Goal: Task Accomplishment & Management: Complete application form

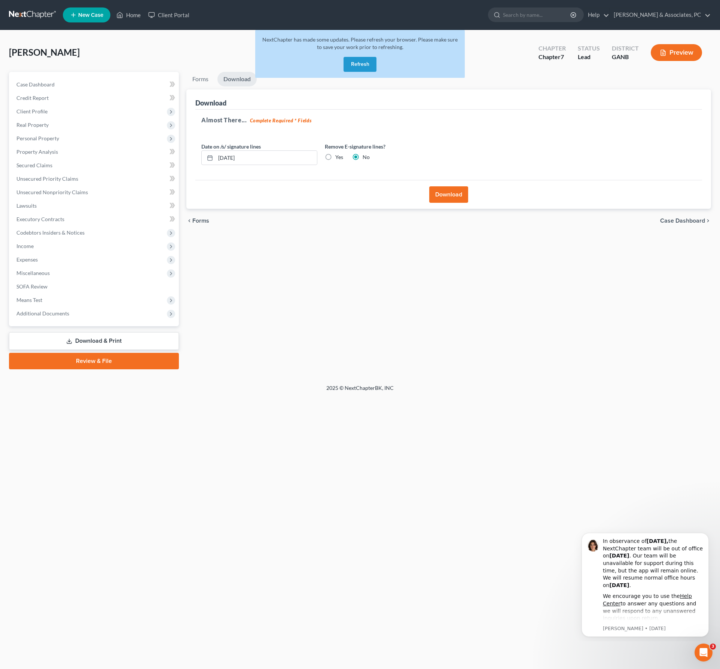
click at [374, 72] on button "Refresh" at bounding box center [360, 64] width 33 height 15
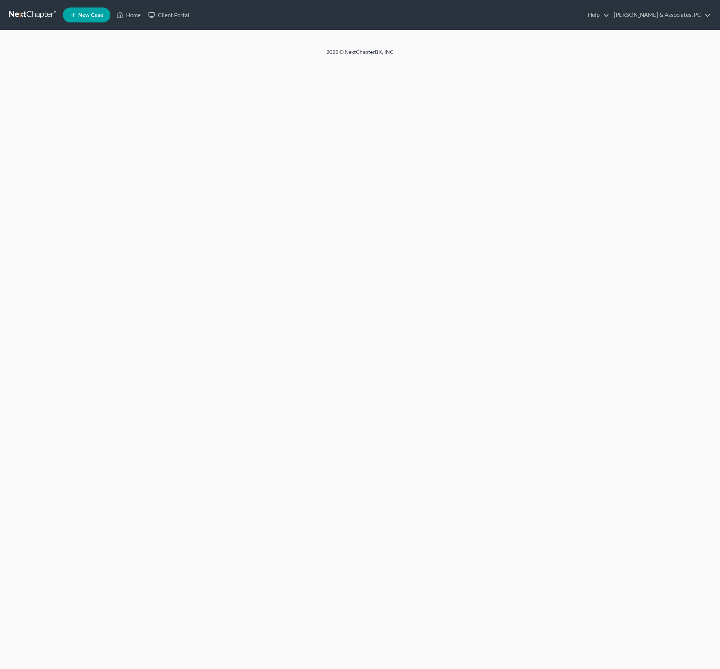
click at [147, 15] on html "Home New Case Client Portal [PERSON_NAME] & Associates, PC [PERSON_NAME][EMAIL_…" at bounding box center [360, 334] width 720 height 669
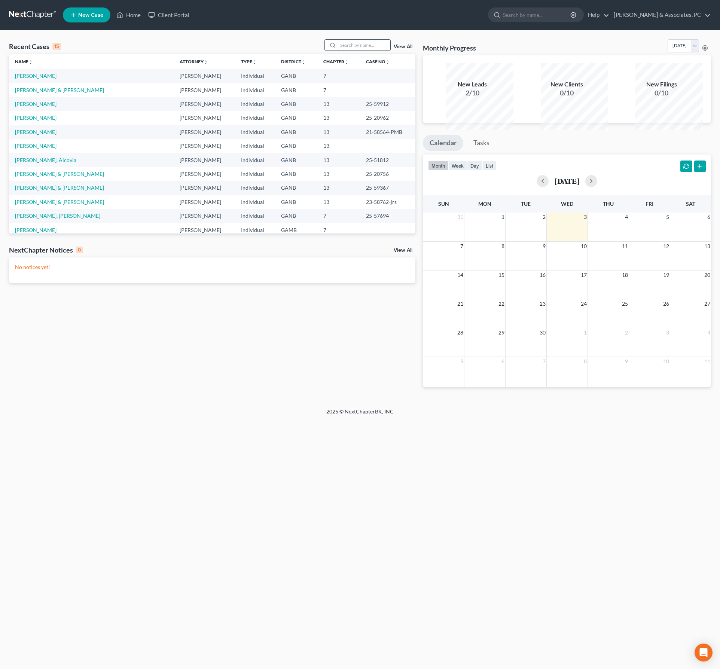
click at [338, 51] on input "search" at bounding box center [364, 45] width 52 height 11
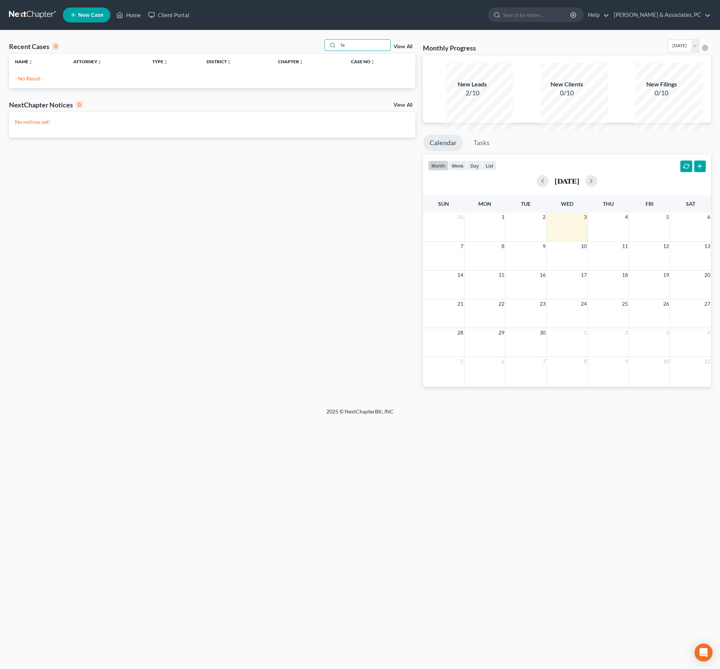
type input "T"
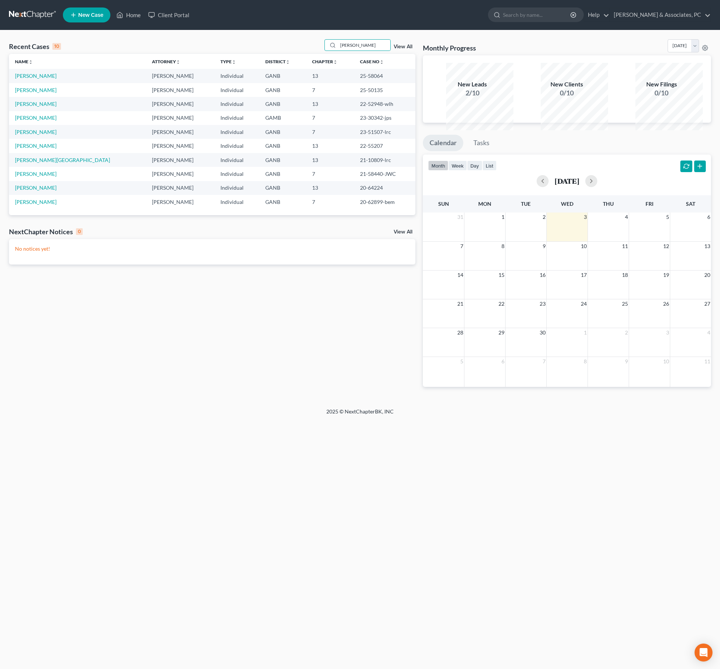
click at [121, 395] on div "Recent Cases 10 [PERSON_NAME] View All Name unfold_more expand_more expand_less…" at bounding box center [212, 219] width 414 height 360
click at [107, 546] on div "Home New Case Client Portal [PERSON_NAME] & Associates, PC [PERSON_NAME][EMAIL_…" at bounding box center [360, 334] width 720 height 669
click at [186, 399] on div "Recent Cases 10 [PERSON_NAME] View All Name unfold_more expand_more expand_less…" at bounding box center [212, 219] width 414 height 360
click at [338, 51] on input "[PERSON_NAME]" at bounding box center [364, 45] width 52 height 11
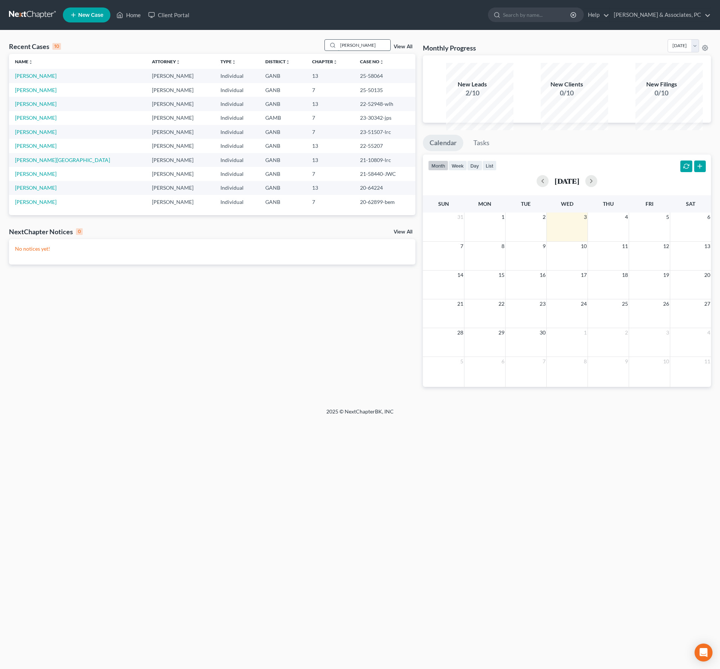
click at [338, 51] on input "[PERSON_NAME]" at bounding box center [364, 45] width 52 height 11
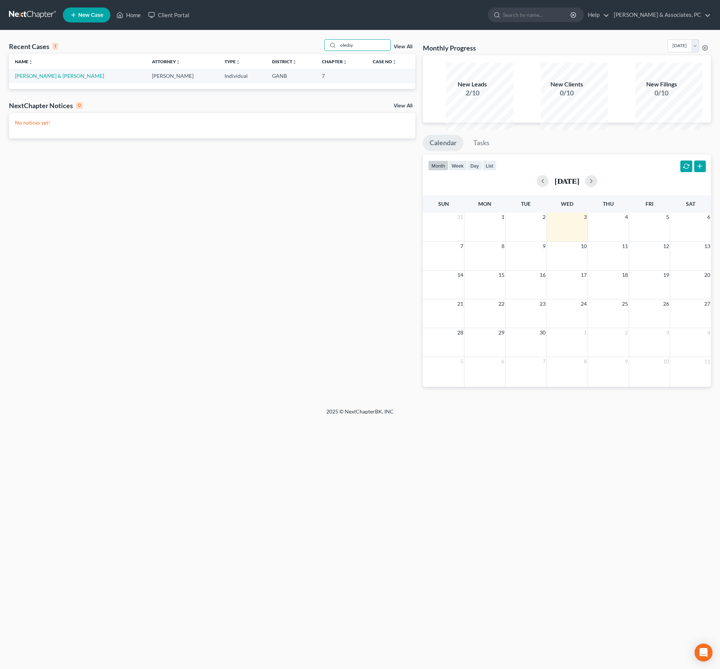
type input "olesby"
click at [67, 83] on td "[PERSON_NAME] & [PERSON_NAME]" at bounding box center [77, 76] width 137 height 14
click at [67, 79] on link "[PERSON_NAME] & [PERSON_NAME]" at bounding box center [59, 76] width 89 height 6
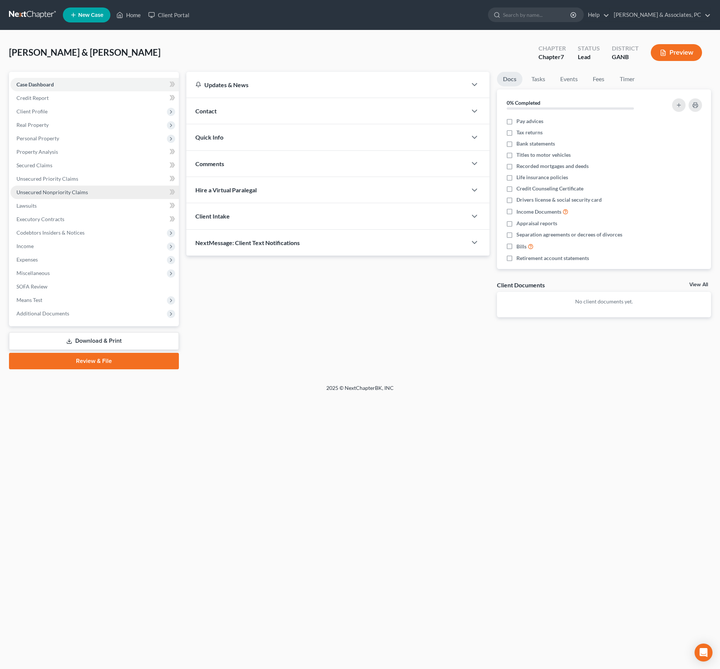
click at [53, 195] on span "Unsecured Nonpriority Claims" at bounding box center [51, 192] width 71 height 6
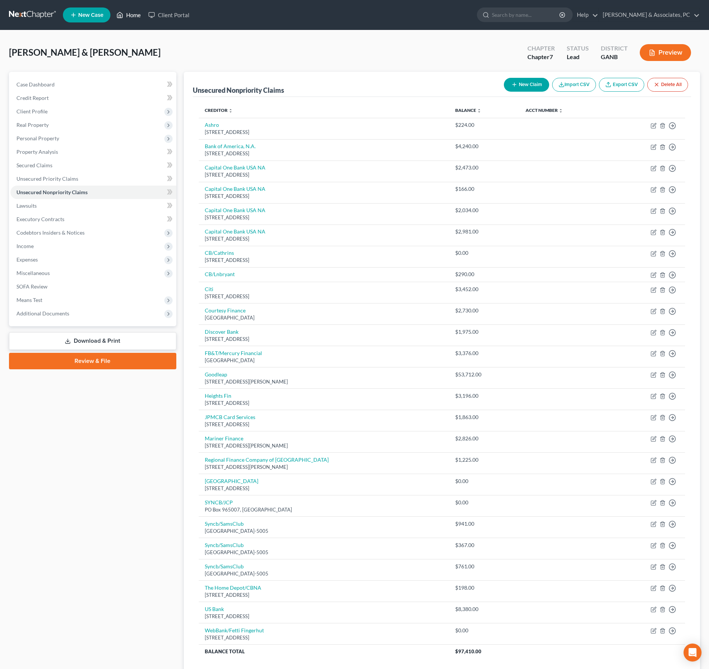
click at [144, 17] on link "Home" at bounding box center [129, 14] width 32 height 13
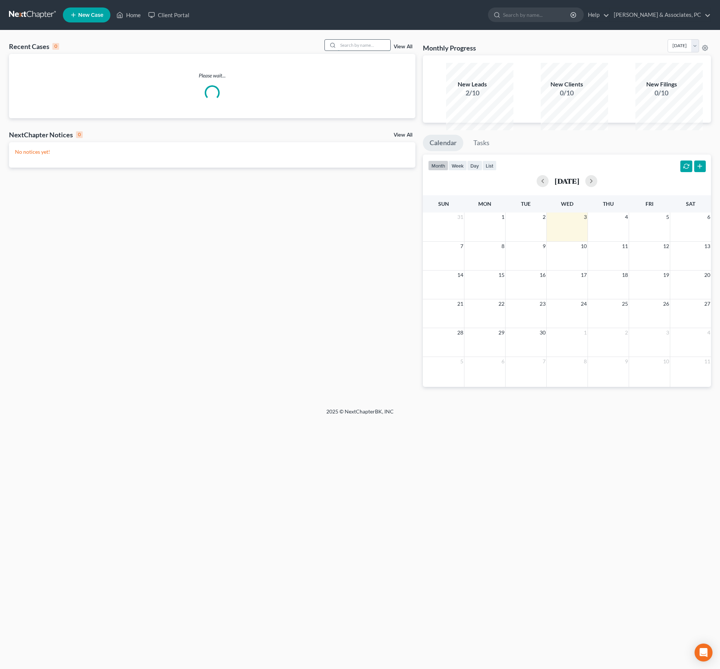
click at [338, 51] on input "search" at bounding box center [364, 45] width 52 height 11
type input "t"
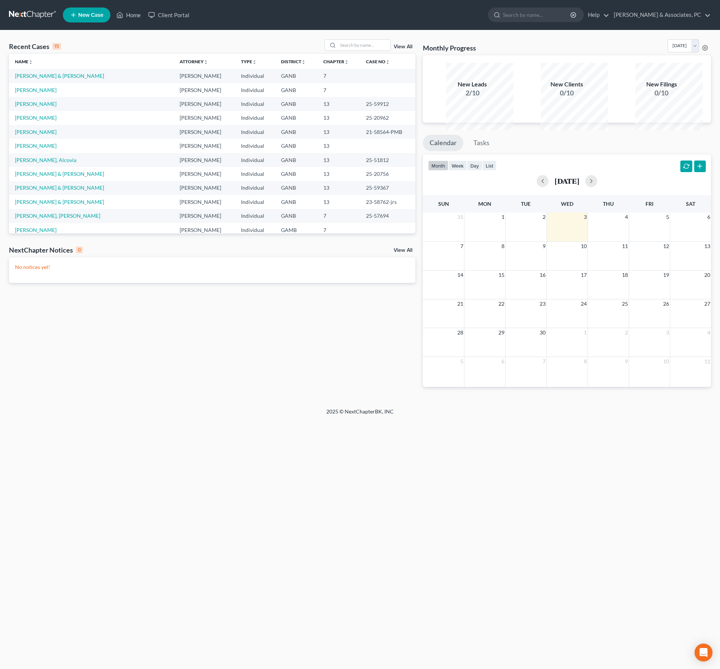
click at [103, 18] on span "New Case" at bounding box center [90, 15] width 25 height 6
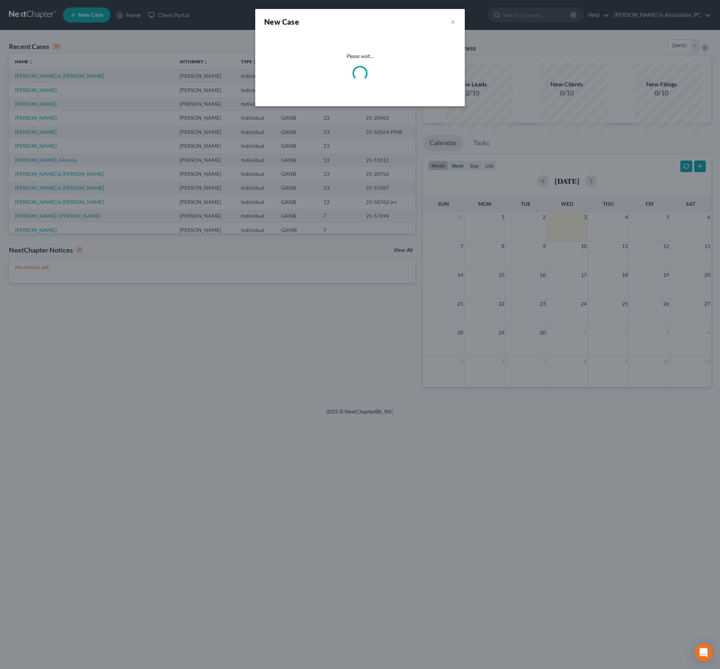
select select "19"
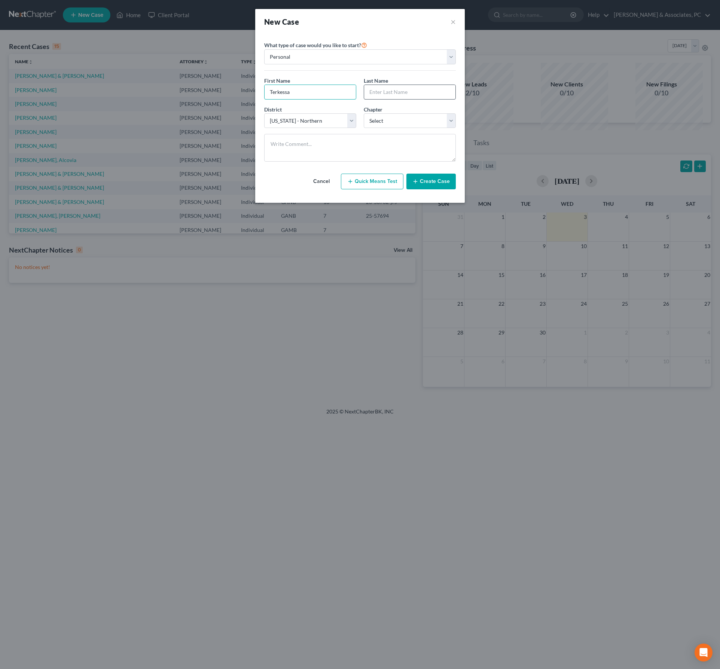
type input "Terkessa"
type input "[PERSON_NAME]"
select select "3"
click at [447, 189] on button "Create Case" at bounding box center [430, 182] width 49 height 16
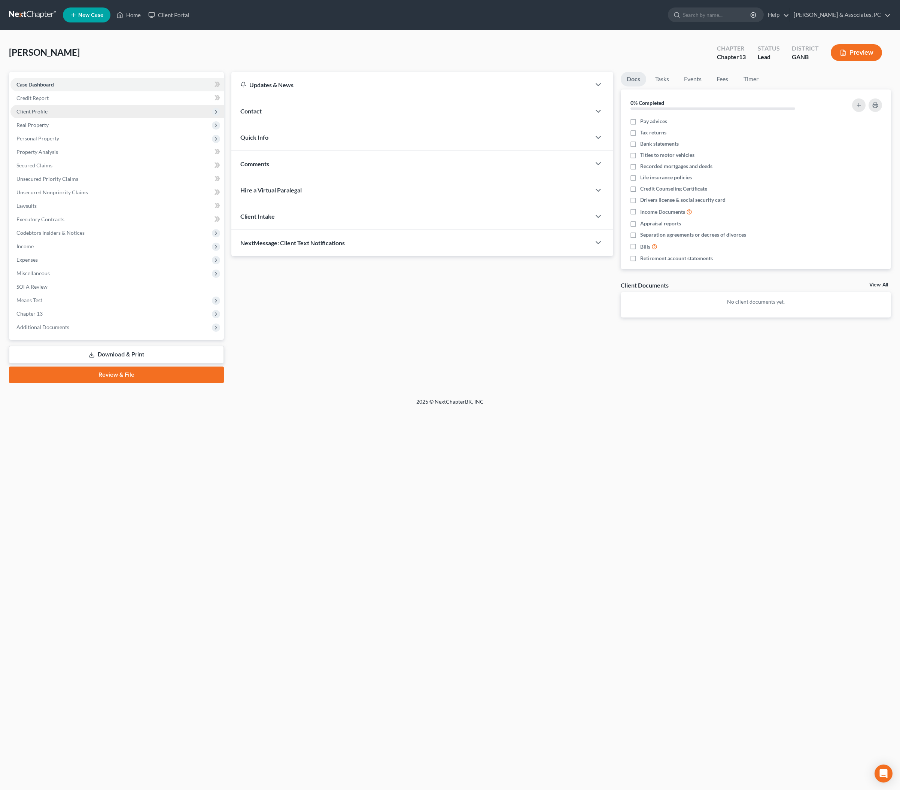
click at [48, 115] on span "Client Profile" at bounding box center [31, 111] width 31 height 6
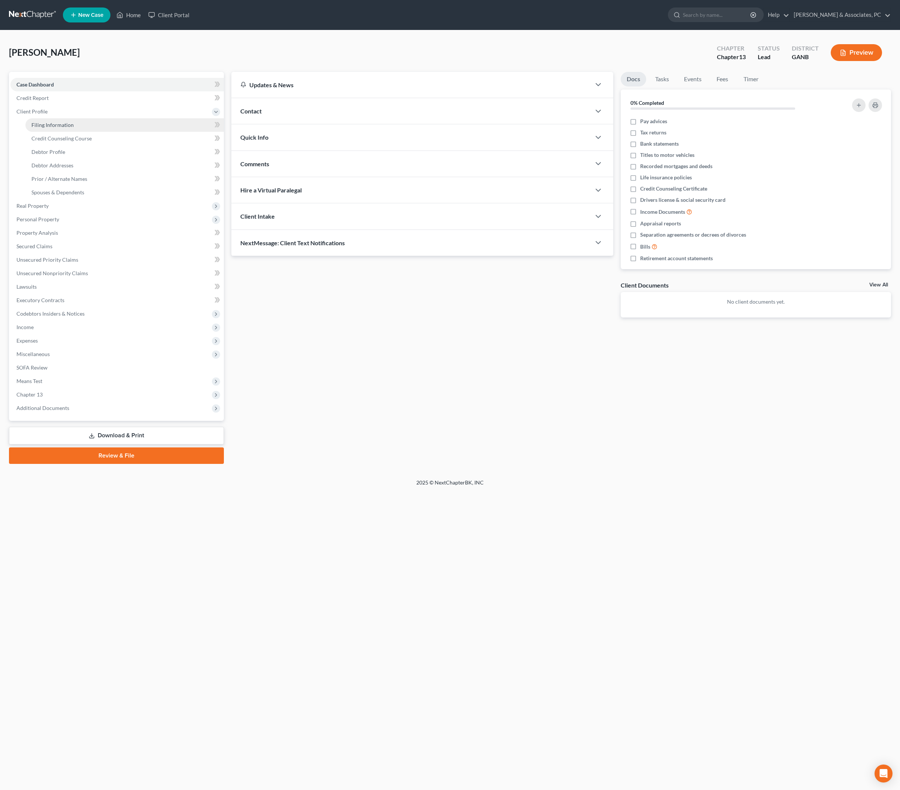
click at [67, 132] on link "Filing Information" at bounding box center [124, 124] width 198 height 13
select select "1"
select select "0"
select select "3"
select select "19"
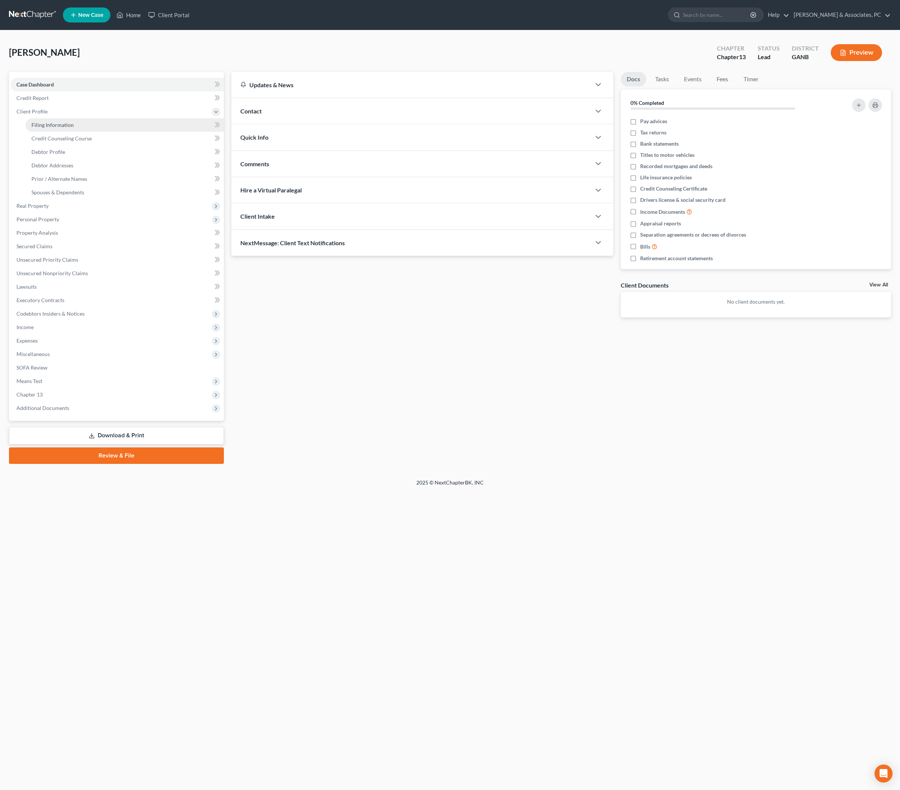
select select "0"
select select "10"
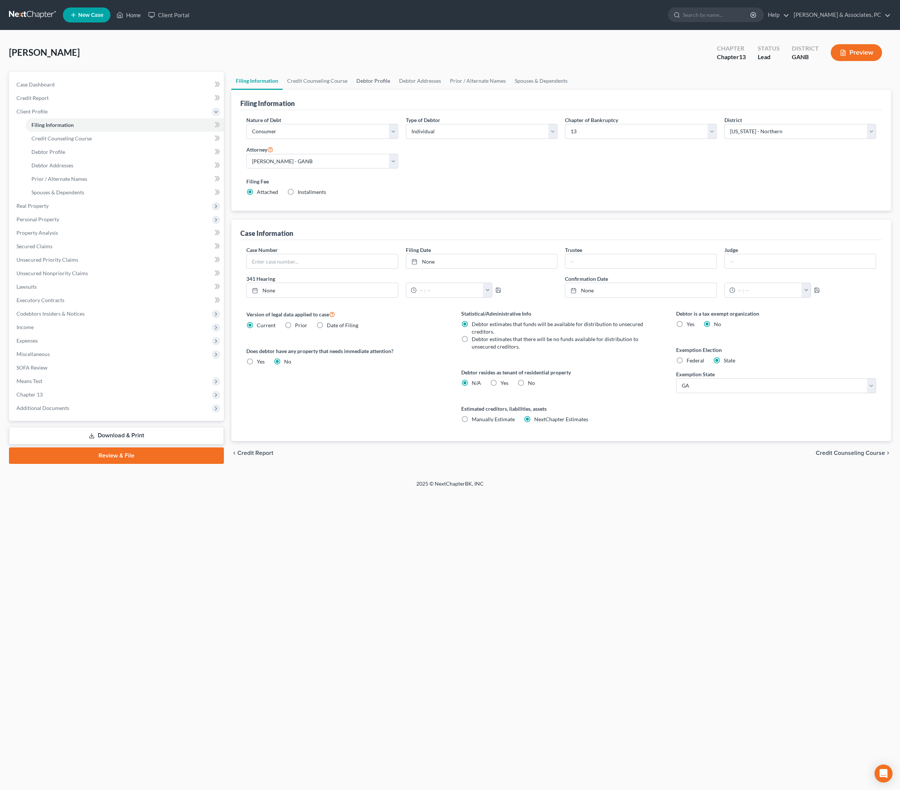
click at [395, 85] on link "Debtor Profile" at bounding box center [373, 81] width 43 height 18
select select "0"
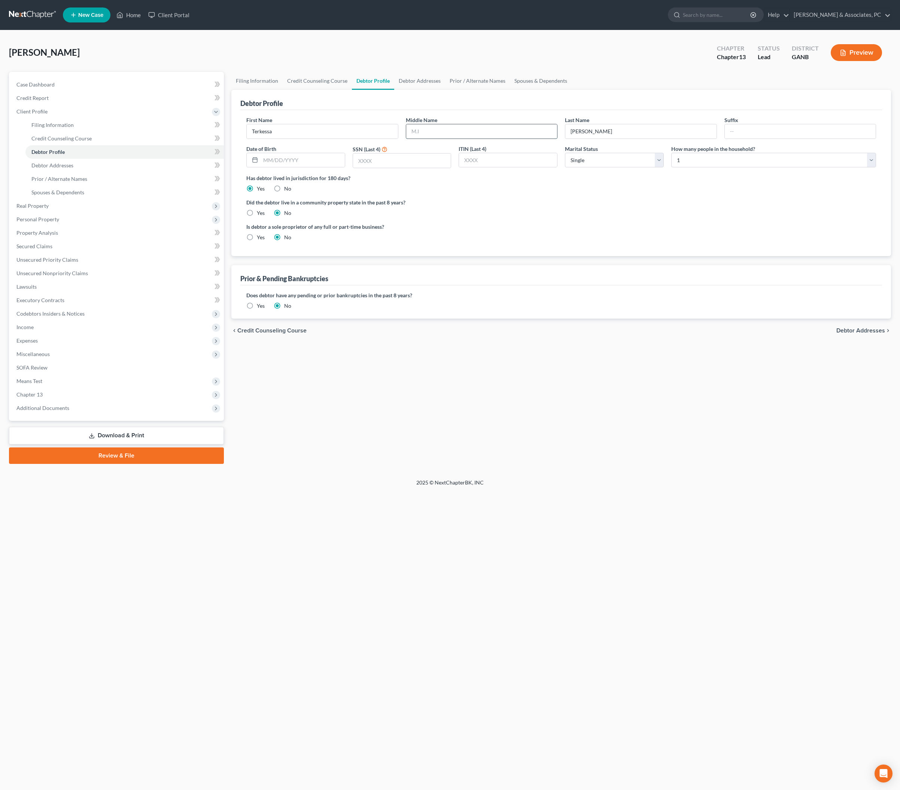
click at [459, 138] on input "text" at bounding box center [481, 131] width 151 height 14
type input "[PERSON_NAME]"
click at [535, 217] on div "Did the debtor live in a community property state in the past 8 years? Yes No" at bounding box center [561, 207] width 630 height 18
click at [410, 168] on input "text" at bounding box center [402, 160] width 98 height 14
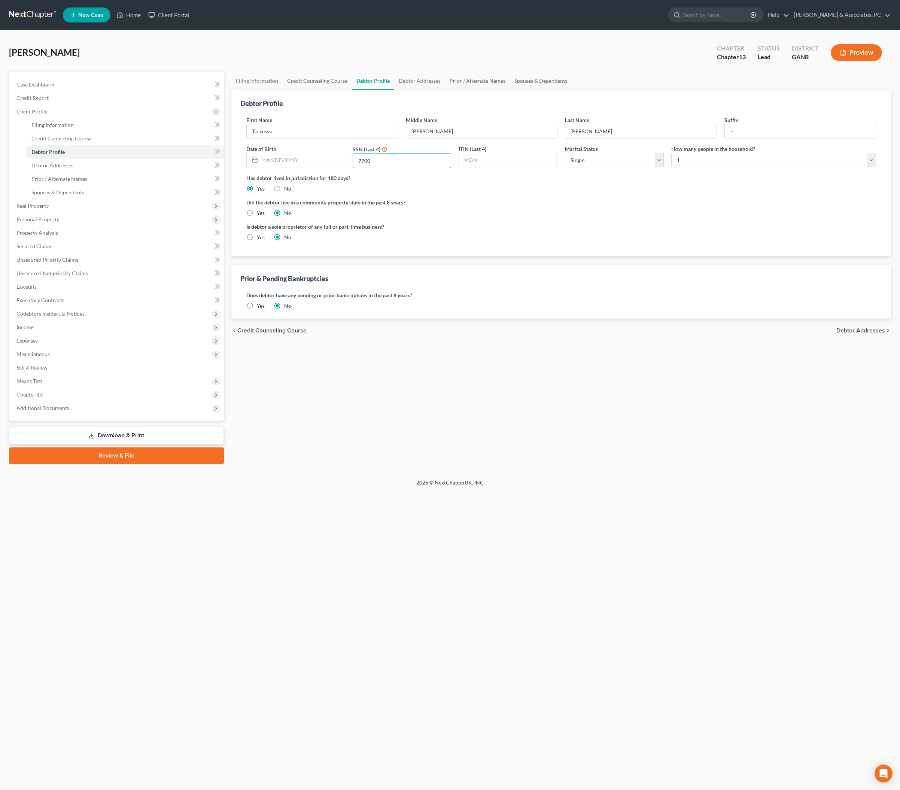
type input "7700"
click at [608, 464] on div "Filing Information Credit Counseling Course Debtor Profile Debtor Addresses Pri…" at bounding box center [561, 268] width 667 height 392
select select "1"
click at [606, 217] on div "Did the debtor live in a community property state in the past 8 years? Yes No" at bounding box center [561, 207] width 630 height 18
click at [445, 88] on link "Debtor Addresses" at bounding box center [419, 81] width 51 height 18
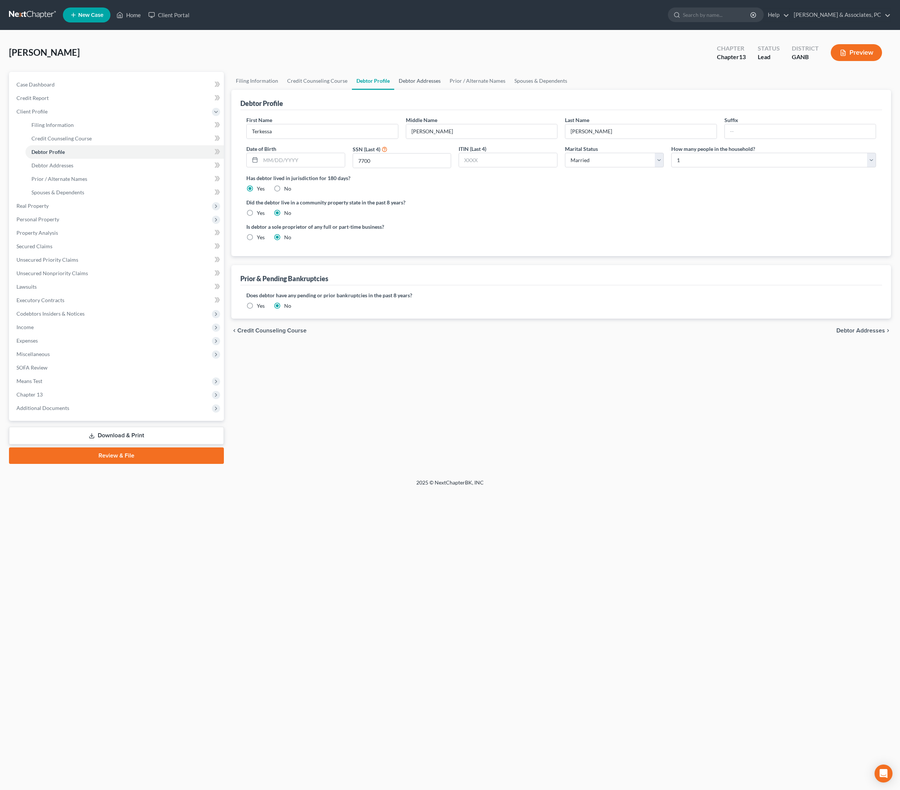
select select "0"
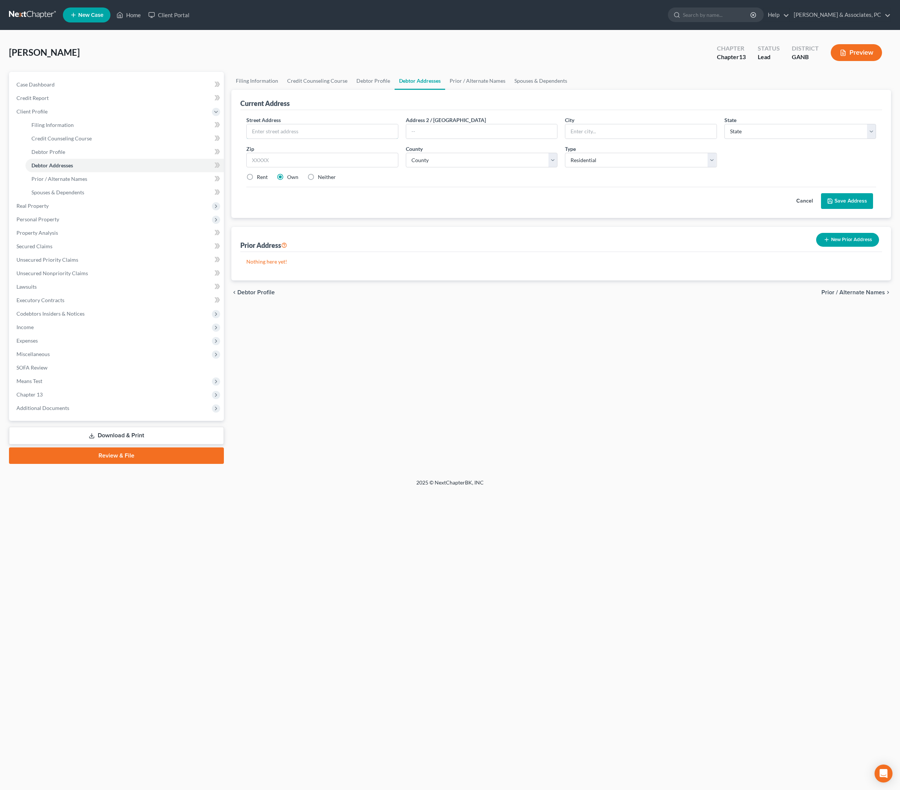
click at [359, 138] on input "text" at bounding box center [322, 131] width 151 height 14
type input "[STREET_ADDRESS]"
type input "30263"
type input "Newnan"
select select "10"
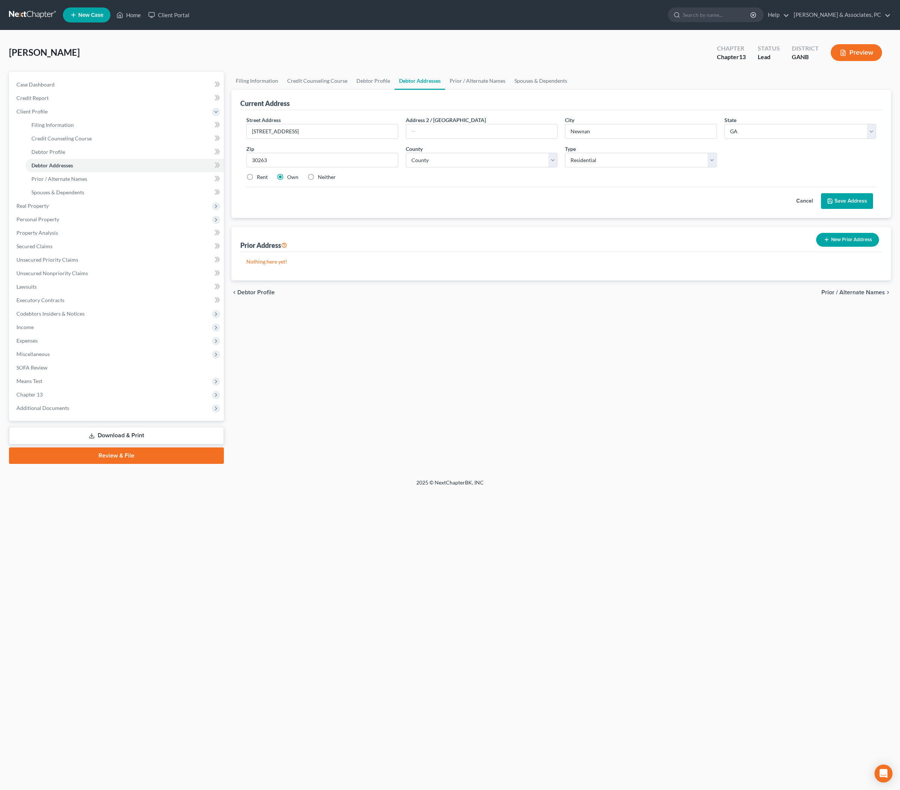
click at [424, 280] on div "Nothing here yet!" at bounding box center [561, 266] width 642 height 28
select select "37"
click at [518, 479] on div "[PERSON_NAME] Upgraded Chapter Chapter 13 Status Lead District GANB Preview Pet…" at bounding box center [450, 254] width 900 height 448
click at [720, 209] on button "Save Address" at bounding box center [847, 201] width 52 height 16
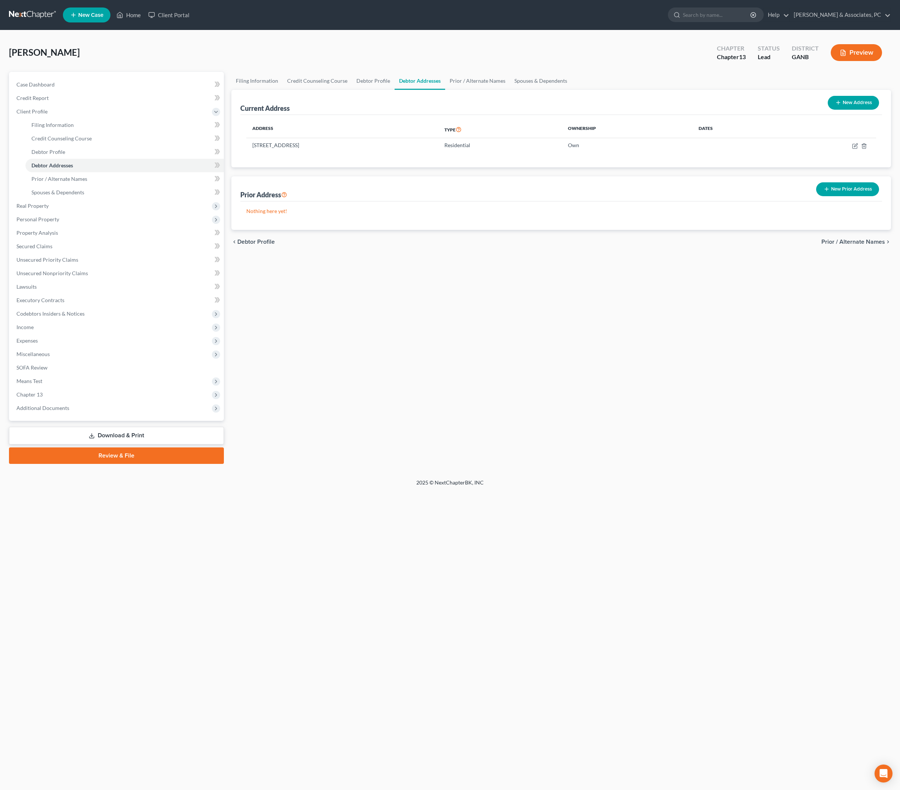
click at [502, 412] on div "Filing Information Credit Counseling Course Debtor Profile Debtor Addresses Pri…" at bounding box center [561, 268] width 667 height 392
click at [45, 249] on span "Secured Claims" at bounding box center [34, 246] width 36 height 6
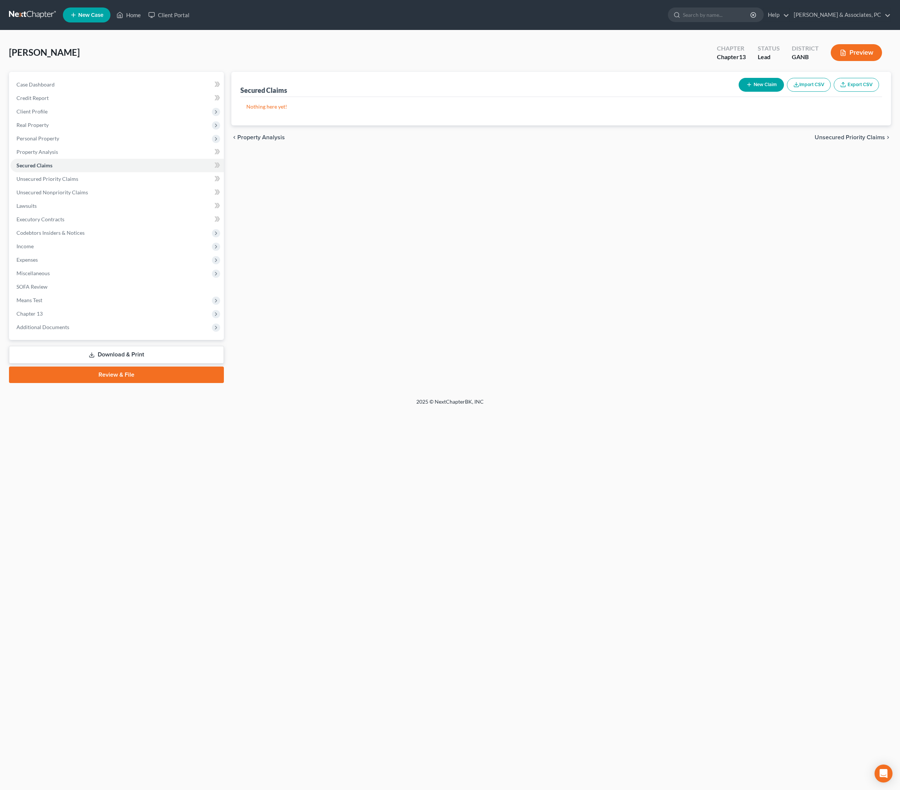
click at [720, 92] on button "New Claim" at bounding box center [761, 85] width 45 height 14
select select "0"
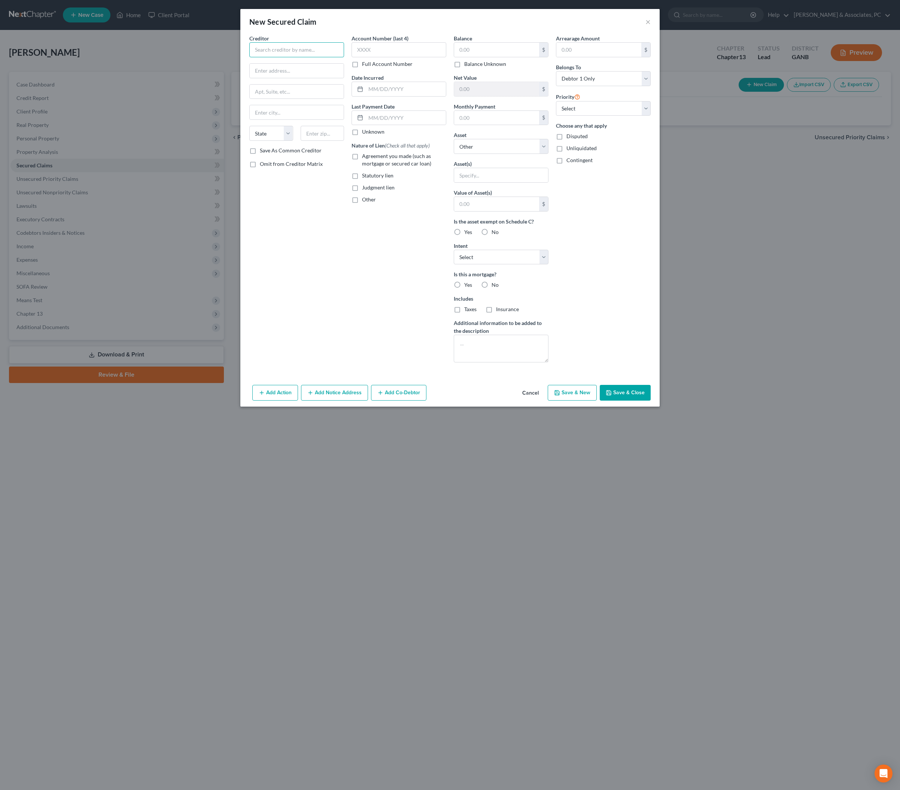
click at [258, 57] on input "text" at bounding box center [296, 49] width 95 height 15
click at [259, 73] on div "[STREET_ADDRESS]" at bounding box center [294, 70] width 78 height 6
type input "Chrysler Capital"
type input "PO Box 961212"
type input "[GEOGRAPHIC_DATA]"
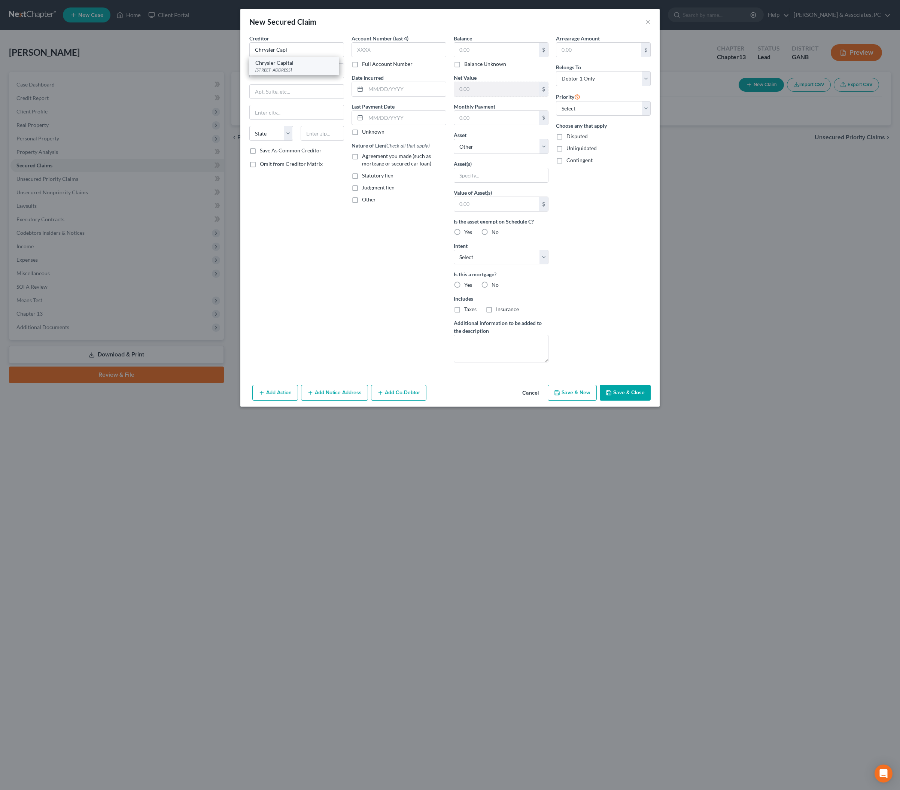
select select "45"
type input "76161"
click at [526, 57] on input "text" at bounding box center [496, 50] width 85 height 14
type input "70,161"
click at [392, 96] on input "text" at bounding box center [406, 89] width 80 height 14
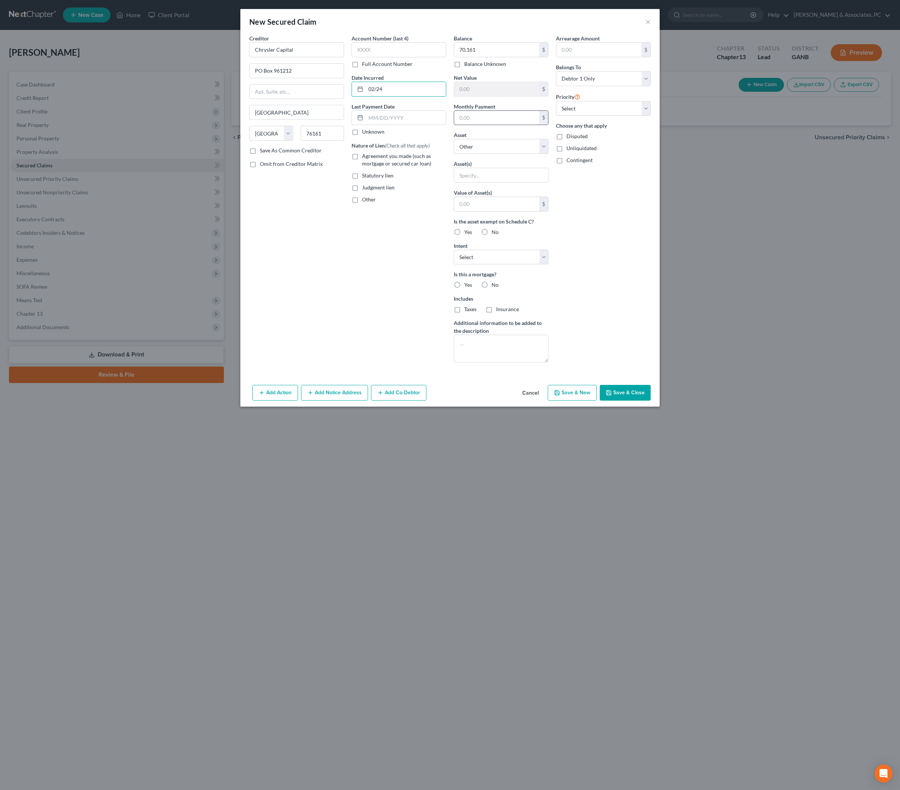
type input "02/24"
click at [518, 125] on input "text" at bounding box center [496, 118] width 85 height 14
click at [470, 125] on input "11,404" at bounding box center [496, 118] width 85 height 14
type input "1,404"
click at [365, 167] on span "Agreement you made (such as mortgage or secured car loan)" at bounding box center [396, 160] width 69 height 14
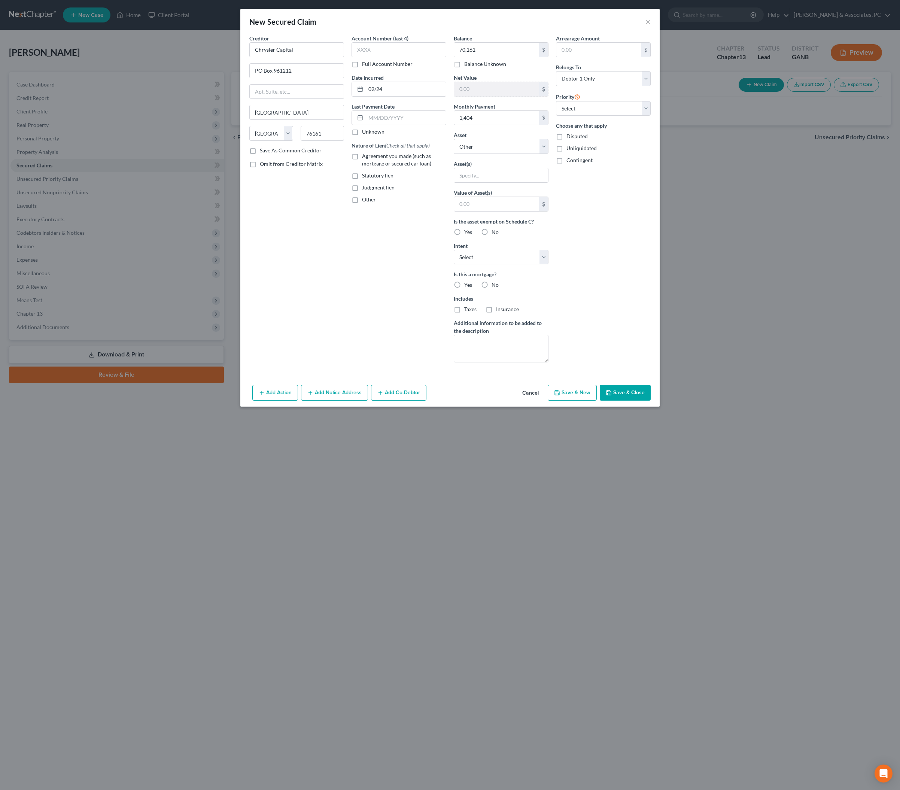
click at [365, 157] on input "Agreement you made (such as mortgage or secured car loan)" at bounding box center [367, 154] width 5 height 5
checkbox input "true"
click at [651, 401] on button "Save & Close" at bounding box center [625, 393] width 51 height 16
select select
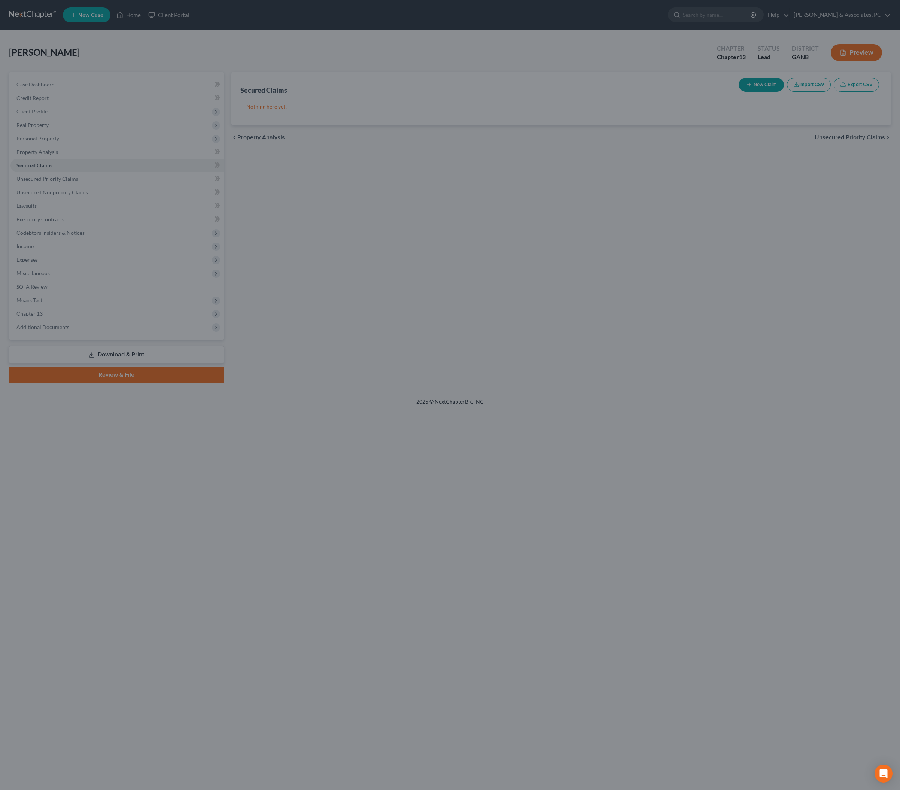
type input "70,161.00"
type input "0"
type input "1,404.00"
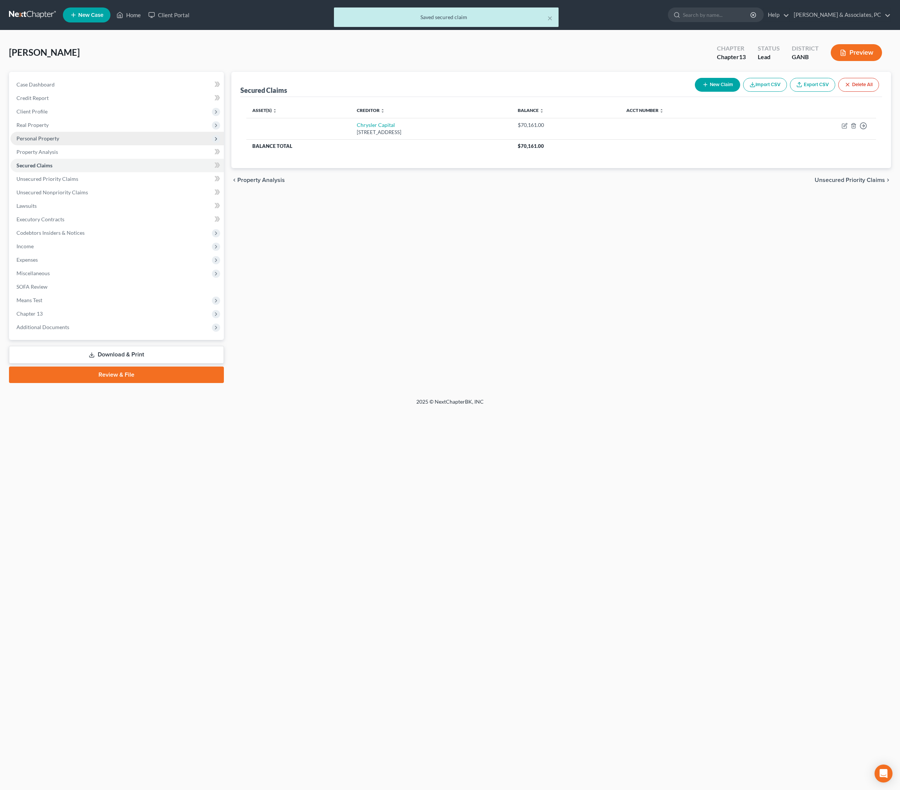
click at [42, 141] on span "Personal Property" at bounding box center [37, 138] width 43 height 6
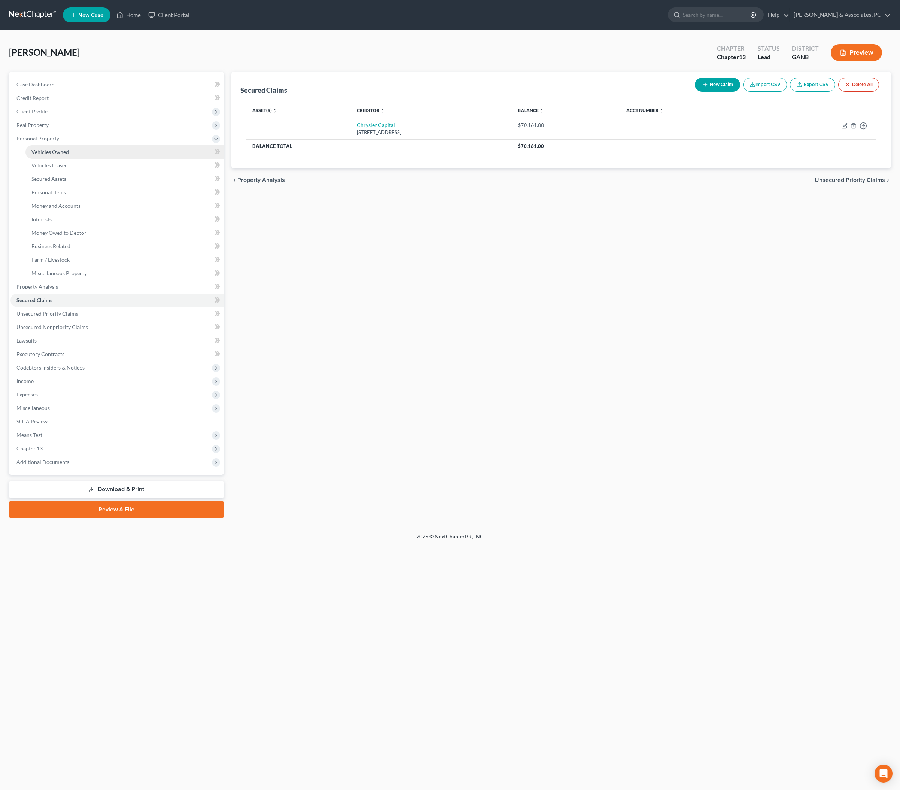
click at [52, 155] on span "Vehicles Owned" at bounding box center [49, 152] width 37 height 6
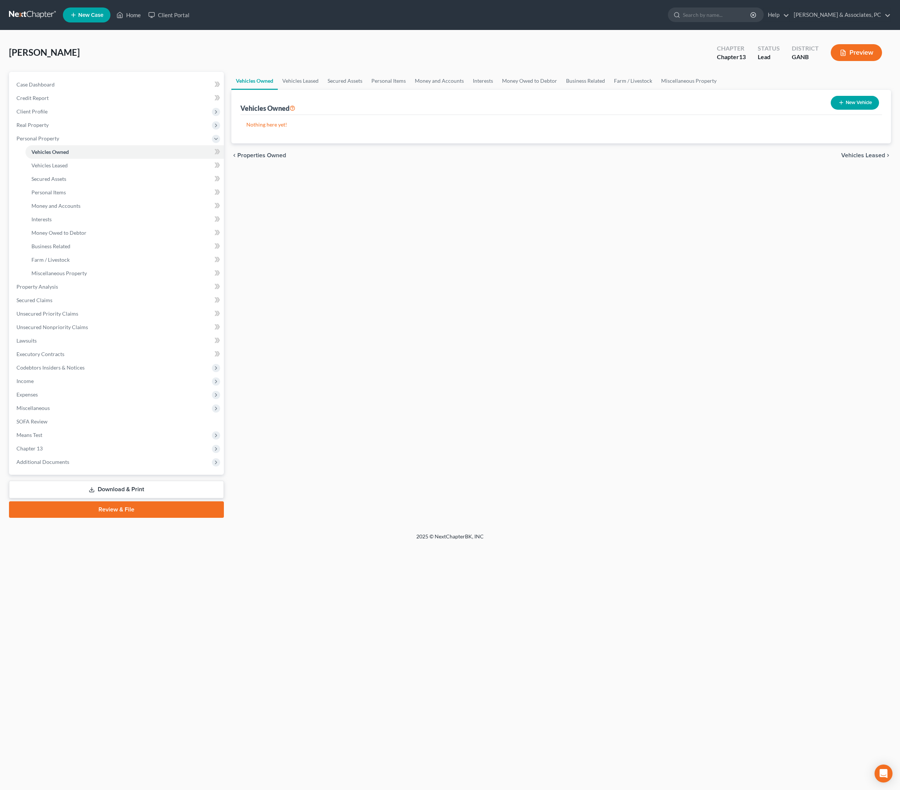
click at [720, 110] on button "New Vehicle" at bounding box center [855, 103] width 48 height 14
select select "0"
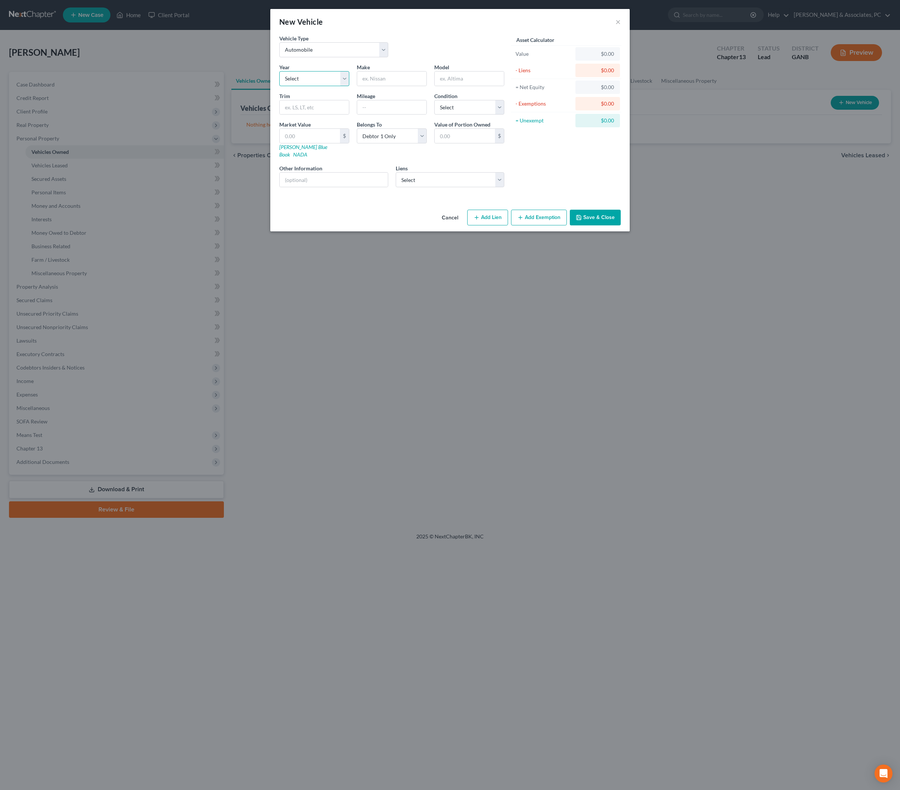
select select "8"
click at [404, 86] on input "text" at bounding box center [391, 78] width 69 height 14
click at [392, 86] on input "Honda Accord" at bounding box center [391, 78] width 69 height 14
type input "Honda"
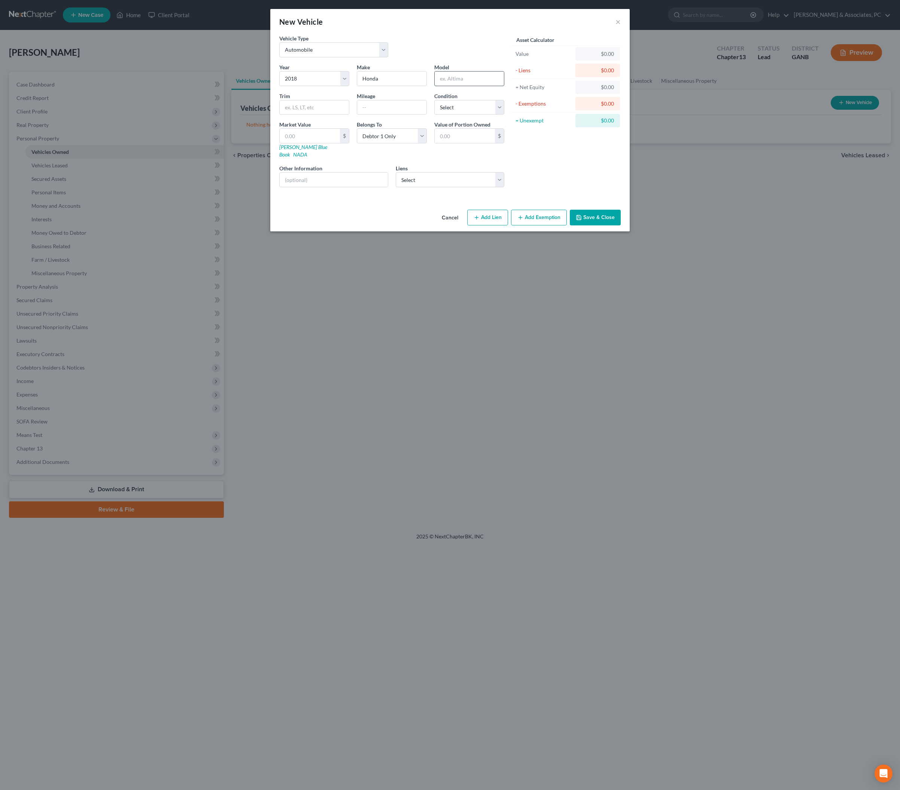
click at [447, 86] on input "text" at bounding box center [469, 78] width 69 height 14
paste input "Accord"
type input "Accord"
click at [392, 115] on input "text" at bounding box center [391, 107] width 69 height 14
click at [621, 225] on button "Save & Close" at bounding box center [595, 218] width 51 height 16
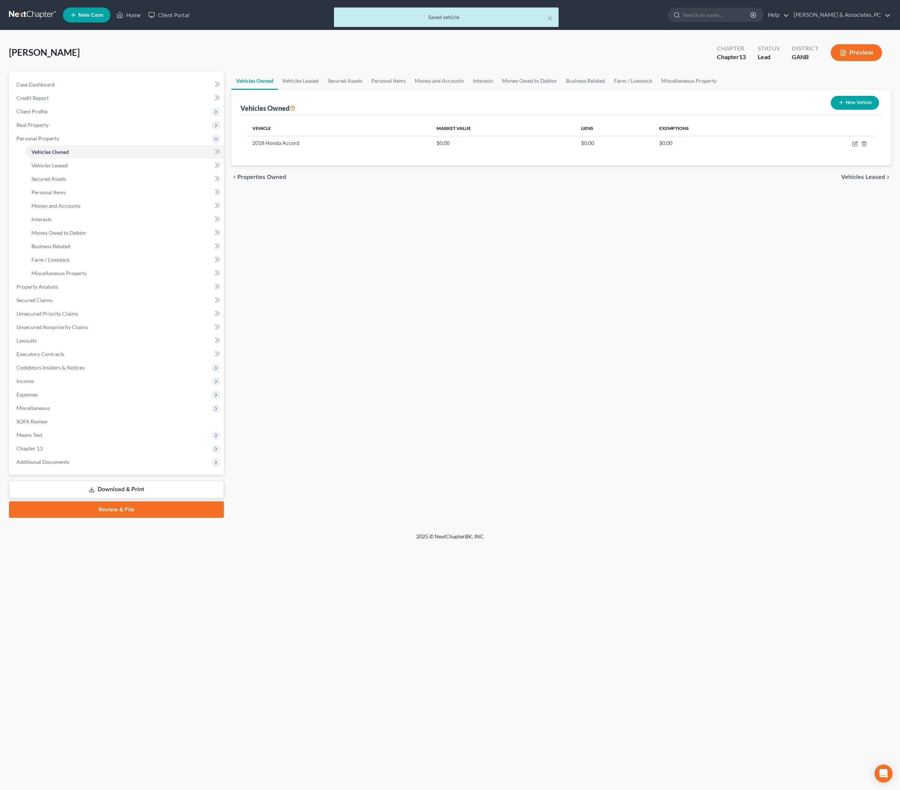
click at [720, 106] on icon "button" at bounding box center [841, 103] width 6 height 6
select select "0"
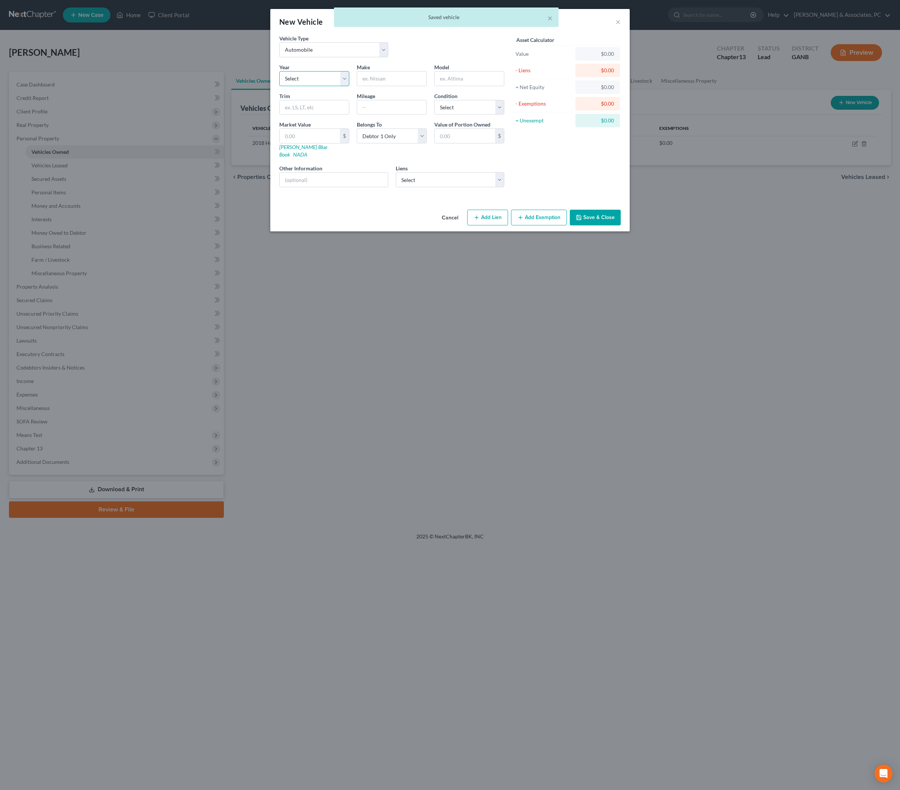
select select "6"
click at [424, 86] on div at bounding box center [392, 78] width 70 height 15
click at [388, 86] on input "text" at bounding box center [391, 78] width 69 height 14
type input "Accura"
click at [483, 86] on input "text" at bounding box center [469, 78] width 69 height 14
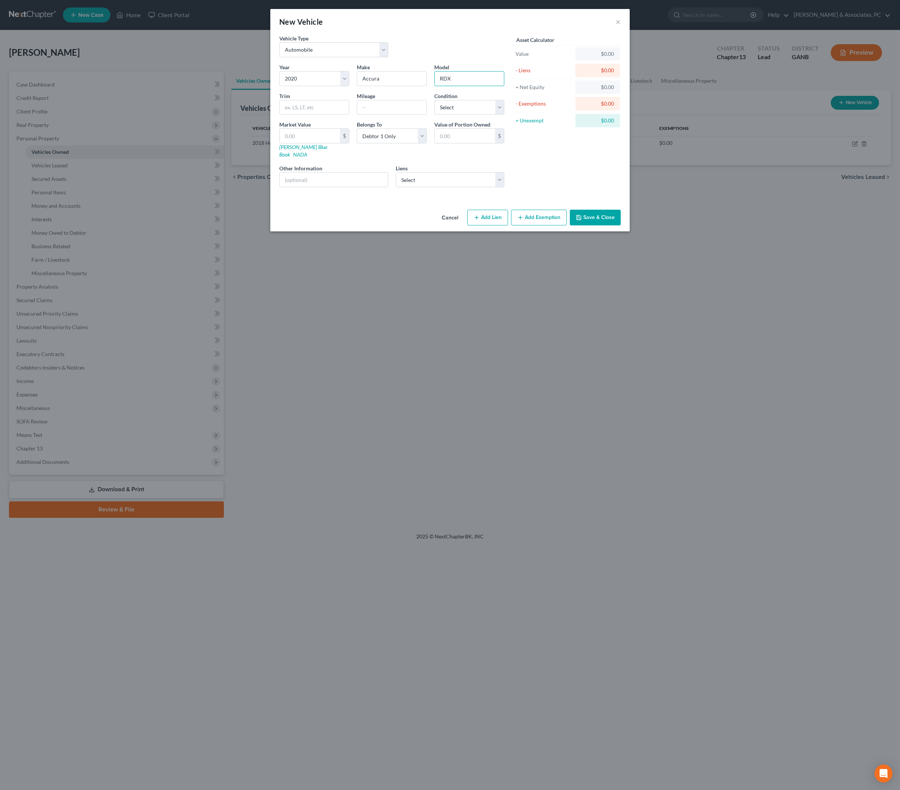
type input "RDX"
click at [621, 225] on button "Save & Close" at bounding box center [595, 218] width 51 height 16
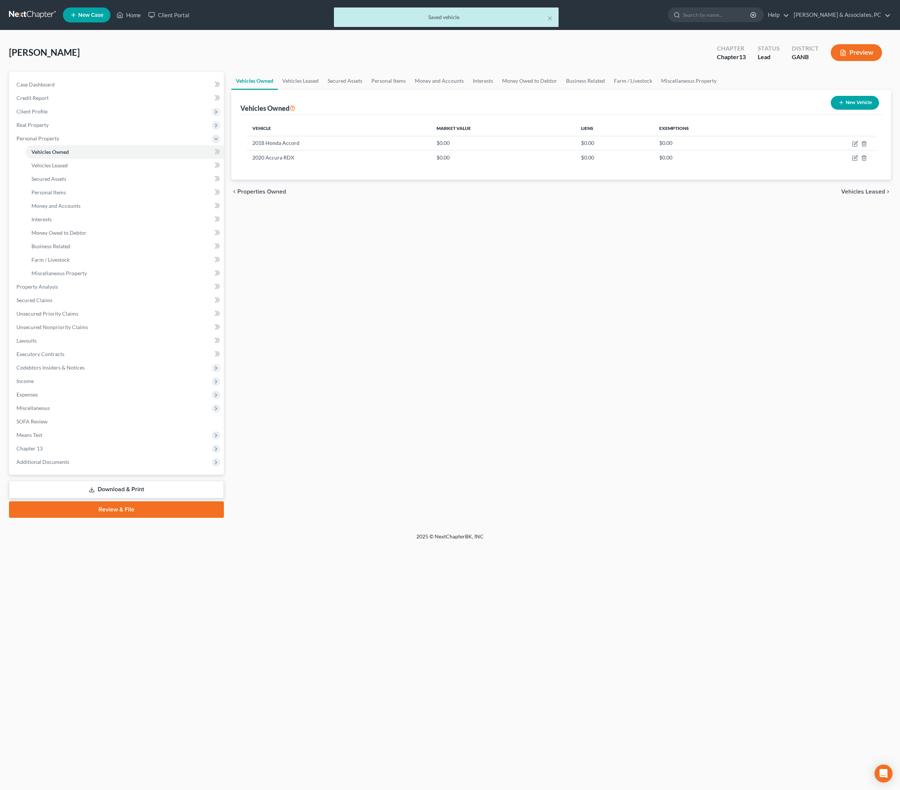
click at [720, 110] on button "New Vehicle" at bounding box center [855, 103] width 48 height 14
select select "0"
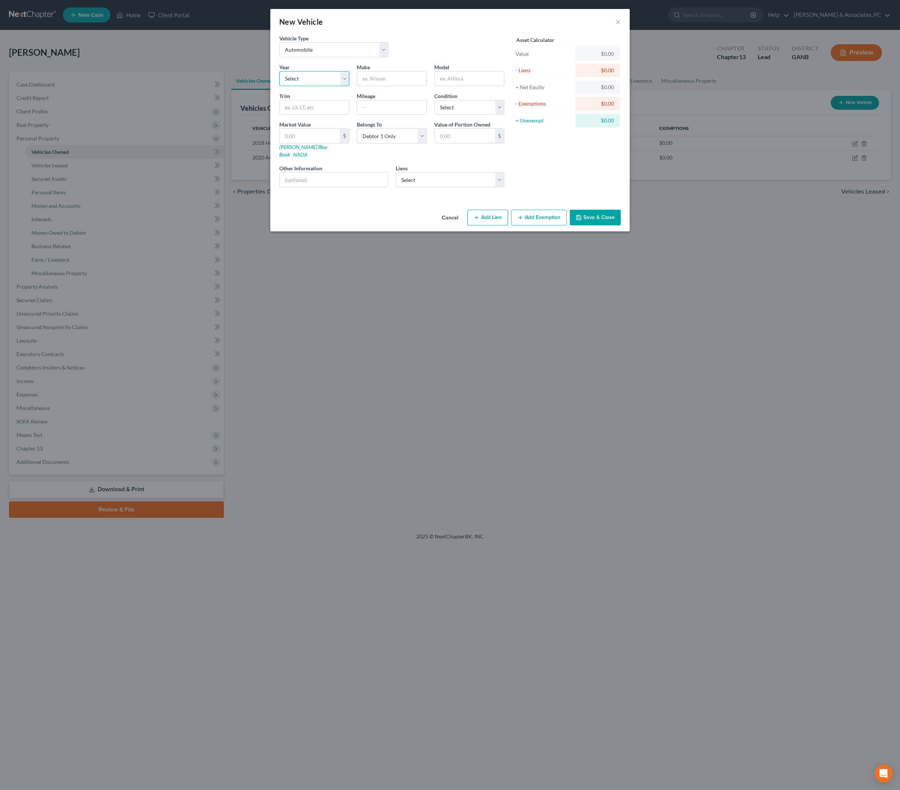
select select "3"
click at [389, 86] on input "text" at bounding box center [391, 78] width 69 height 14
type input "Dodge"
click at [461, 86] on input "text" at bounding box center [469, 78] width 69 height 14
type input "Ram"
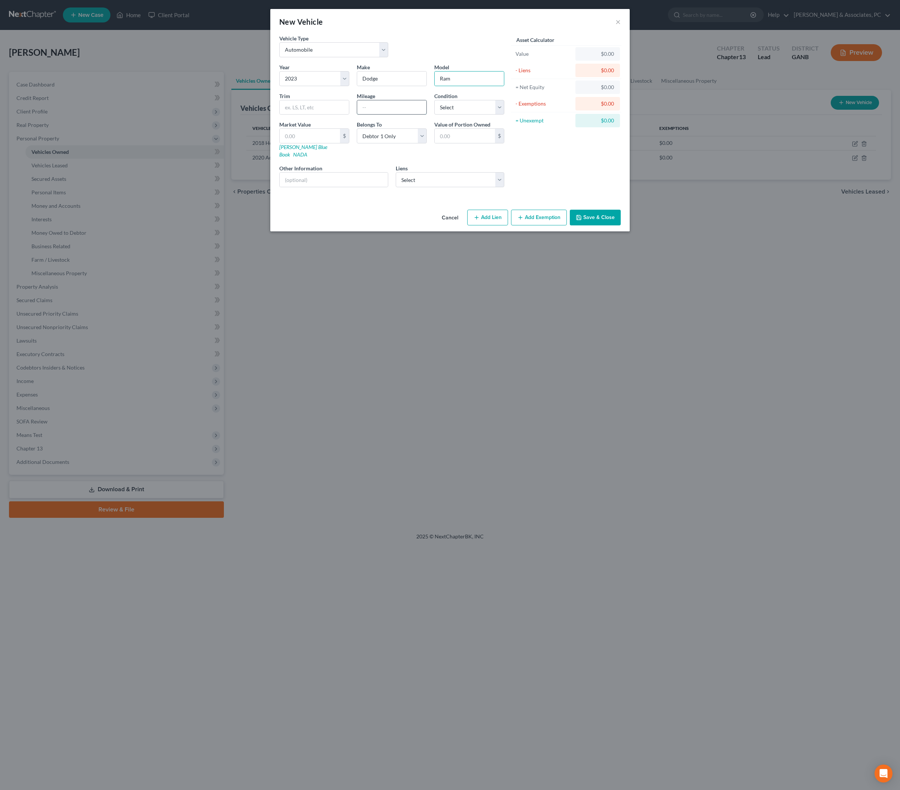
click at [403, 115] on input "text" at bounding box center [391, 107] width 69 height 14
select select "45"
select select "0"
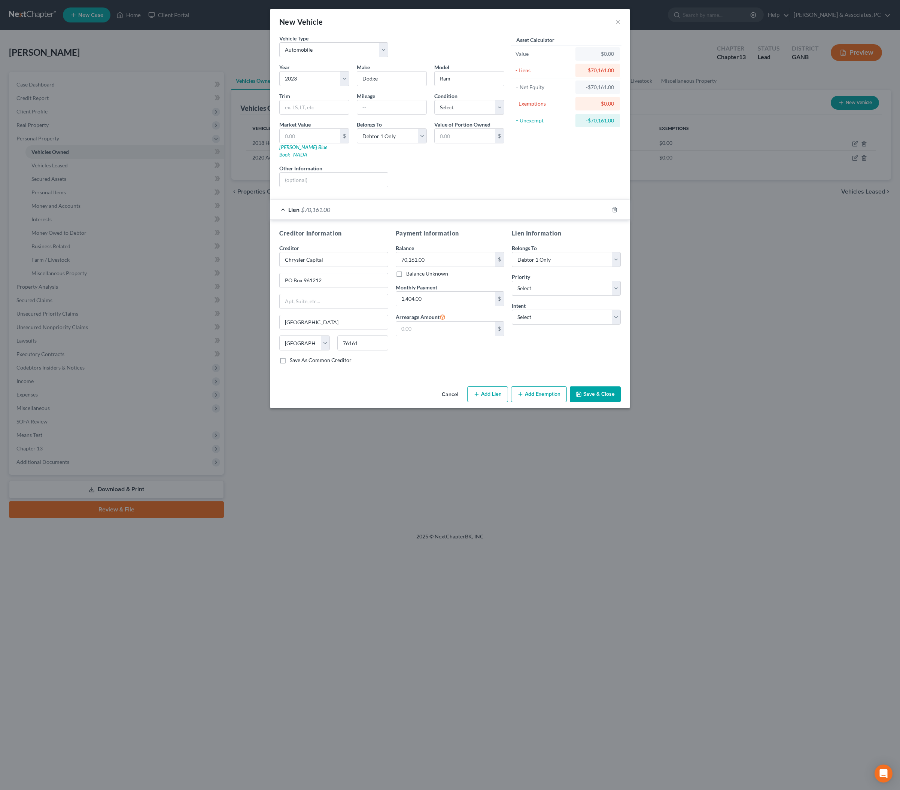
click at [621, 402] on button "Save & Close" at bounding box center [595, 394] width 51 height 16
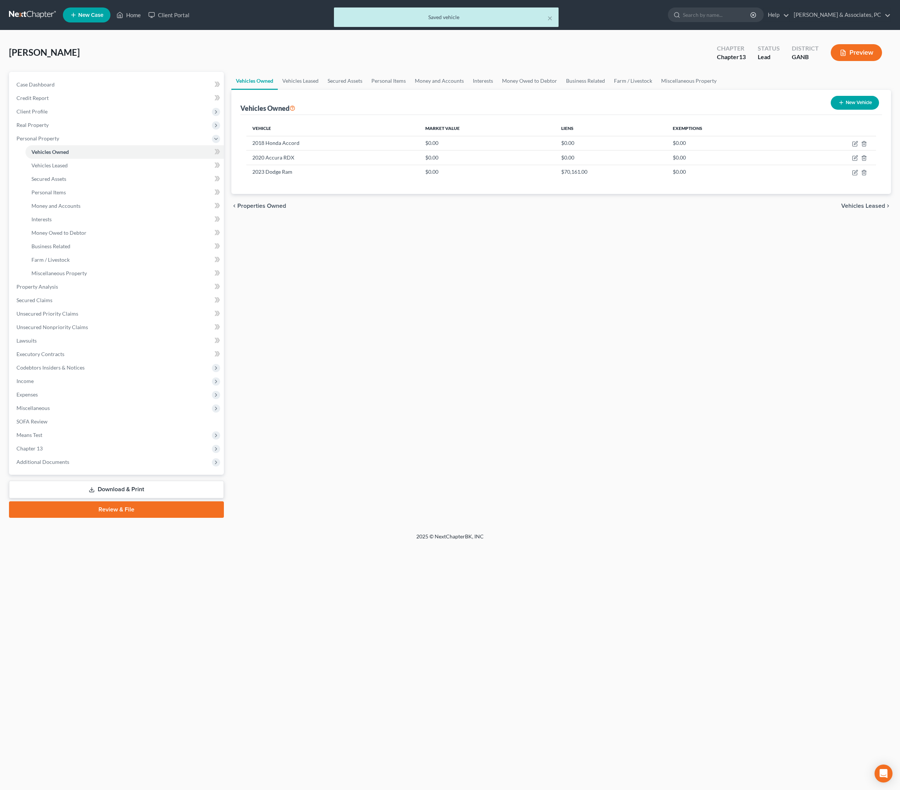
click at [720, 110] on button "New Vehicle" at bounding box center [855, 103] width 48 height 14
select select "0"
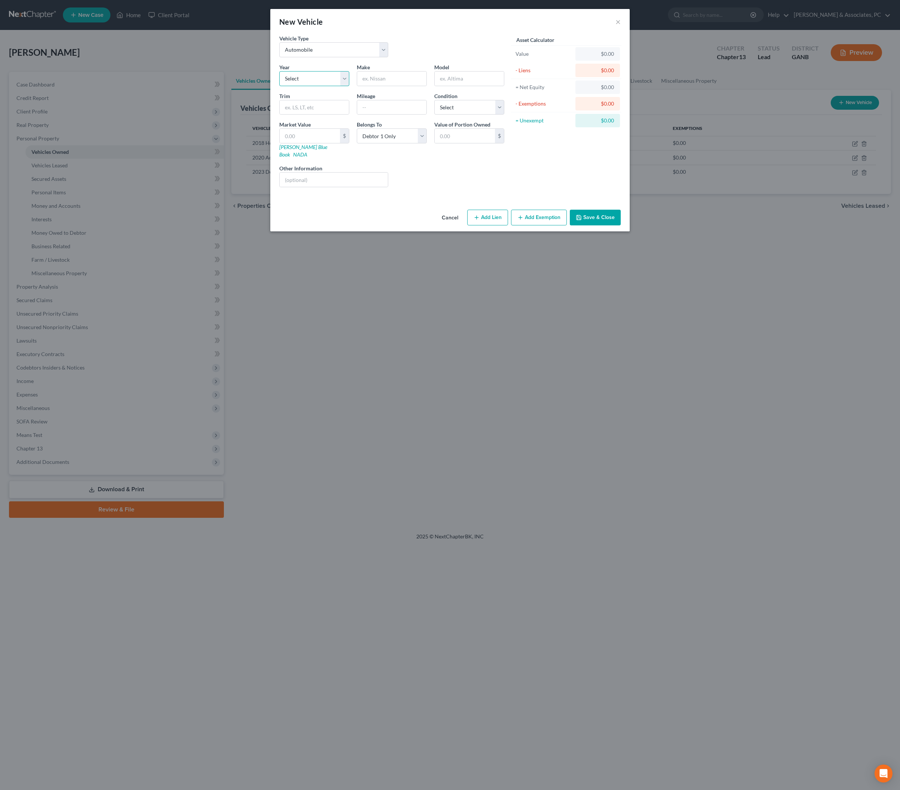
select select "15"
click at [386, 86] on input "text" at bounding box center [391, 78] width 69 height 14
type input "Dodge"
type input "Nitro"
click at [516, 193] on div "Asset Calculator Value $0.00 - Liens $0.00 = Net Equity $0.00 - Exemptions $0.0…" at bounding box center [566, 113] width 116 height 159
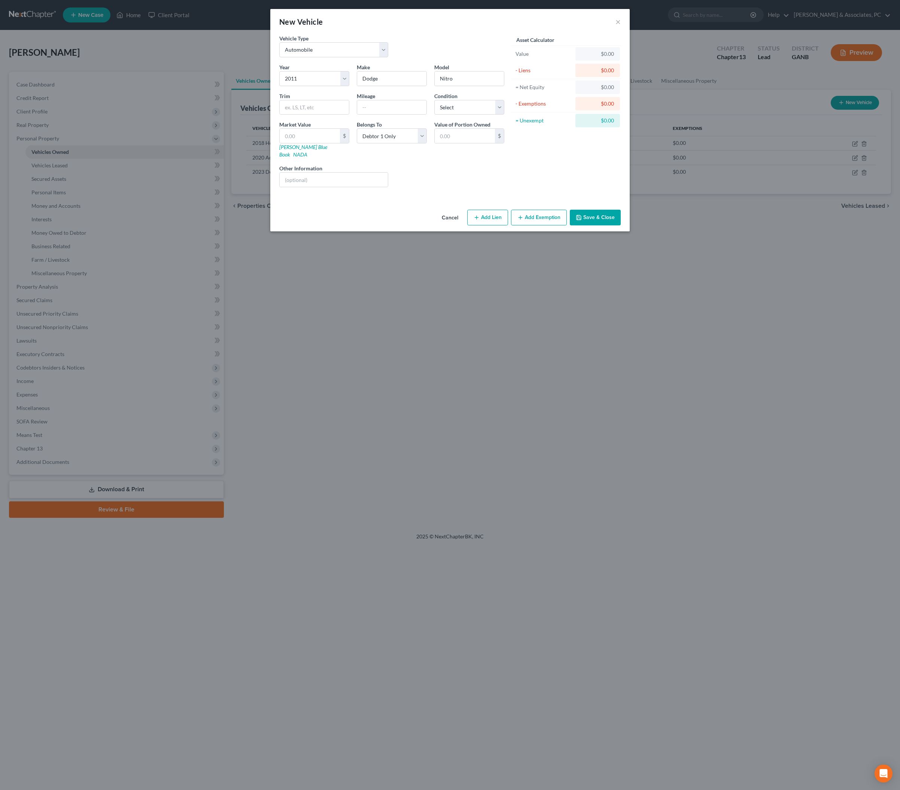
click at [621, 225] on button "Save & Close" at bounding box center [595, 218] width 51 height 16
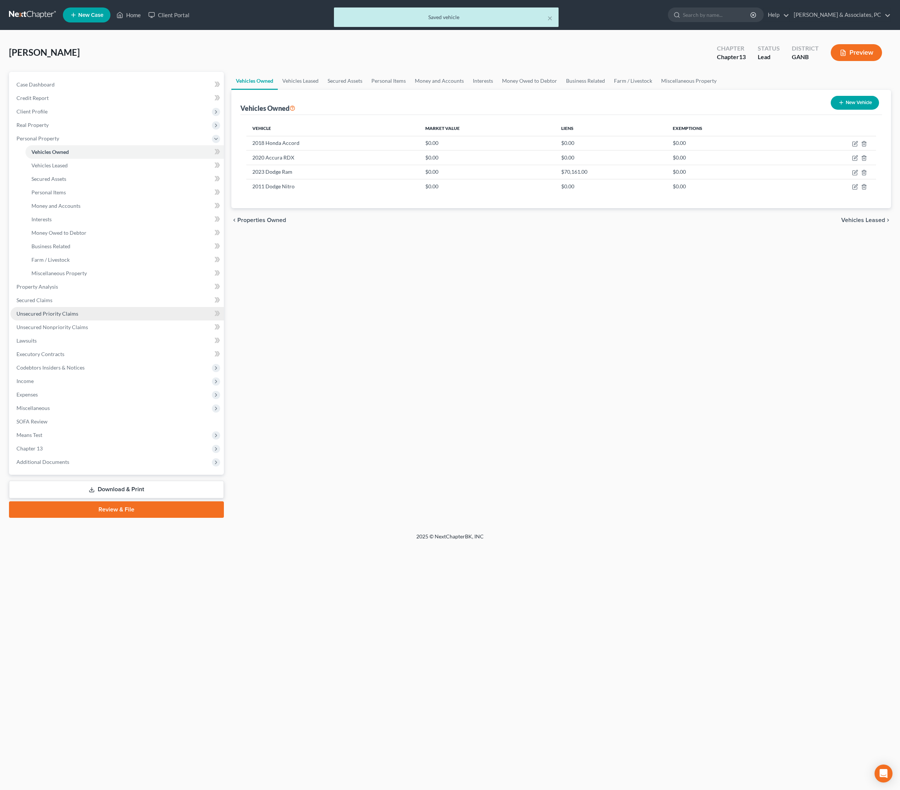
click at [67, 317] on span "Unsecured Priority Claims" at bounding box center [47, 313] width 62 height 6
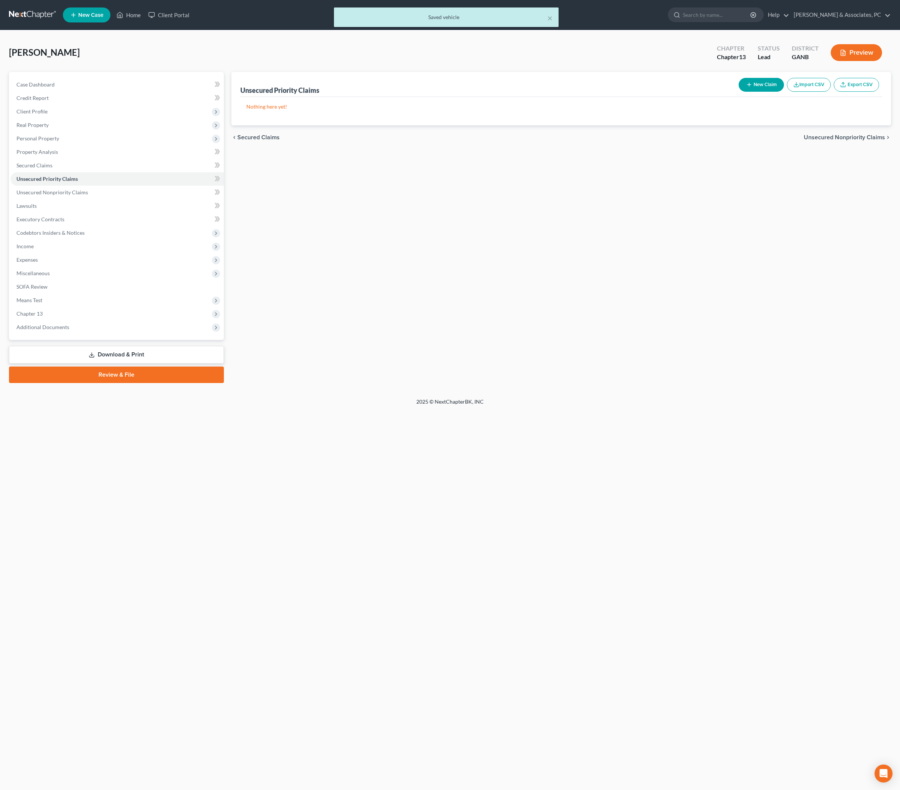
click at [720, 92] on button "New Claim" at bounding box center [761, 85] width 45 height 14
select select "0"
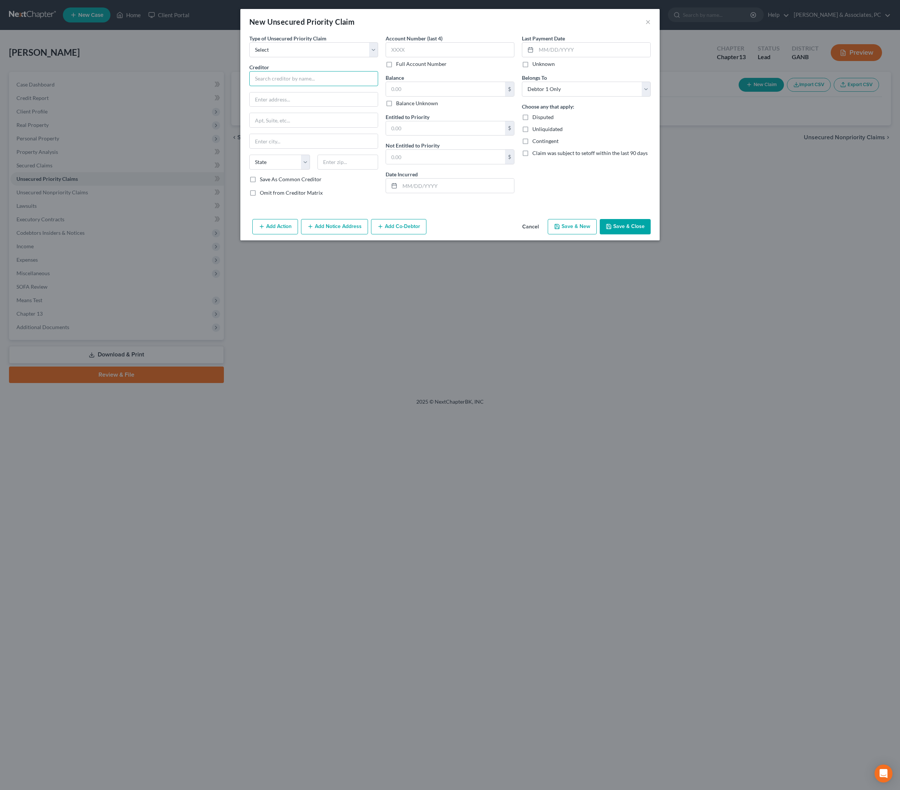
click at [293, 86] on input "text" at bounding box center [313, 78] width 129 height 15
type input "Intern"
select select "0"
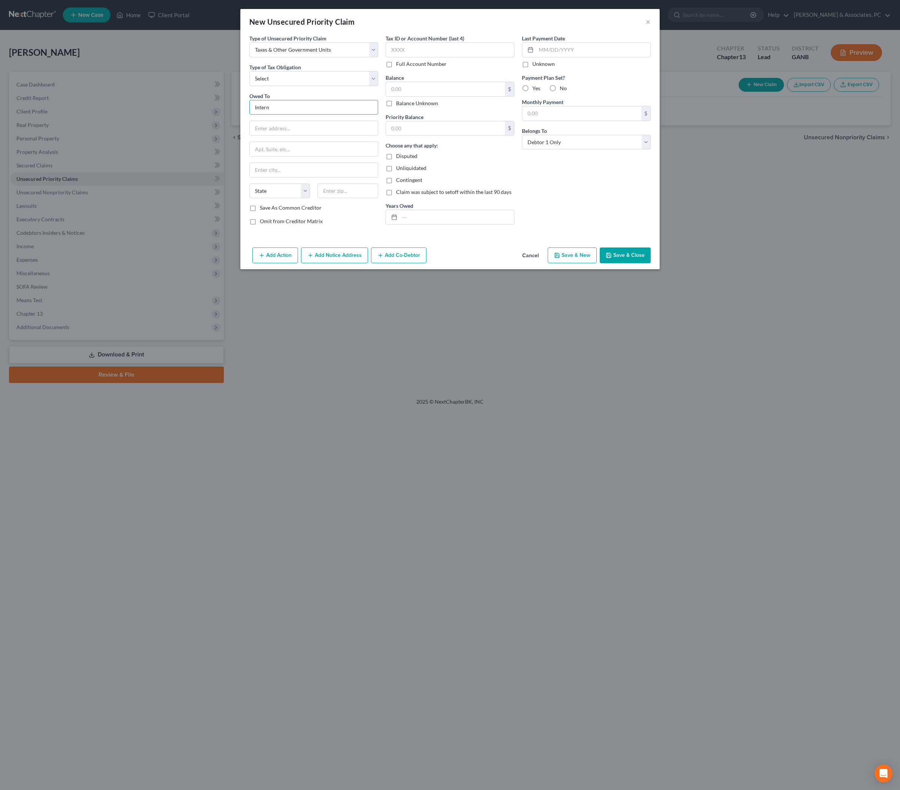
click at [302, 115] on input "Intern" at bounding box center [313, 107] width 129 height 15
click at [306, 141] on div "Internal Revenue Service" at bounding box center [315, 137] width 121 height 7
type input "Internal Revenue Service"
type input "PO Box 7346"
type input "[GEOGRAPHIC_DATA]"
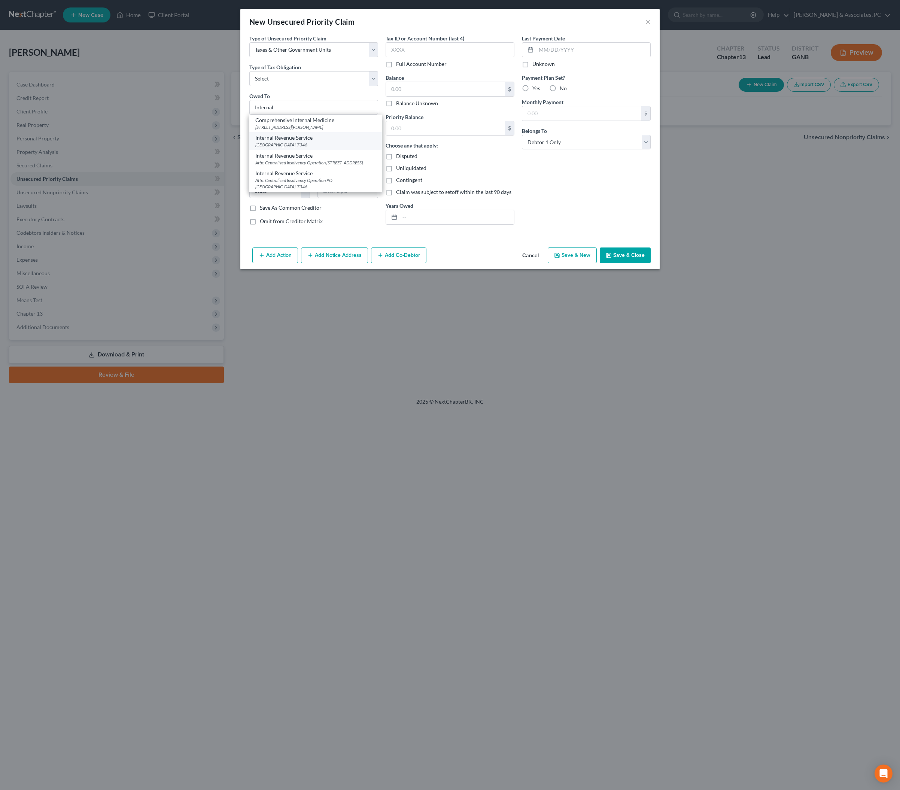
select select "39"
type input "19101-7346"
click at [452, 96] on input "text" at bounding box center [445, 89] width 119 height 14
type input "0"
click at [605, 231] on div "Last Payment Date Unknown Payment Plan Set? Yes No Monthly Payment $ Belongs To…" at bounding box center [586, 132] width 136 height 197
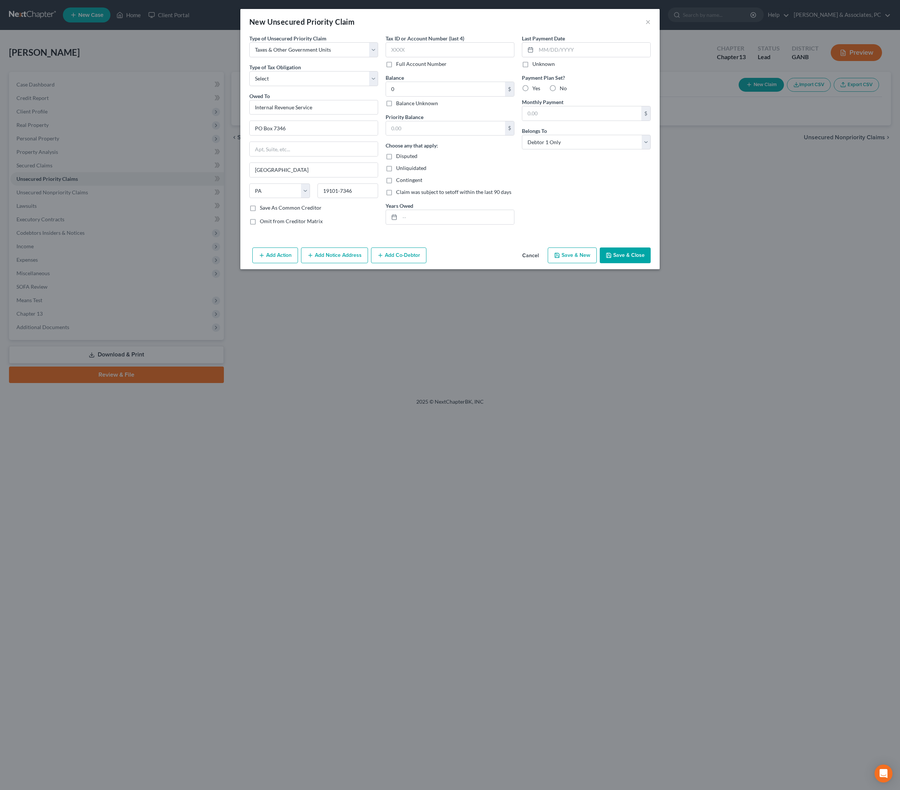
click at [647, 263] on button "Save & Close" at bounding box center [625, 255] width 51 height 16
select select "0"
click at [648, 263] on button "Save & Close" at bounding box center [625, 255] width 51 height 16
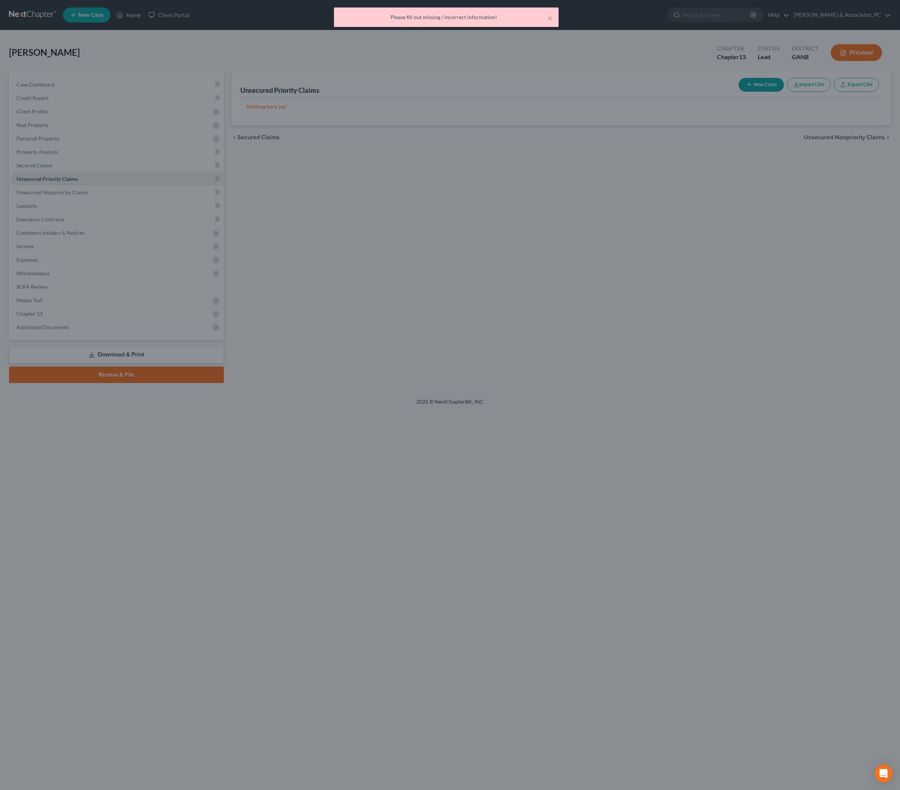
type input "0.00"
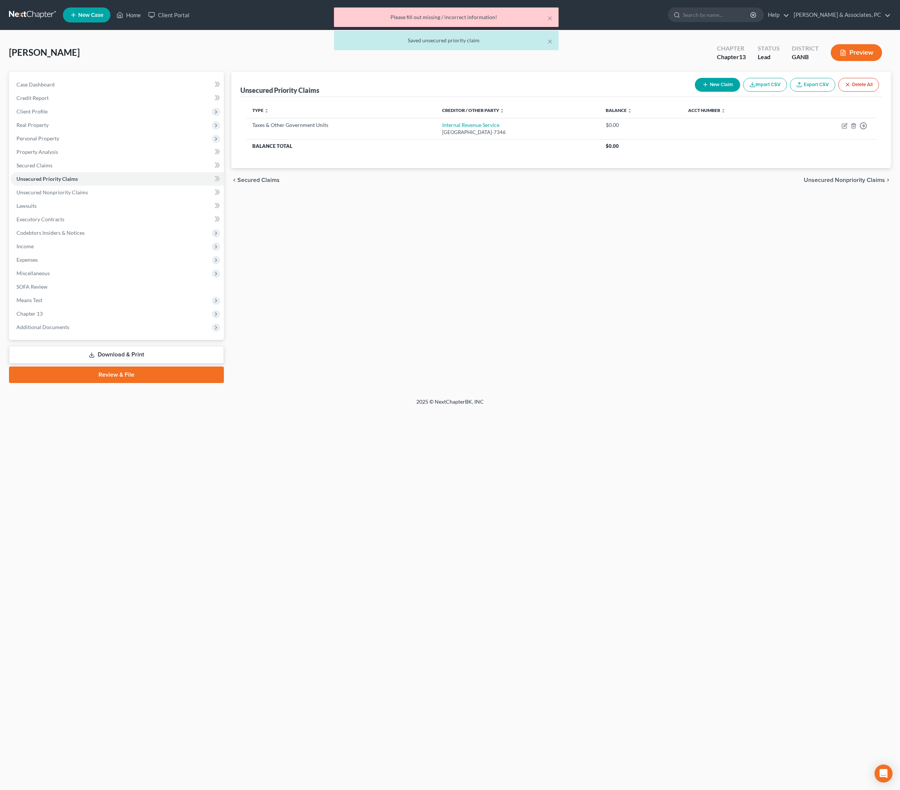
click at [695, 92] on button "New Claim" at bounding box center [717, 85] width 45 height 14
select select "0"
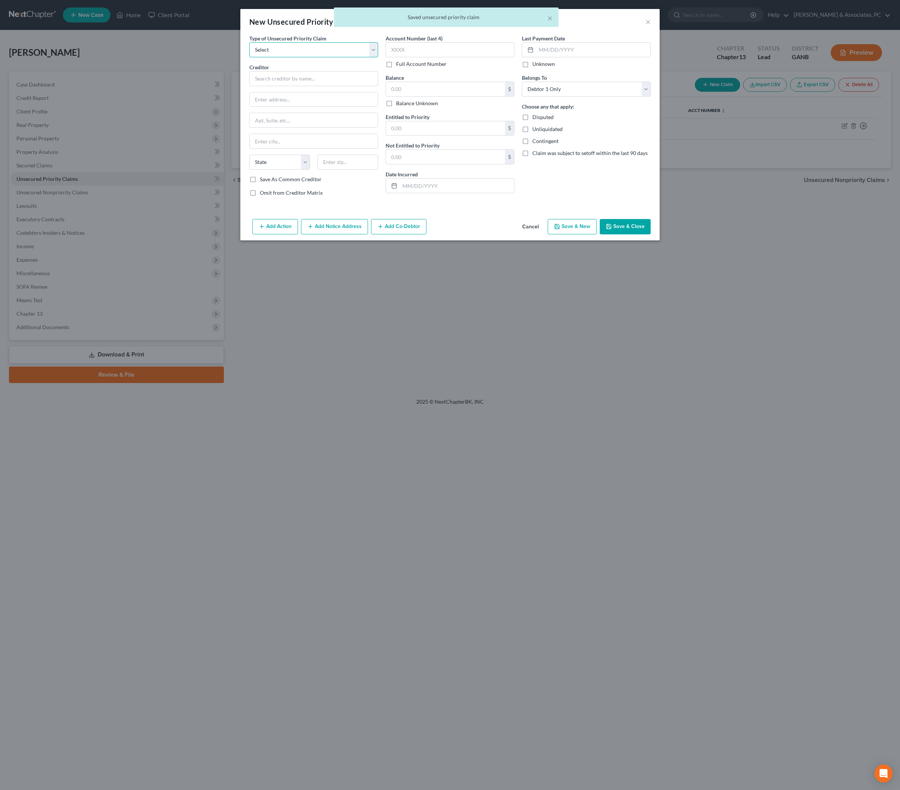
select select "0"
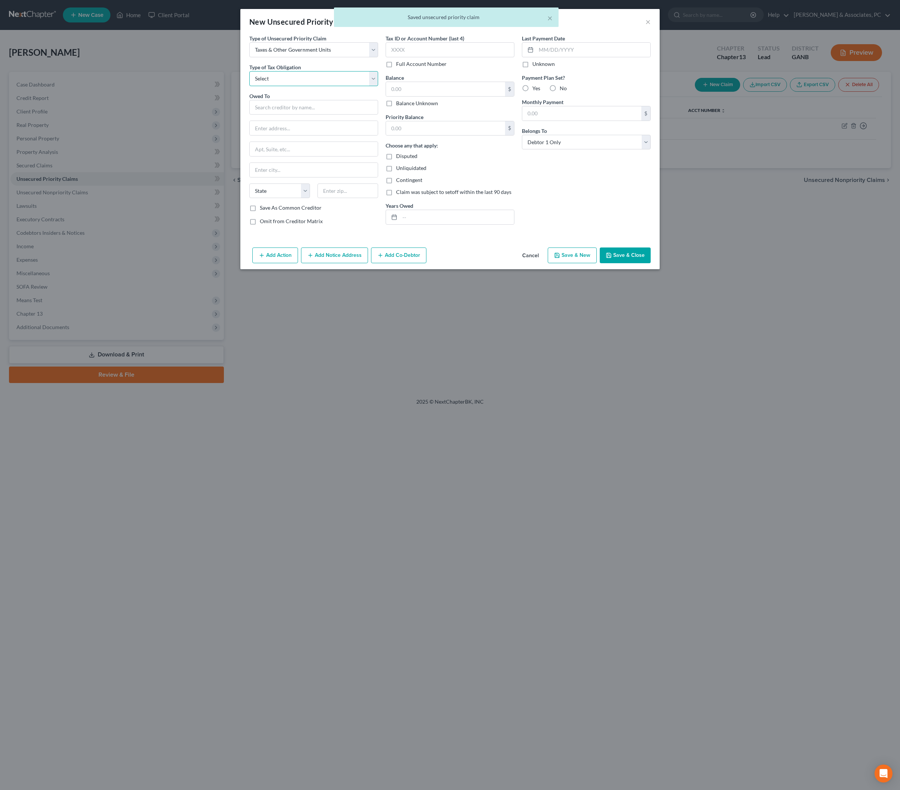
select select "2"
click at [295, 115] on input "text" at bounding box center [313, 107] width 129 height 15
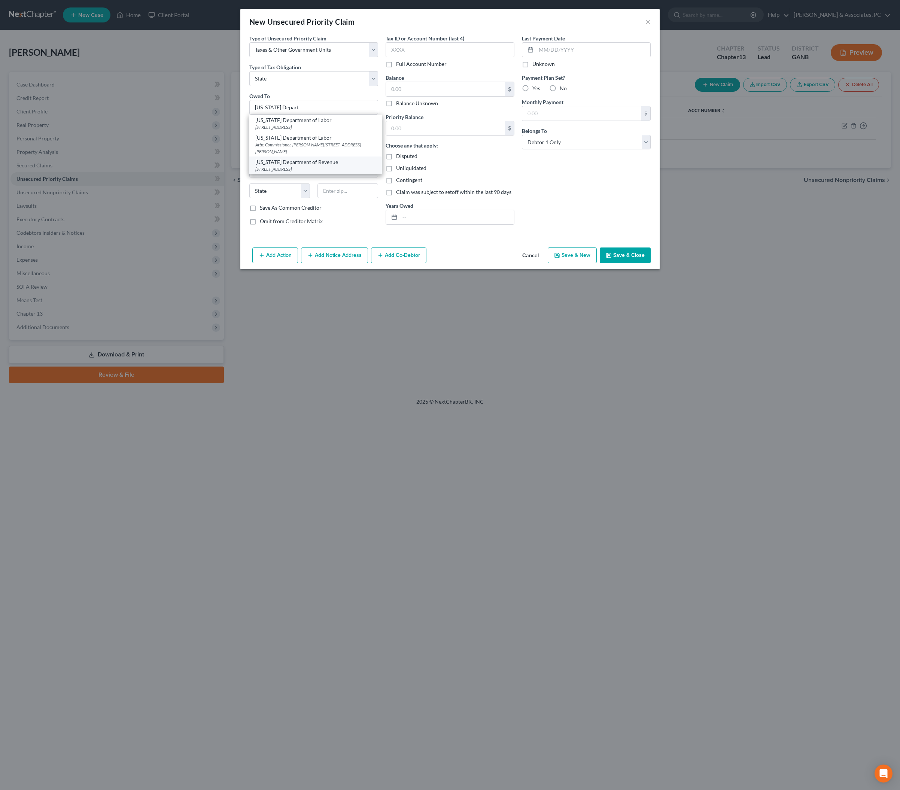
click at [306, 166] on div "[US_STATE] Department of Revenue" at bounding box center [315, 161] width 121 height 7
type input "[US_STATE] Department of Revenue"
type input "[STREET_ADDRESS]"
type input "[GEOGRAPHIC_DATA]"
select select "10"
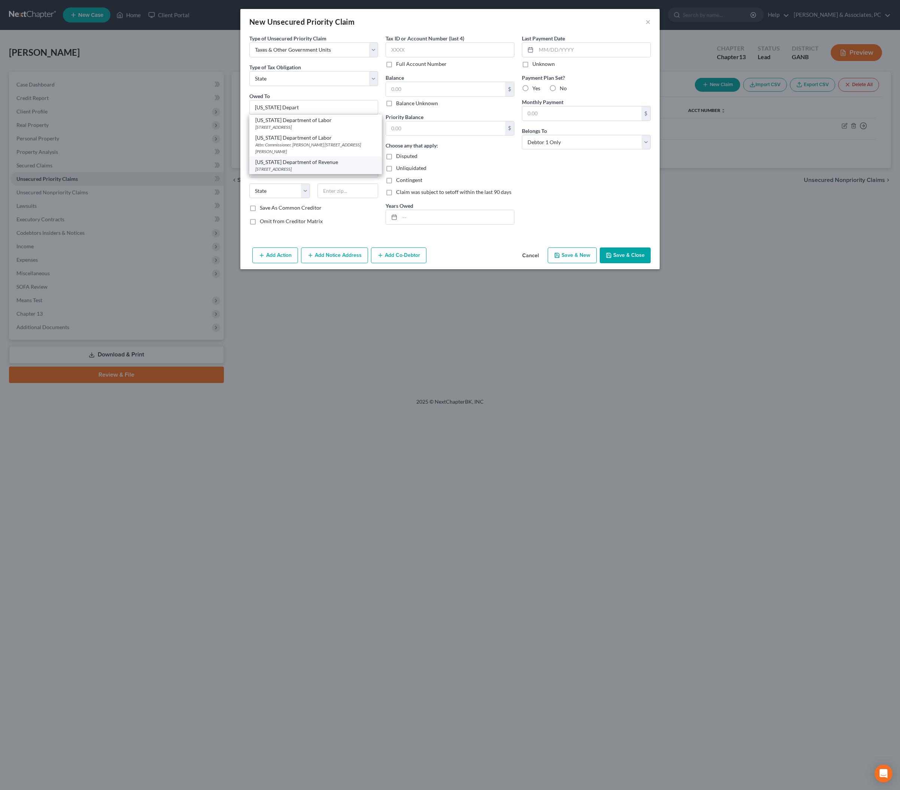
type input "30345-3202"
click at [425, 96] on input "text" at bounding box center [445, 89] width 119 height 14
type input "500"
click at [651, 263] on button "Save & Close" at bounding box center [625, 255] width 51 height 16
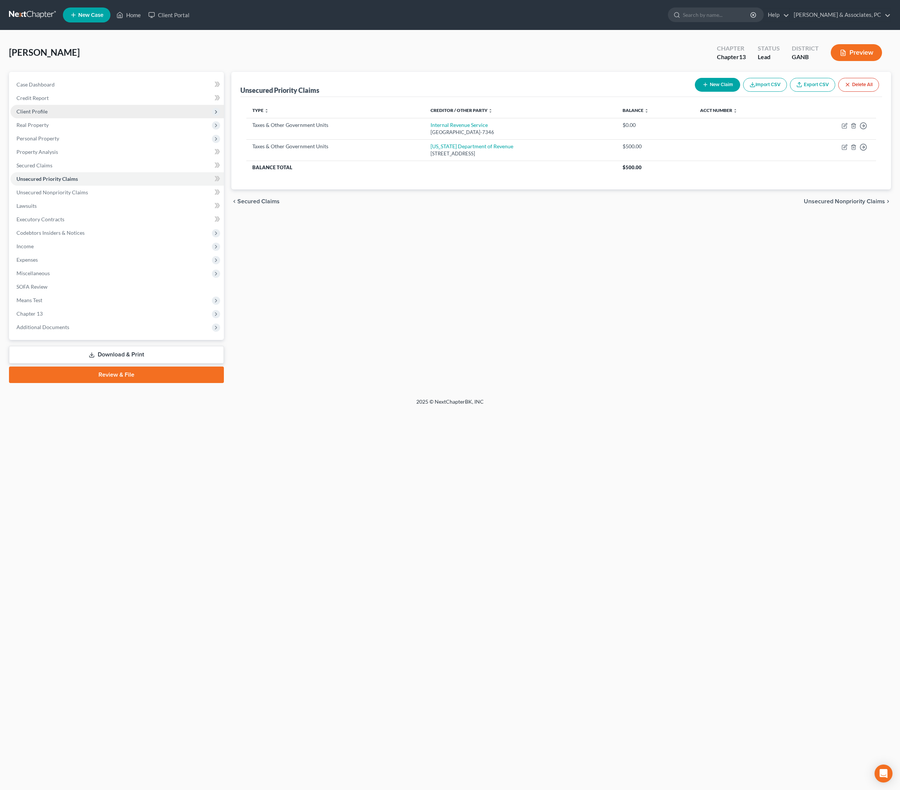
click at [40, 115] on span "Client Profile" at bounding box center [31, 111] width 31 height 6
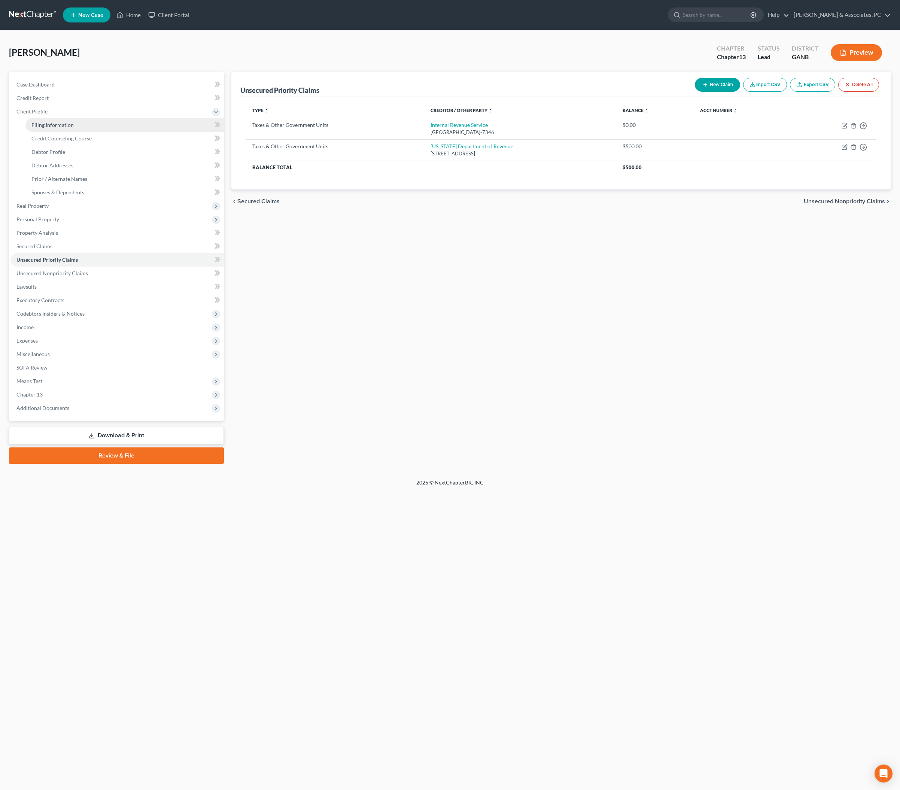
click at [49, 128] on span "Filing Information" at bounding box center [52, 125] width 42 height 6
select select "1"
select select "0"
select select "3"
select select "19"
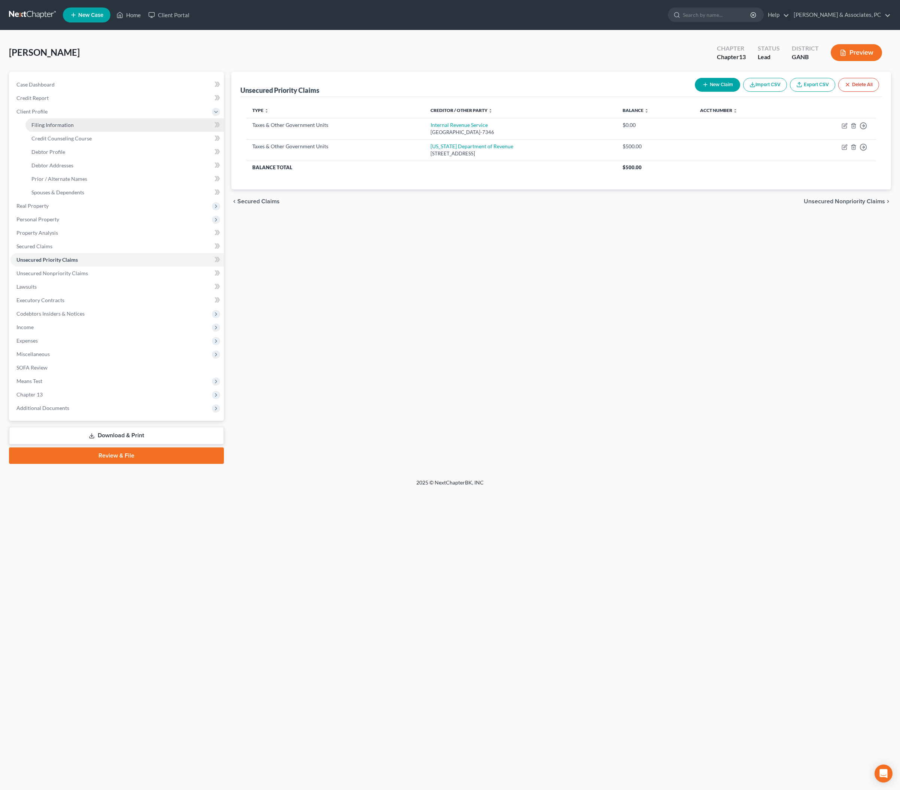
select select "0"
select select "10"
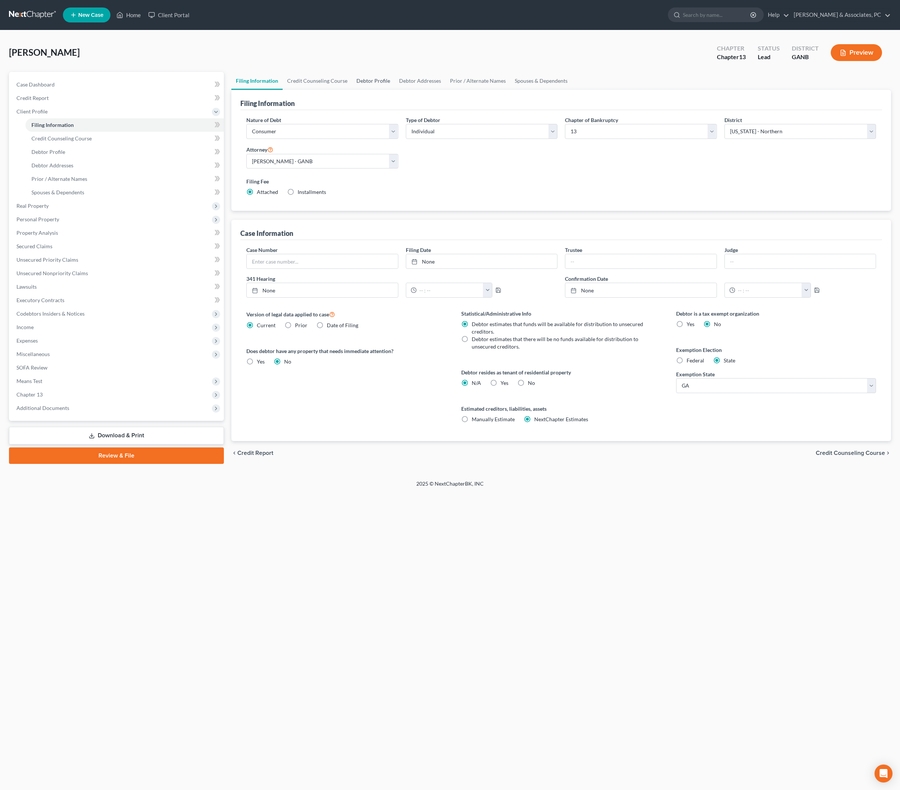
click at [395, 90] on link "Debtor Profile" at bounding box center [373, 81] width 43 height 18
select select "1"
select select "0"
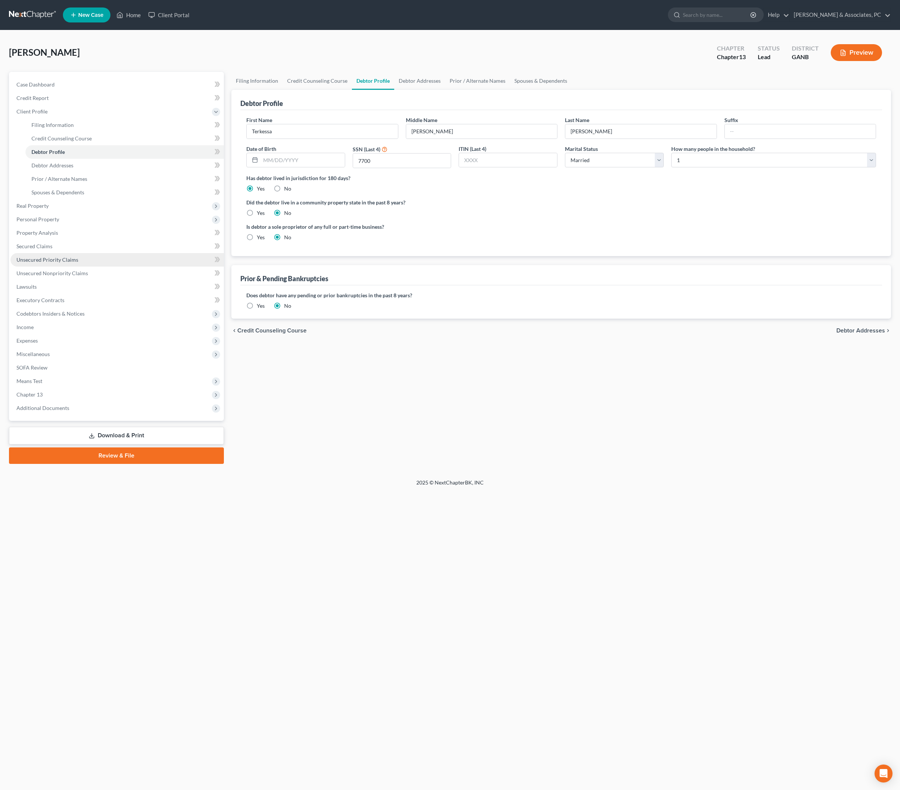
click at [56, 263] on span "Unsecured Priority Claims" at bounding box center [47, 259] width 62 height 6
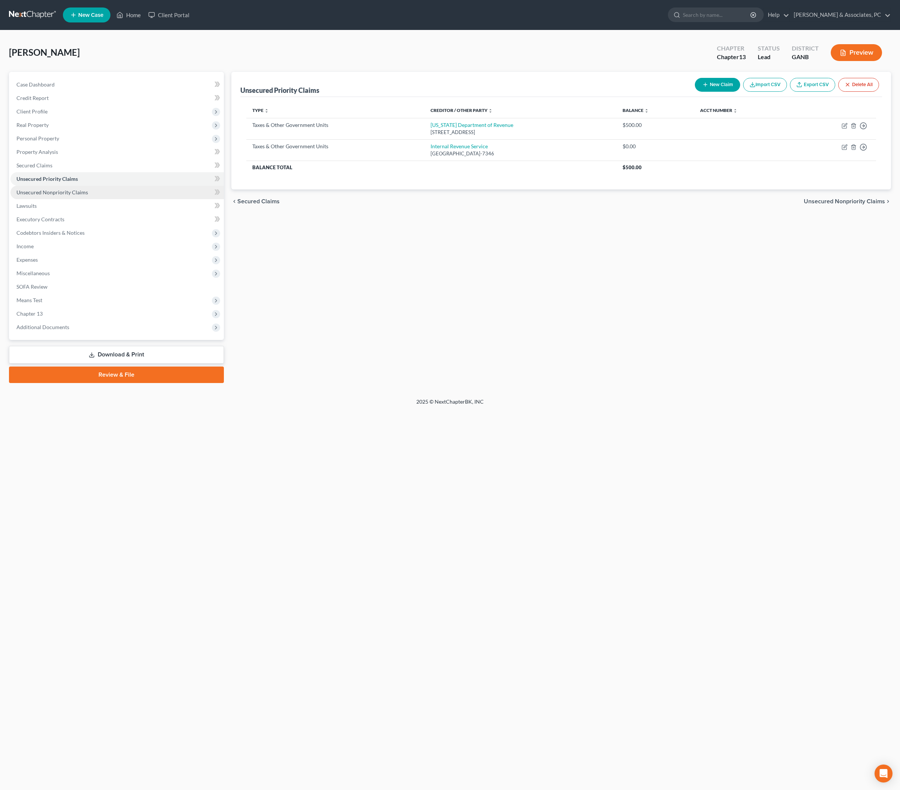
click at [49, 195] on span "Unsecured Nonpriority Claims" at bounding box center [51, 192] width 71 height 6
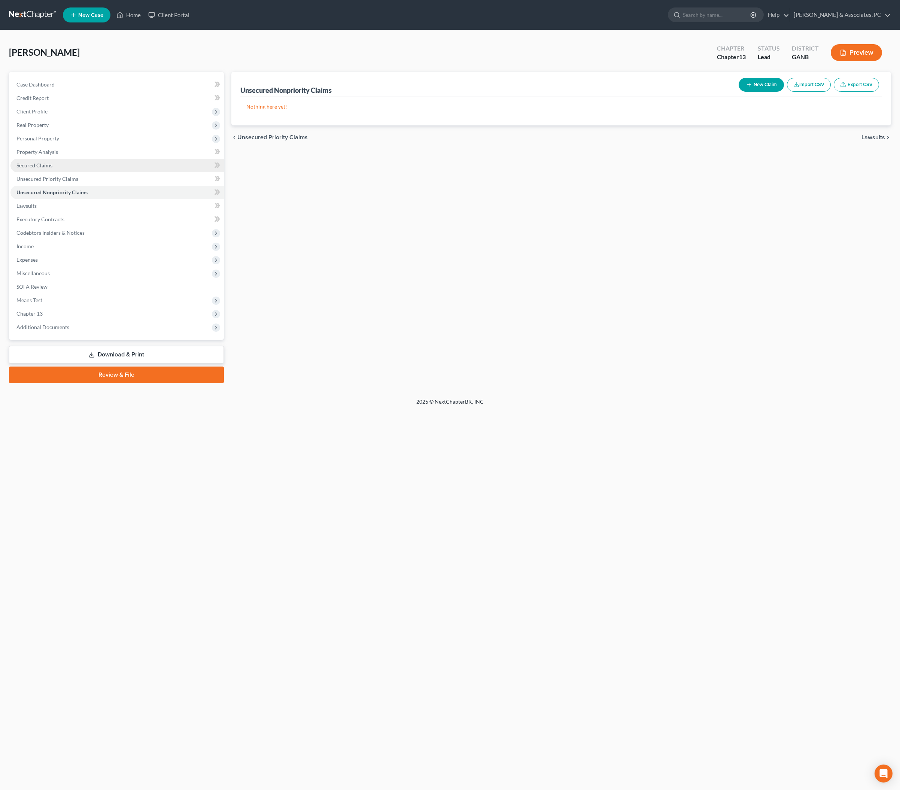
click at [50, 168] on span "Secured Claims" at bounding box center [34, 165] width 36 height 6
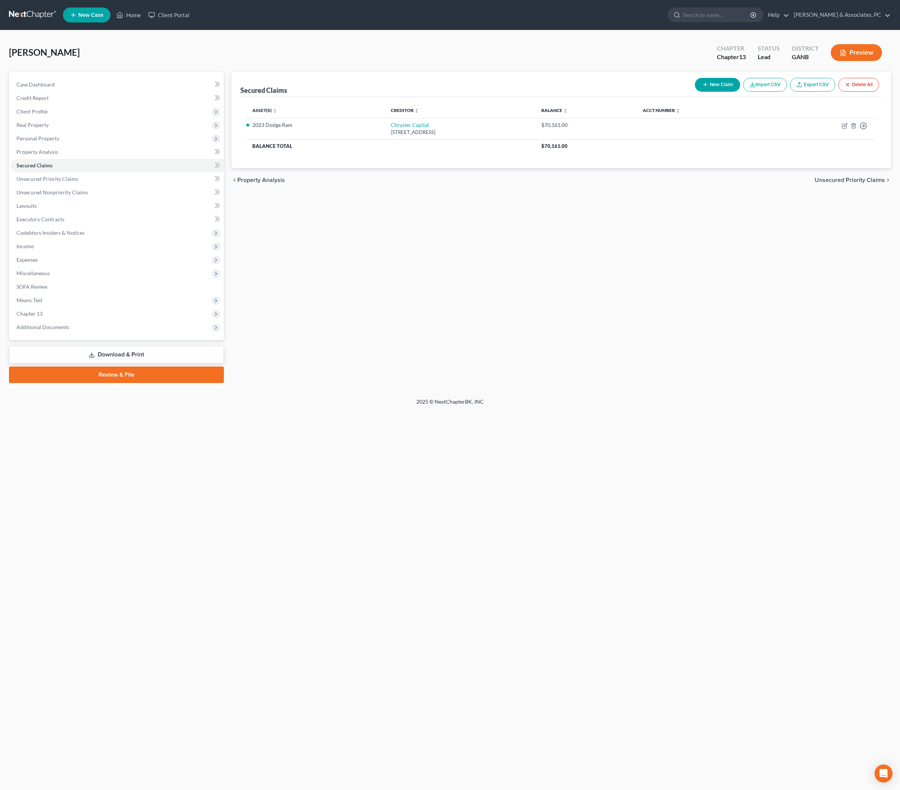
click at [695, 92] on button "New Claim" at bounding box center [717, 85] width 45 height 14
select select "0"
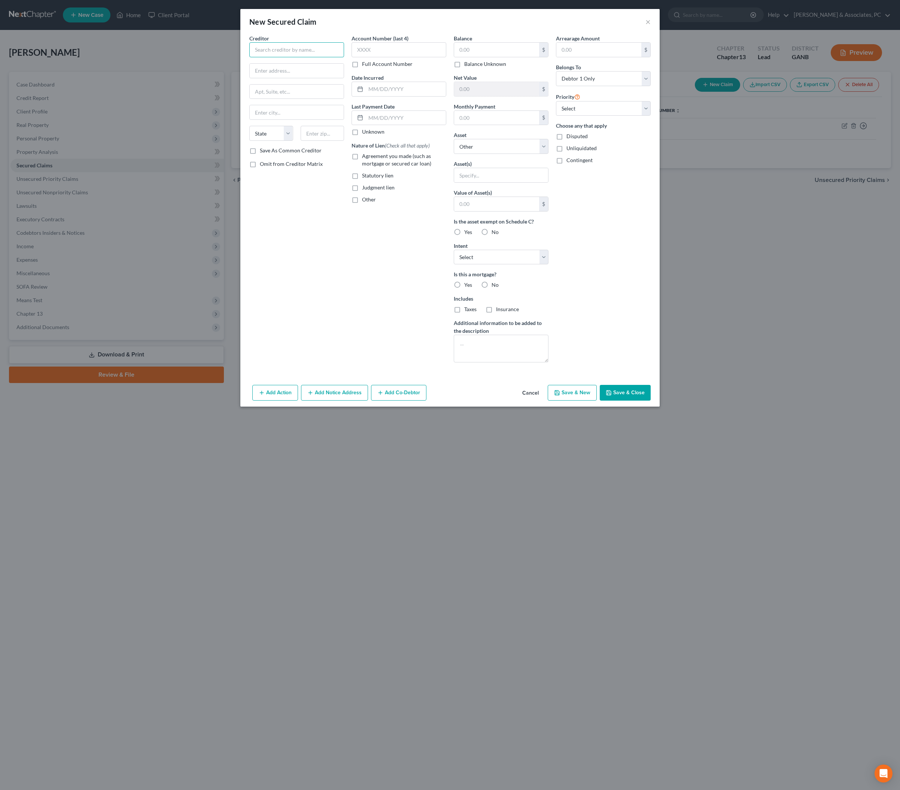
click at [249, 54] on input "text" at bounding box center [296, 49] width 95 height 15
click at [255, 73] on div "[GEOGRAPHIC_DATA]-9407" at bounding box center [294, 70] width 78 height 6
type input "Capital One Auto Finance"
type input "PO Box 259407"
type input "Plano"
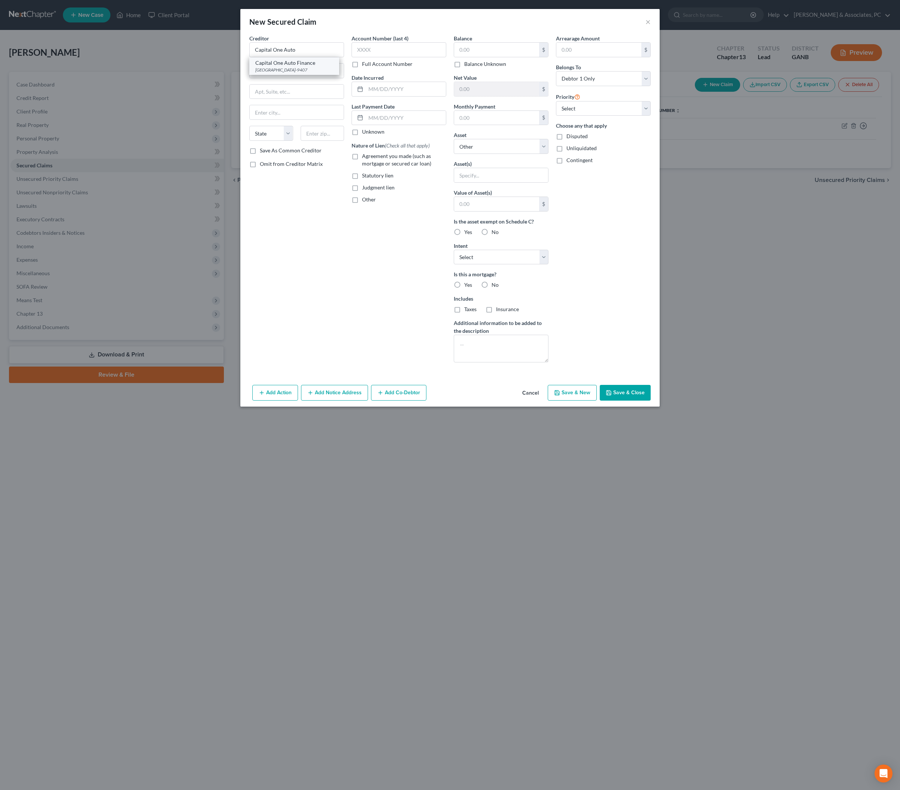
select select "45"
type input "75025-9407"
click at [490, 53] on input "text" at bounding box center [496, 50] width 85 height 14
type input "32,000"
select select "3"
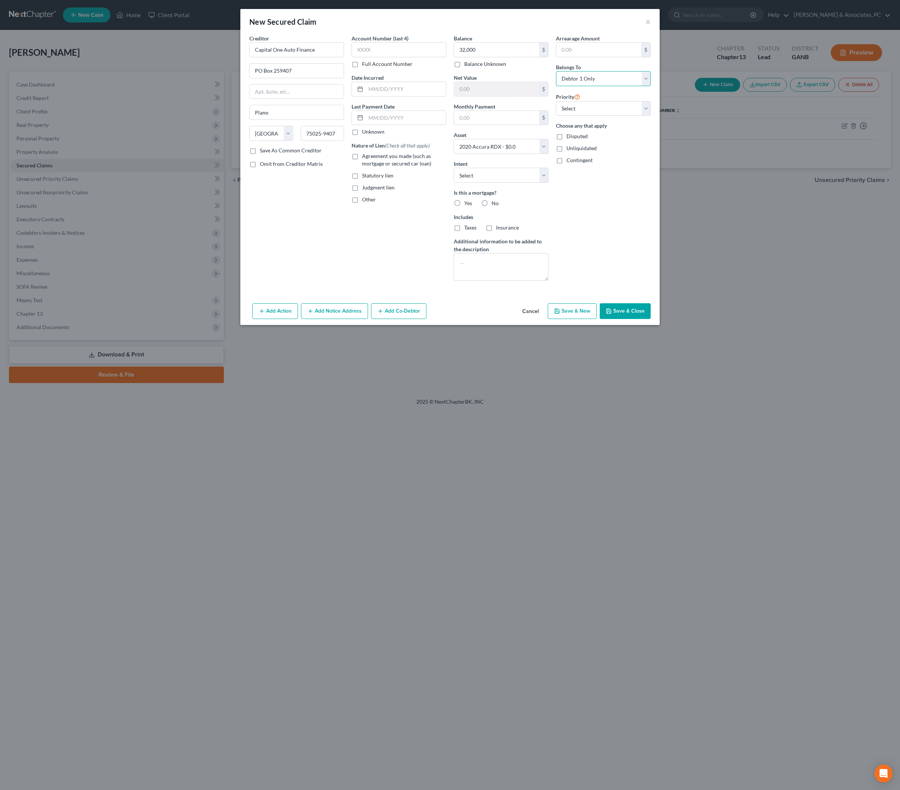
select select "3"
click at [371, 167] on span "Agreement you made (such as mortgage or secured car loan)" at bounding box center [396, 160] width 69 height 14
click at [370, 157] on input "Agreement you made (such as mortgage or secured car loan)" at bounding box center [367, 154] width 5 height 5
checkbox input "true"
click at [651, 319] on button "Save & Close" at bounding box center [625, 311] width 51 height 16
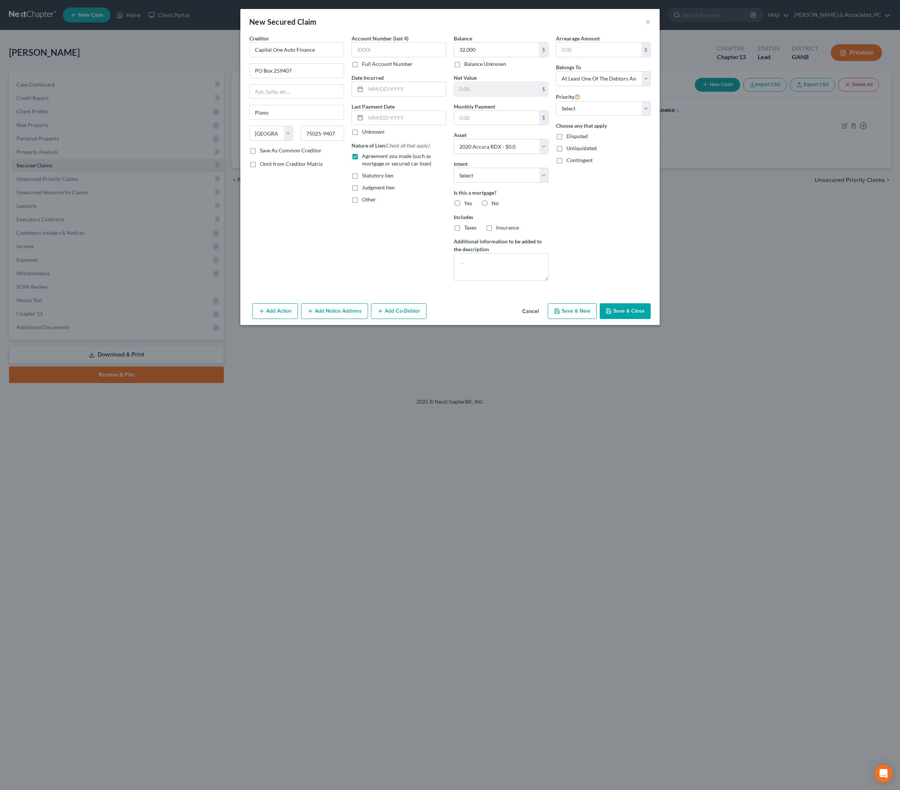
select select
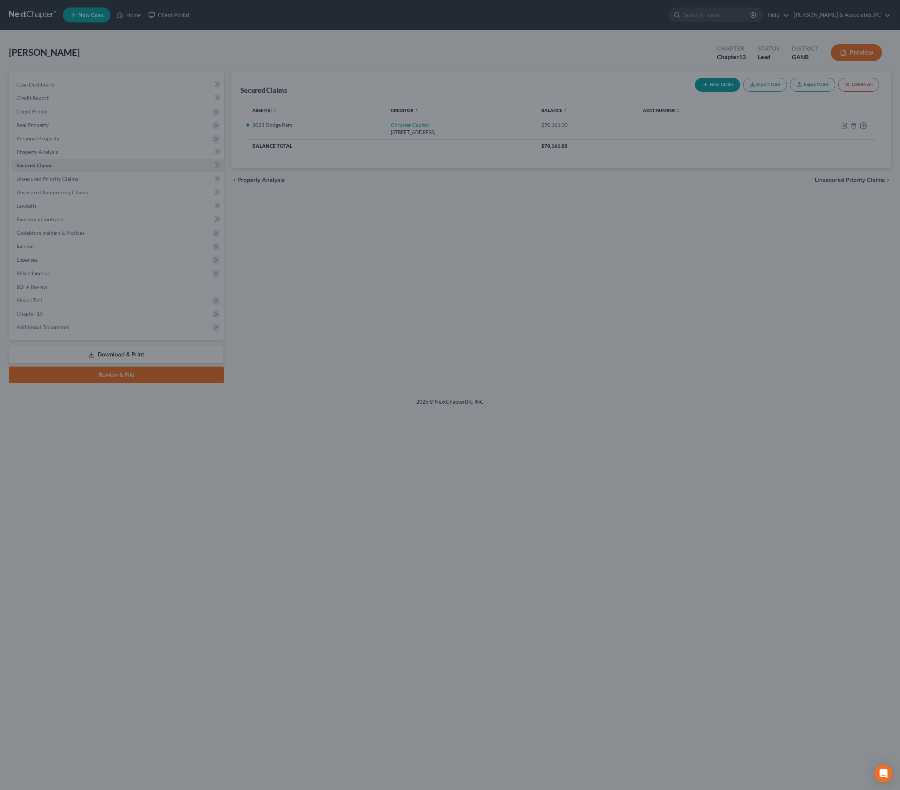
type input "32,000.00"
type input "-32,000.00"
type input "0.00"
select select "3"
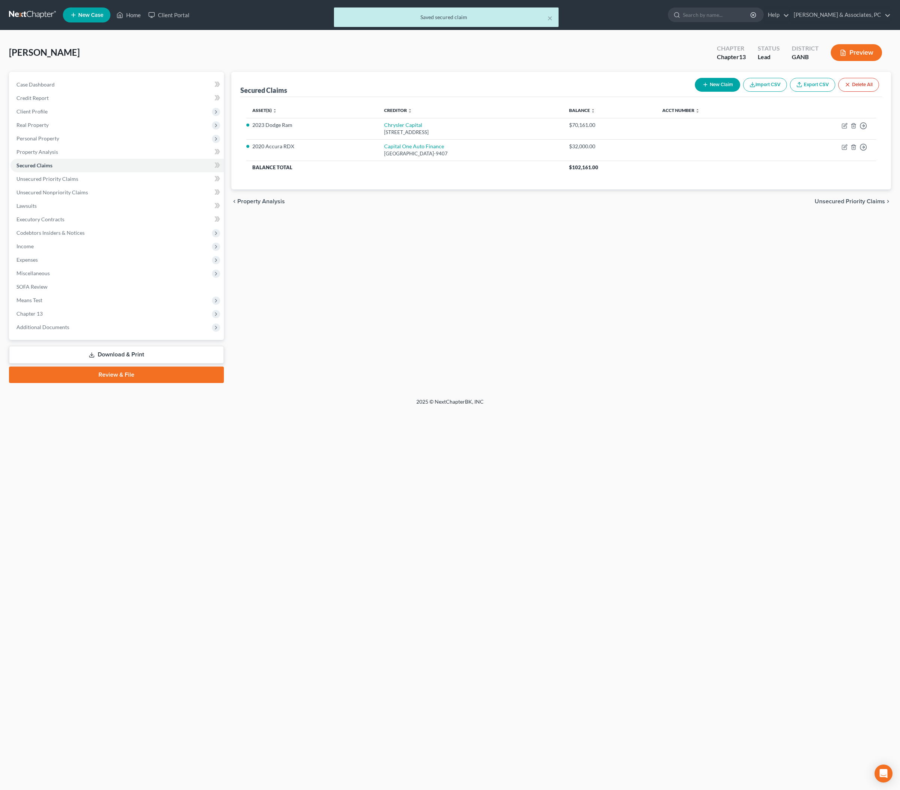
click at [368, 274] on div "Secured Claims New Claim Import CSV Export CSV Delete All Asset(s) expand_more …" at bounding box center [561, 227] width 667 height 311
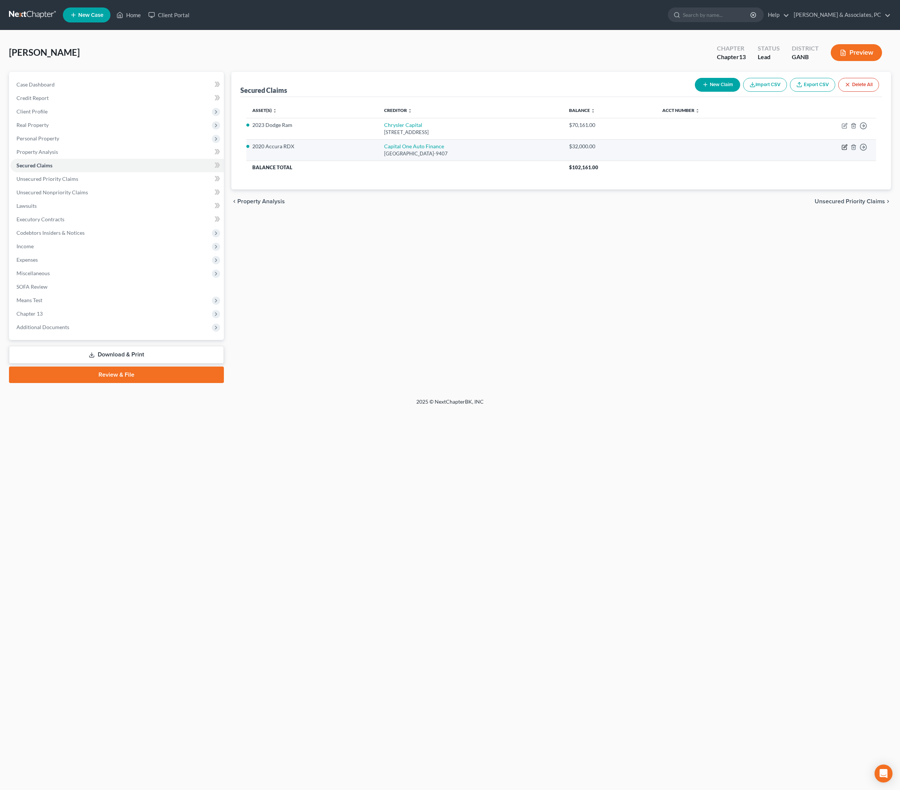
click at [720, 150] on icon "button" at bounding box center [844, 147] width 6 height 6
select select "45"
select select "3"
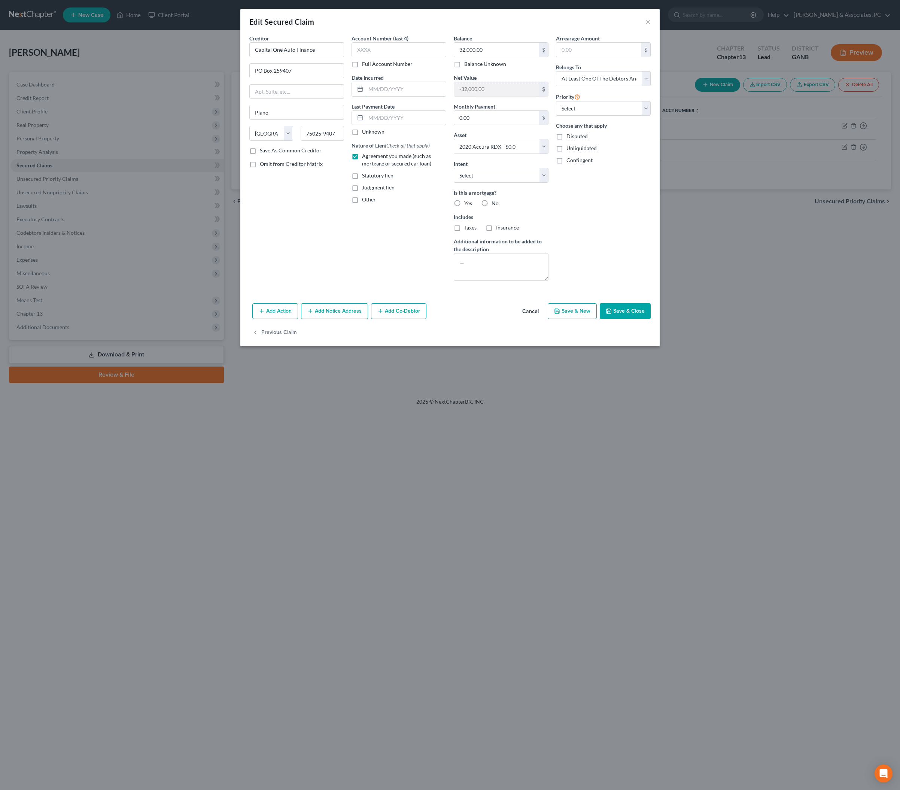
click at [411, 96] on input "text" at bounding box center [406, 89] width 80 height 14
type input "04/23"
click at [410, 191] on div "Judgment lien" at bounding box center [398, 187] width 95 height 7
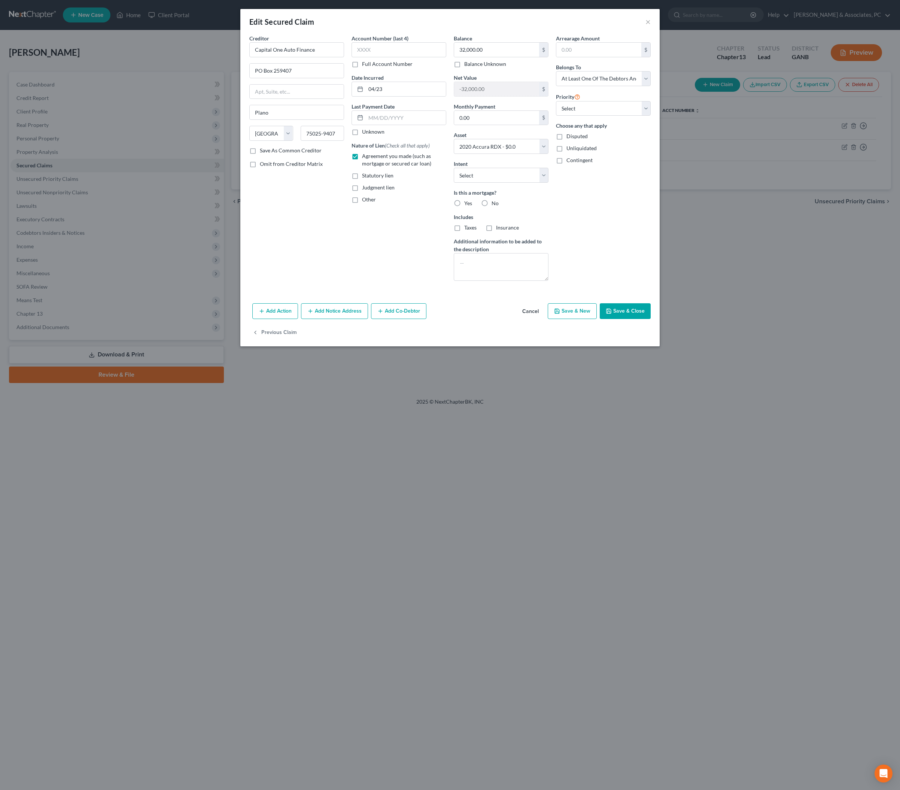
click at [633, 262] on div "Arrearage Amount $ Belongs To * Select Debtor 1 Only Debtor 2 Only Debtor 1 And…" at bounding box center [603, 160] width 102 height 252
click at [647, 319] on button "Save & Close" at bounding box center [625, 311] width 51 height 16
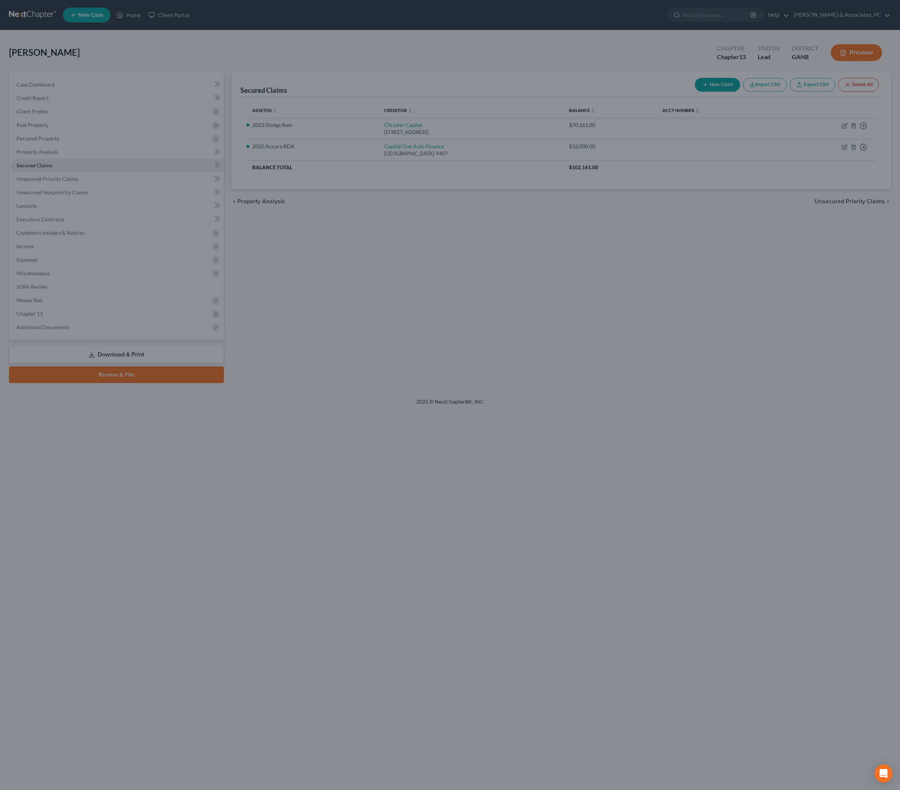
select select "3"
type input "0"
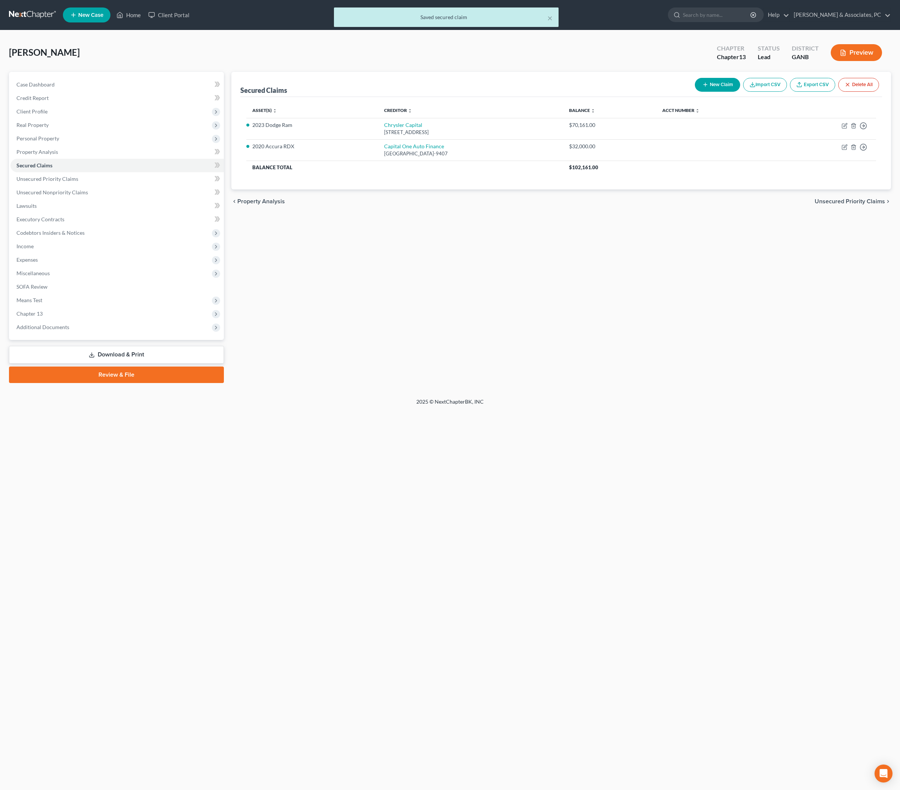
click at [597, 351] on div "Secured Claims New Claim Import CSV Export CSV Delete All Asset(s) expand_more …" at bounding box center [561, 227] width 667 height 311
click at [695, 92] on button "New Claim" at bounding box center [717, 85] width 45 height 14
select select "0"
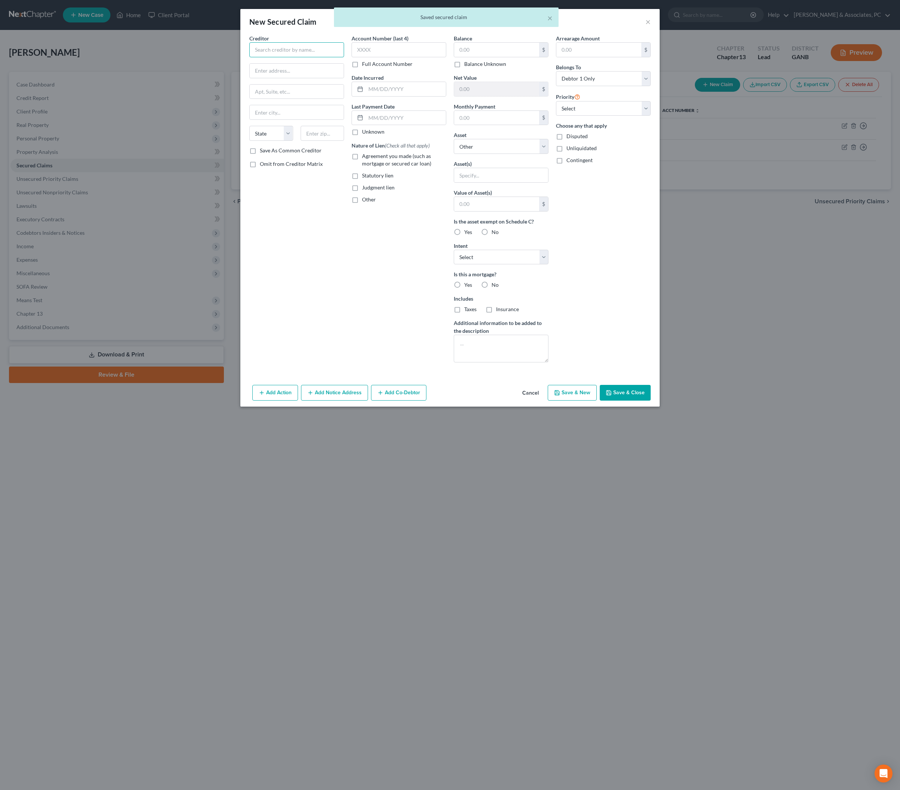
click at [299, 52] on input "text" at bounding box center [296, 49] width 95 height 15
type input "WFBNA Auto"
type input "PO Box 71092"
type input "28272"
type input "Charlotte"
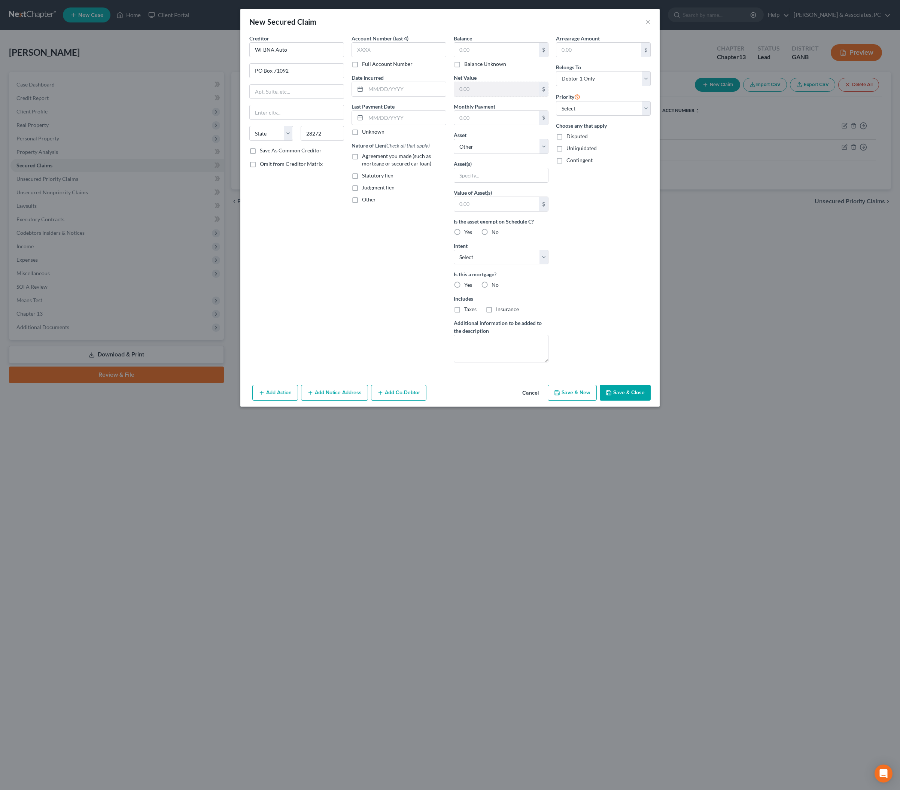
select select "28"
click at [289, 244] on div "Creditor * WFBNA Auto PO Box 71092 [GEOGRAPHIC_DATA] [US_STATE] AK AR AZ CA CO …" at bounding box center [297, 201] width 102 height 334
click at [292, 154] on label "Save As Common Creditor" at bounding box center [291, 150] width 62 height 7
click at [268, 152] on input "Save As Common Creditor" at bounding box center [265, 149] width 5 height 5
checkbox input "true"
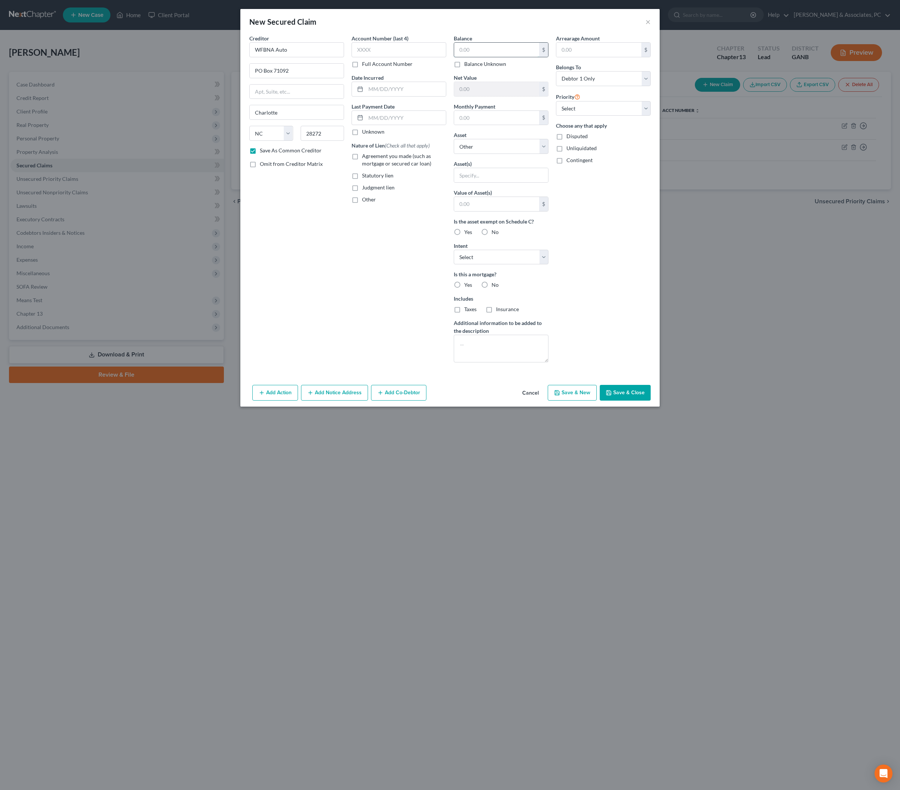
click at [498, 57] on input "text" at bounding box center [496, 50] width 85 height 14
type input "17,900"
click at [396, 96] on input "text" at bounding box center [406, 89] width 80 height 14
type input "10/21"
click at [383, 125] on input "text" at bounding box center [406, 118] width 80 height 14
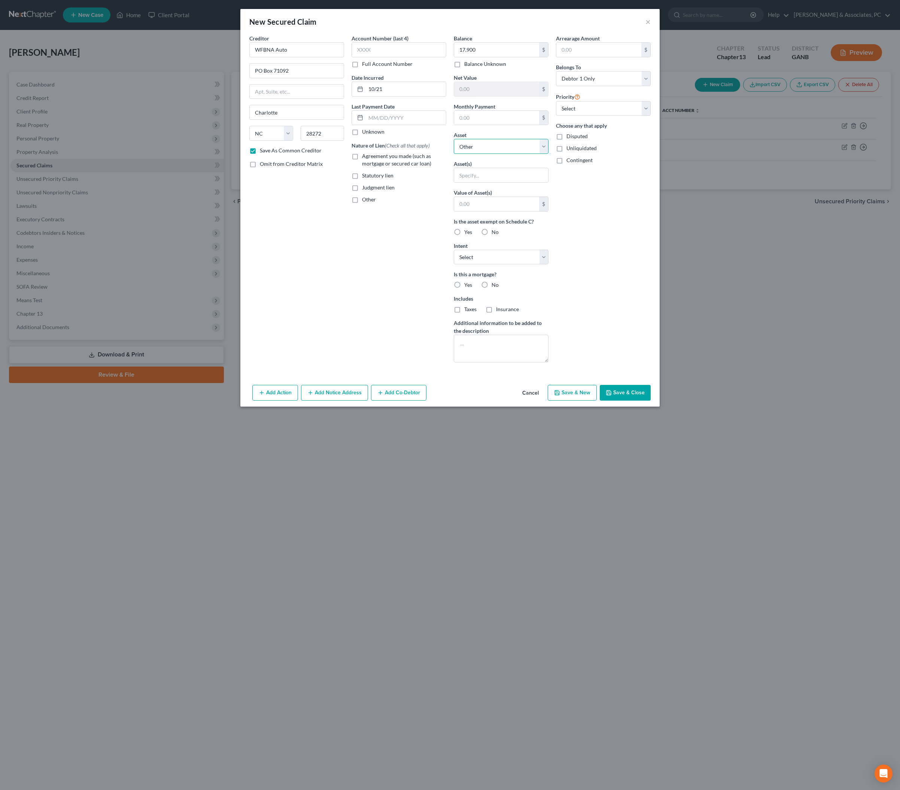
select select "4"
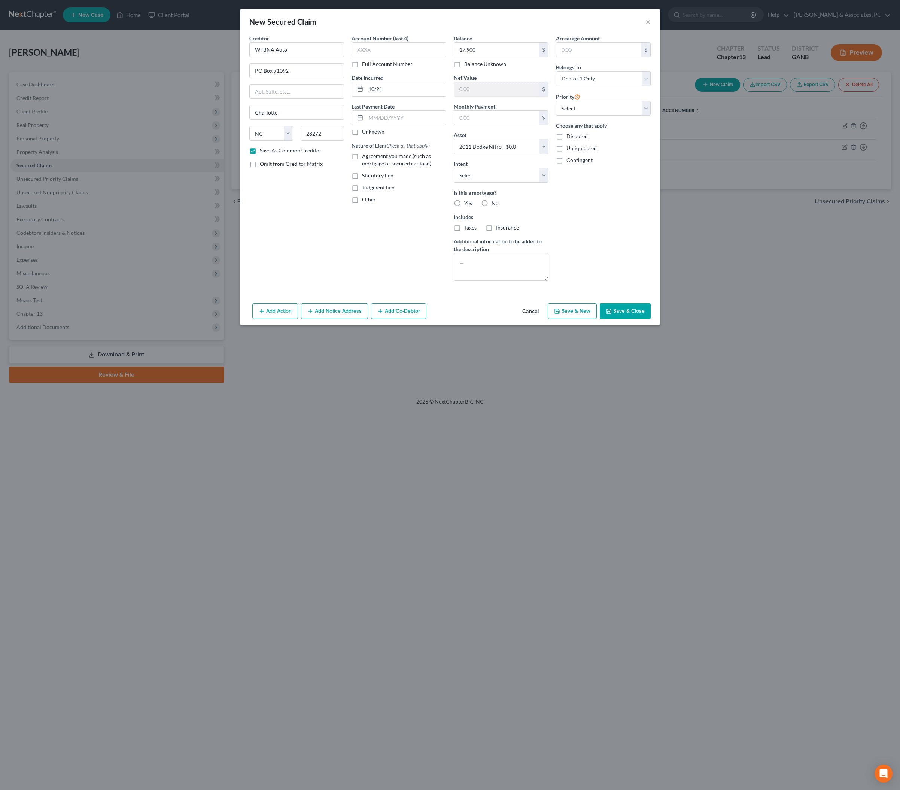
click at [651, 319] on button "Save & Close" at bounding box center [625, 311] width 51 height 16
checkbox input "false"
select select
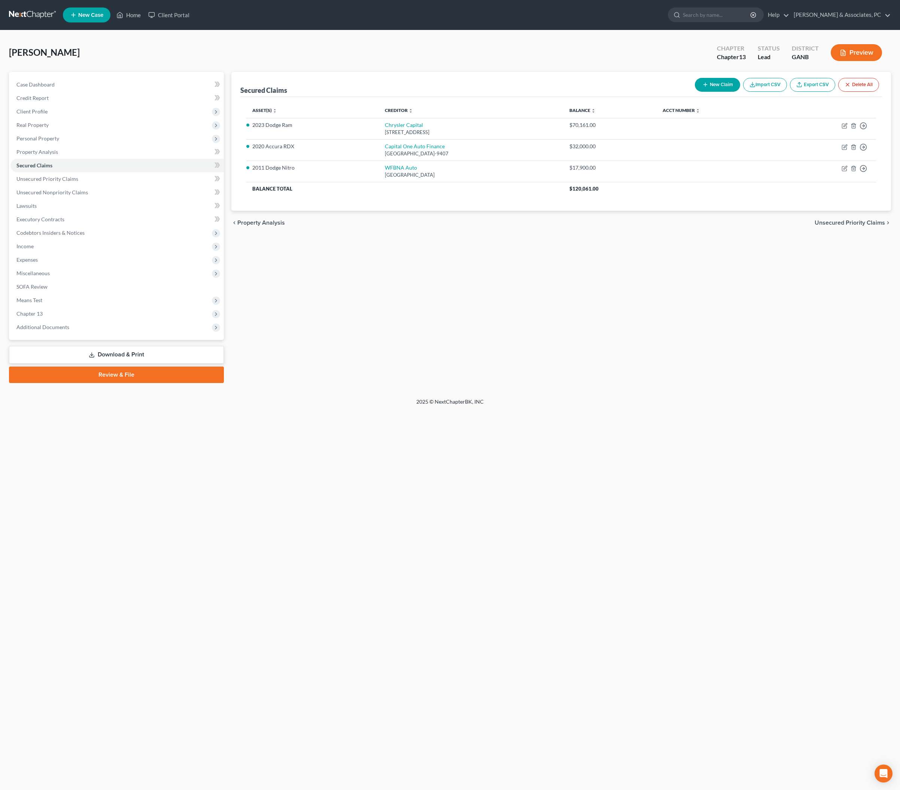
click at [367, 338] on div "Secured Claims New Claim Import CSV Export CSV Delete All Asset(s) expand_more …" at bounding box center [561, 227] width 667 height 311
click at [384, 325] on div "Secured Claims New Claim Import CSV Export CSV Delete All Asset(s) expand_more …" at bounding box center [561, 227] width 667 height 311
click at [398, 332] on div "Secured Claims New Claim Import CSV Export CSV Delete All Asset(s) expand_more …" at bounding box center [561, 227] width 667 height 311
click at [85, 195] on span "Unsecured Nonpriority Claims" at bounding box center [51, 192] width 71 height 6
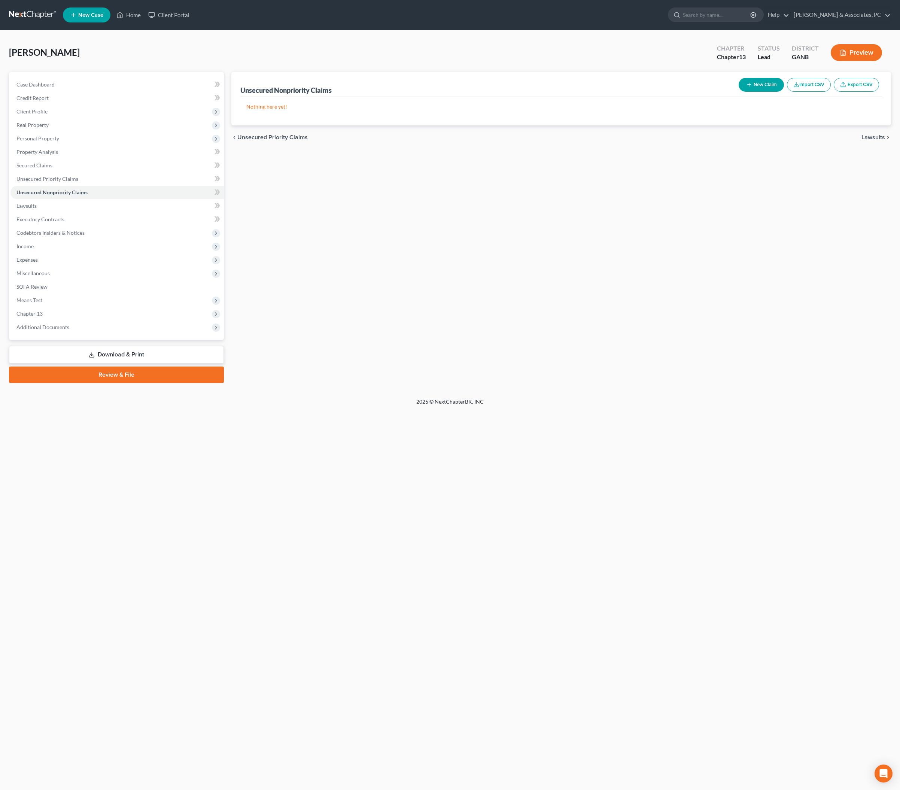
click at [720, 92] on button "New Claim" at bounding box center [761, 85] width 45 height 14
select select "0"
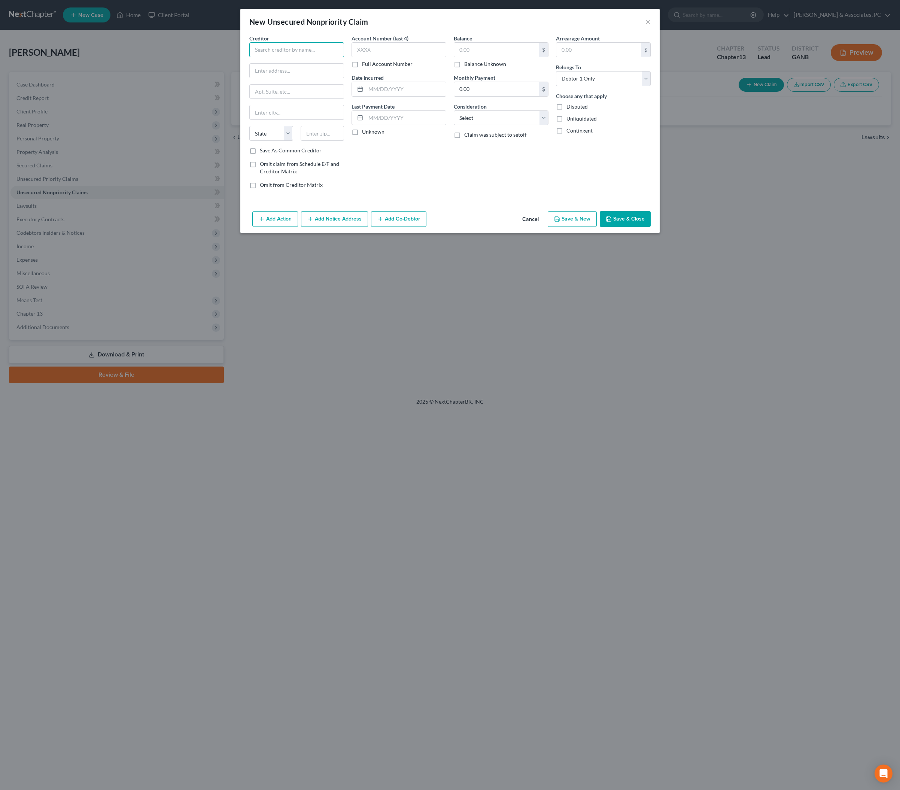
click at [281, 54] on input "text" at bounding box center [296, 49] width 95 height 15
click at [281, 119] on div "TBOM - Milestone" at bounding box center [294, 115] width 78 height 7
type input "TBOM - Milestone"
type input "[STREET_ADDRESS]"
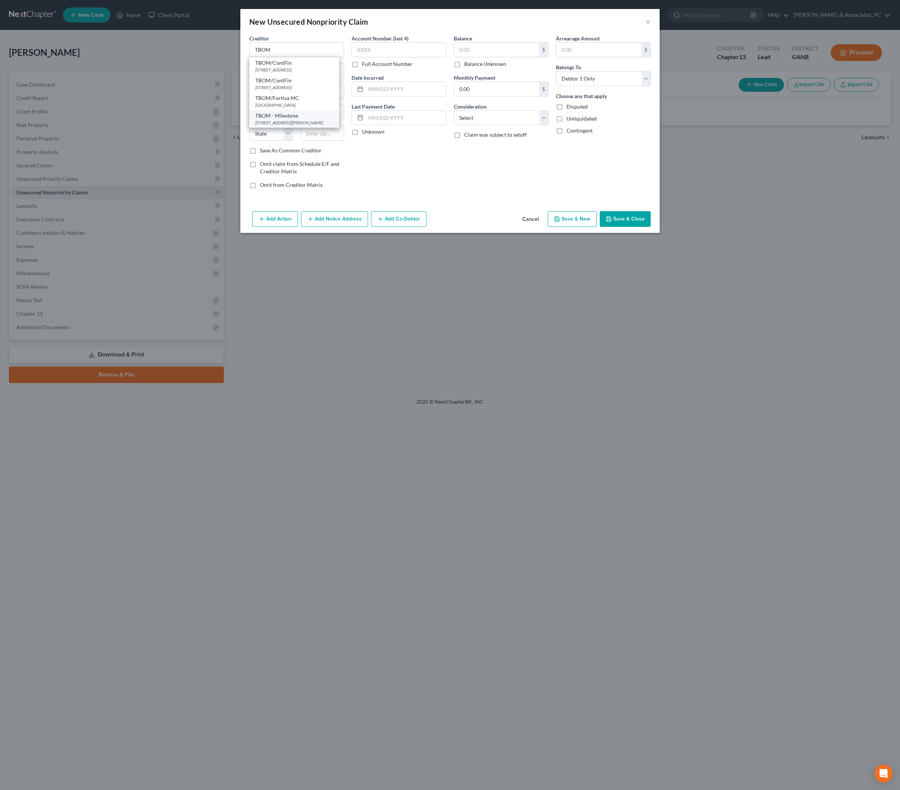
type input "[PERSON_NAME]"
select select "26"
type input "65459"
click at [490, 56] on input "text" at bounding box center [496, 50] width 85 height 14
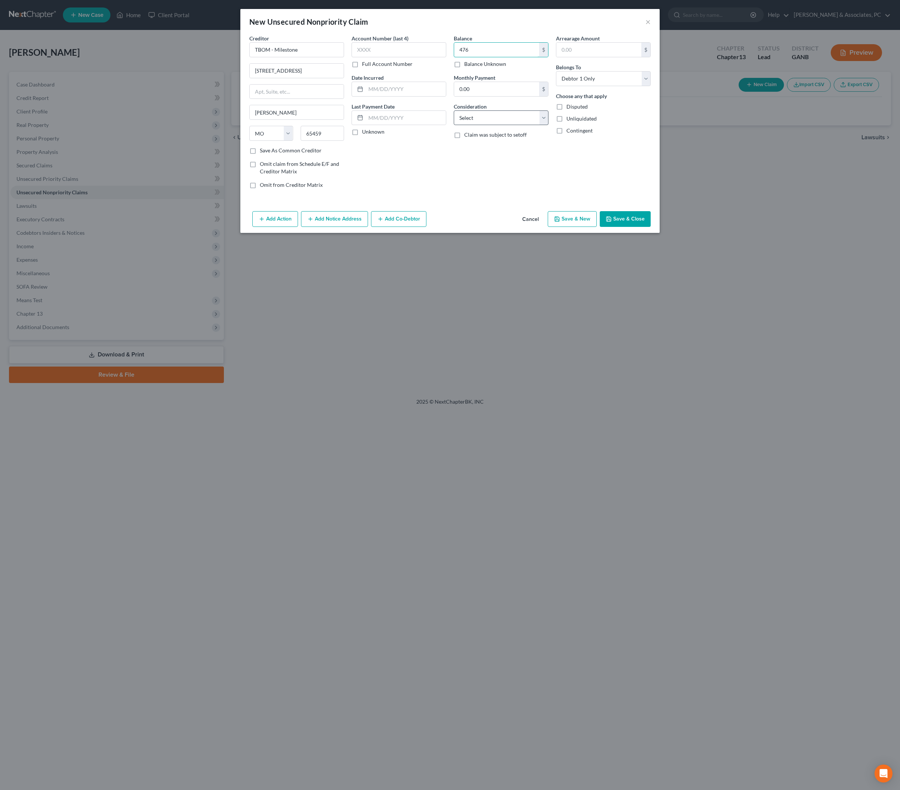
type input "476"
select select "2"
click at [398, 96] on input "text" at bounding box center [406, 89] width 80 height 14
type input "04/23"
click at [505, 195] on div "Balance 476.00 $ Balance Unknown Balance Undetermined 476 $ Balance Unknown Mon…" at bounding box center [501, 114] width 102 height 160
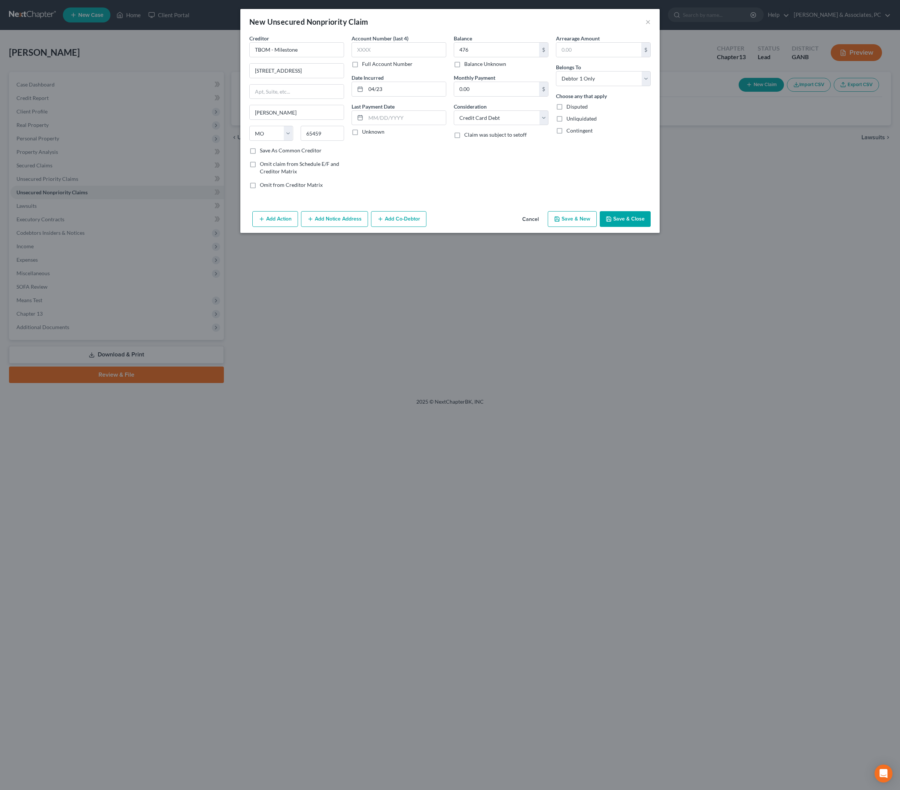
click at [651, 227] on button "Save & Close" at bounding box center [625, 219] width 51 height 16
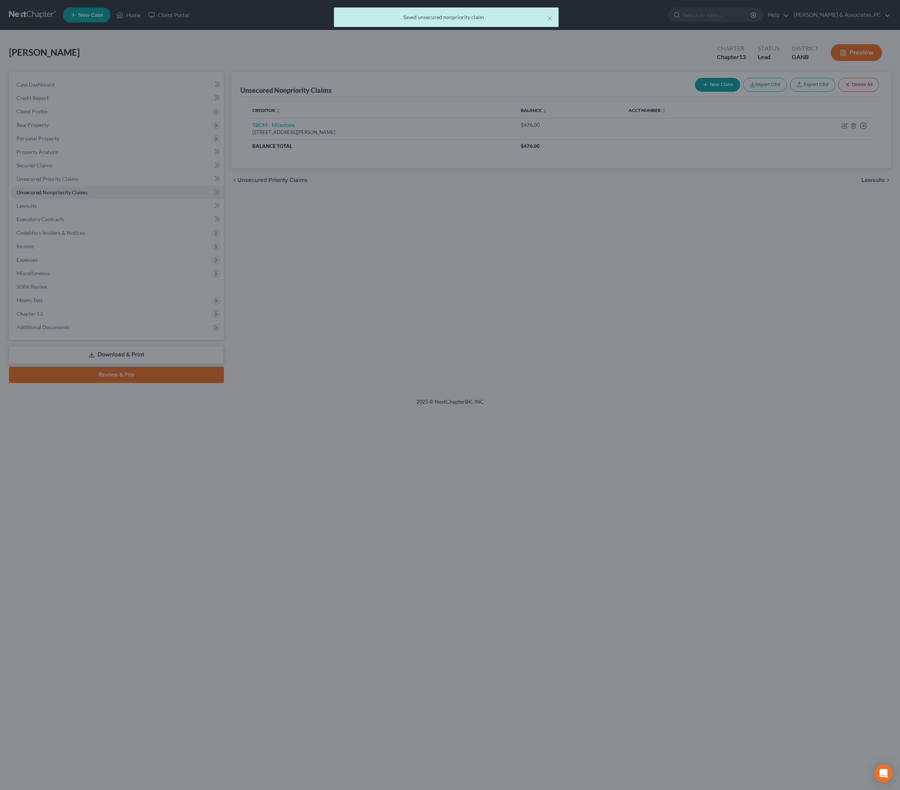
type input "476.00"
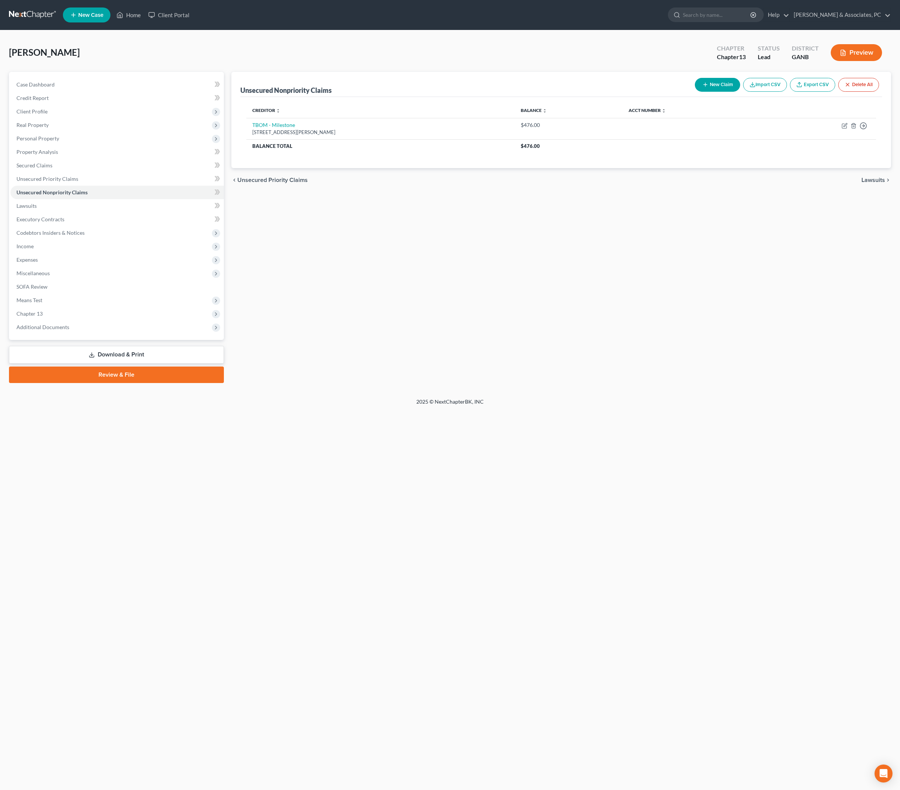
click at [478, 304] on div "Unsecured Nonpriority Claims New Claim Import CSV Export CSV Delete All Credito…" at bounding box center [561, 227] width 667 height 311
click at [695, 90] on button "New Claim" at bounding box center [717, 85] width 45 height 14
select select "0"
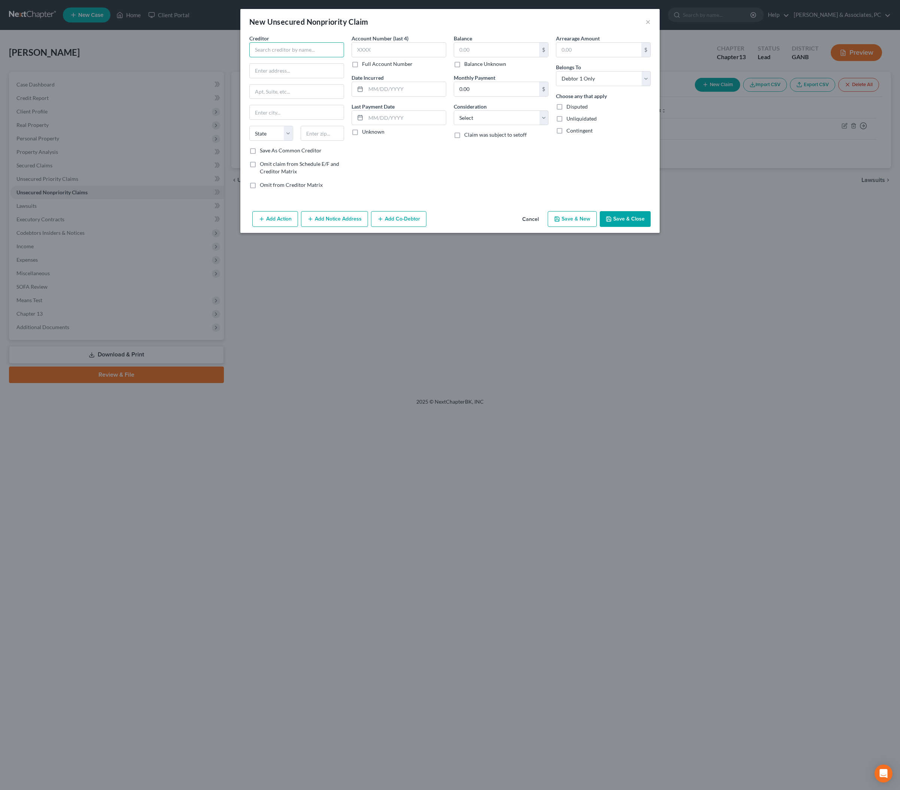
click at [278, 55] on input "text" at bounding box center [296, 49] width 95 height 15
click at [278, 84] on div "Capital One Bank USA NA" at bounding box center [298, 80] width 86 height 7
type input "Capital One Bank USA NA"
type input "PO Box 30281"
type input "[GEOGRAPHIC_DATA]"
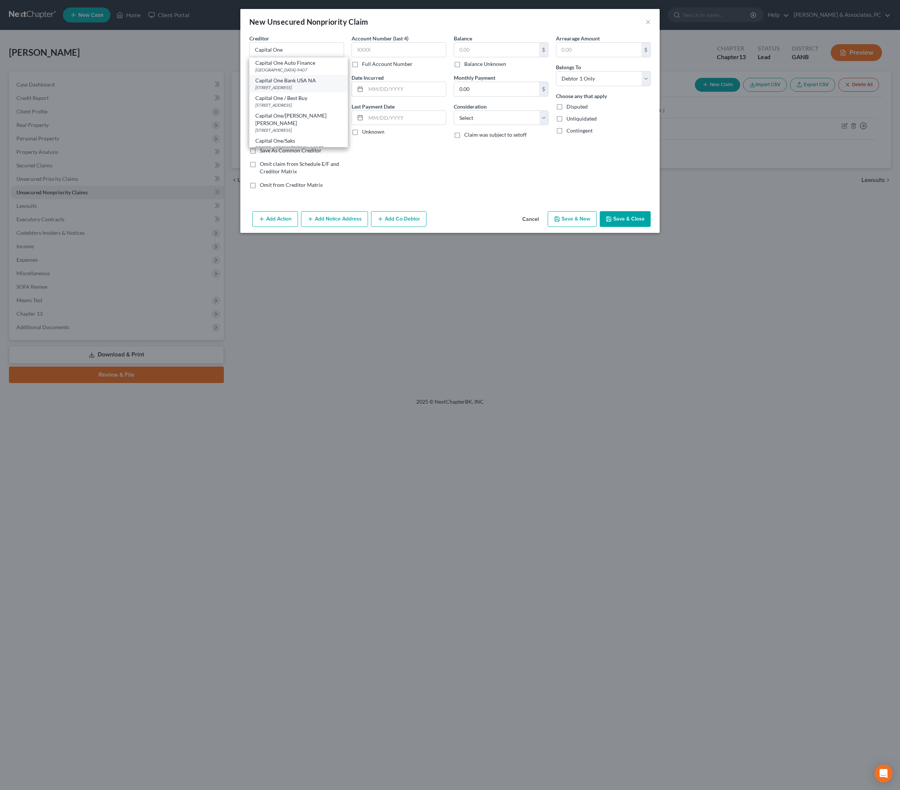
select select "46"
type input "84130"
click at [481, 56] on input "text" at bounding box center [496, 50] width 85 height 14
type input "1,215"
select select "2"
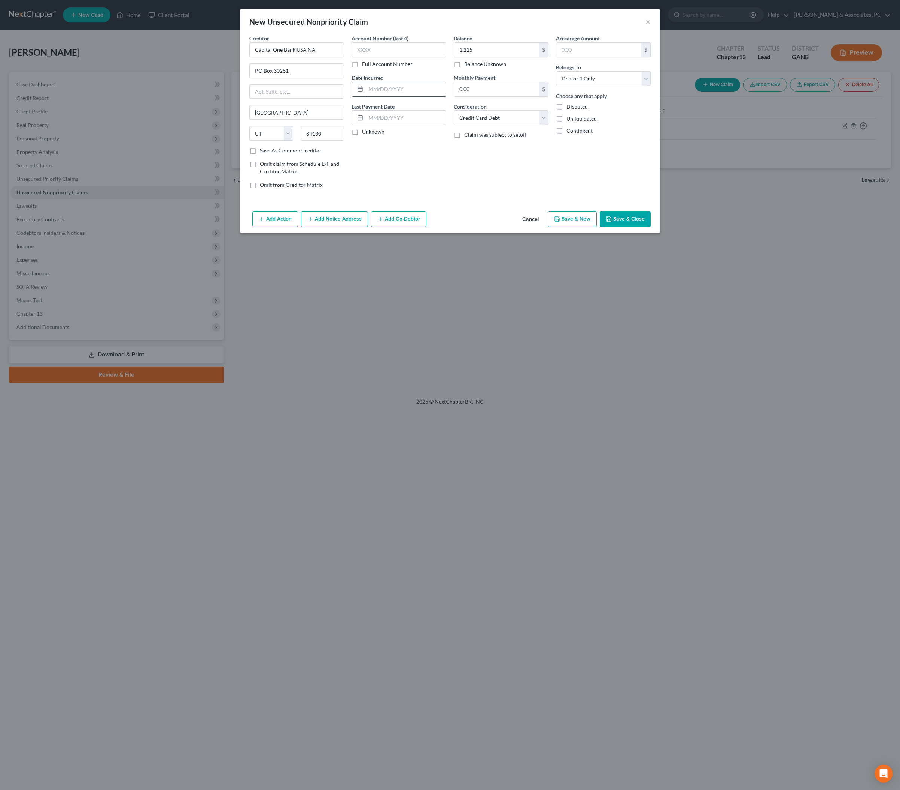
click at [415, 96] on input "text" at bounding box center [406, 89] width 80 height 14
type input "02/19"
click at [505, 195] on div "Balance 1,215.00 $ Balance Unknown Balance Undetermined 1,215 $ Balance Unknown…" at bounding box center [501, 114] width 102 height 160
click at [637, 227] on button "Save & Close" at bounding box center [625, 219] width 51 height 16
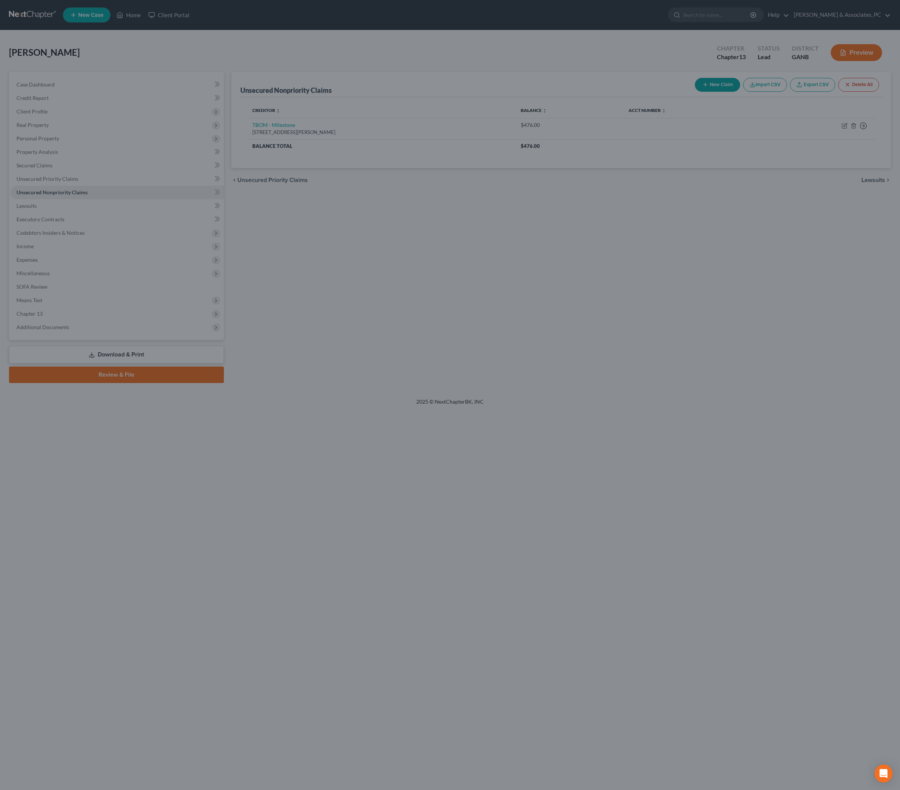
type input "1,215.00"
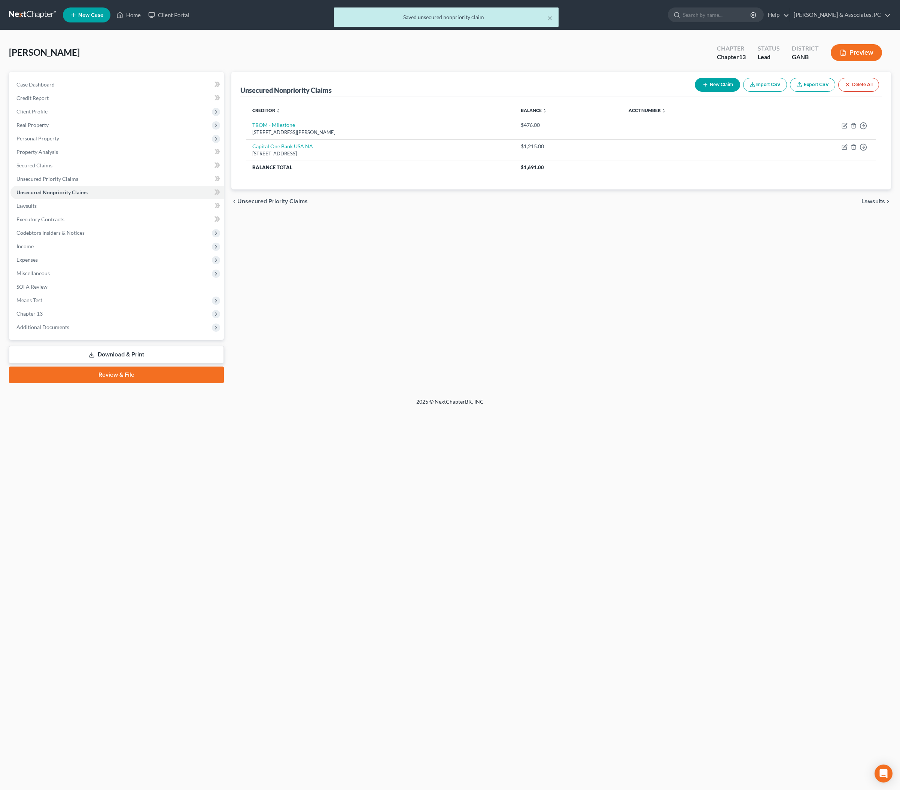
click at [547, 383] on div "Unsecured Nonpriority Claims New Claim Import CSV Export CSV Delete All Credito…" at bounding box center [561, 227] width 667 height 311
click at [695, 85] on button "New Claim" at bounding box center [717, 85] width 45 height 14
select select "0"
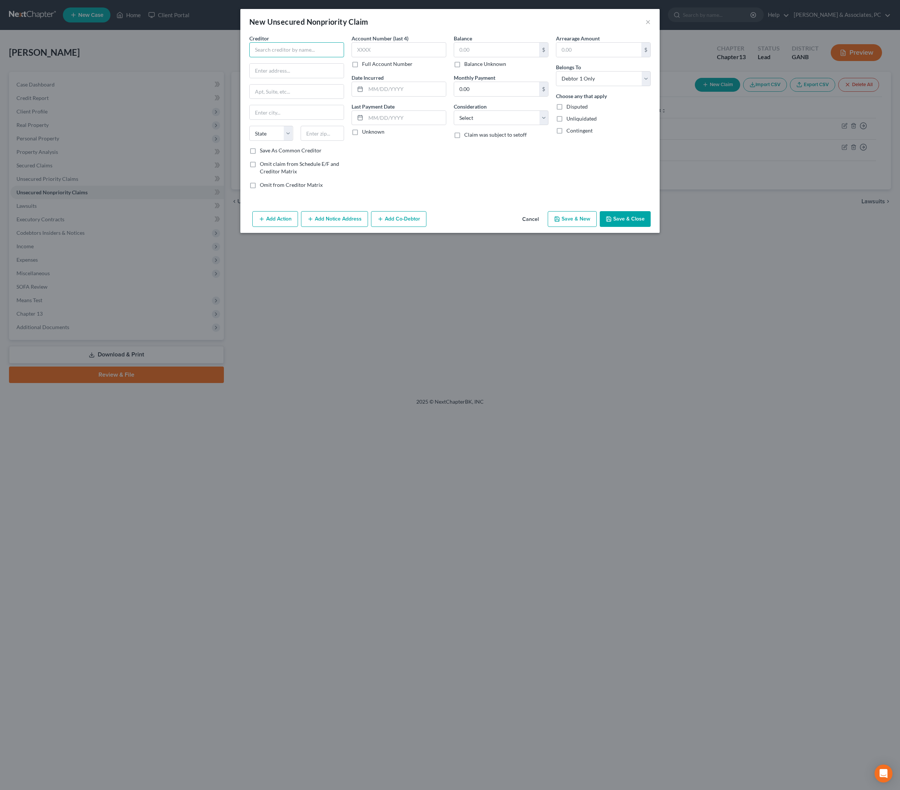
click at [285, 56] on input "text" at bounding box center [296, 49] width 95 height 15
click at [290, 67] on div "CCB/Academy" at bounding box center [294, 62] width 78 height 7
type input "CCB/Academy"
type input "Po Box 182120"
type input "Columbus"
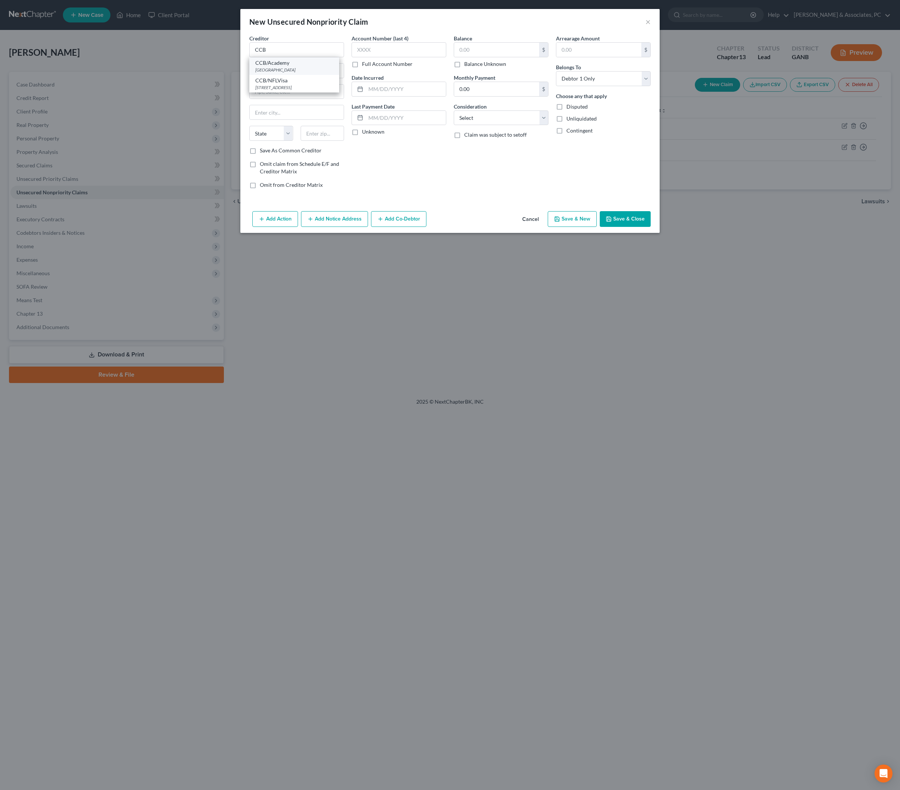
select select "36"
type input "43218"
click at [269, 55] on input "CCB/Academy" at bounding box center [296, 49] width 95 height 15
click at [269, 54] on input "CCB/Academy" at bounding box center [296, 49] width 95 height 15
type input "CCB/Ulta"
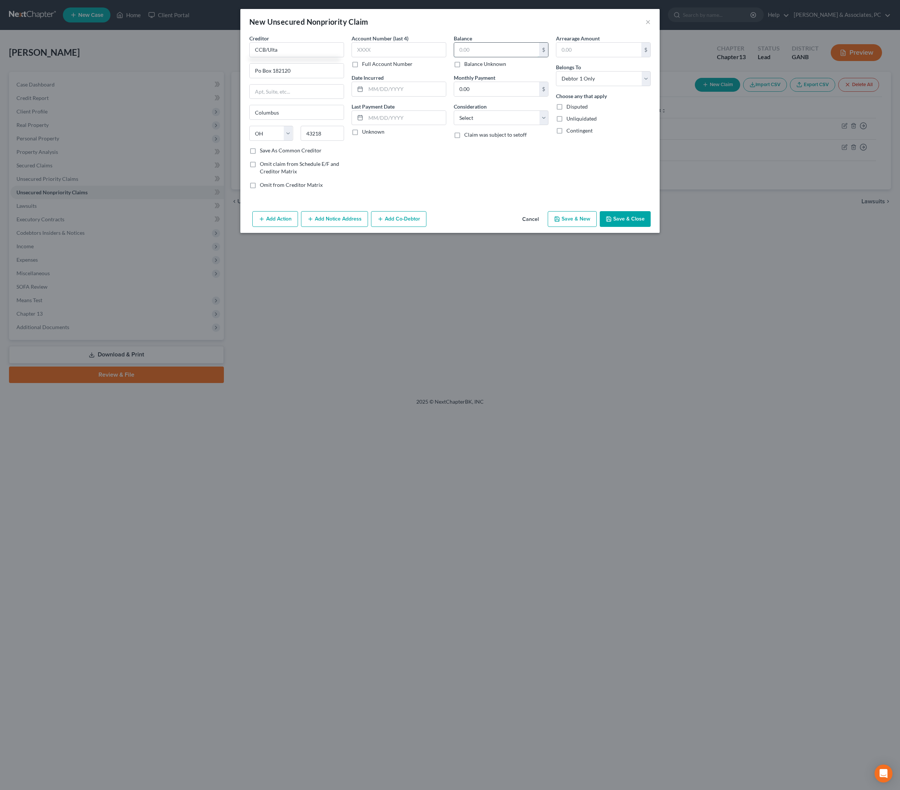
click at [477, 57] on input "text" at bounding box center [496, 50] width 85 height 14
type input "172"
select select "2"
click at [389, 96] on input "text" at bounding box center [406, 89] width 80 height 14
type input "12/21"
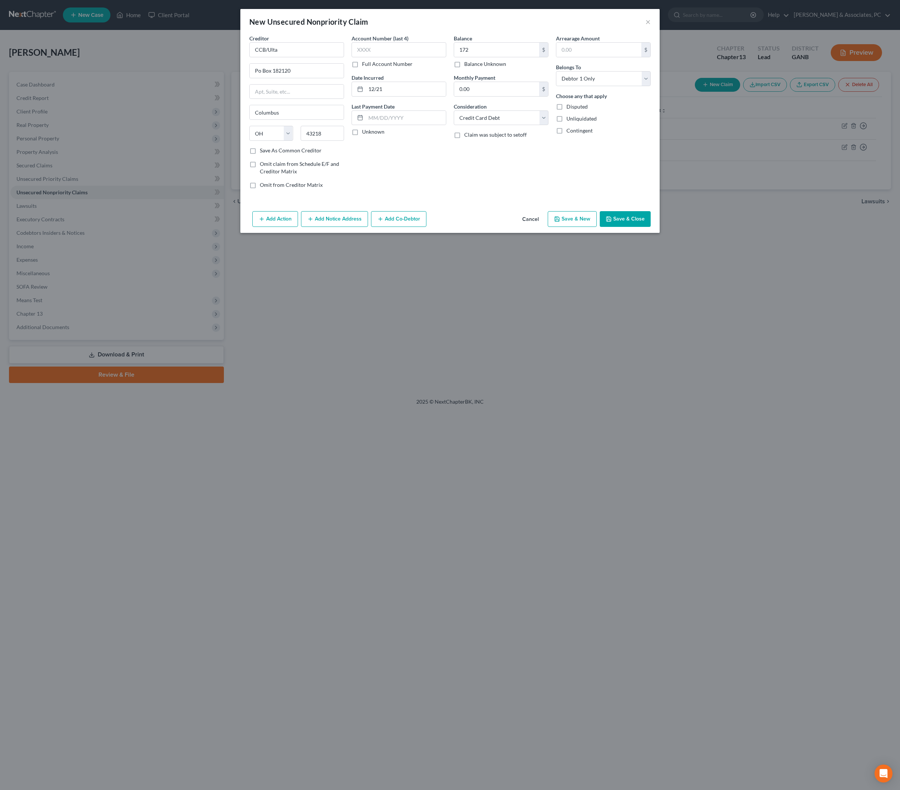
click at [466, 195] on div "Balance 172.00 $ Balance Unknown Balance Undetermined 172 $ Balance Unknown Mon…" at bounding box center [501, 114] width 102 height 160
click at [645, 227] on button "Save & Close" at bounding box center [625, 219] width 51 height 16
type input "172.00"
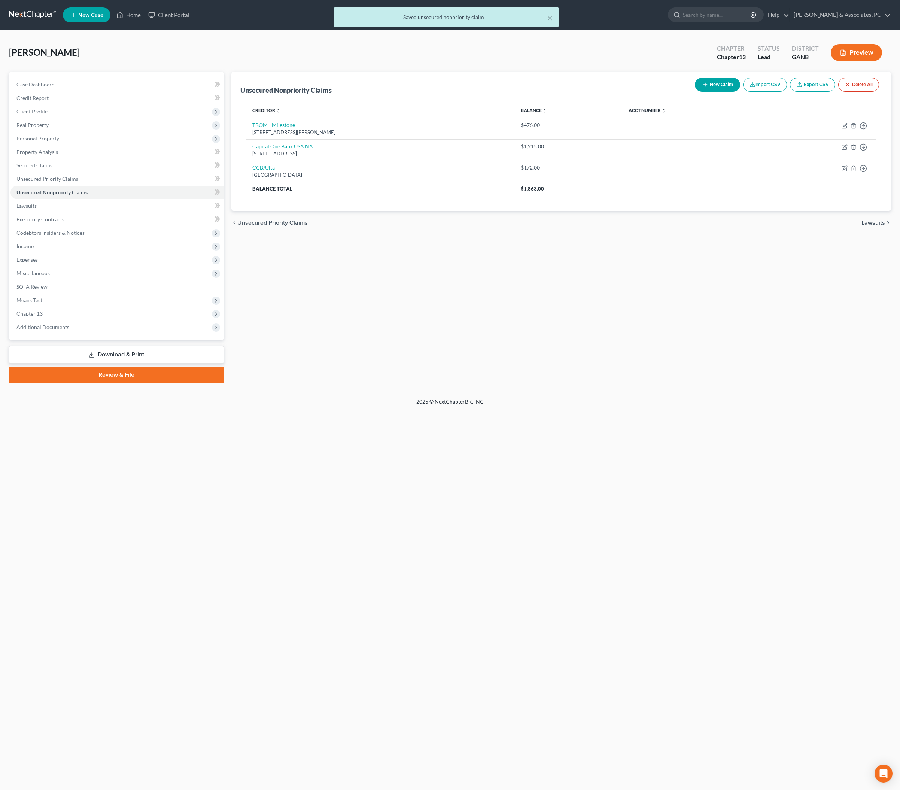
click at [695, 89] on button "New Claim" at bounding box center [717, 85] width 45 height 14
select select "0"
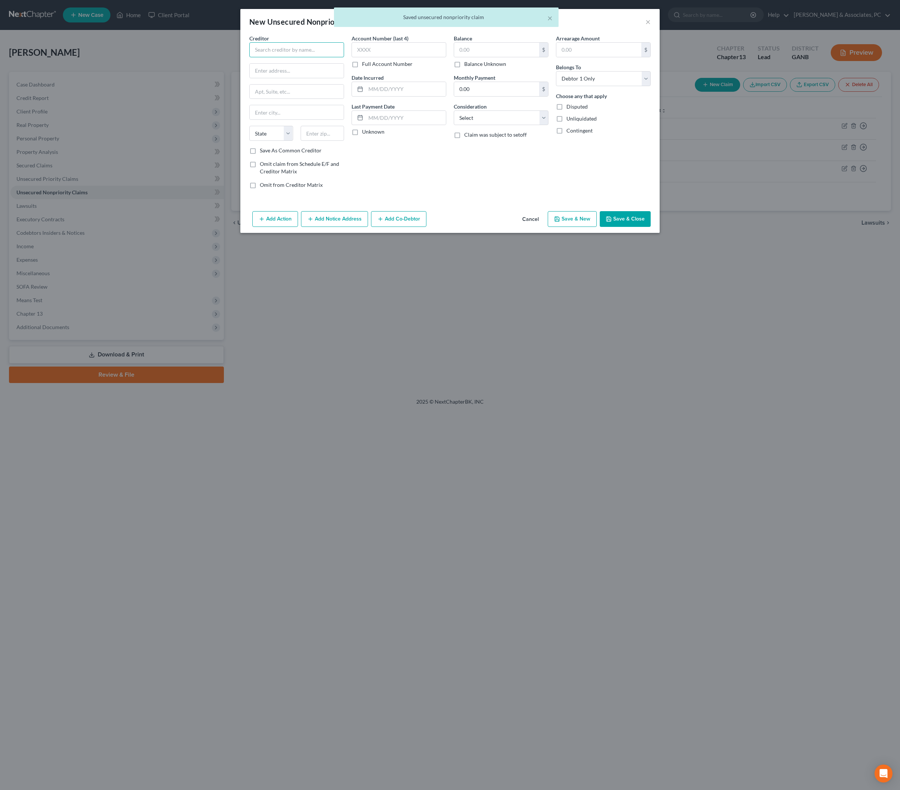
click at [252, 57] on input "text" at bounding box center [296, 49] width 95 height 15
type input "CB Indigo"
click at [255, 73] on div "[STREET_ADDRESS]" at bounding box center [294, 70] width 78 height 6
type input "PO Box 4499"
type input "Beaverton"
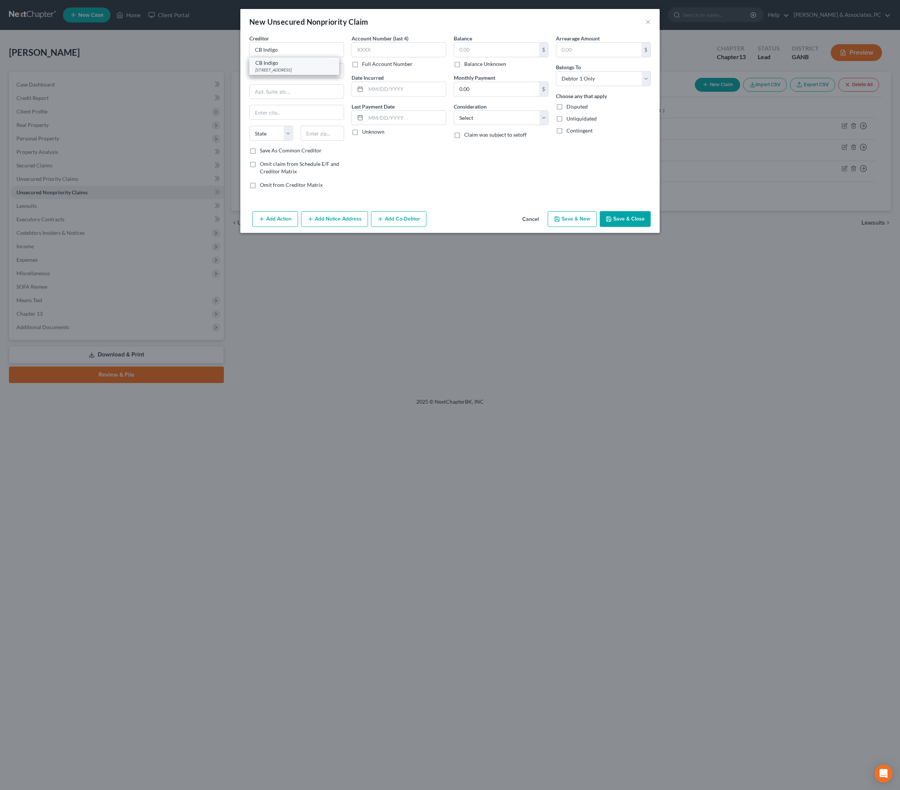
select select "38"
type input "97076"
click at [493, 57] on input "text" at bounding box center [496, 50] width 85 height 14
type input "1,101"
select select "2"
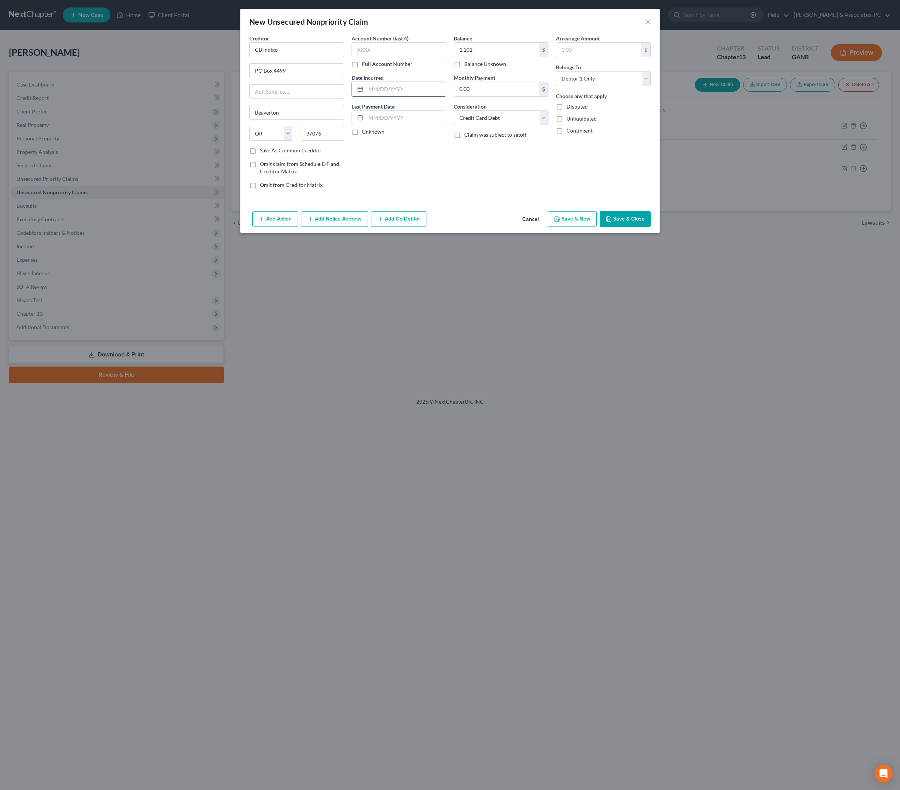
click at [418, 96] on input "text" at bounding box center [406, 89] width 80 height 14
type input "11/24"
click at [651, 227] on button "Save & Close" at bounding box center [625, 219] width 51 height 16
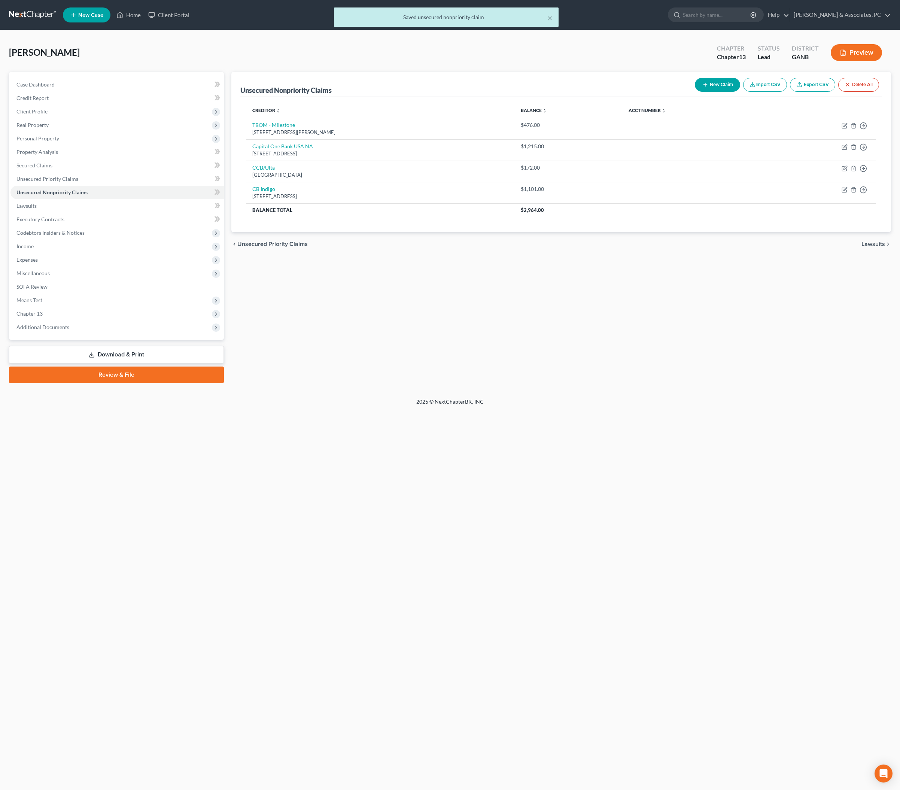
click at [660, 383] on div "Unsecured Nonpriority Claims New Claim Import CSV Export CSV Delete All Credito…" at bounding box center [561, 227] width 667 height 311
click at [695, 90] on button "New Claim" at bounding box center [717, 85] width 45 height 14
select select "0"
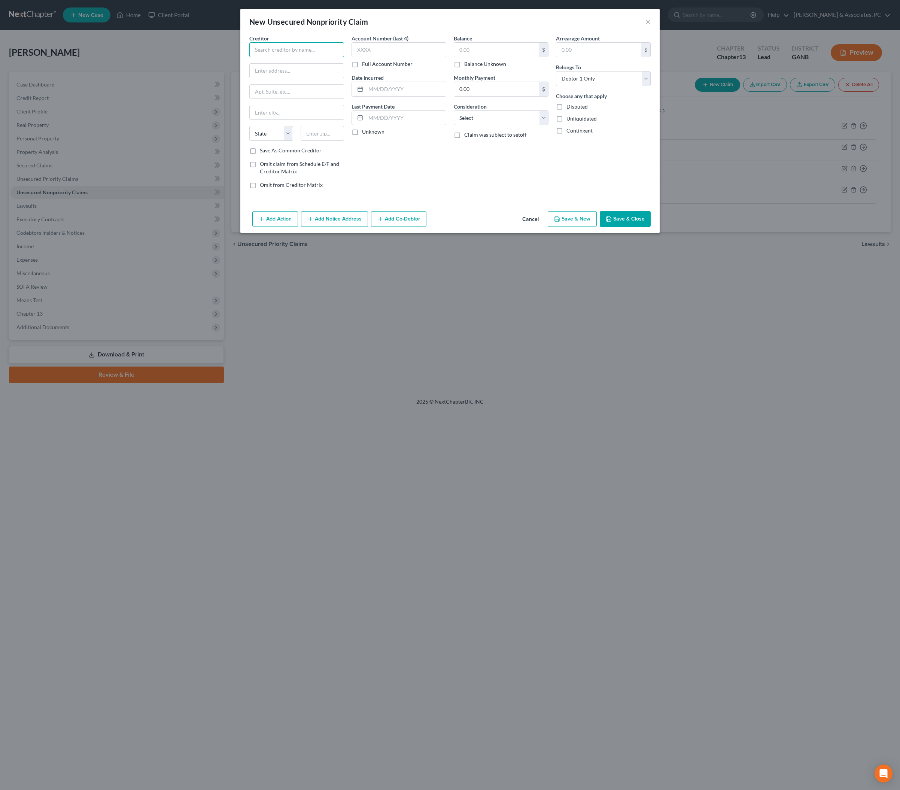
click at [277, 55] on input "text" at bounding box center [296, 49] width 95 height 15
type input "Credit One Bank"
click at [307, 73] on div "[STREET_ADDRESS]" at bounding box center [294, 70] width 78 height 6
type input "PO Box 98872"
type input "[GEOGRAPHIC_DATA]"
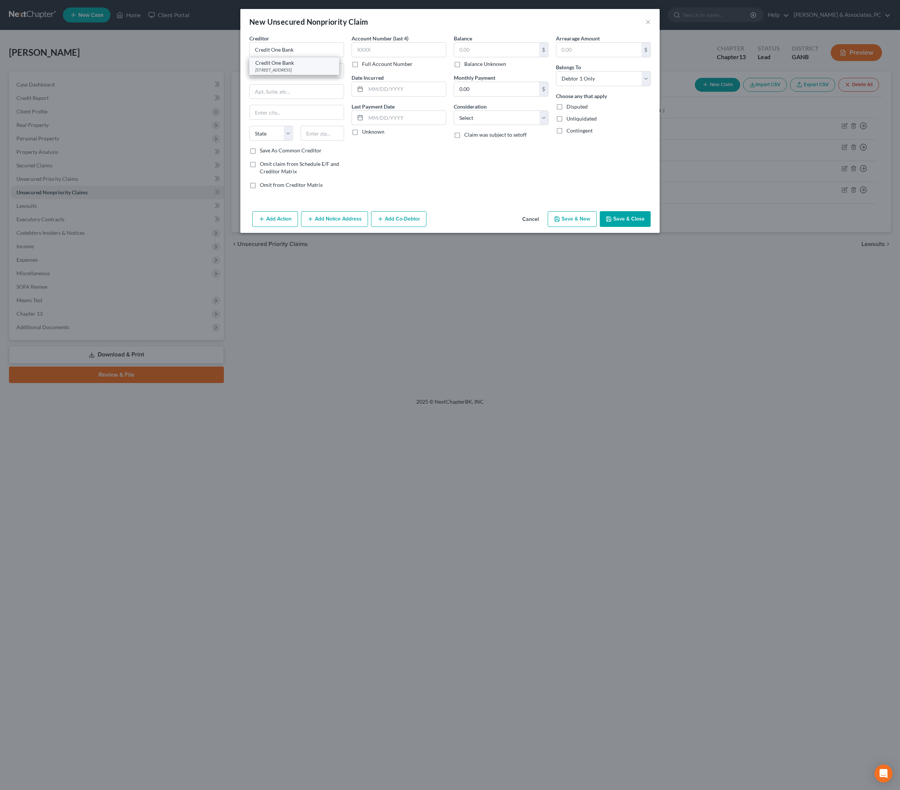
select select "31"
type input "89193"
click at [510, 55] on input "text" at bounding box center [496, 50] width 85 height 14
click at [492, 57] on input "text" at bounding box center [496, 50] width 85 height 14
type input "600"
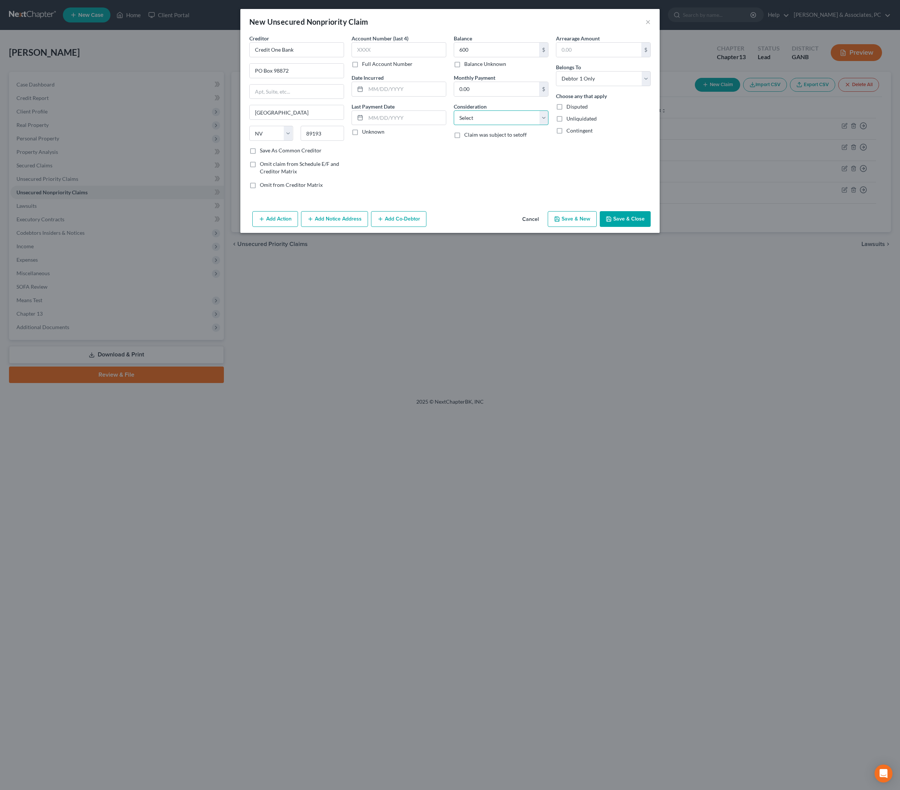
select select "2"
click at [400, 96] on input "text" at bounding box center [406, 89] width 80 height 14
type input "07/24"
click at [570, 195] on div "Arrearage Amount $ Belongs To * Select Debtor 1 Only Debtor 2 Only Debtor 1 And…" at bounding box center [603, 114] width 102 height 160
click at [651, 227] on button "Save & Close" at bounding box center [625, 219] width 51 height 16
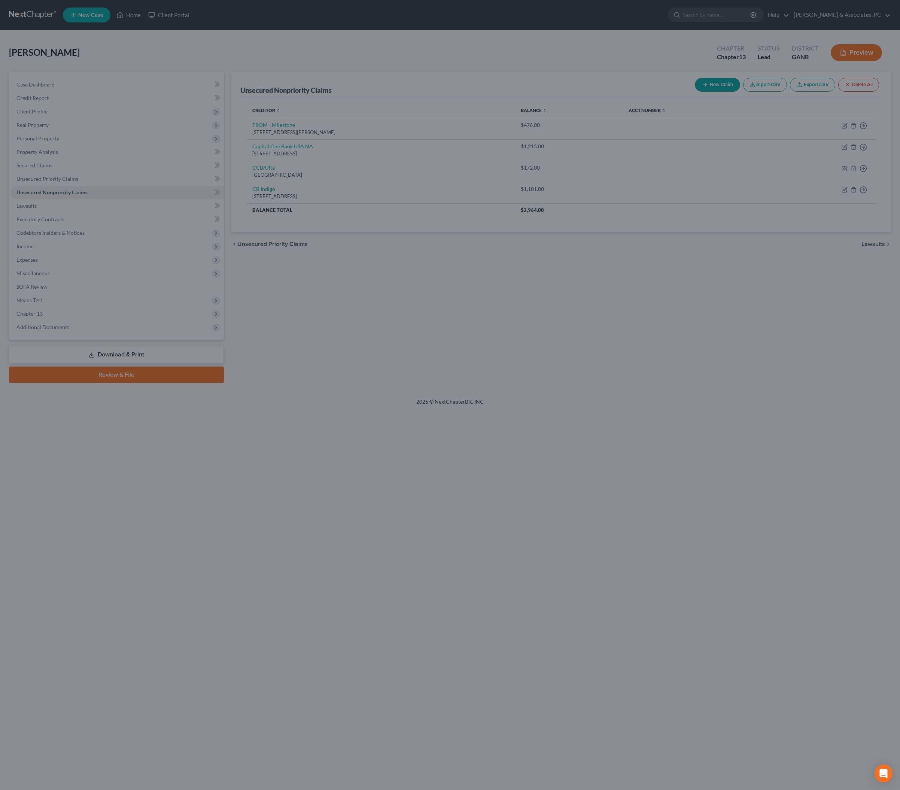
type input "600.00"
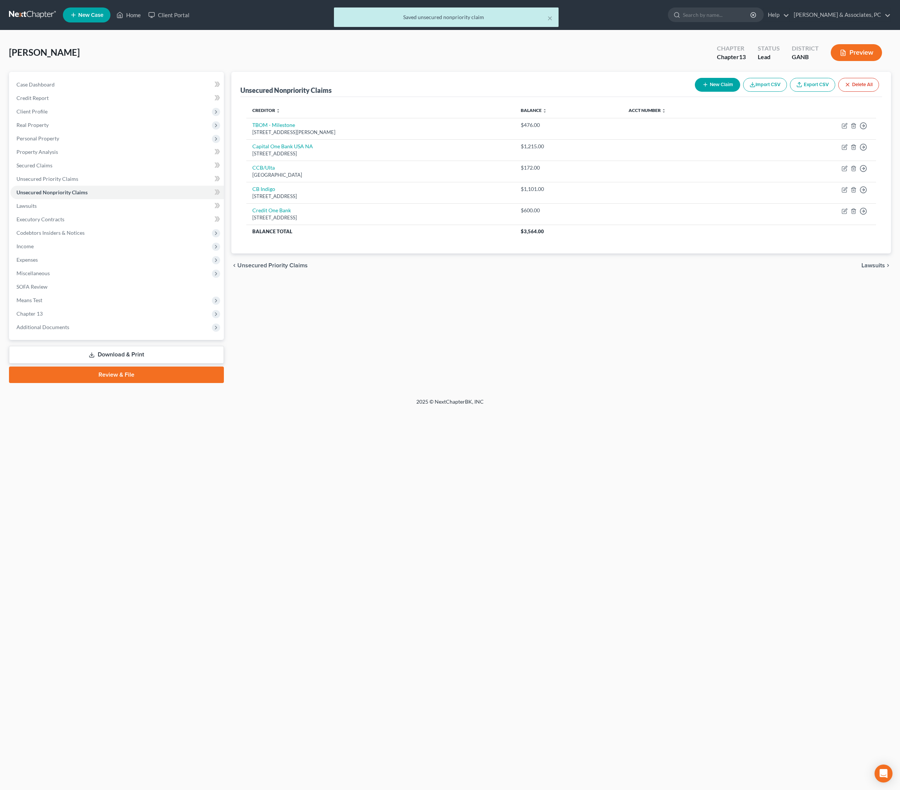
click at [695, 92] on button "New Claim" at bounding box center [717, 85] width 45 height 14
select select "0"
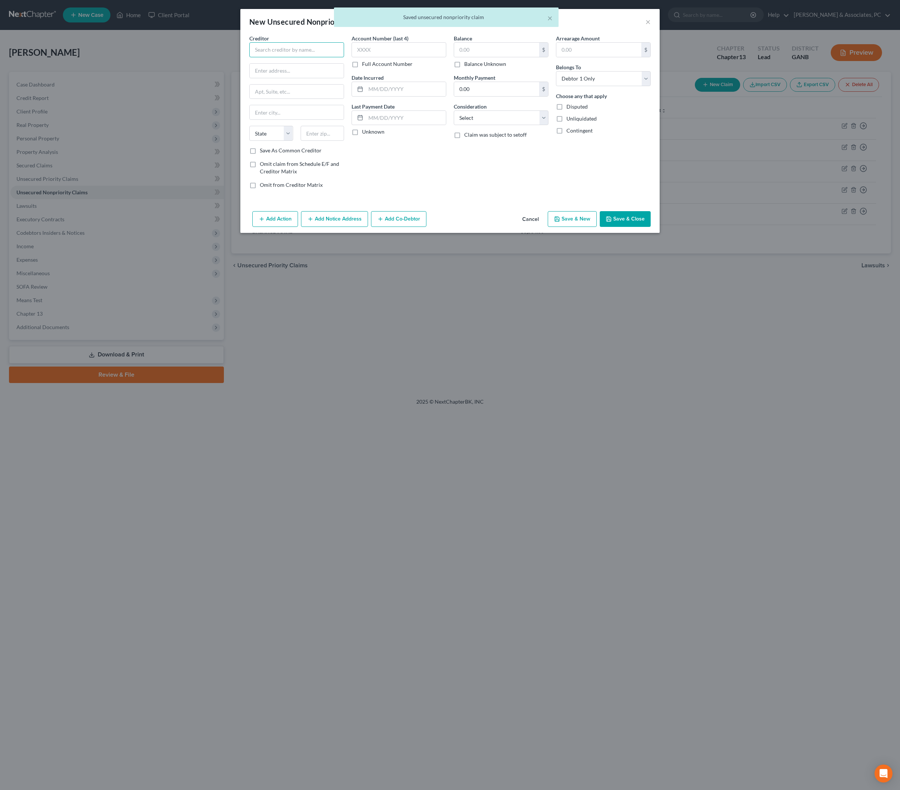
click at [277, 54] on input "text" at bounding box center [296, 49] width 95 height 15
click at [267, 67] on div "Credit One Bank" at bounding box center [294, 62] width 78 height 7
type input "Credit One Bank"
type input "PO Box 98872"
type input "[GEOGRAPHIC_DATA]"
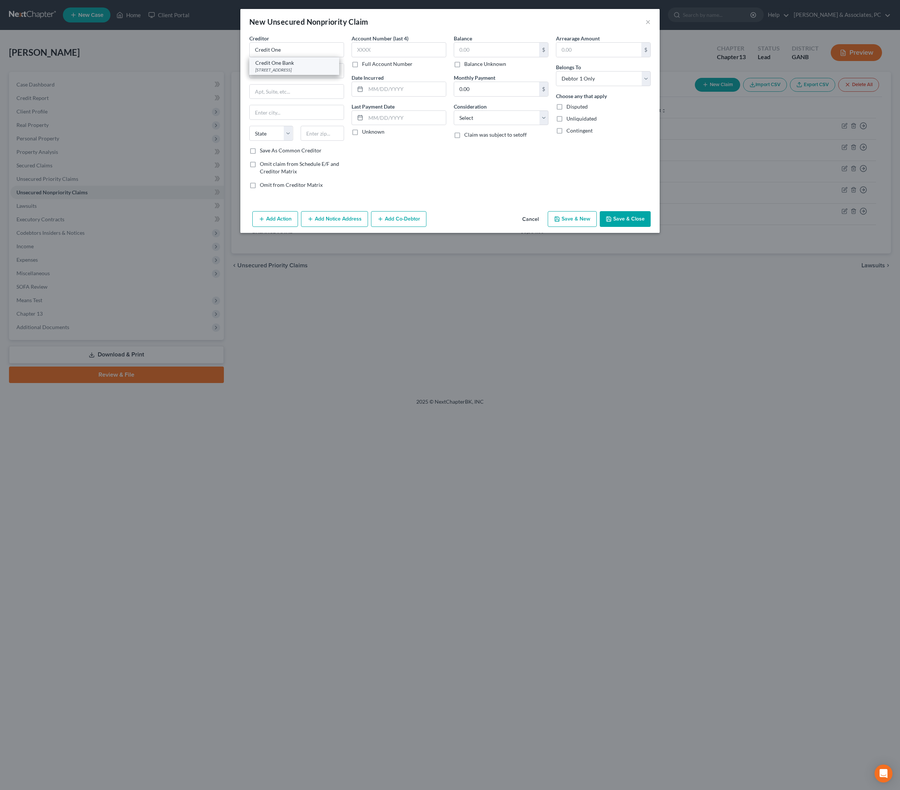
select select "31"
type input "89193"
click at [519, 57] on input "text" at bounding box center [496, 50] width 85 height 14
type input "672"
select select "2"
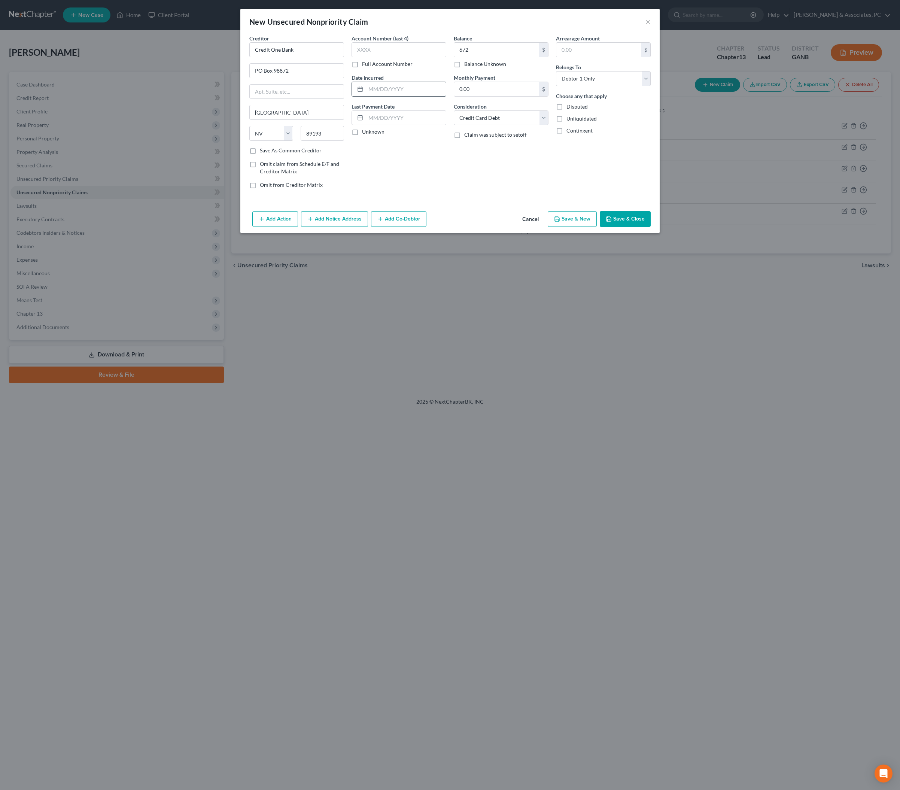
click at [439, 96] on input "text" at bounding box center [406, 89] width 80 height 14
type input "05/23"
click at [552, 195] on div "Balance 672.00 $ Balance Unknown Balance Undetermined 672 $ Balance Unknown Mon…" at bounding box center [501, 114] width 102 height 160
click at [651, 227] on button "Save & Close" at bounding box center [625, 219] width 51 height 16
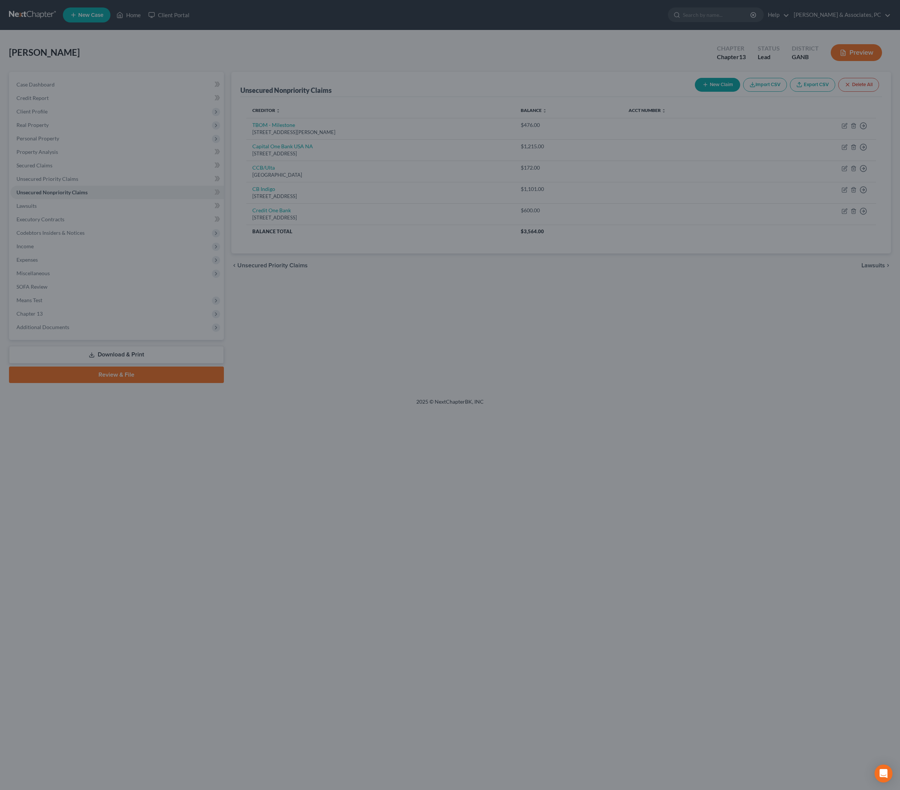
type input "672.00"
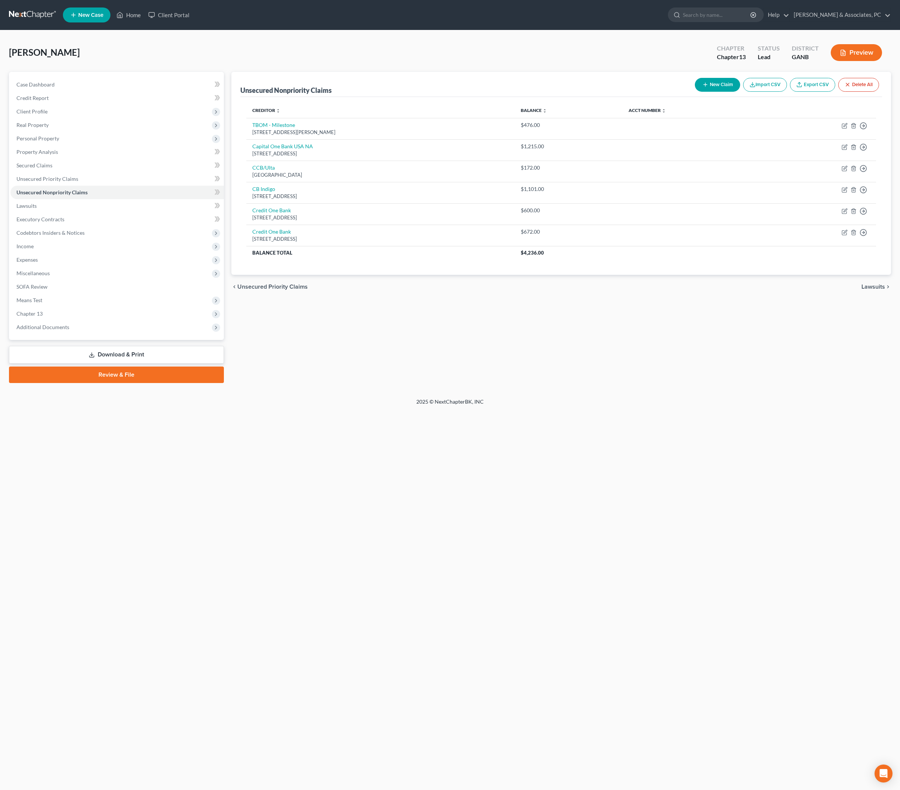
click at [695, 92] on button "New Claim" at bounding box center [717, 85] width 45 height 14
select select "0"
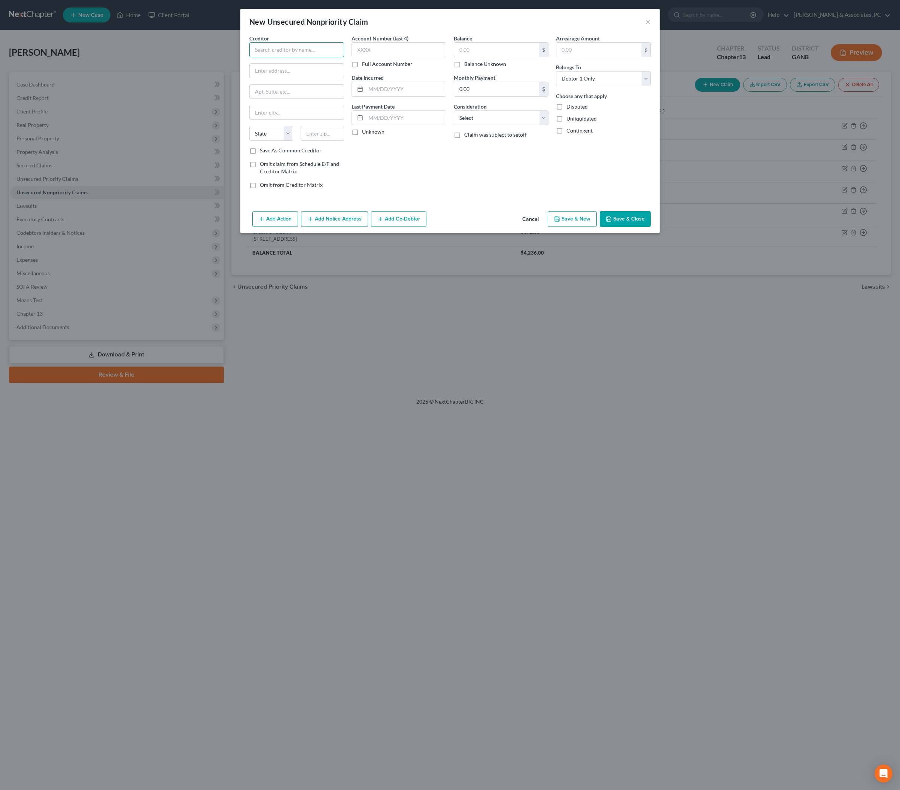
click at [261, 57] on input "text" at bounding box center [296, 49] width 95 height 15
click at [266, 73] on div "[STREET_ADDRESS]" at bounding box center [294, 70] width 78 height 6
type input "Ollo Card Svcs/Ally"
type input "PO Box 9222"
type input "Old Bethpage"
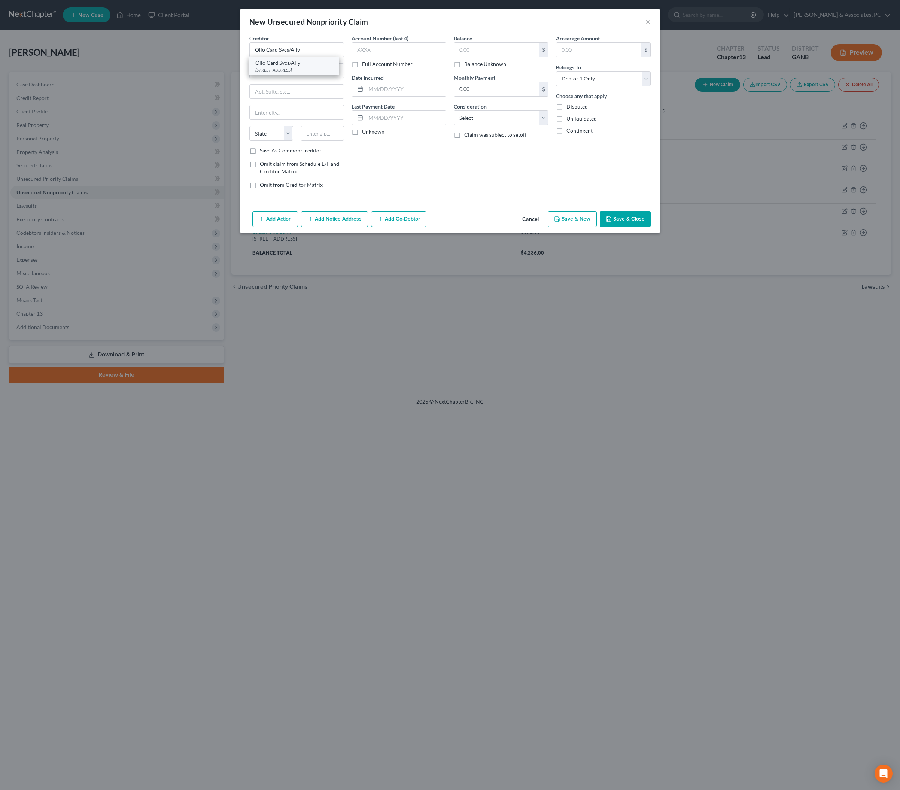
select select "35"
type input "11804"
click at [285, 56] on input "Ollo Card Svcs/Ally" at bounding box center [296, 49] width 95 height 15
click at [284, 56] on input "Ollo Card Svcs/Ally" at bounding box center [296, 49] width 95 height 15
type input "Ollo Card Svcs/TBOM"
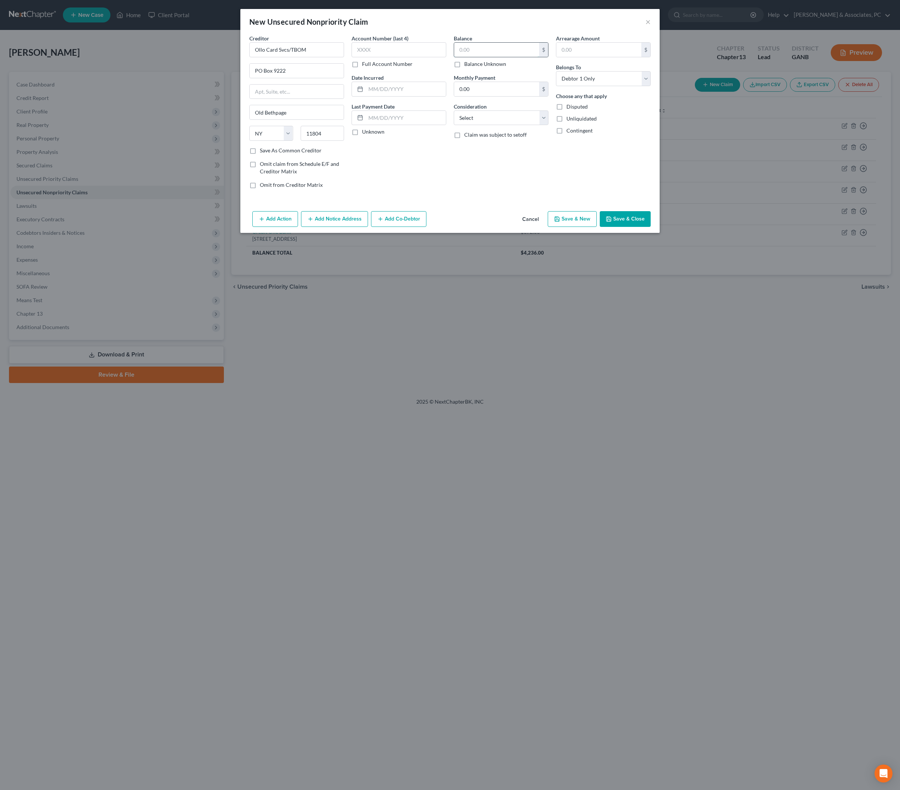
click at [484, 57] on input "text" at bounding box center [496, 50] width 85 height 14
type input "1,064"
select select "2"
click at [406, 96] on input "text" at bounding box center [406, 89] width 80 height 14
type input "12/21"
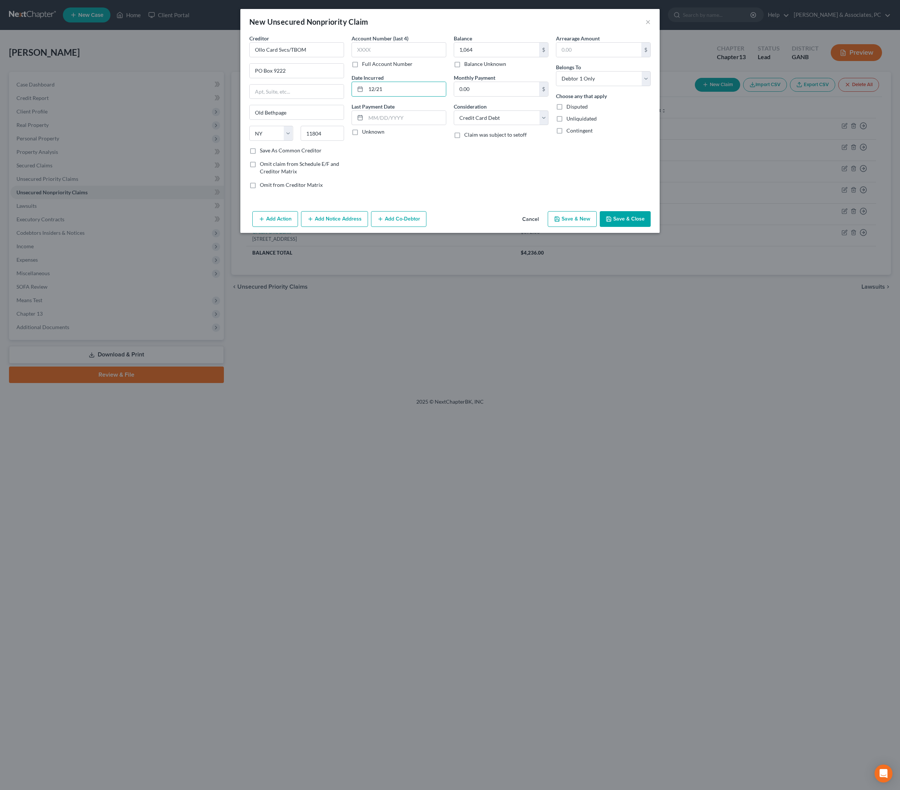
click at [460, 195] on div "Balance 1,064.00 $ Balance Unknown Balance Undetermined 1,064 $ Balance Unknown…" at bounding box center [501, 114] width 102 height 160
click at [651, 227] on button "Save & Close" at bounding box center [625, 219] width 51 height 16
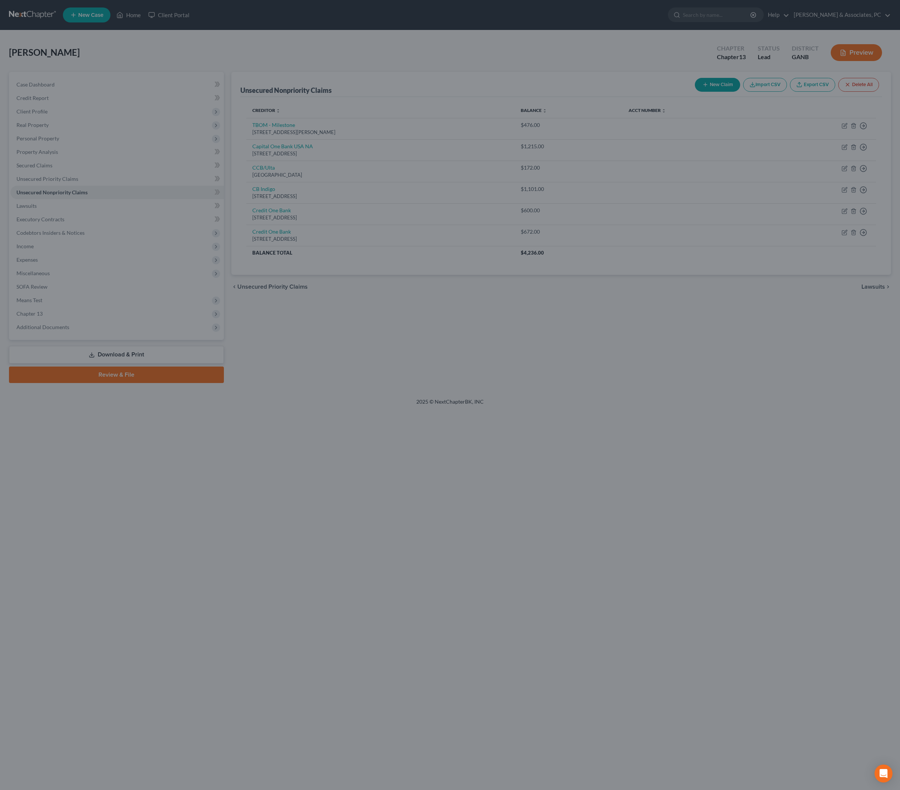
type input "1,064.00"
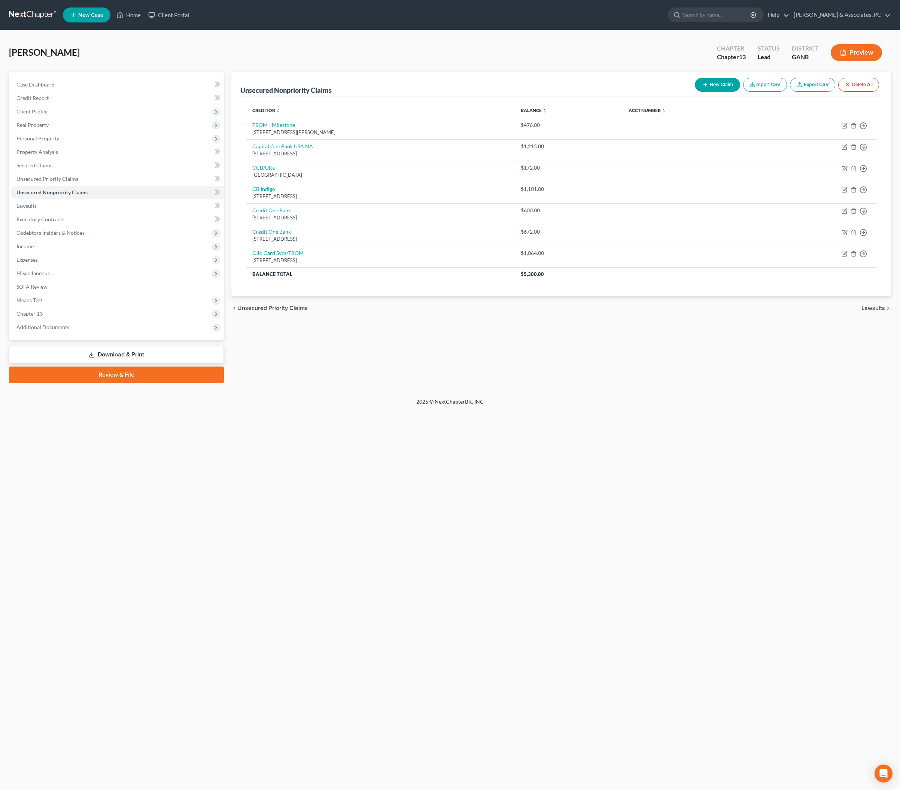
click at [695, 92] on button "New Claim" at bounding box center [717, 85] width 45 height 14
select select "0"
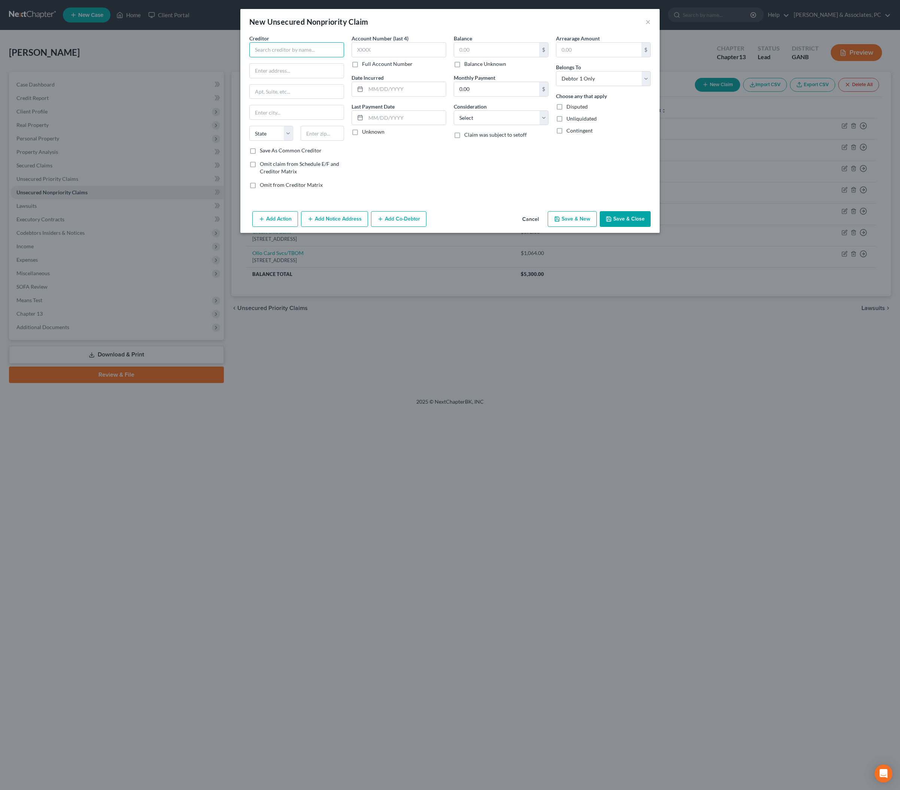
click at [249, 57] on input "text" at bounding box center [296, 49] width 95 height 15
type input "Petal Card"
click at [306, 141] on input "text" at bounding box center [323, 133] width 44 height 15
type input "30348"
click at [424, 195] on div "Account Number (last 4) Full Account Number Date Incurred Last Payment Date Unk…" at bounding box center [399, 114] width 102 height 160
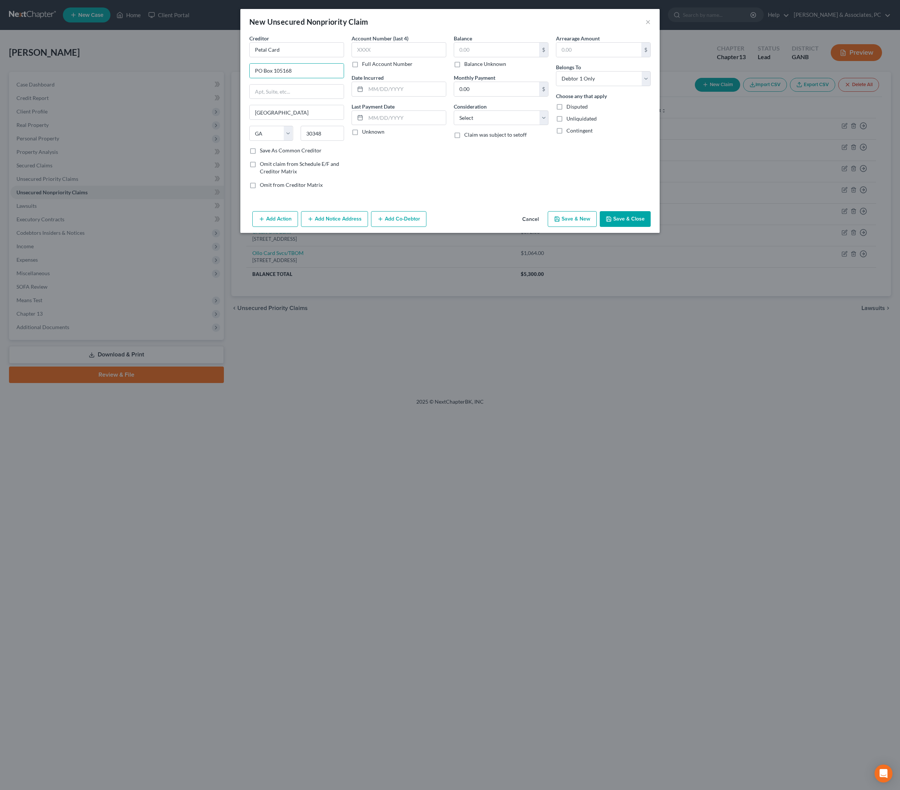
click at [454, 195] on div "Balance $ Balance Unknown Balance Undetermined $ Balance Unknown Monthly Paymen…" at bounding box center [501, 114] width 102 height 160
click at [418, 96] on input "text" at bounding box center [406, 89] width 80 height 14
click at [408, 96] on input "text" at bounding box center [406, 89] width 80 height 14
click at [645, 227] on button "Save & Close" at bounding box center [625, 219] width 51 height 16
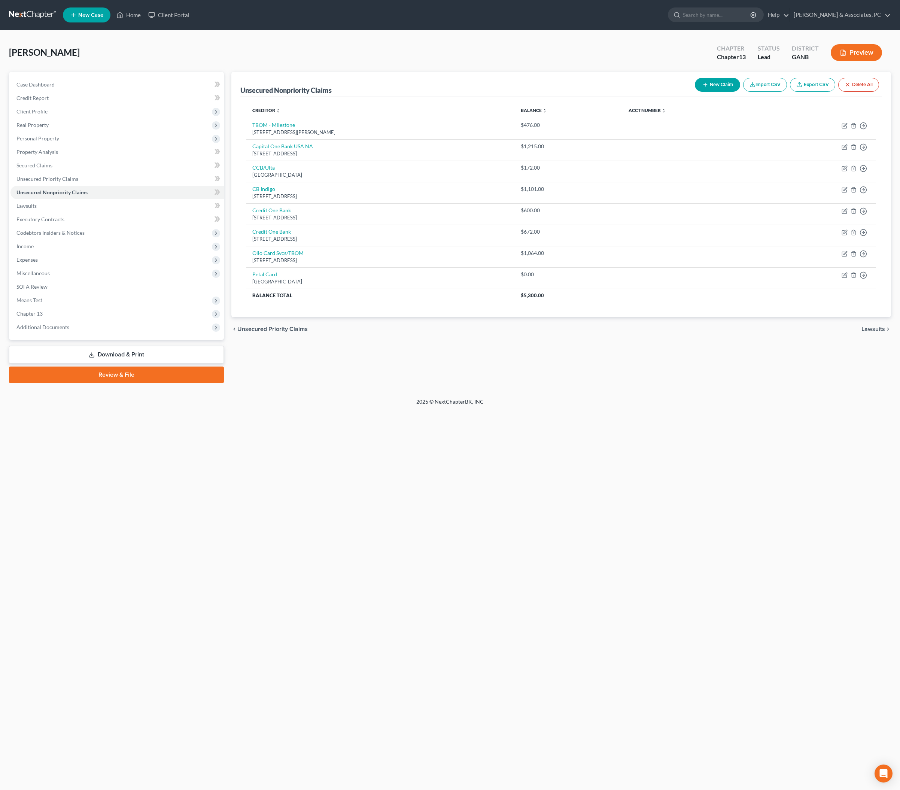
click at [332, 600] on div "Home New Case Client Portal [PERSON_NAME] & Associates, PC [PERSON_NAME][EMAIL_…" at bounding box center [450, 395] width 900 height 790
click at [695, 92] on button "New Claim" at bounding box center [717, 85] width 45 height 14
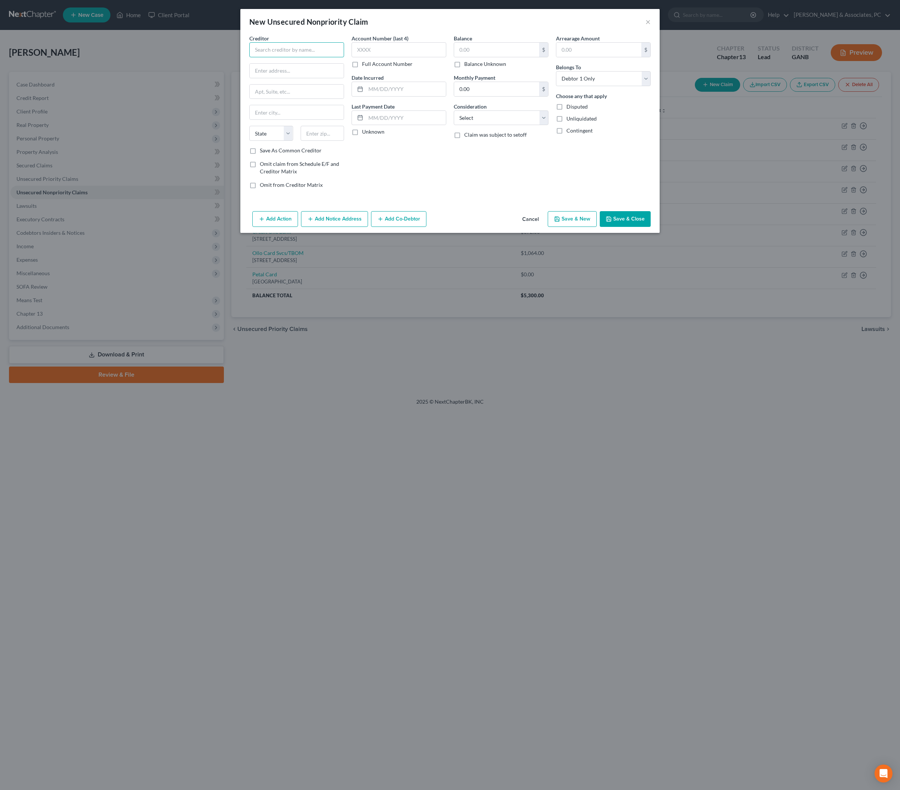
click at [275, 57] on input "text" at bounding box center [296, 49] width 95 height 15
click at [287, 78] on input "text" at bounding box center [297, 71] width 94 height 14
click at [384, 195] on div "Account Number (last 4) Full Account Number Date Incurred Last Payment Date Unk…" at bounding box center [399, 114] width 102 height 160
click at [286, 154] on label "Save As Common Creditor" at bounding box center [291, 150] width 62 height 7
click at [268, 152] on input "Save As Common Creditor" at bounding box center [265, 149] width 5 height 5
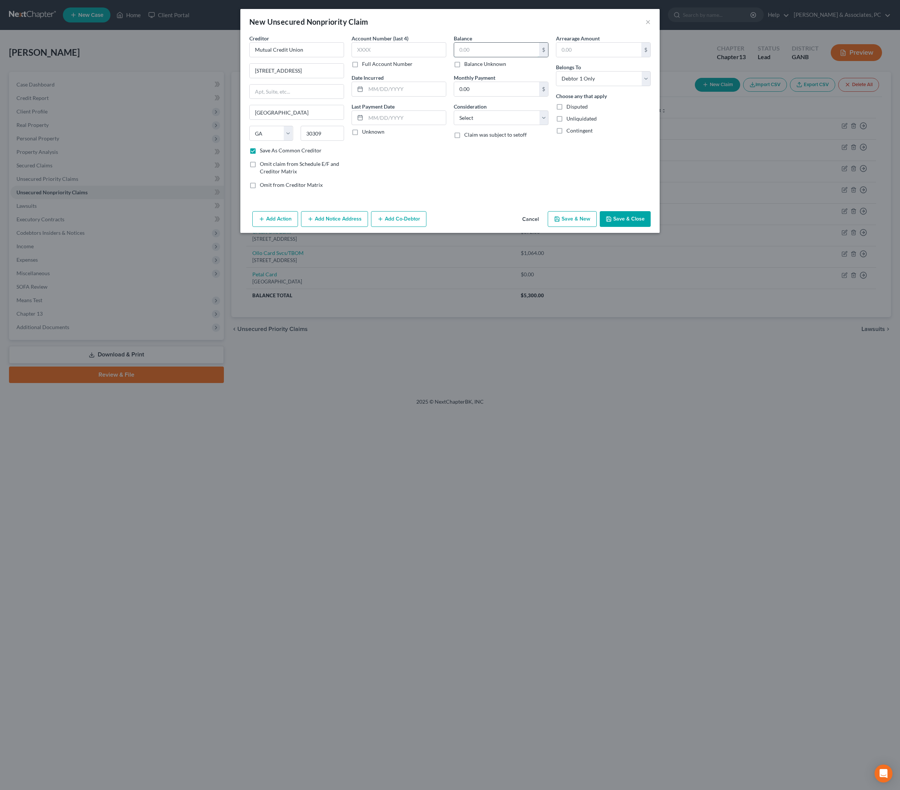
click at [506, 57] on input "text" at bounding box center [496, 50] width 85 height 14
click at [392, 96] on input "text" at bounding box center [406, 89] width 80 height 14
click at [453, 195] on div "Balance 114.00 $ Balance Unknown Balance Undetermined 114 $ Balance Unknown Mon…" at bounding box center [501, 114] width 102 height 160
click at [642, 227] on button "Save & Close" at bounding box center [625, 219] width 51 height 16
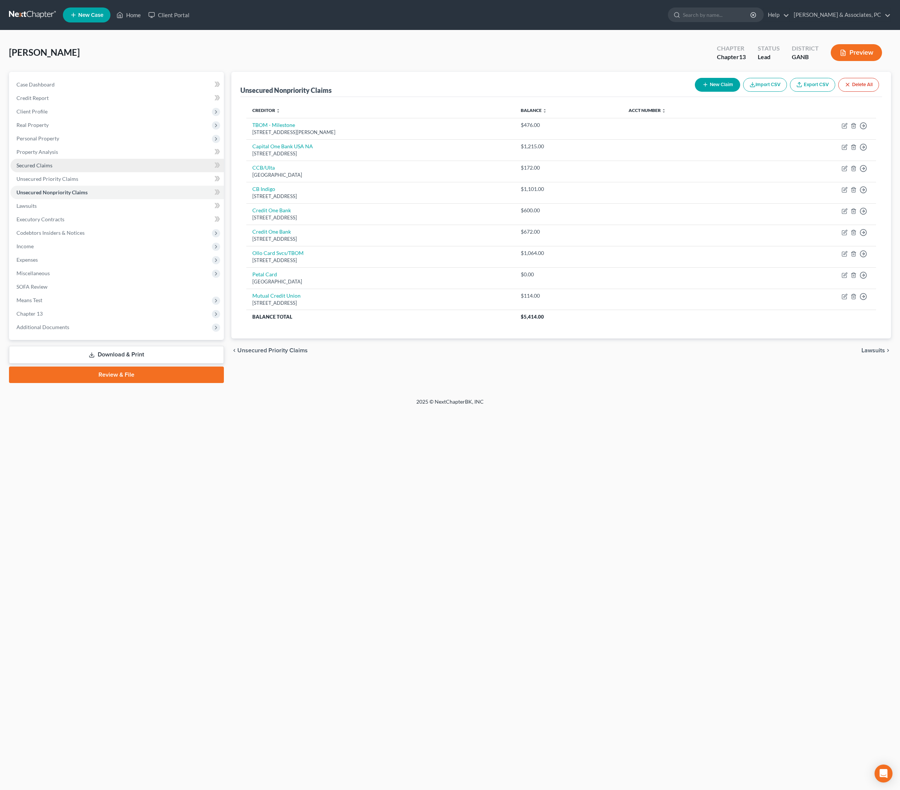
click at [44, 168] on span "Secured Claims" at bounding box center [34, 165] width 36 height 6
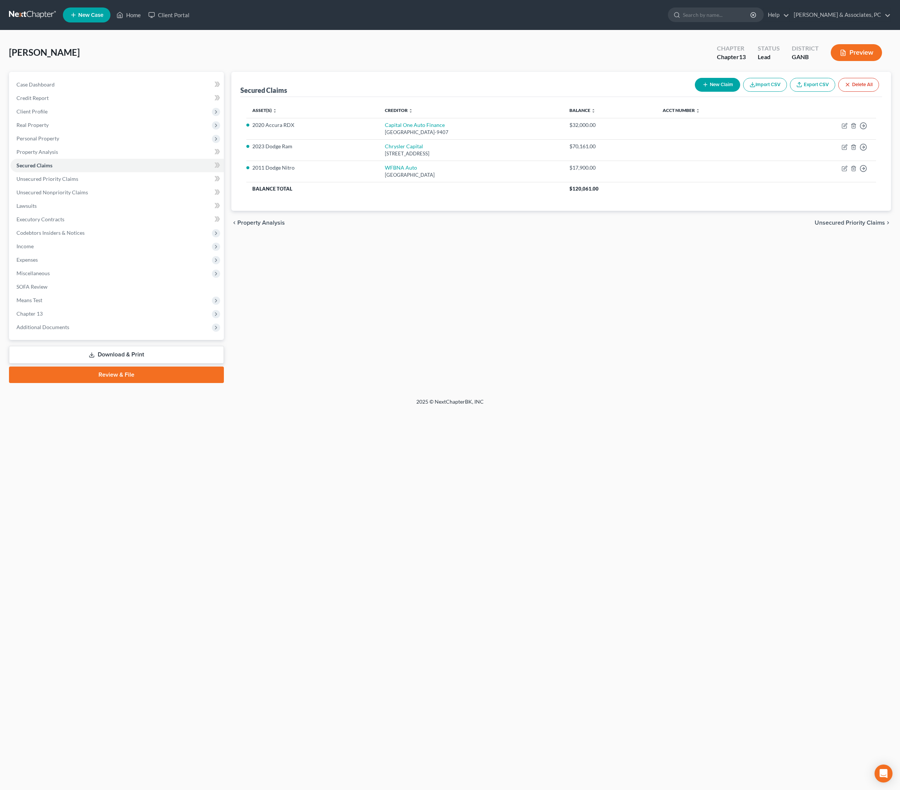
click at [695, 92] on button "New Claim" at bounding box center [717, 85] width 45 height 14
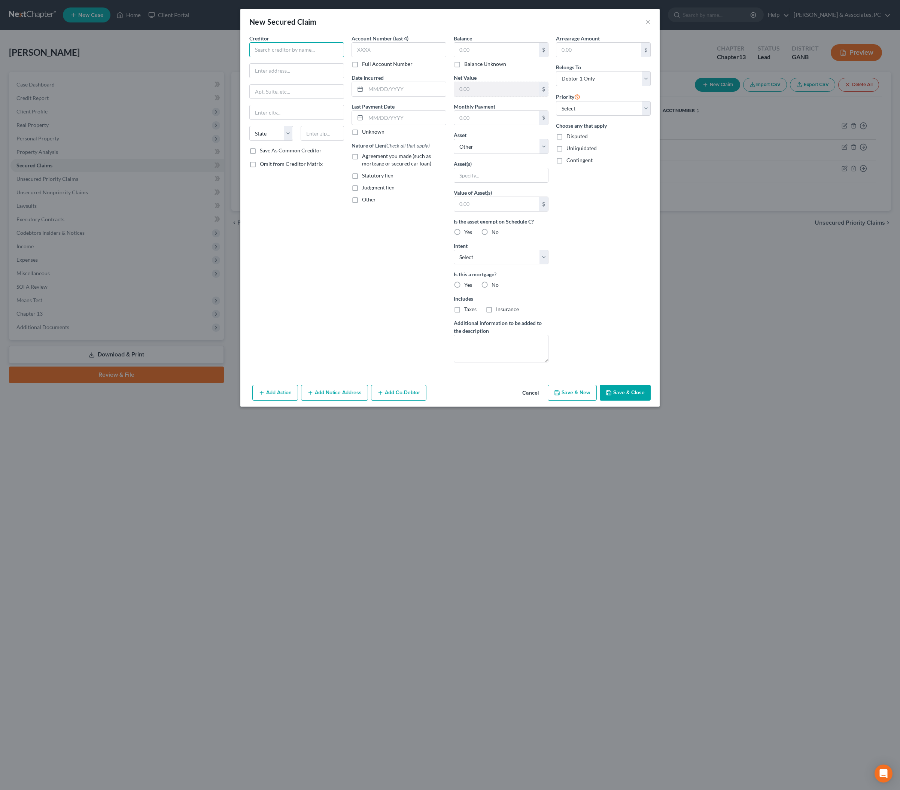
click at [305, 56] on input "text" at bounding box center [296, 49] width 95 height 15
click at [276, 55] on input "text" at bounding box center [296, 49] width 95 height 15
click at [286, 226] on div "Creditor * [PERSON_NAME] Finance 2 Broad St Senoia State [US_STATE][GEOGRAPHIC_…" at bounding box center [297, 201] width 102 height 334
click at [286, 154] on label "Save As Common Creditor" at bounding box center [291, 150] width 62 height 7
click at [268, 152] on input "Save As Common Creditor" at bounding box center [265, 149] width 5 height 5
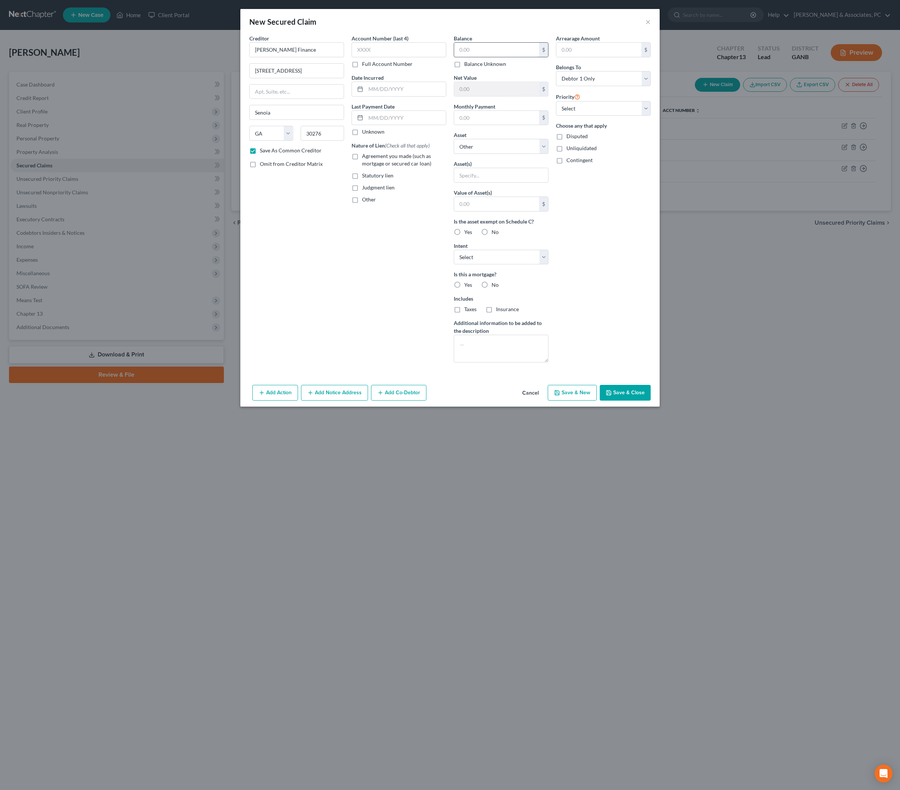
click at [511, 53] on input "text" at bounding box center [496, 50] width 85 height 14
click at [492, 55] on input "text" at bounding box center [496, 50] width 85 height 14
click at [398, 96] on input "text" at bounding box center [406, 89] width 80 height 14
click at [651, 401] on button "Save & Close" at bounding box center [625, 393] width 51 height 16
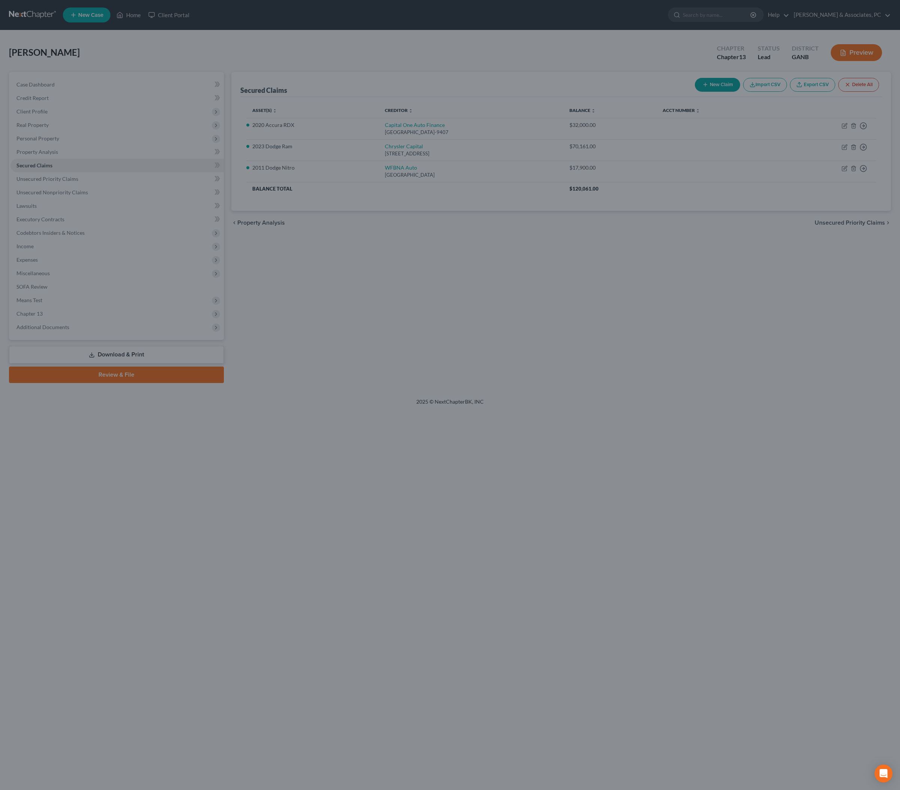
click at [663, 481] on div "New Secured Claim × Creditor * [PERSON_NAME] Finance 2 [GEOGRAPHIC_DATA] [US_ST…" at bounding box center [450, 395] width 900 height 790
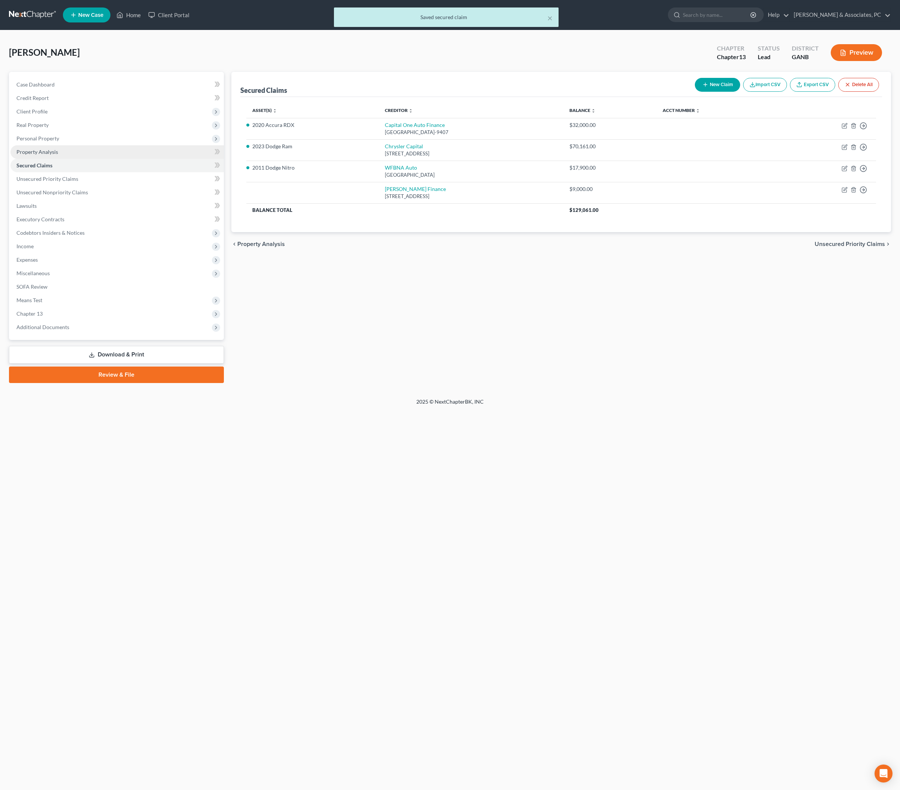
click at [58, 155] on span "Property Analysis" at bounding box center [37, 152] width 42 height 6
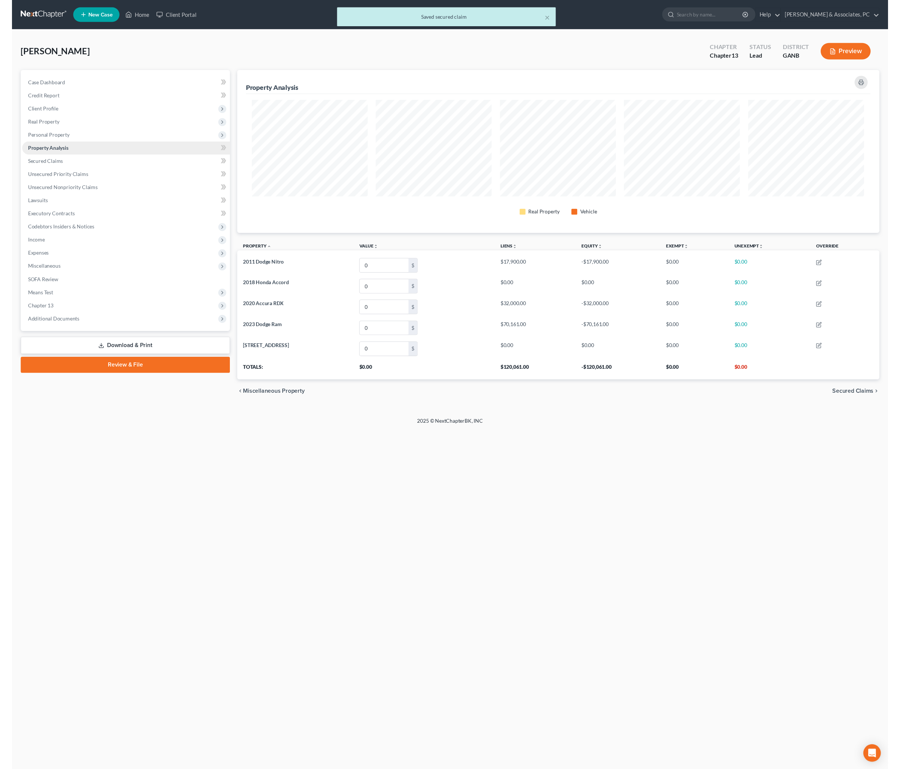
scroll to position [177, 658]
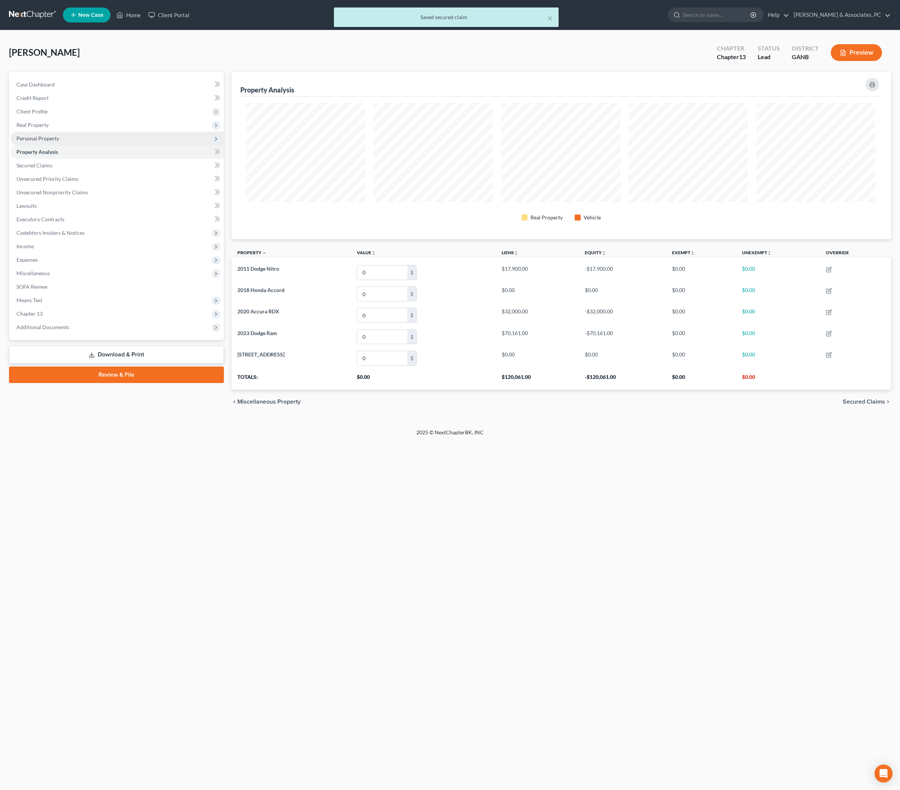
click at [59, 141] on span "Personal Property" at bounding box center [37, 138] width 43 height 6
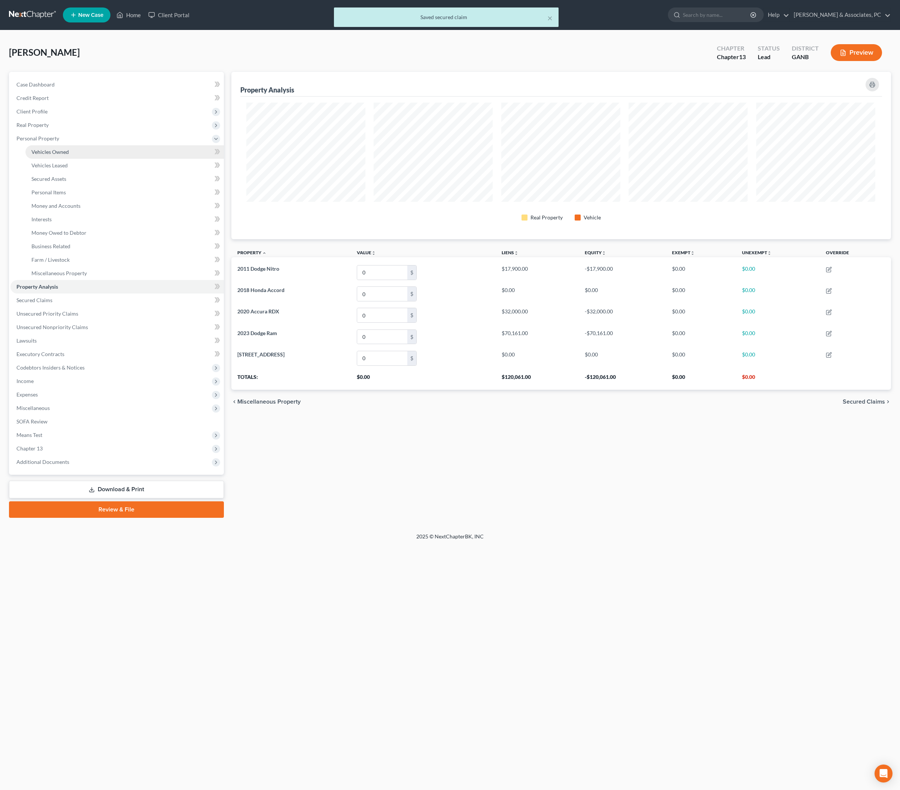
click at [60, 155] on span "Vehicles Owned" at bounding box center [49, 152] width 37 height 6
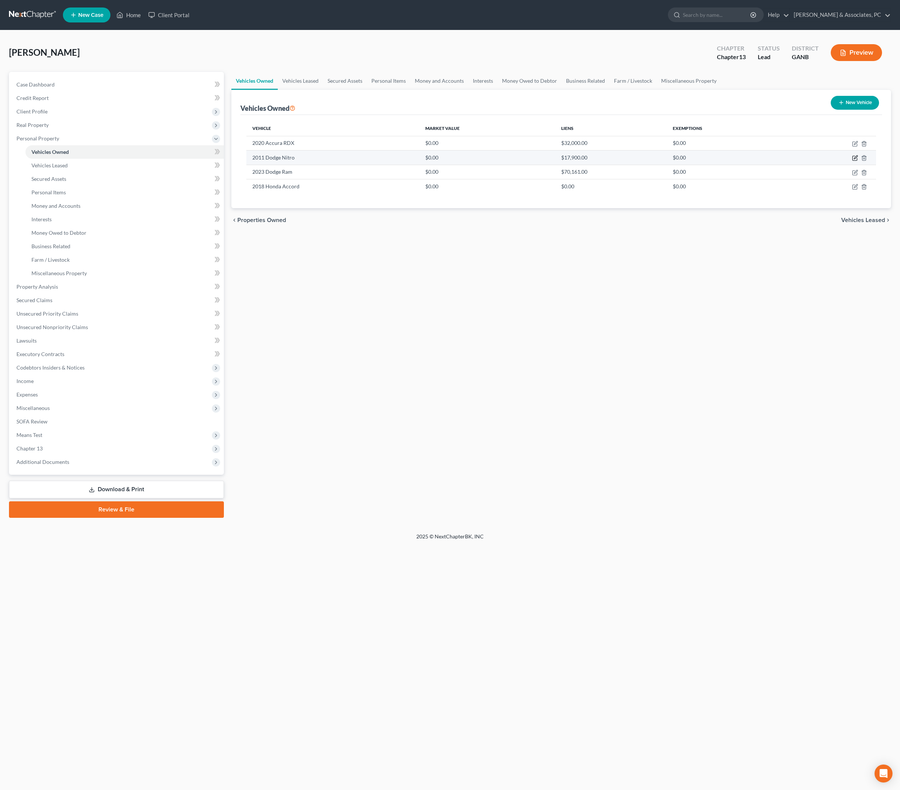
click at [720, 161] on icon "button" at bounding box center [855, 158] width 6 height 6
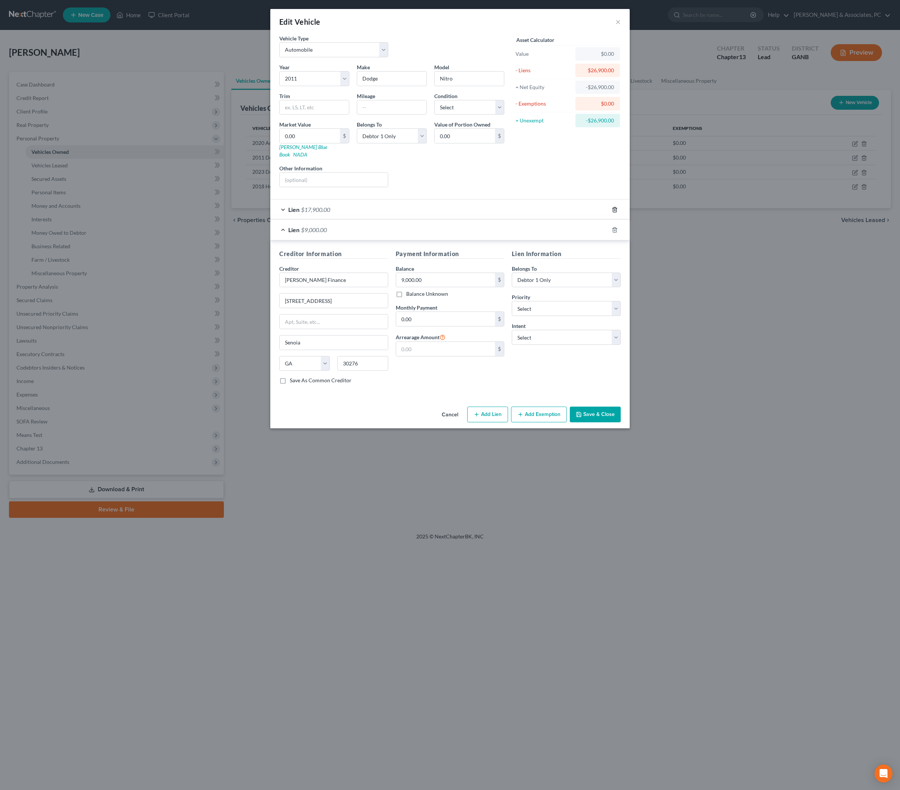
click at [618, 213] on icon "button" at bounding box center [615, 210] width 6 height 6
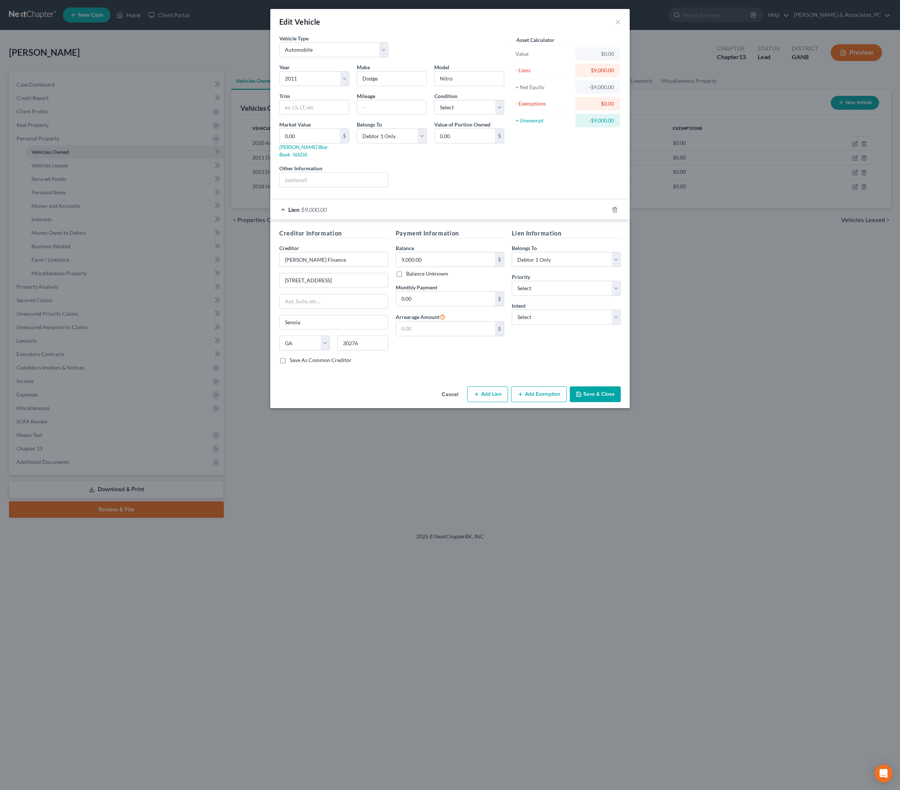
click at [609, 402] on button "Save & Close" at bounding box center [595, 394] width 51 height 16
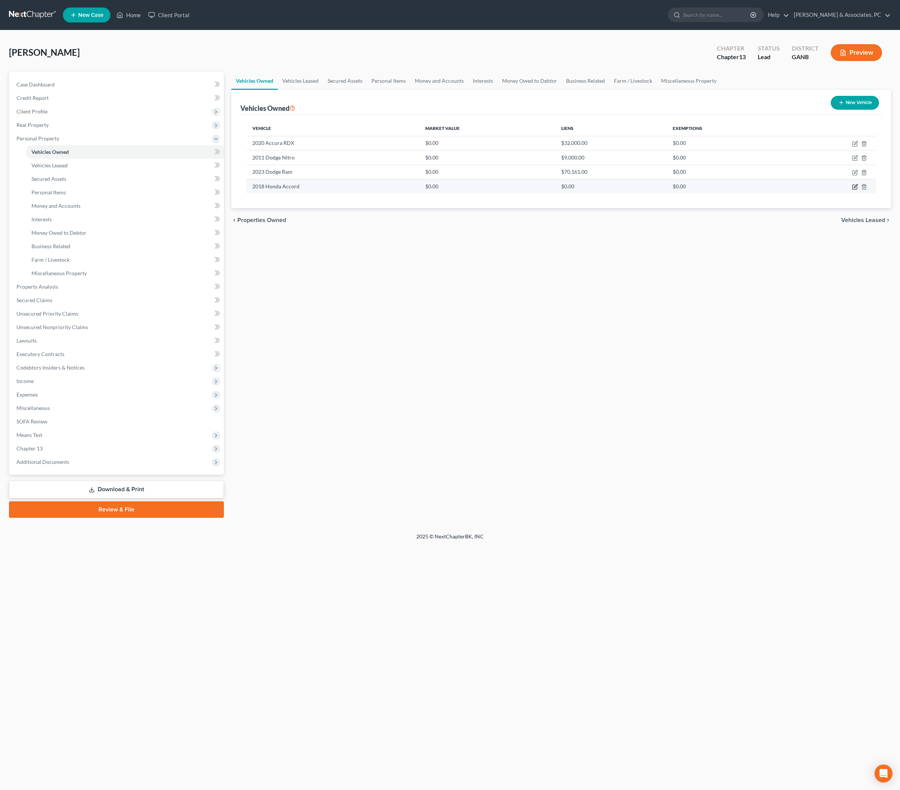
click at [720, 190] on icon "button" at bounding box center [855, 187] width 6 height 6
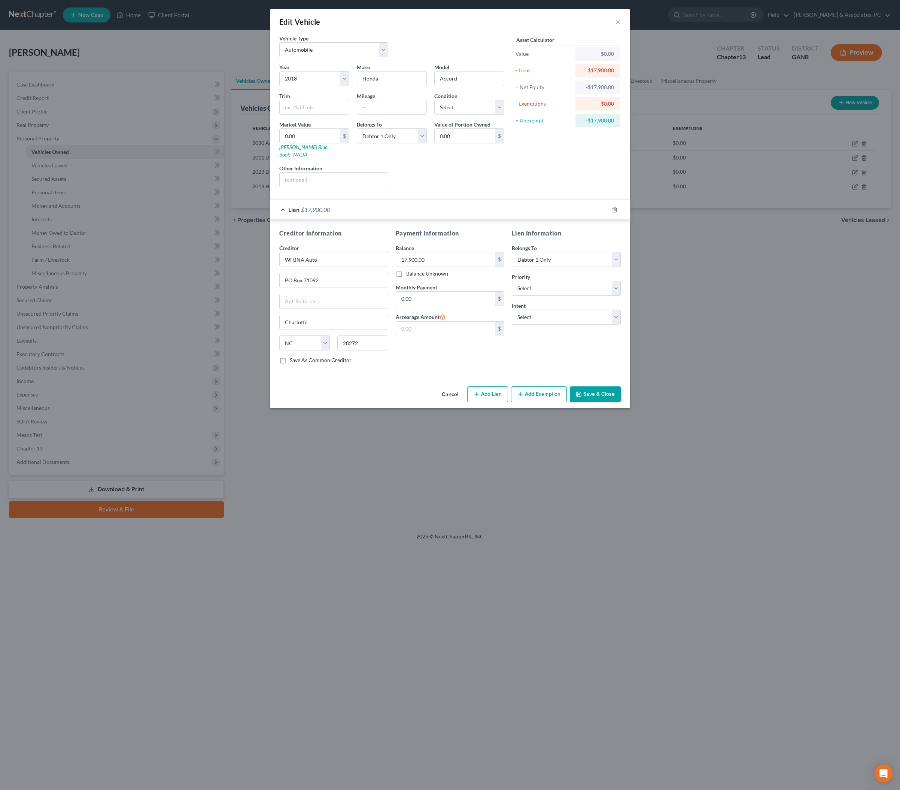
click at [621, 402] on button "Save & Close" at bounding box center [595, 394] width 51 height 16
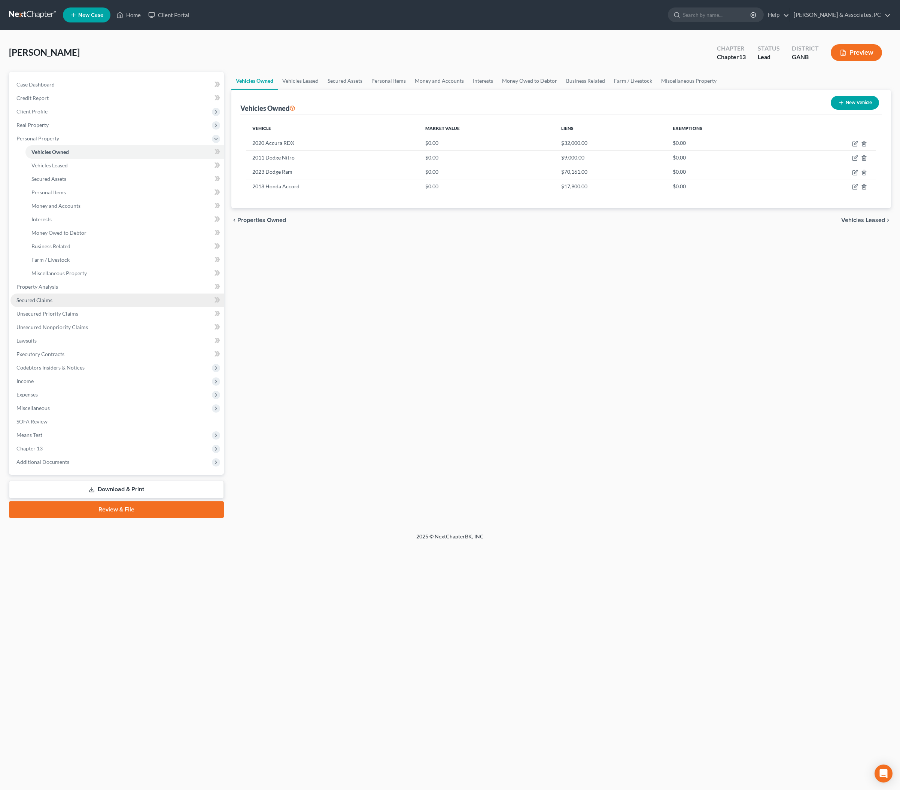
click at [52, 303] on span "Secured Claims" at bounding box center [34, 300] width 36 height 6
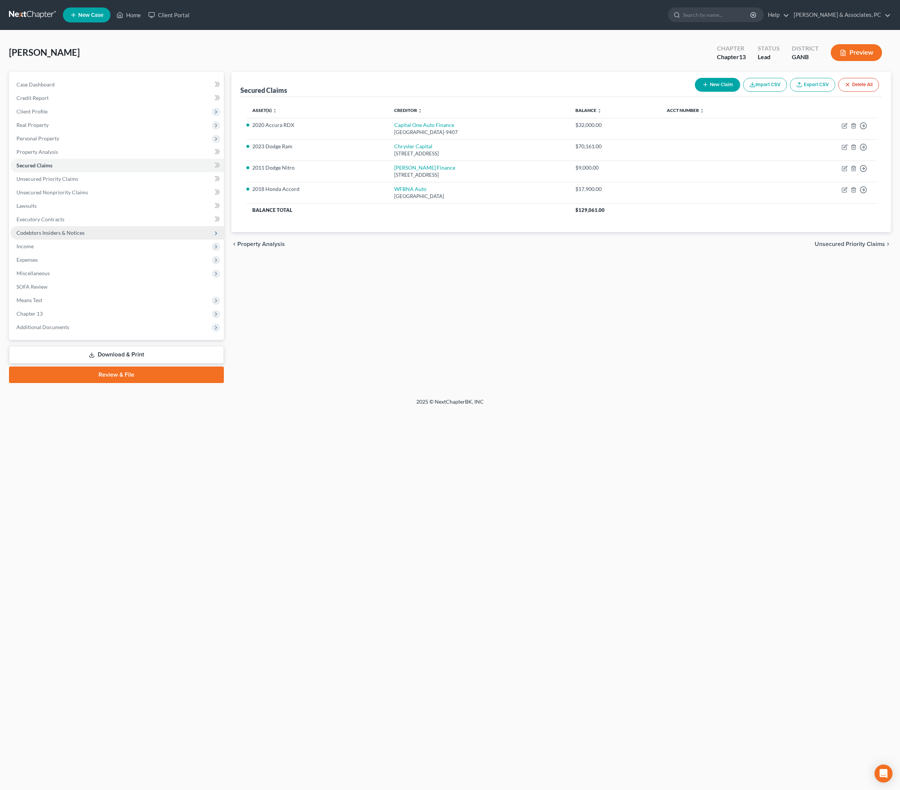
click at [48, 236] on span "Codebtors Insiders & Notices" at bounding box center [50, 232] width 68 height 6
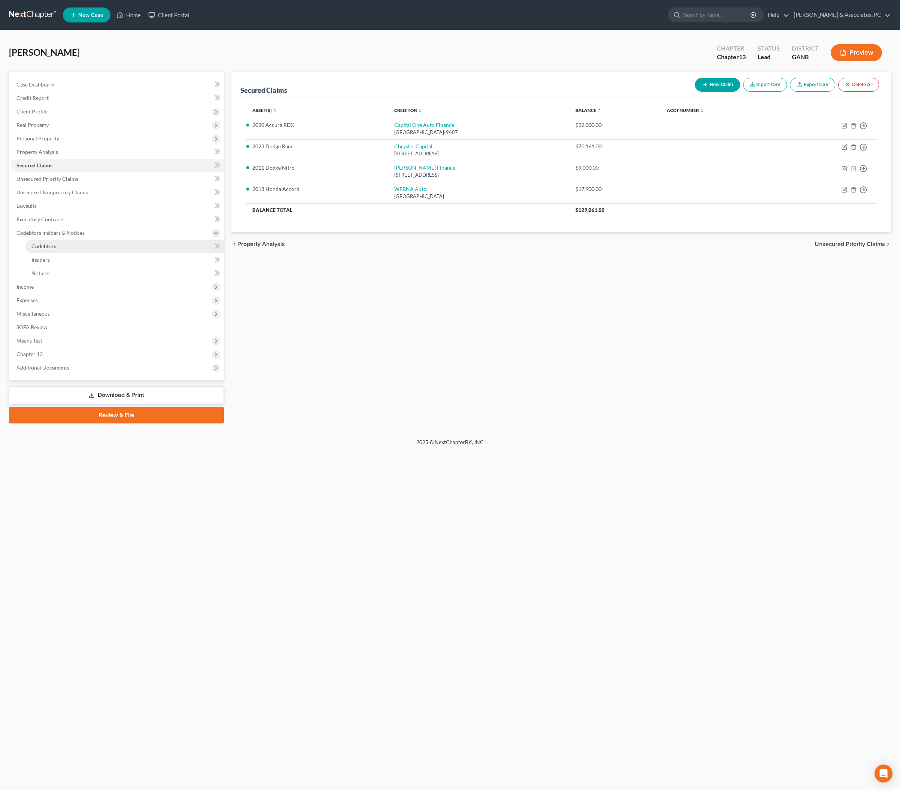
click at [48, 249] on span "Codebtors" at bounding box center [43, 246] width 25 height 6
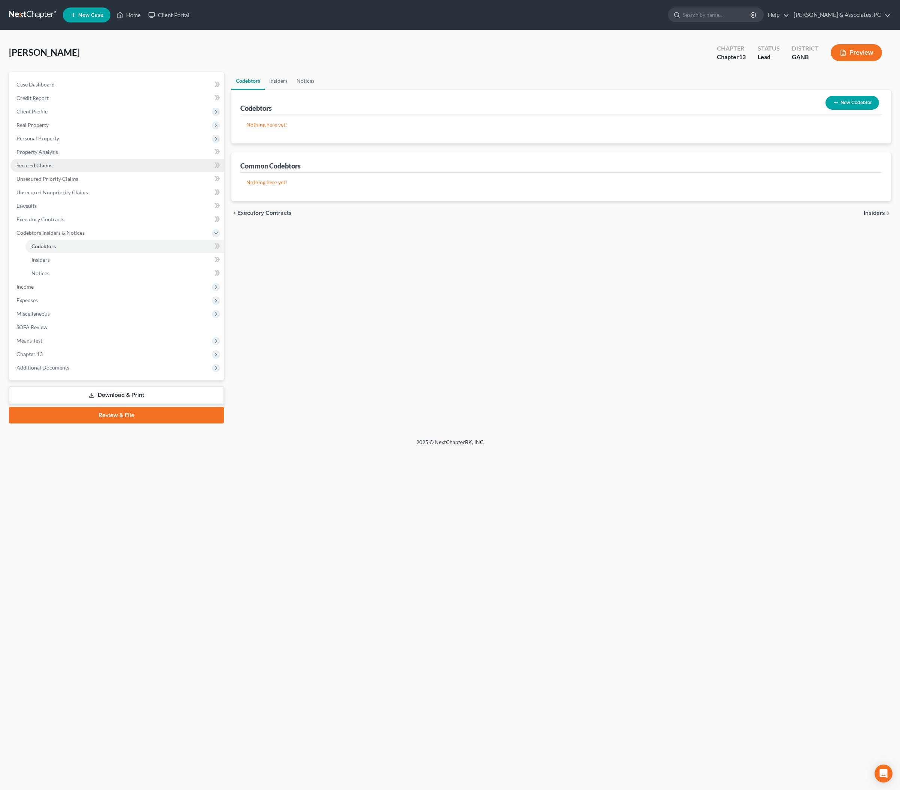
click at [49, 168] on span "Secured Claims" at bounding box center [34, 165] width 36 height 6
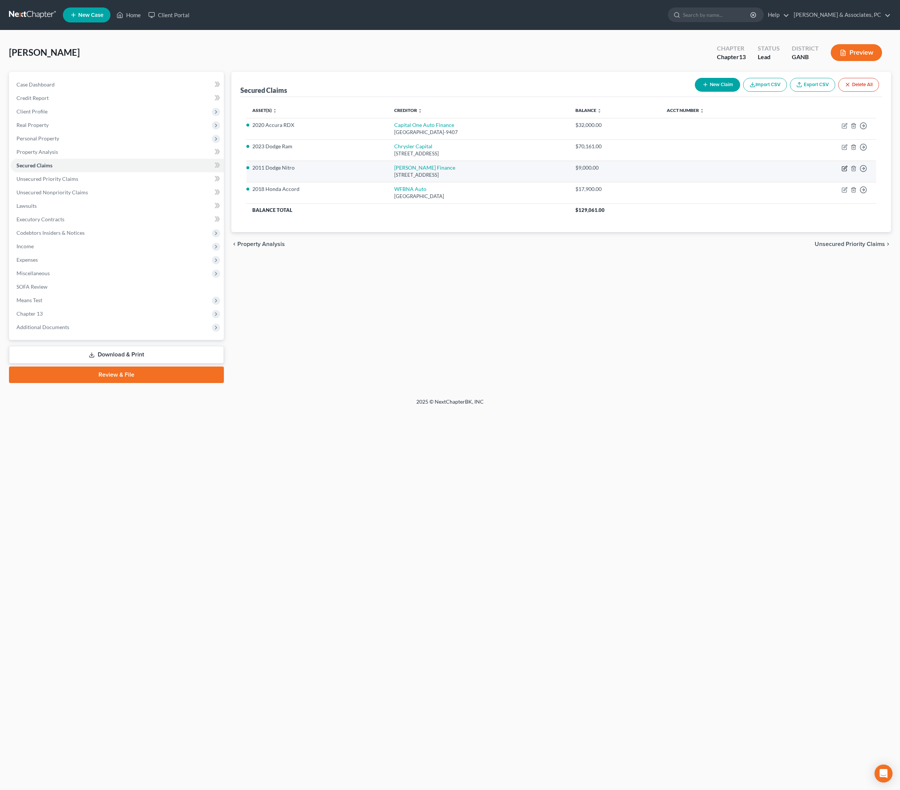
click at [720, 171] on icon "button" at bounding box center [844, 168] width 6 height 6
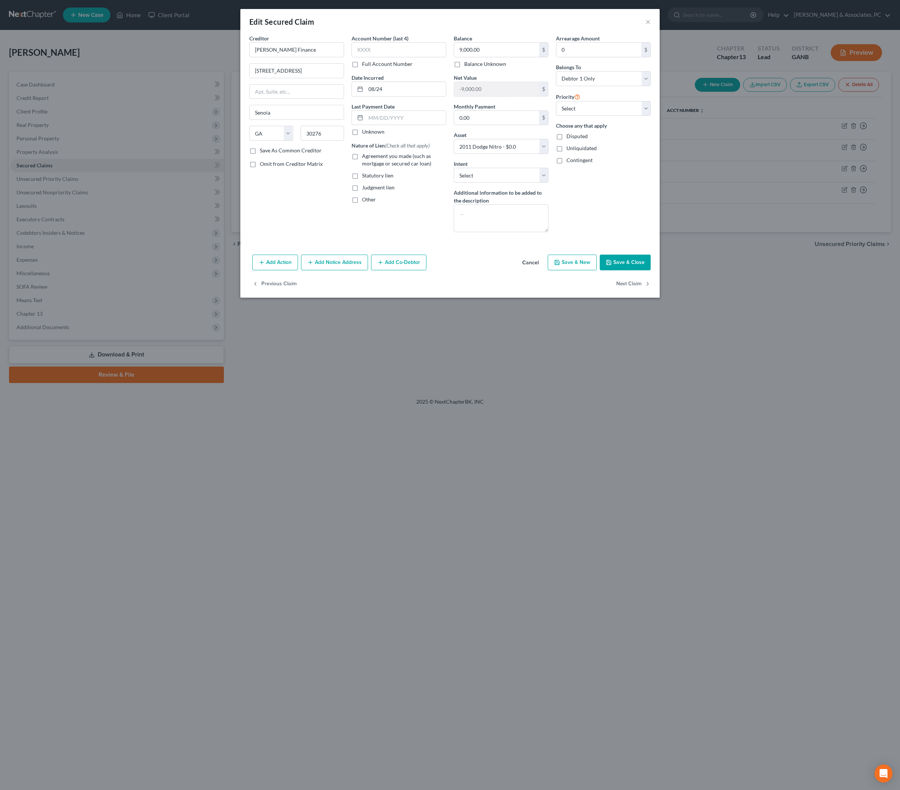
click at [648, 270] on button "Save & Close" at bounding box center [625, 263] width 51 height 16
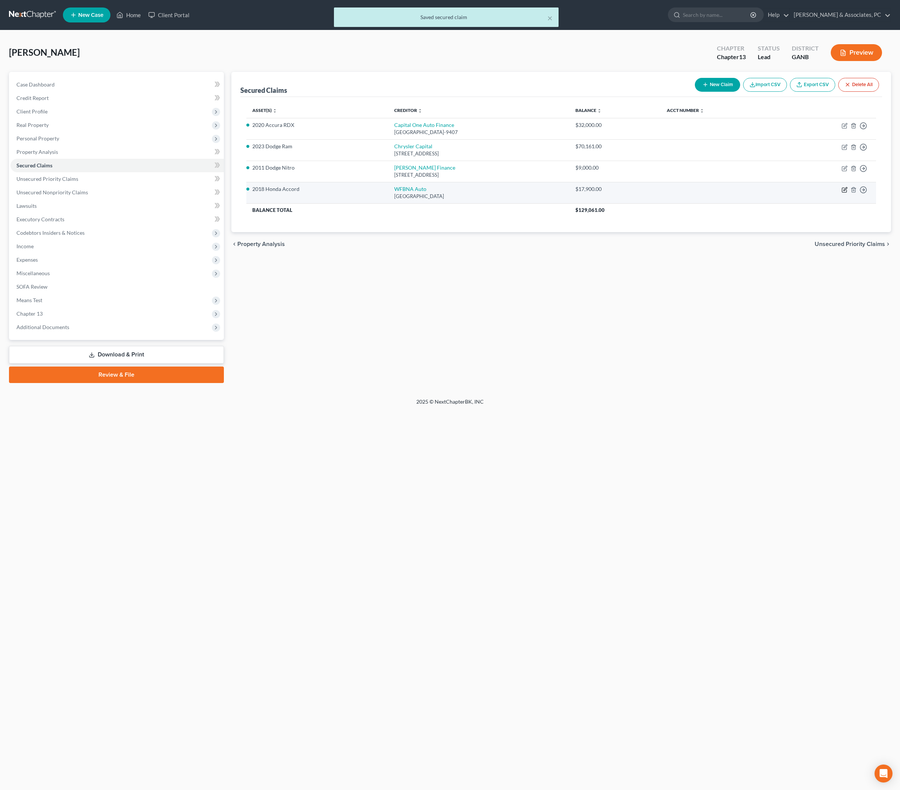
click at [720, 193] on icon "button" at bounding box center [844, 190] width 6 height 6
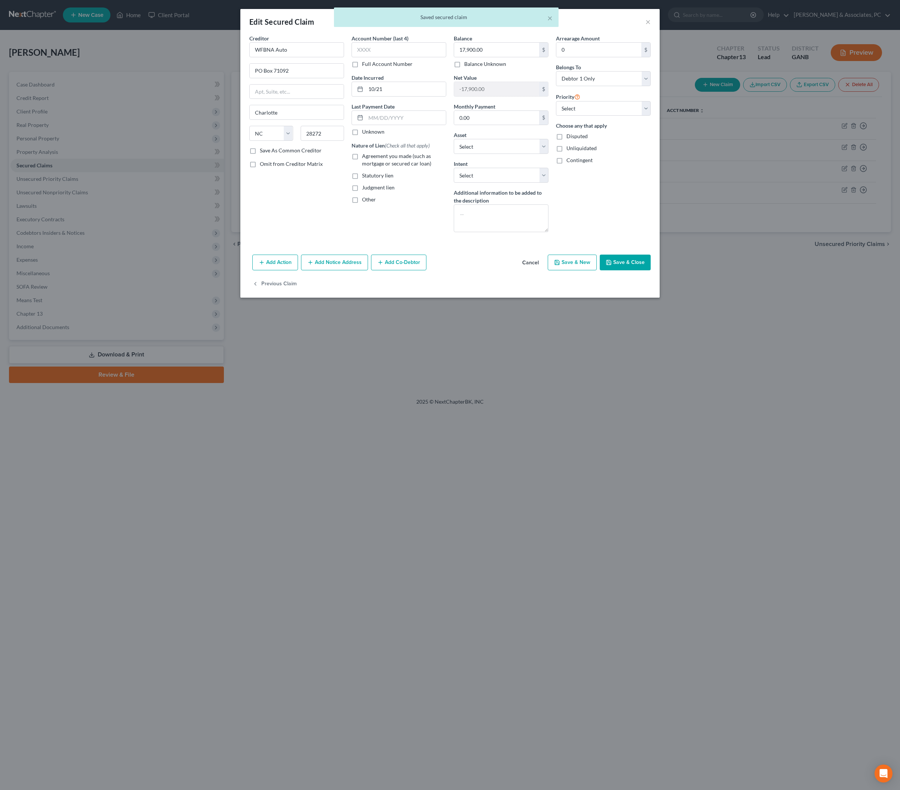
click at [651, 270] on button "Save & Close" at bounding box center [625, 263] width 51 height 16
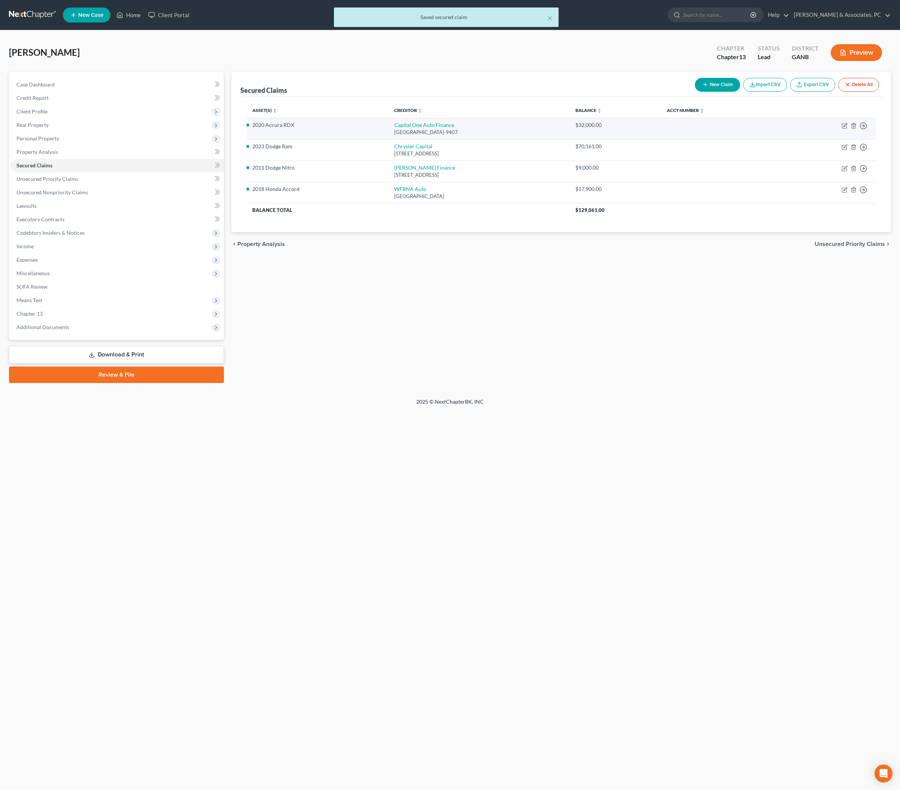
click at [720, 139] on td "Move to E Move to F Move to G Move to Notice Only" at bounding box center [827, 128] width 97 height 21
click at [720, 127] on icon "button" at bounding box center [844, 124] width 3 height 3
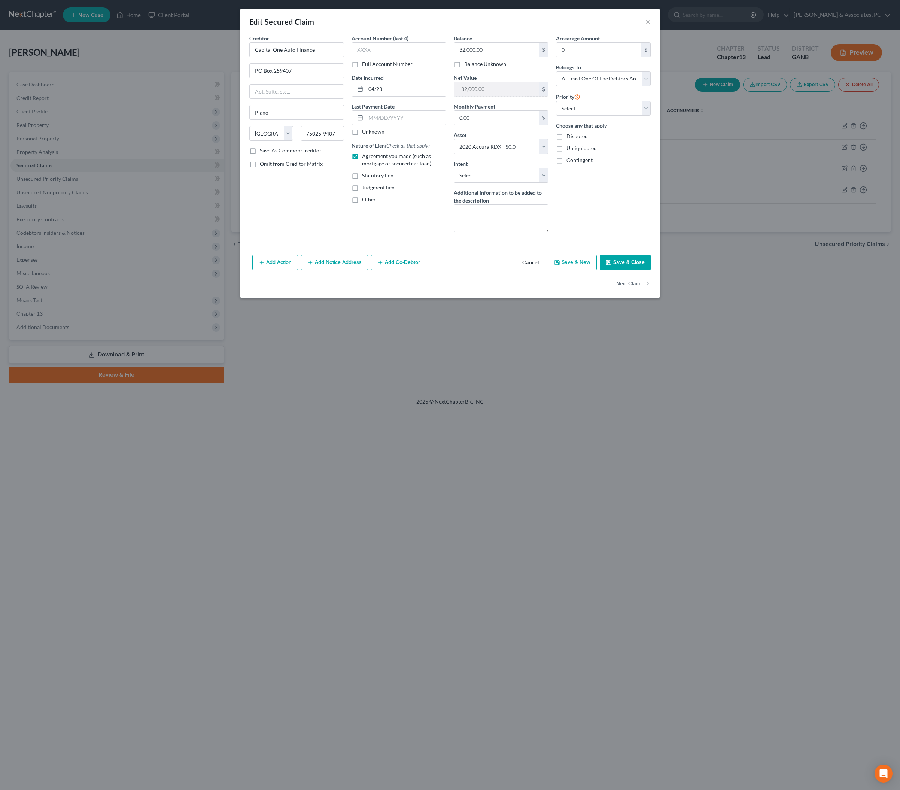
click at [651, 270] on button "Save & Close" at bounding box center [625, 263] width 51 height 16
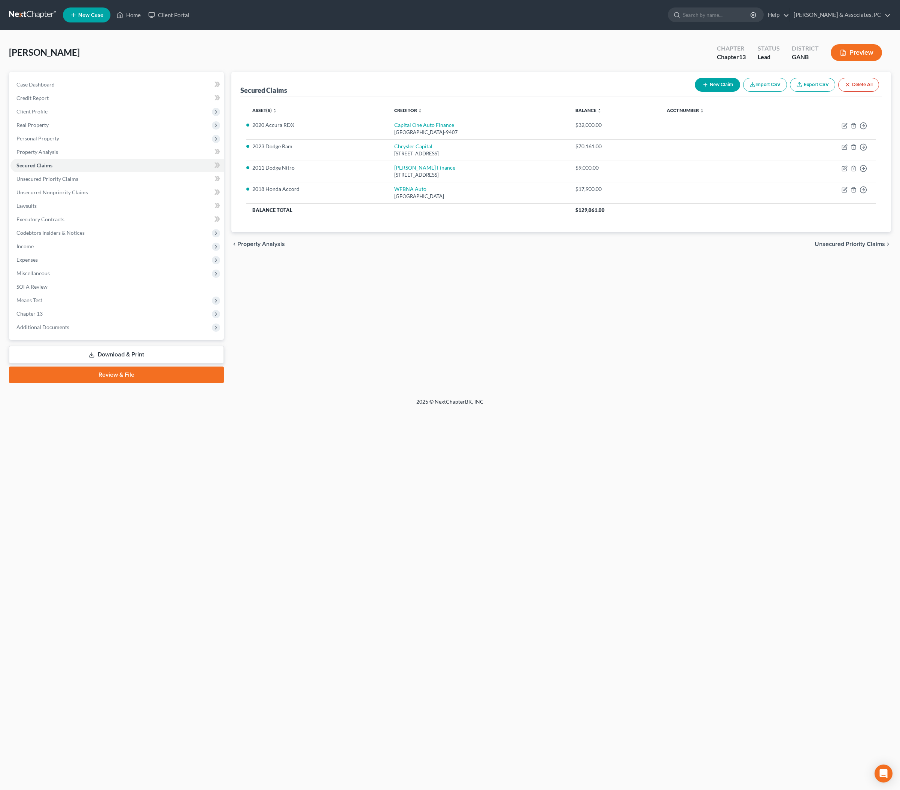
click at [695, 91] on button "New Claim" at bounding box center [717, 85] width 45 height 14
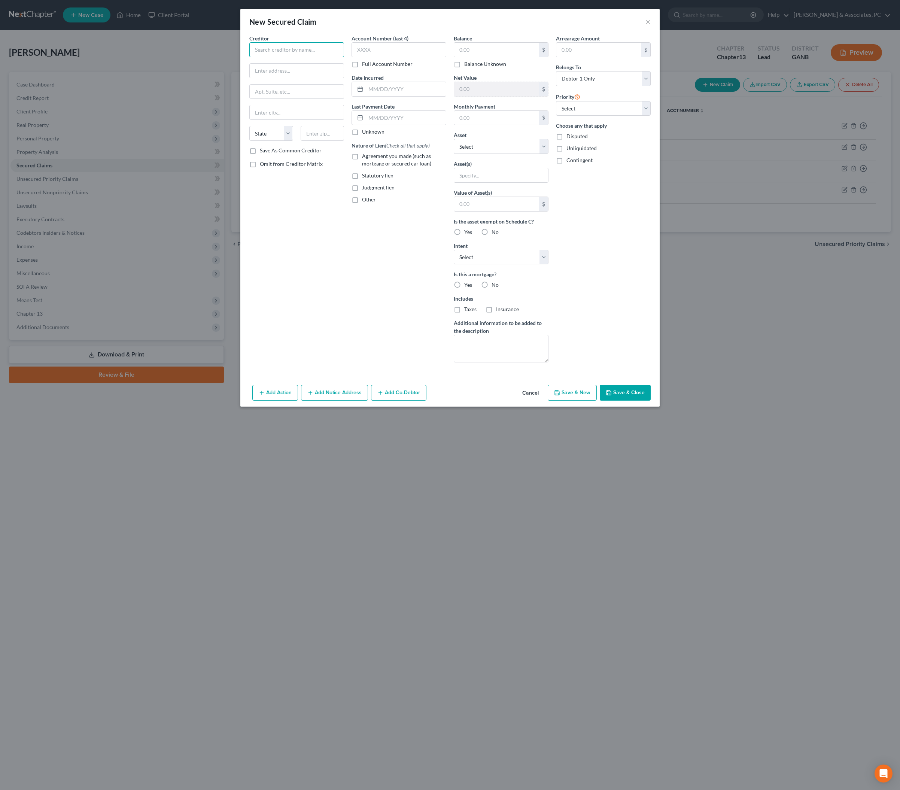
click at [281, 57] on input "text" at bounding box center [296, 49] width 95 height 15
click at [373, 167] on span "Agreement you made (such as mortgage or secured car loan)" at bounding box center [396, 160] width 69 height 14
click at [370, 157] on input "Agreement you made (such as mortgage or secured car loan)" at bounding box center [367, 154] width 5 height 5
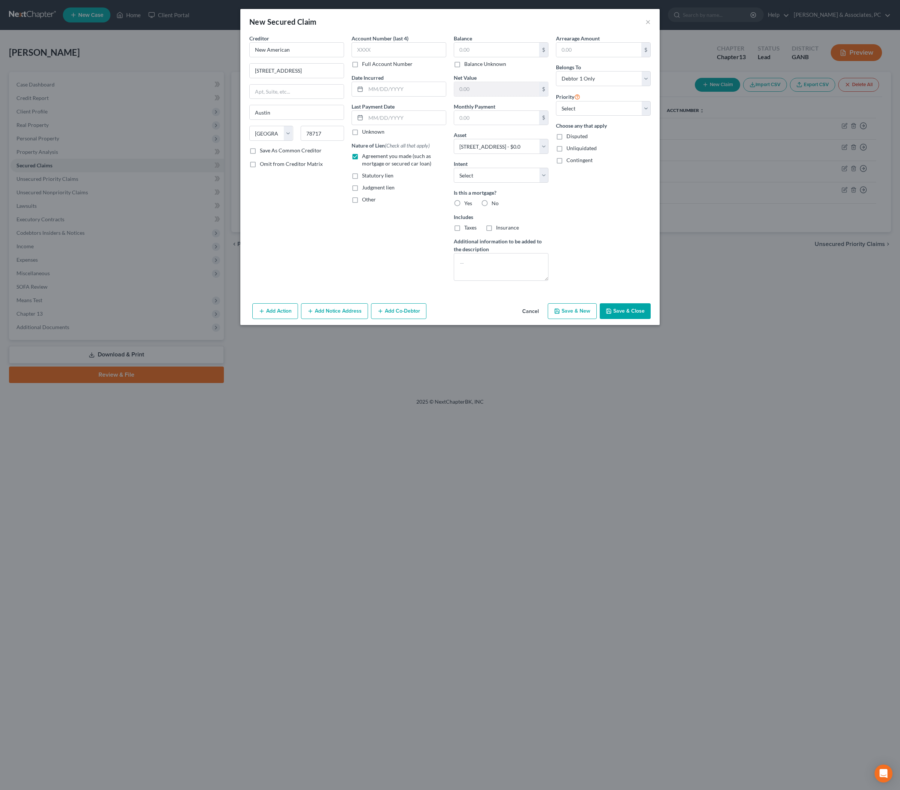
click at [651, 319] on button "Save & Close" at bounding box center [625, 311] width 51 height 16
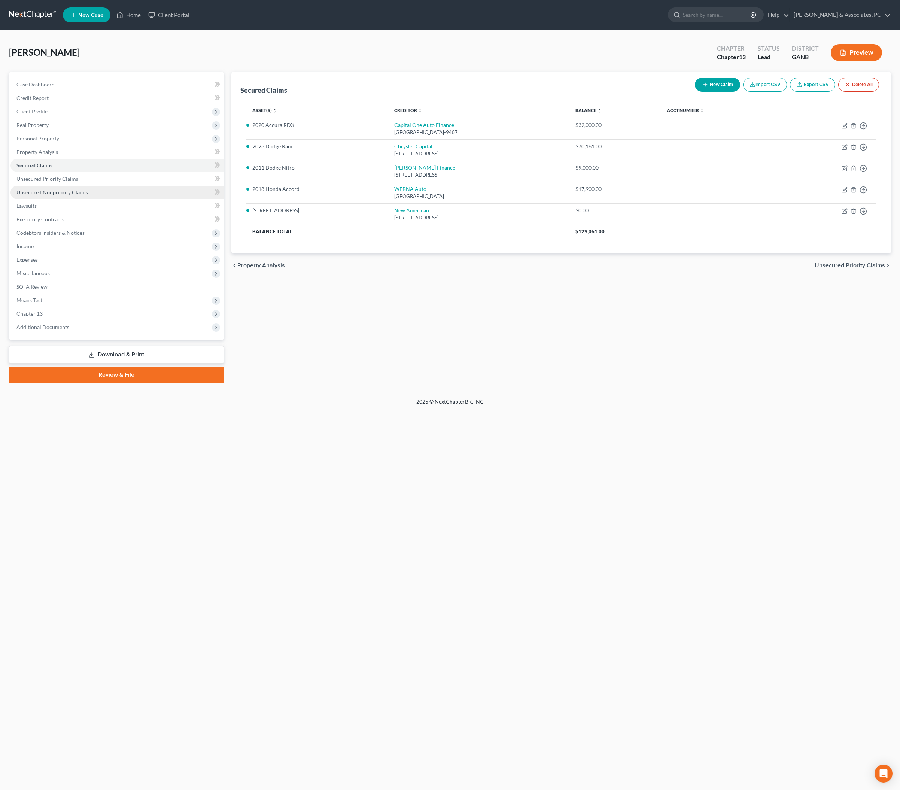
click at [55, 195] on span "Unsecured Nonpriority Claims" at bounding box center [51, 192] width 71 height 6
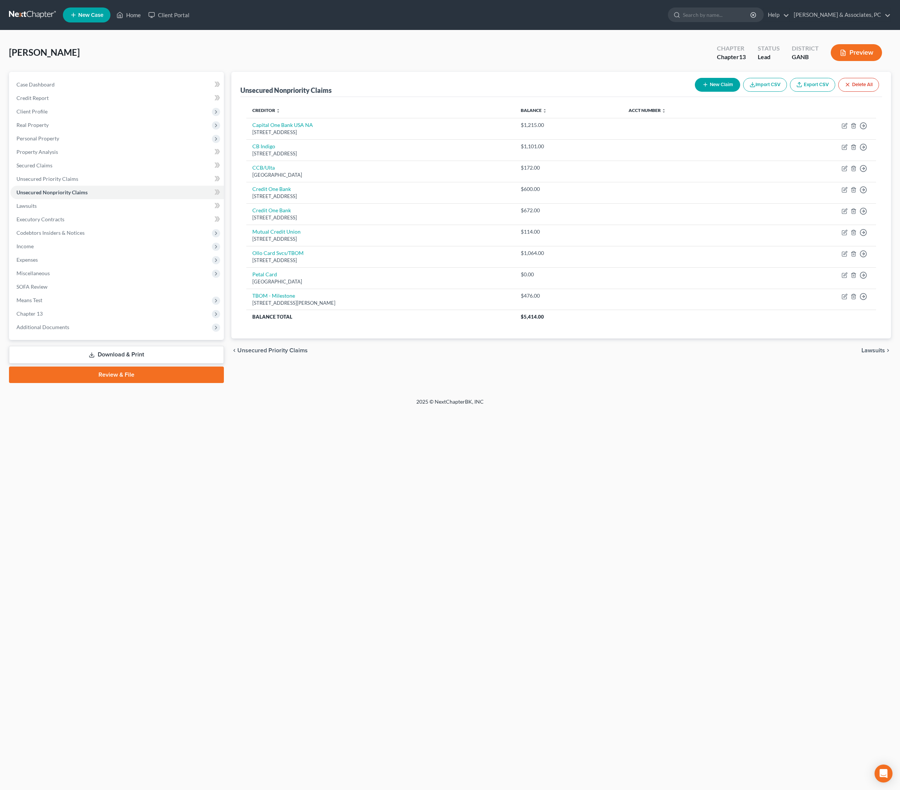
click at [695, 92] on button "New Claim" at bounding box center [717, 85] width 45 height 14
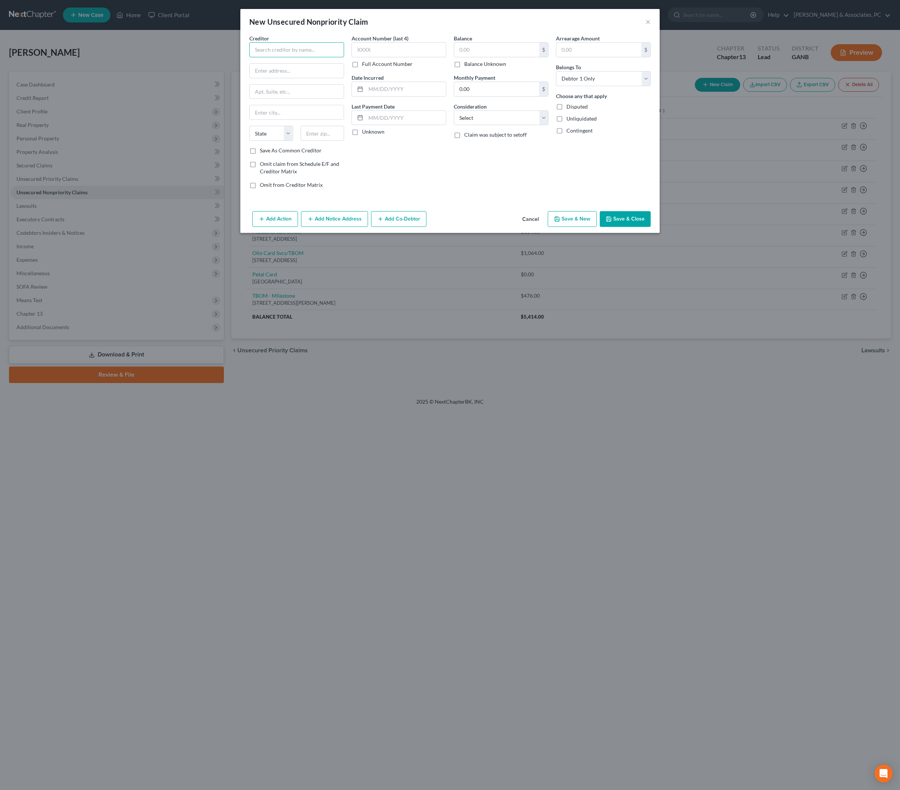
click at [281, 57] on input "text" at bounding box center [296, 49] width 95 height 15
click at [402, 191] on div "Account Number (last 4) Full Account Number Date Incurred Last Payment Date Unk…" at bounding box center [399, 114] width 102 height 160
click at [264, 57] on input "text" at bounding box center [296, 49] width 95 height 15
click at [263, 57] on input "text" at bounding box center [296, 49] width 95 height 15
click at [437, 195] on div "Account Number (last 4) Full Account Number Date Incurred Last Payment Date Unk…" at bounding box center [399, 114] width 102 height 160
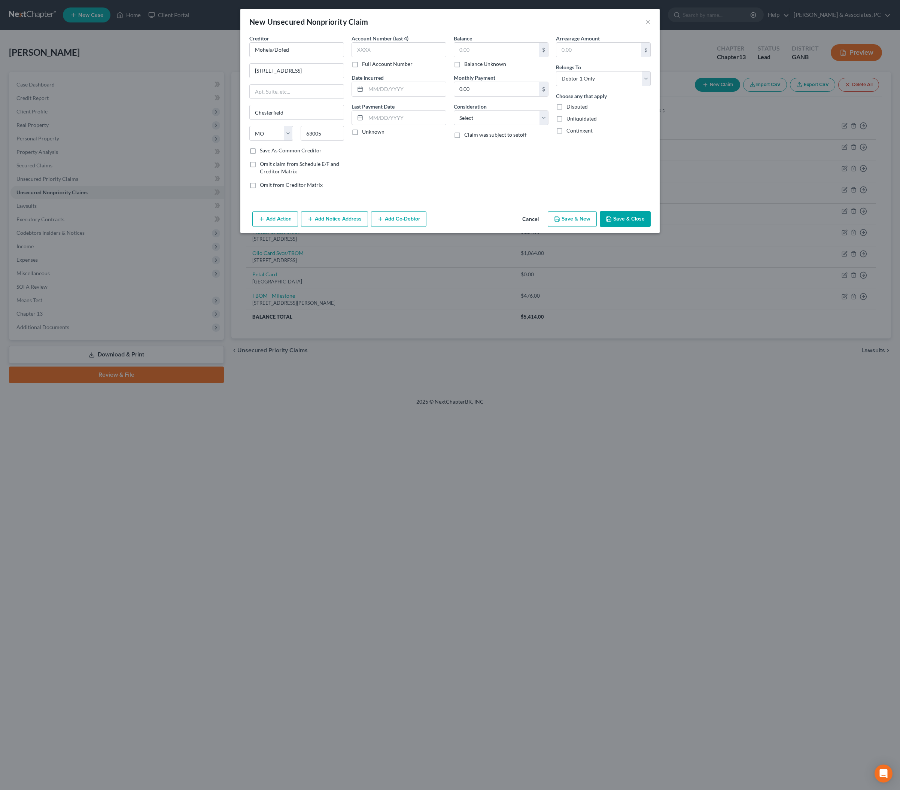
click at [290, 147] on div "State [US_STATE] AK AR AZ CA CO CT DE DC [GEOGRAPHIC_DATA] [GEOGRAPHIC_DATA] GU…" at bounding box center [297, 136] width 102 height 21
click at [303, 154] on label "Save As Common Creditor" at bounding box center [291, 150] width 62 height 7
click at [268, 152] on input "Save As Common Creditor" at bounding box center [265, 149] width 5 height 5
click at [502, 55] on input "text" at bounding box center [496, 50] width 85 height 14
click at [456, 195] on div "Balance 108,204.00 $ Balance Unknown Balance Undetermined 108,204 $ Balance Unk…" at bounding box center [501, 114] width 102 height 160
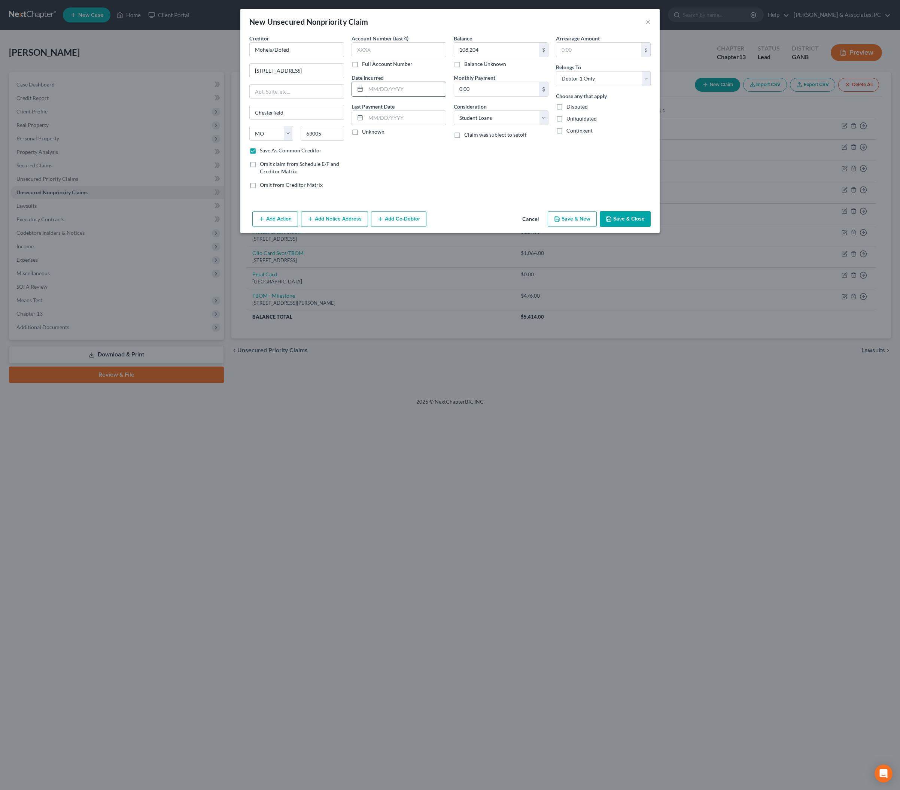
click at [410, 96] on input "text" at bounding box center [406, 89] width 80 height 14
click at [505, 195] on div "Balance 108,204.00 $ Balance Unknown Balance Undetermined 108,204 $ Balance Unk…" at bounding box center [501, 114] width 102 height 160
click at [650, 227] on button "Save & Close" at bounding box center [625, 219] width 51 height 16
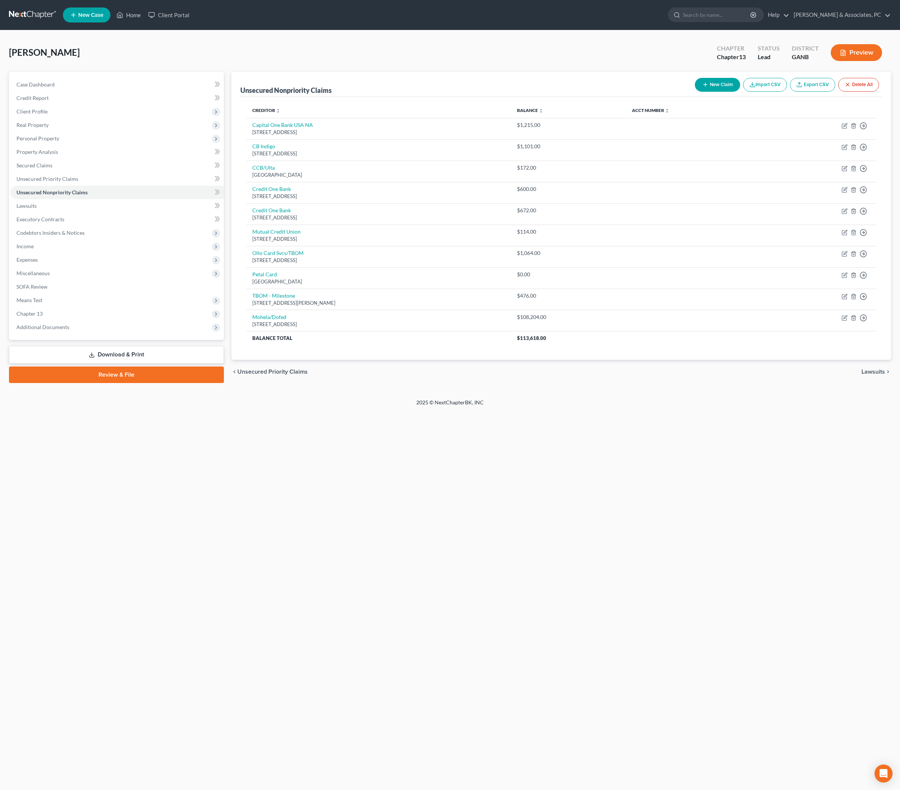
click at [695, 92] on button "New Claim" at bounding box center [717, 85] width 45 height 14
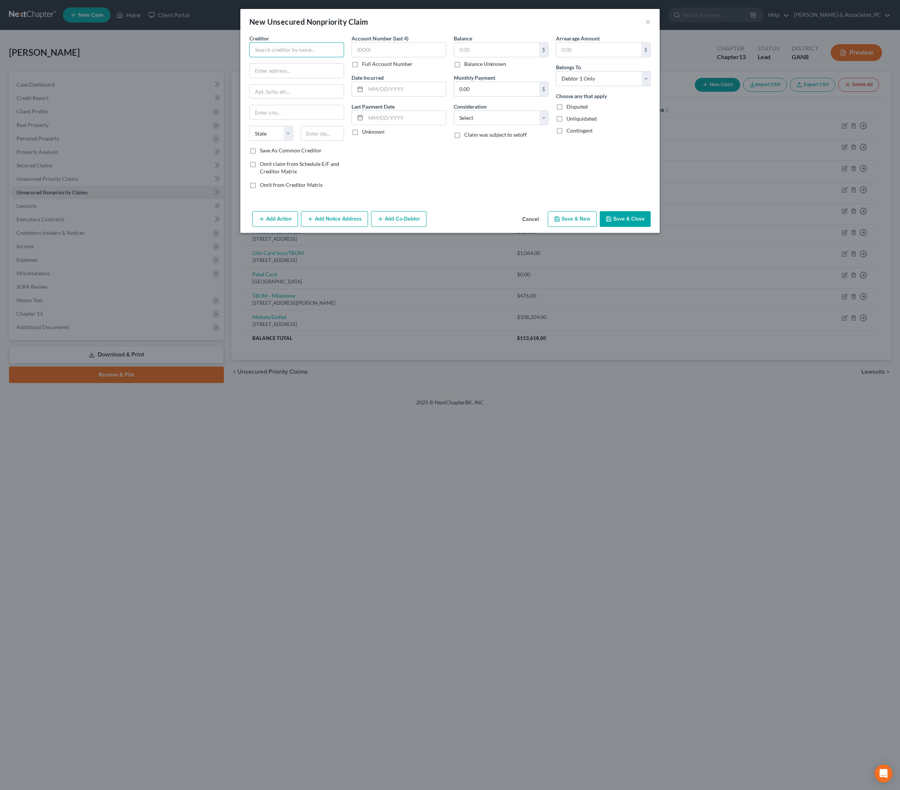
click at [303, 57] on input "text" at bounding box center [296, 49] width 95 height 15
click at [255, 91] on div "[STREET_ADDRESS]" at bounding box center [294, 87] width 78 height 6
drag, startPoint x: 255, startPoint y: 56, endPoint x: 296, endPoint y: 56, distance: 41.2
click at [296, 56] on input "Mohela/Dofed" at bounding box center [296, 49] width 95 height 15
click at [442, 195] on div "Account Number (last 4) Full Account Number Date Incurred Last Payment Date Unk…" at bounding box center [399, 114] width 102 height 160
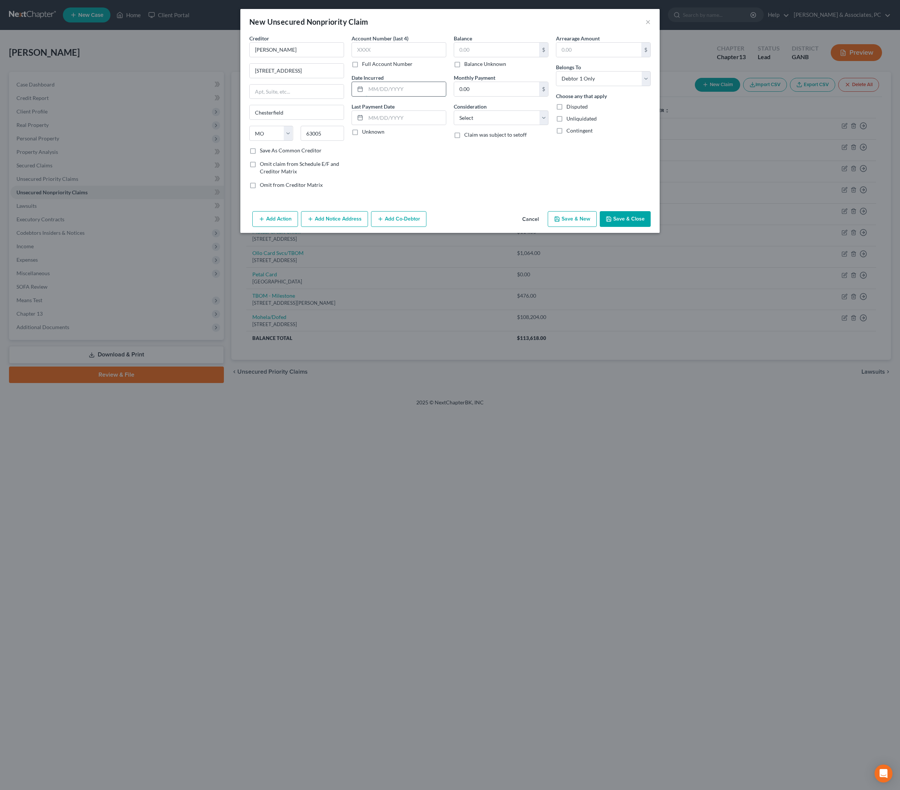
click at [396, 96] on input "text" at bounding box center [406, 89] width 80 height 14
click at [469, 195] on div "Balance $ Balance Unknown Balance Undetermined $ Balance Unknown Monthly Paymen…" at bounding box center [501, 114] width 102 height 160
click at [490, 54] on input "text" at bounding box center [496, 50] width 85 height 14
click at [479, 195] on div "Balance 50,832.00 $ Balance Unknown Balance Undetermined 50,832 $ Balance Unkno…" at bounding box center [501, 114] width 102 height 160
click at [651, 227] on button "Save & Close" at bounding box center [625, 219] width 51 height 16
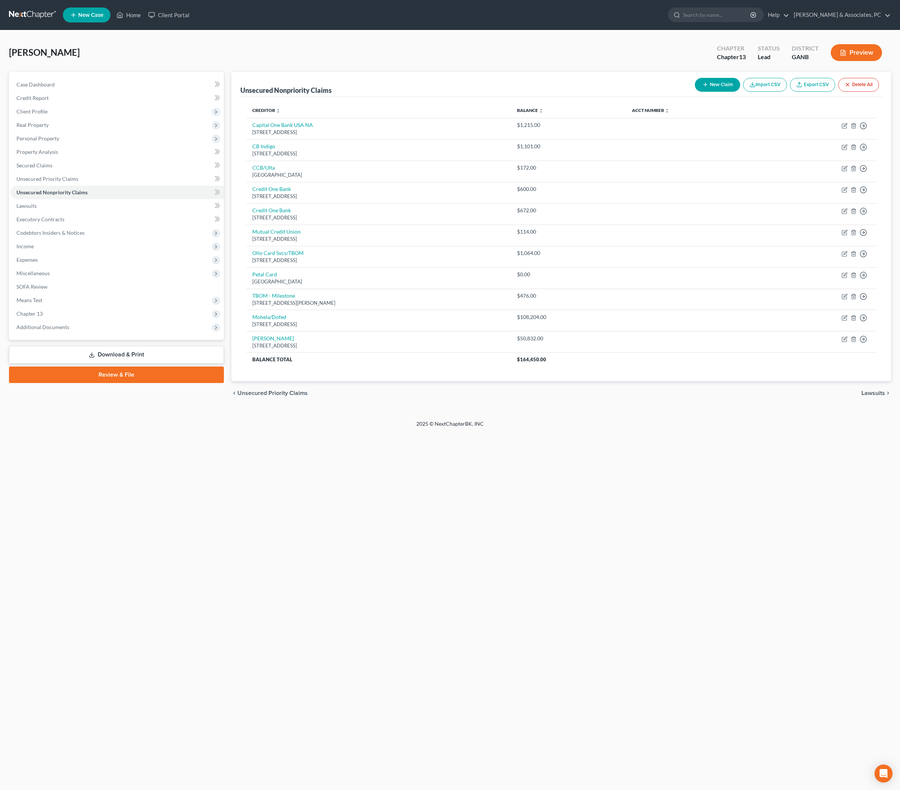
click at [481, 564] on div "Home New Case Client Portal [PERSON_NAME] & Associates, PC [PERSON_NAME][EMAIL_…" at bounding box center [450, 395] width 900 height 790
click at [557, 549] on div "Home New Case Client Portal [PERSON_NAME] & Associates, PC [PERSON_NAME][EMAIL_…" at bounding box center [450, 395] width 900 height 790
click at [695, 92] on button "New Claim" at bounding box center [717, 85] width 45 height 14
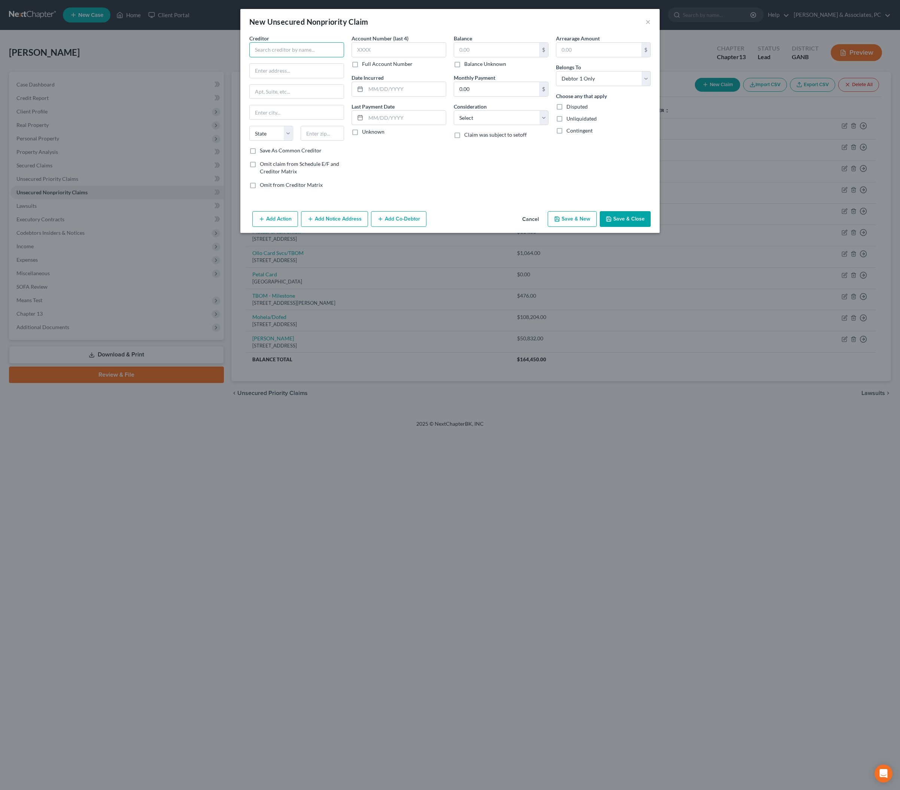
click at [277, 57] on input "text" at bounding box center [296, 49] width 95 height 15
click at [305, 141] on input "text" at bounding box center [323, 133] width 44 height 15
click at [377, 184] on div "Account Number (last 4) Full Account Number Date Incurred Last Payment Date Unk…" at bounding box center [399, 114] width 102 height 160
click at [275, 78] on input "text" at bounding box center [297, 71] width 94 height 14
click at [397, 195] on div "Account Number (last 4) Full Account Number Date Incurred Last Payment Date Unk…" at bounding box center [399, 114] width 102 height 160
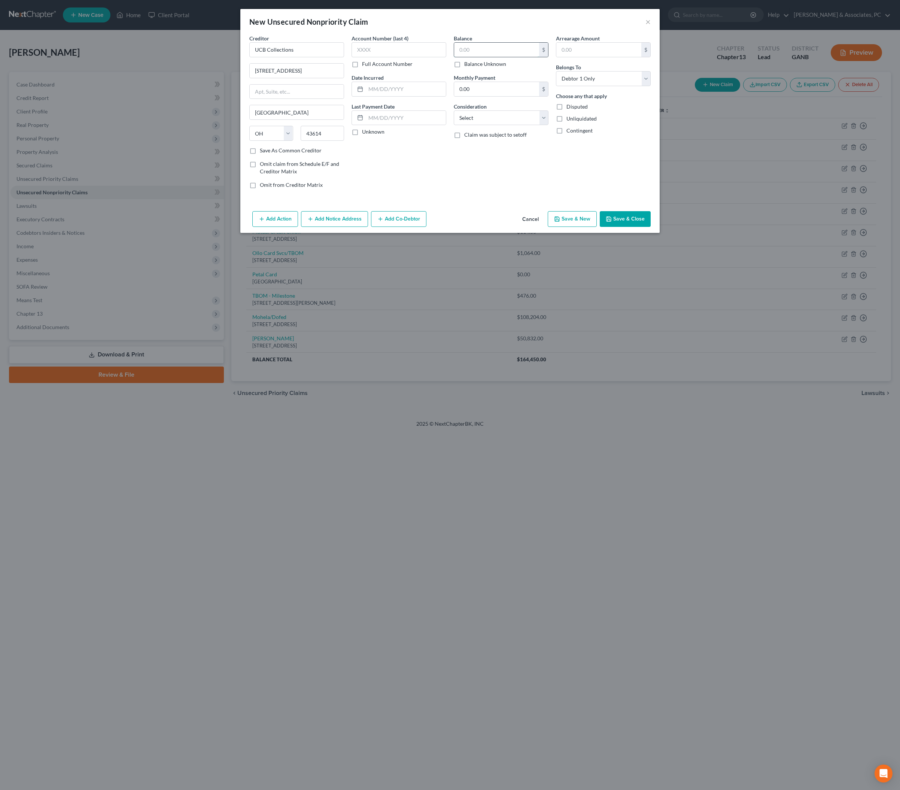
click at [511, 54] on input "text" at bounding box center [496, 50] width 85 height 14
click at [407, 195] on div "Account Number (last 4) Full Account Number Date Incurred Last Payment Date Unk…" at bounding box center [399, 114] width 102 height 160
click at [406, 96] on input "text" at bounding box center [406, 89] width 80 height 14
click at [406, 195] on div "Account Number (last 4) Full Account Number Date Incurred 12/24 Last Payment Da…" at bounding box center [399, 114] width 102 height 160
click at [321, 227] on button "Add Notice Address" at bounding box center [334, 219] width 67 height 16
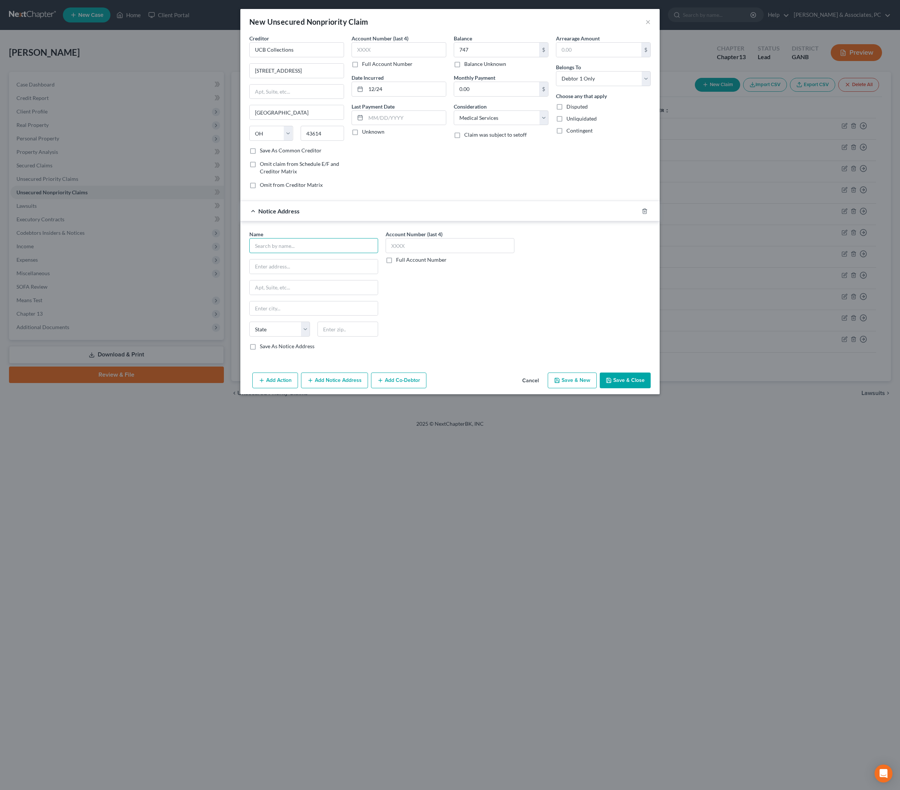
click at [271, 253] on input "text" at bounding box center [313, 245] width 129 height 15
drag, startPoint x: 319, startPoint y: 298, endPoint x: 179, endPoint y: 294, distance: 140.0
click at [177, 294] on div "New Unsecured Nonpriority Claim × Creditor * UCB Collections [STREET_ADDRESS] […" at bounding box center [450, 395] width 900 height 790
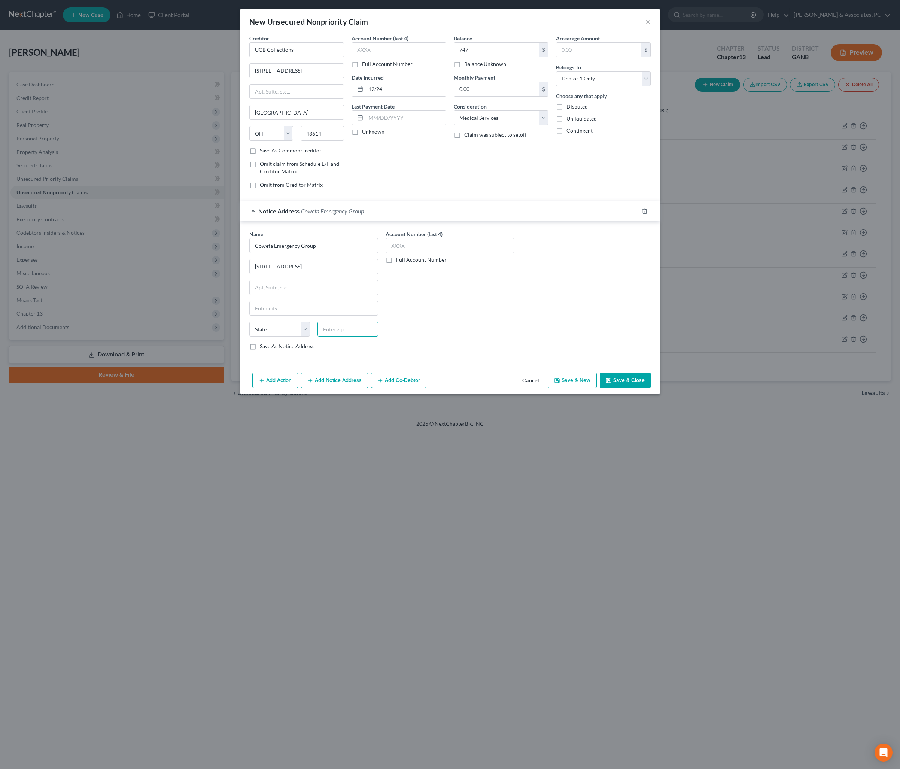
click at [332, 336] on input "text" at bounding box center [347, 329] width 61 height 15
paste input "30263"
click at [502, 356] on div "Account Number (last 4) Full Account Number" at bounding box center [450, 293] width 136 height 126
click at [623, 356] on div "Name * Coweta Emergency Group [GEOGRAPHIC_DATA] [US_STATE][GEOGRAPHIC_DATA] CO …" at bounding box center [450, 293] width 409 height 126
click at [651, 388] on button "Save & Close" at bounding box center [625, 380] width 51 height 16
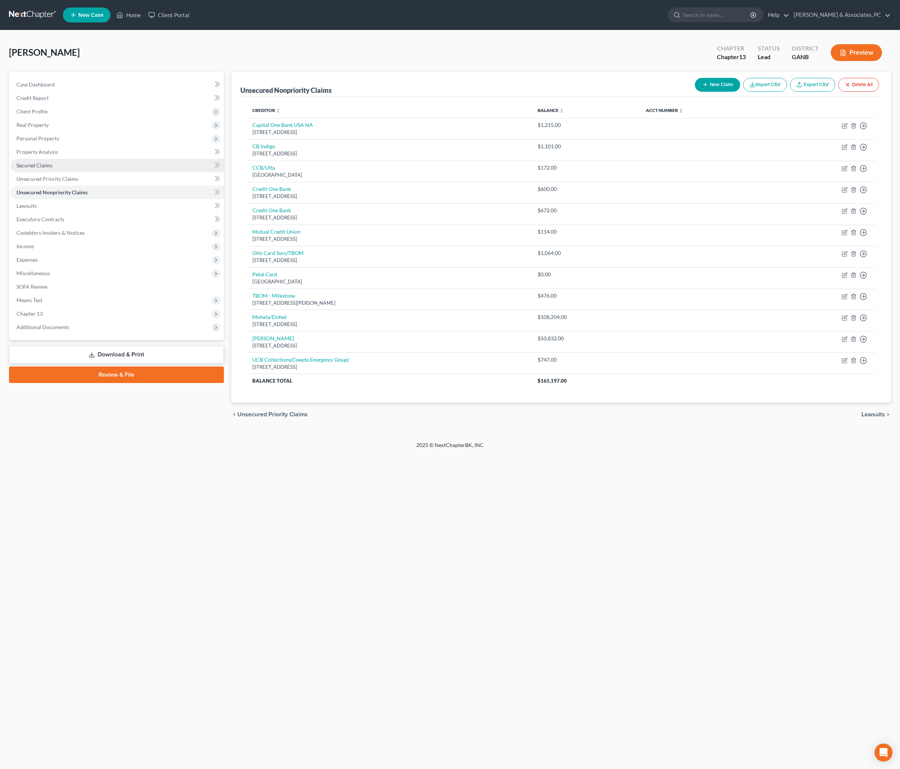
click at [52, 168] on span "Secured Claims" at bounding box center [34, 165] width 36 height 6
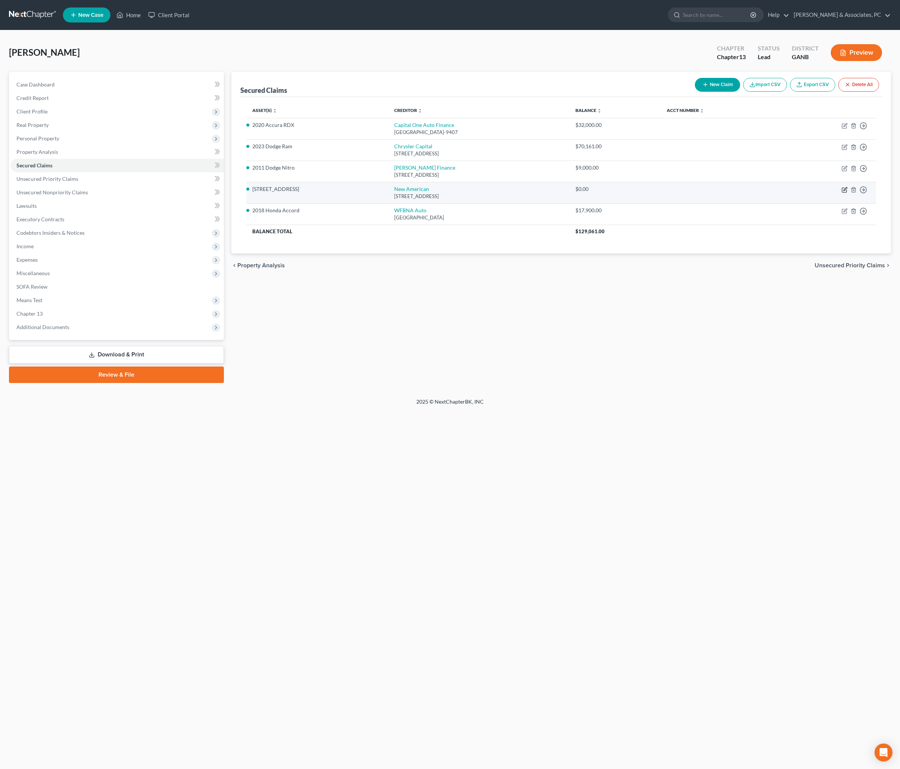
click at [720, 193] on icon "button" at bounding box center [844, 190] width 6 height 6
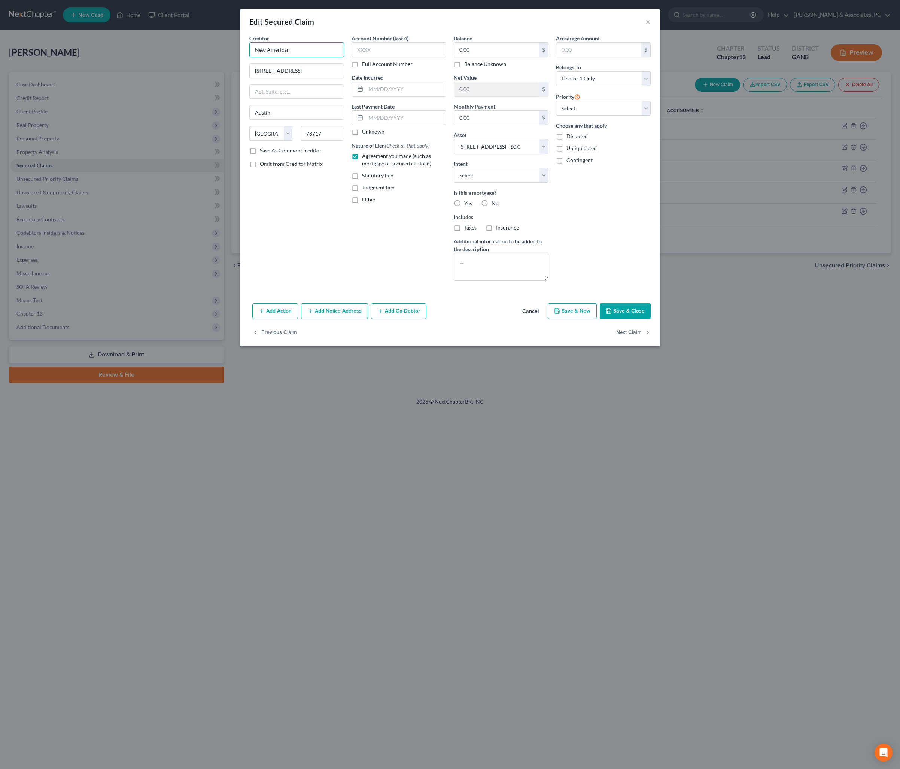
click at [322, 55] on input "New American" at bounding box center [296, 49] width 95 height 15
click at [317, 287] on div "Creditor * New American Funding [STREET_ADDRESS][GEOGRAPHIC_DATA] [US_STATE][GE…" at bounding box center [297, 160] width 102 height 252
click at [642, 319] on button "Save & Close" at bounding box center [625, 311] width 51 height 16
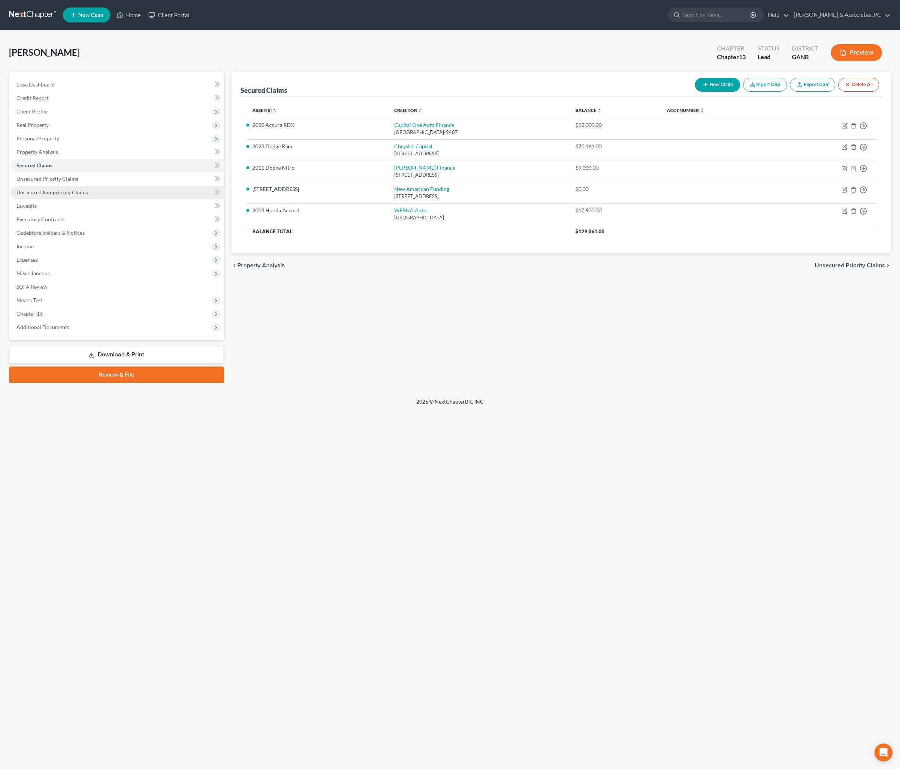
click at [88, 195] on span "Unsecured Nonpriority Claims" at bounding box center [51, 192] width 71 height 6
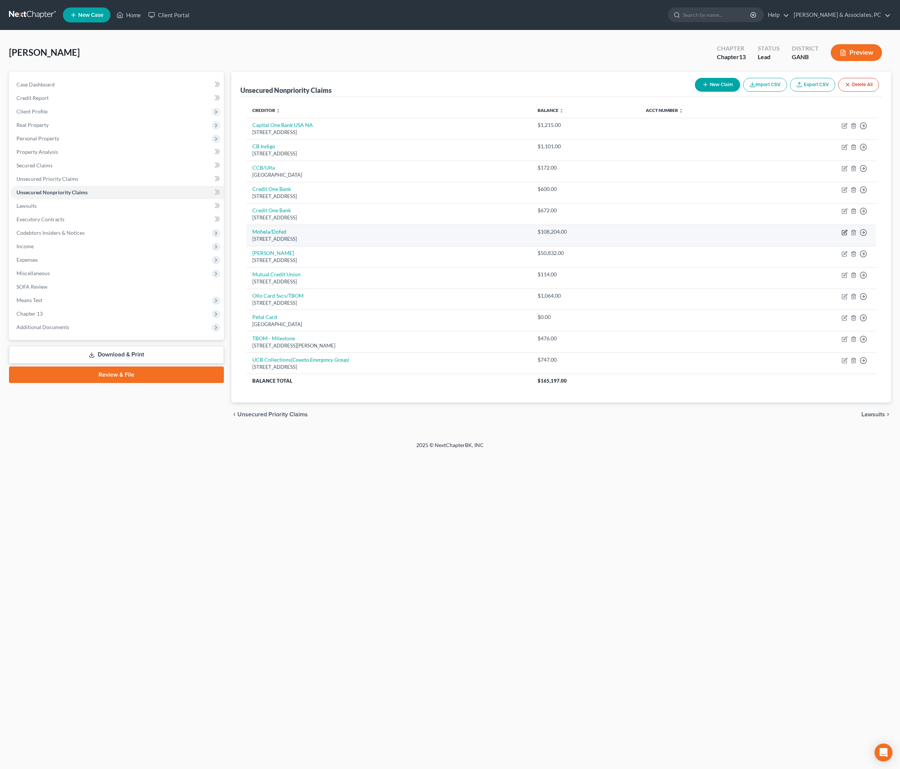
click at [720, 235] on icon "button" at bounding box center [844, 232] width 6 height 6
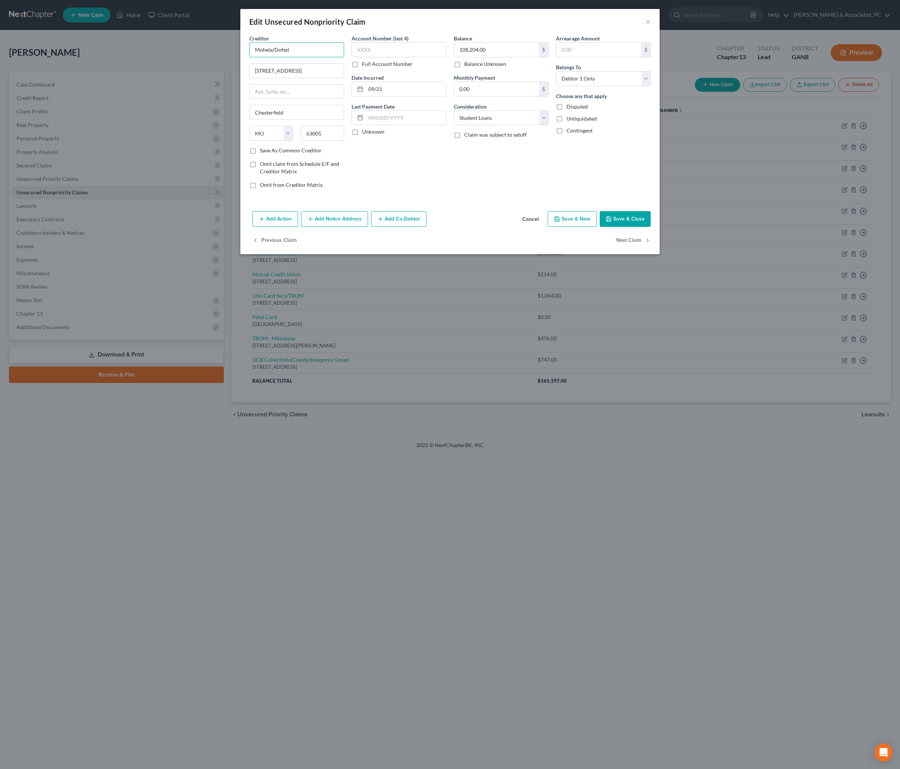
click at [296, 57] on input "Mohela/Dofed" at bounding box center [296, 49] width 95 height 15
click at [310, 73] on div "[STREET_ADDRESS]" at bounding box center [294, 70] width 78 height 6
click at [409, 195] on div "Account Number (last 4) Full Account Number Date Incurred 09/21 Last Payment Da…" at bounding box center [399, 114] width 102 height 160
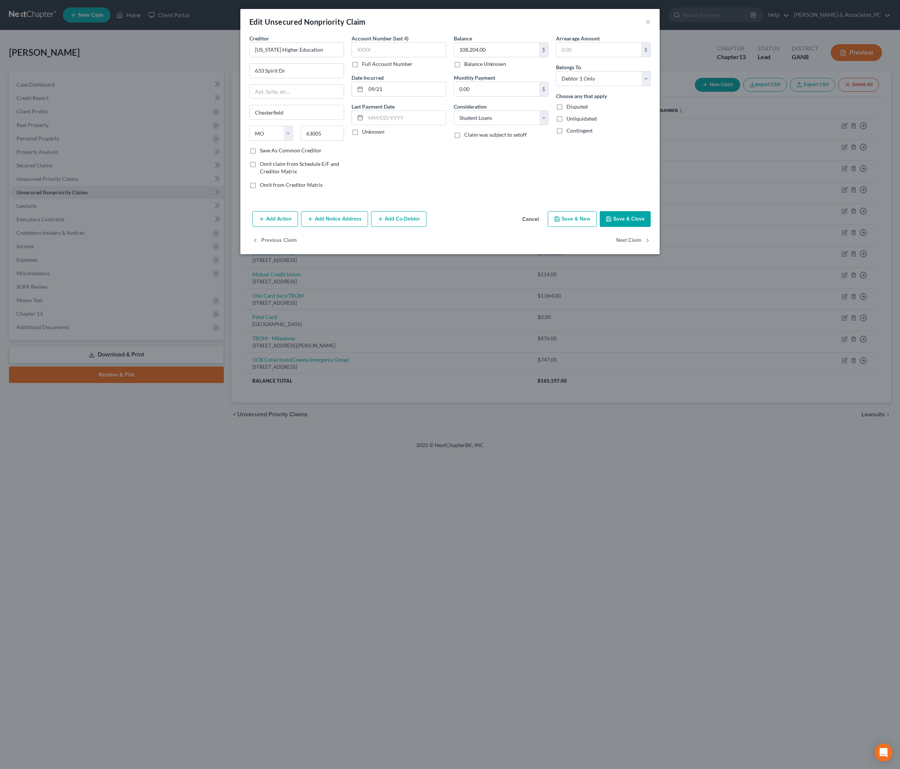
click at [645, 227] on button "Save & Close" at bounding box center [625, 219] width 51 height 16
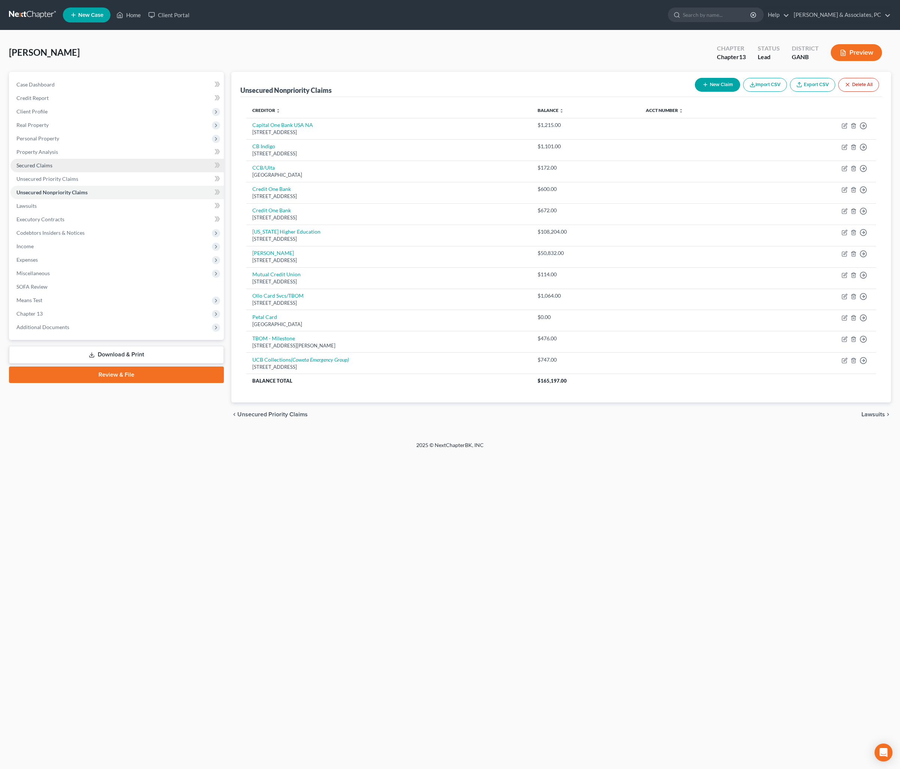
click at [52, 168] on span "Secured Claims" at bounding box center [34, 165] width 36 height 6
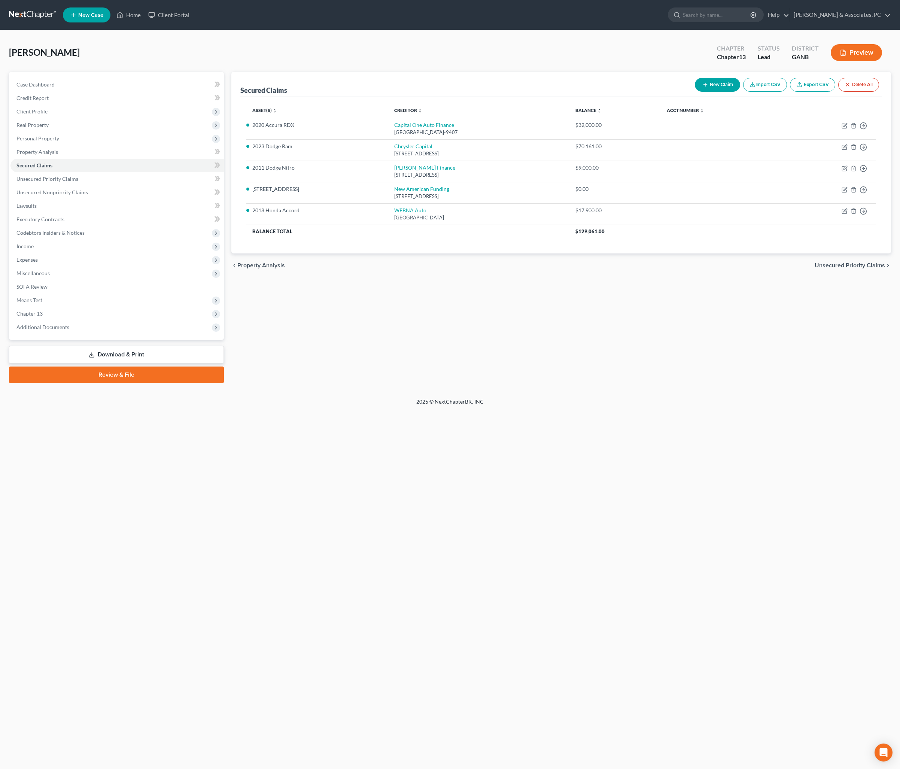
click at [395, 499] on div "Home New Case Client Portal [PERSON_NAME] & Associates, PC [PERSON_NAME][EMAIL_…" at bounding box center [450, 384] width 900 height 769
click at [695, 91] on button "New Claim" at bounding box center [717, 85] width 45 height 14
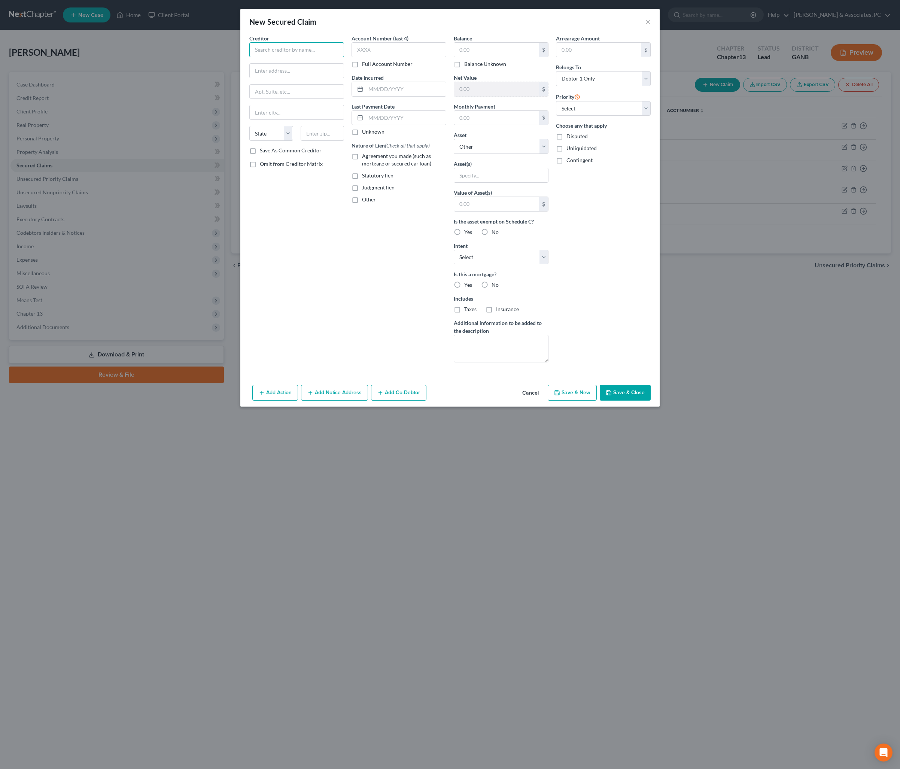
click at [298, 57] on input "text" at bounding box center [296, 49] width 95 height 15
click at [295, 73] on div "[STREET_ADDRESS]" at bounding box center [294, 70] width 78 height 6
click at [493, 57] on input "text" at bounding box center [496, 50] width 85 height 14
click at [519, 182] on input "text" at bounding box center [501, 175] width 94 height 14
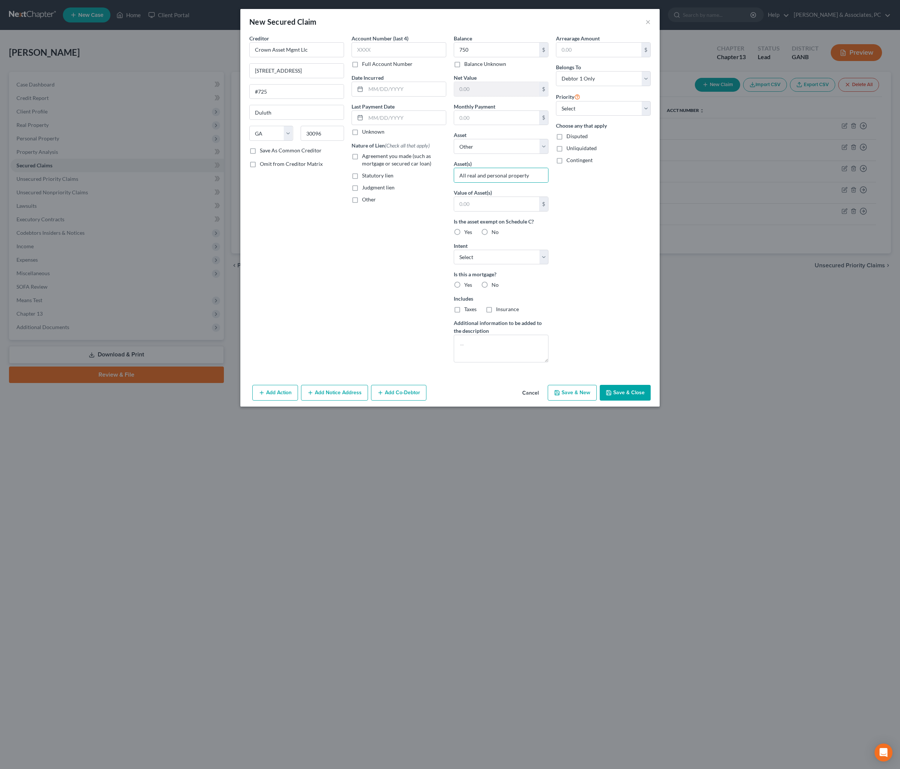
click at [602, 264] on div "Arrearage Amount $ Belongs To * Select Debtor 1 Only Debtor 2 Only Debtor 1 And…" at bounding box center [603, 201] width 102 height 334
click at [401, 96] on input "text" at bounding box center [406, 89] width 80 height 14
click at [372, 191] on span "Judgment lien" at bounding box center [378, 187] width 33 height 6
click at [370, 189] on input "Judgment lien" at bounding box center [367, 186] width 5 height 5
click at [503, 362] on textarea at bounding box center [501, 349] width 95 height 28
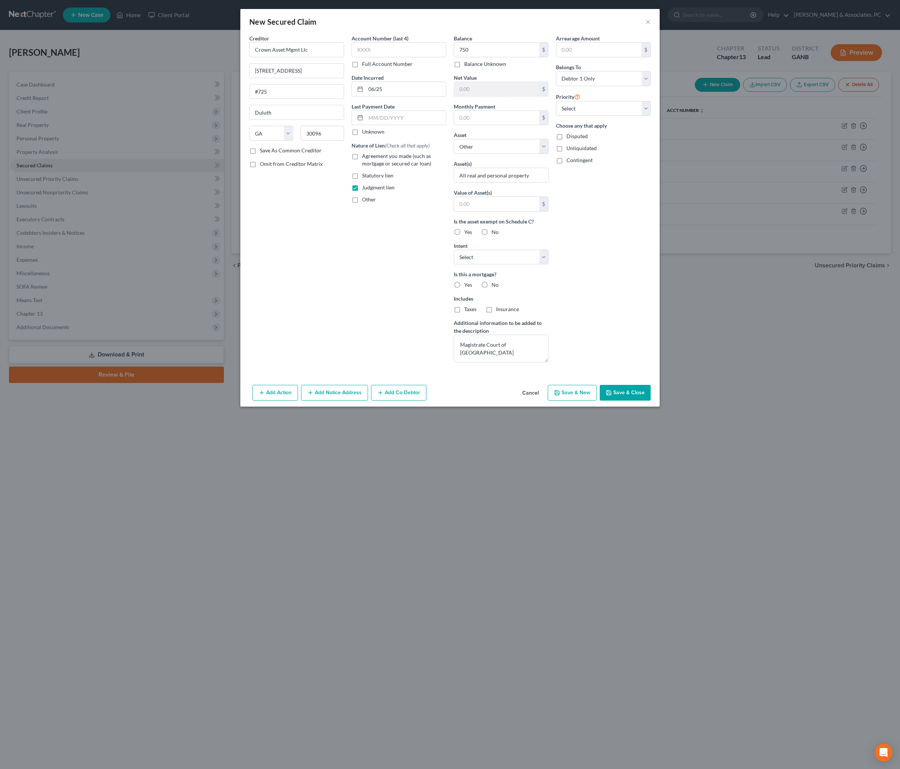
click at [638, 401] on button "Save & Close" at bounding box center [625, 393] width 51 height 16
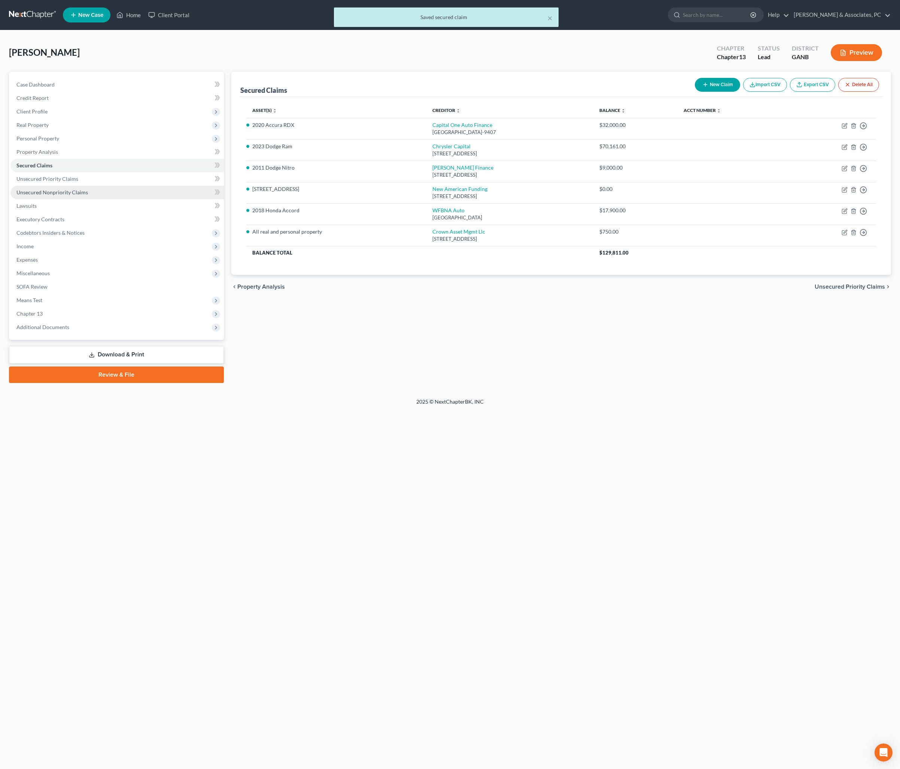
click at [68, 195] on span "Unsecured Nonpriority Claims" at bounding box center [51, 192] width 71 height 6
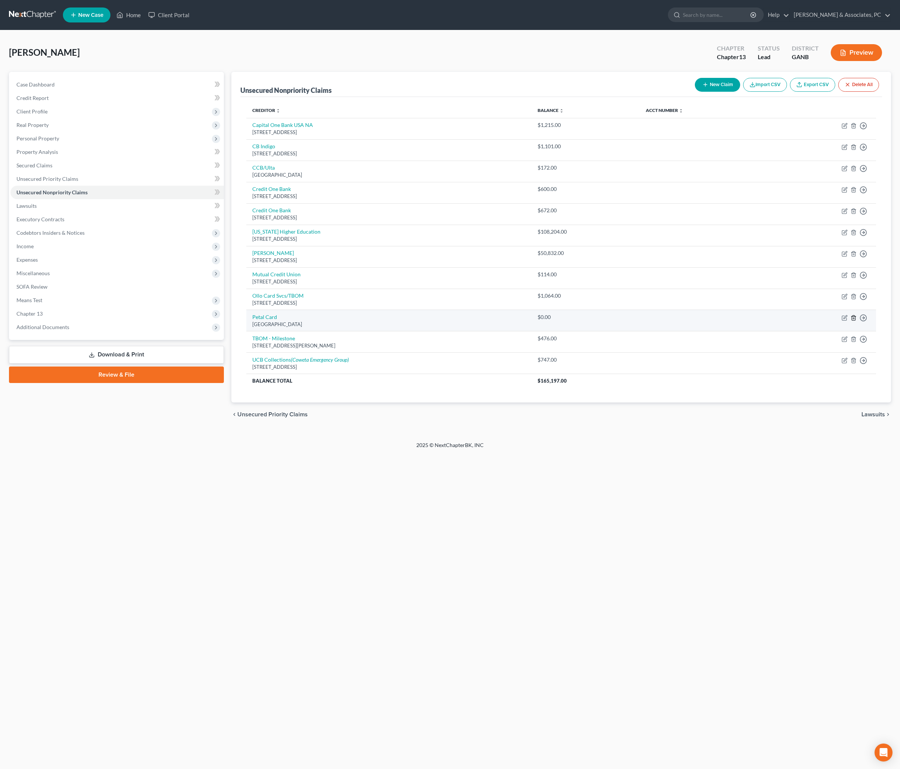
click at [720, 321] on icon "button" at bounding box center [853, 318] width 6 height 6
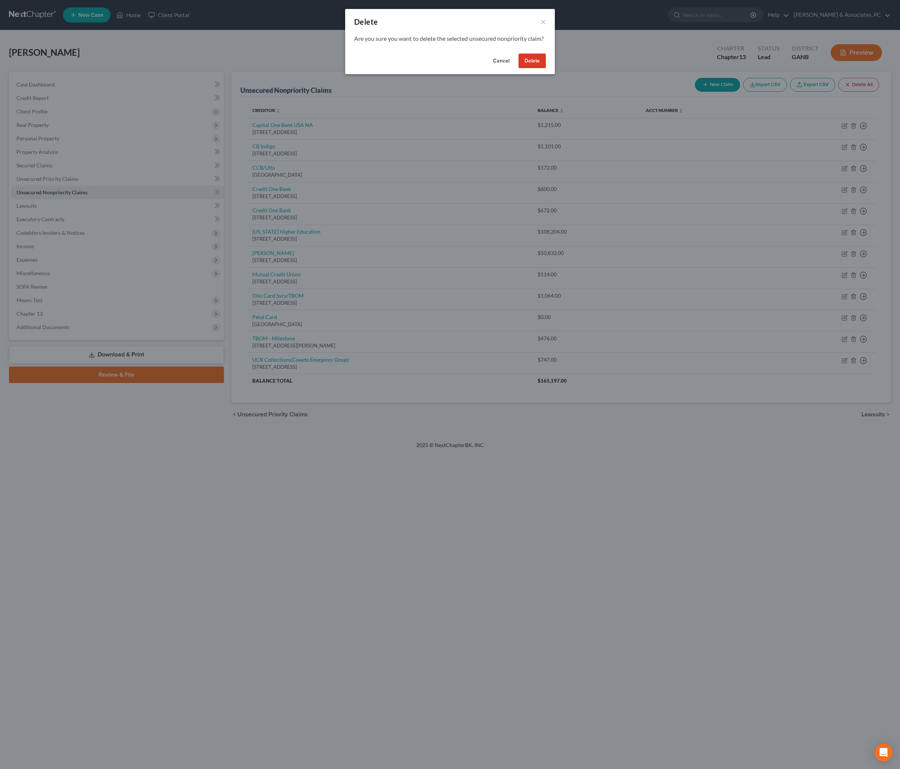
click at [546, 68] on button "Delete" at bounding box center [531, 61] width 27 height 15
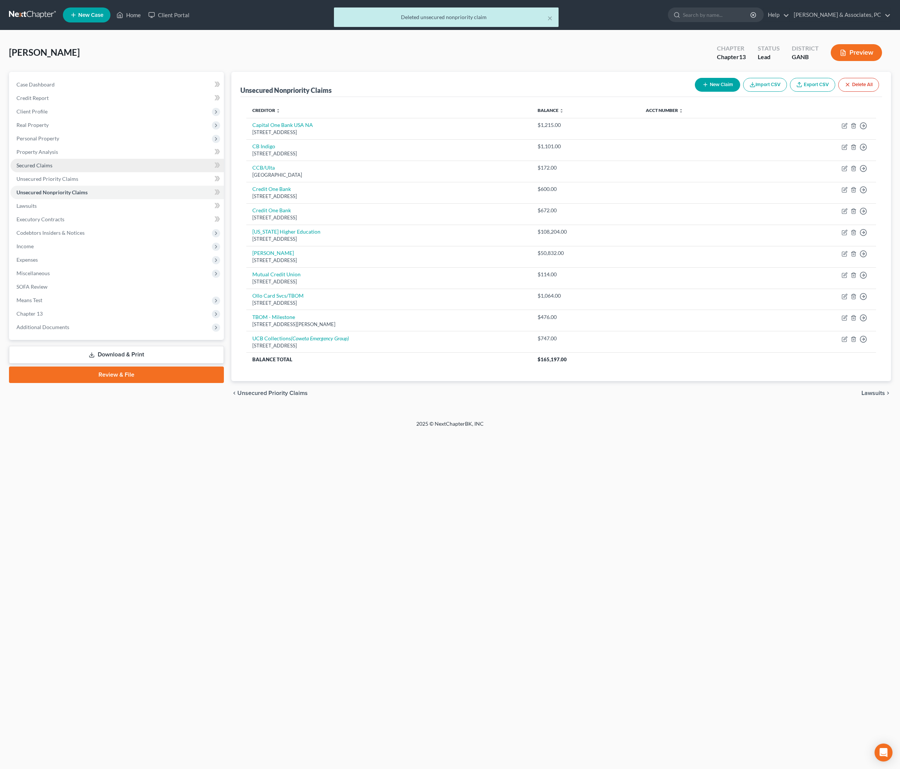
click at [52, 168] on span "Secured Claims" at bounding box center [34, 165] width 36 height 6
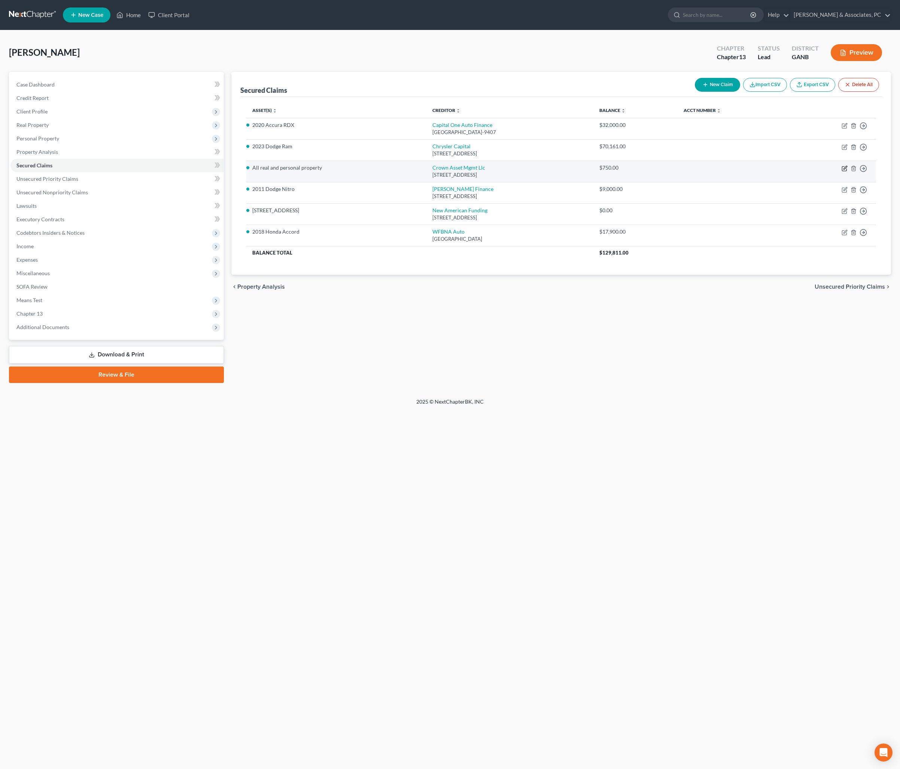
click at [720, 171] on icon "button" at bounding box center [844, 168] width 6 height 6
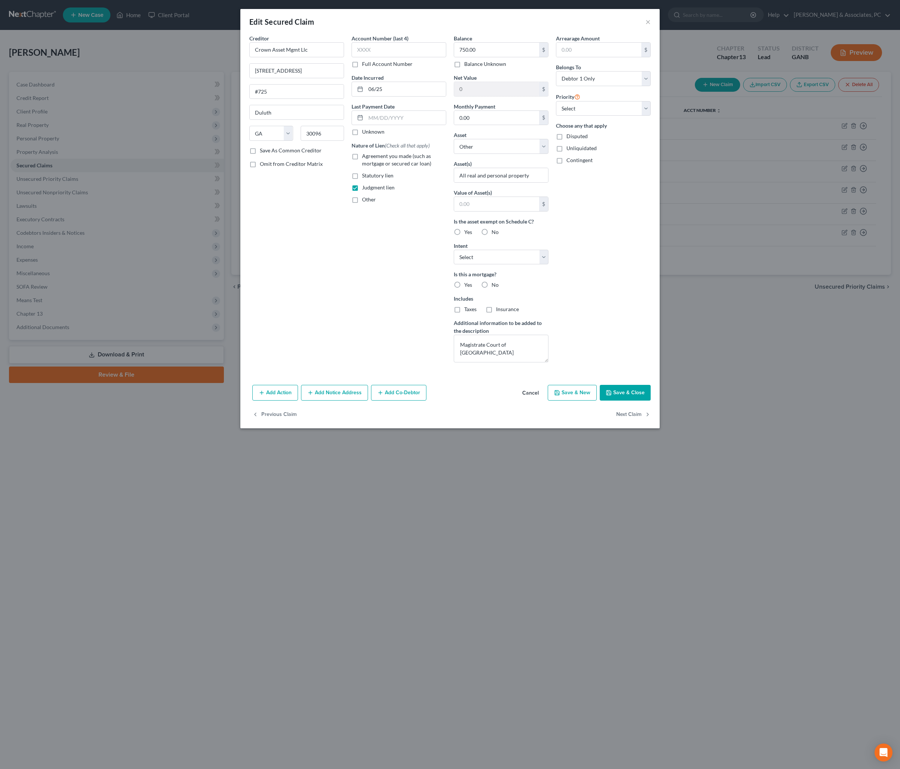
click at [336, 401] on button "Add Notice Address" at bounding box center [334, 393] width 67 height 16
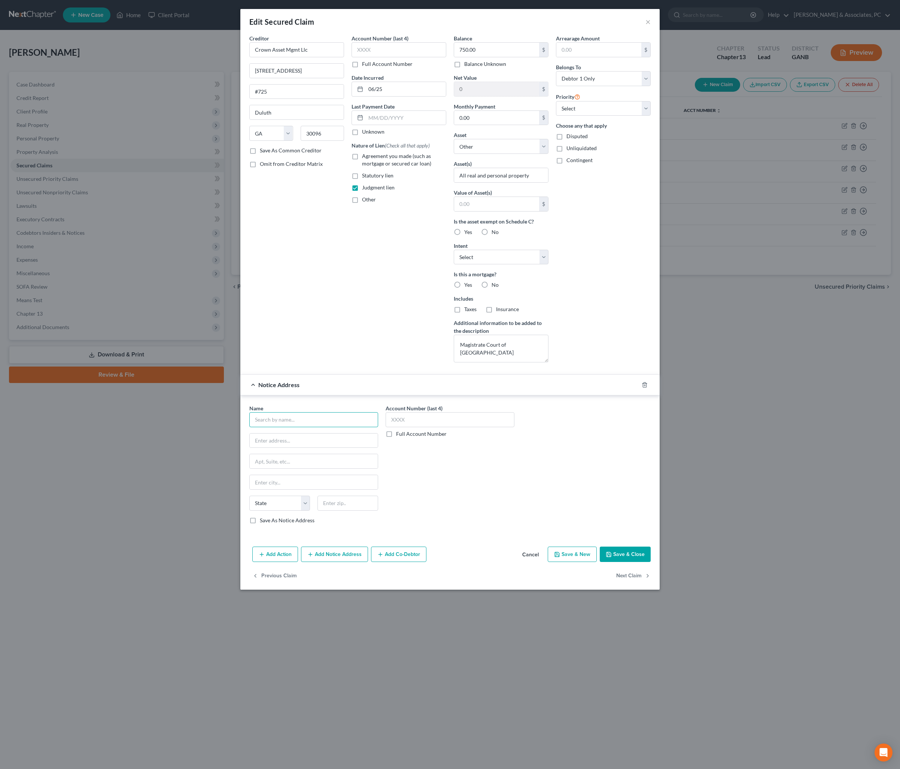
click at [306, 427] on input "text" at bounding box center [313, 419] width 129 height 15
click at [527, 530] on div "Name * Petal Card State [US_STATE] AK AR AZ CA CO CT DE DC [GEOGRAPHIC_DATA] [G…" at bounding box center [450, 467] width 409 height 126
click at [531, 562] on button "Cancel" at bounding box center [530, 554] width 28 height 15
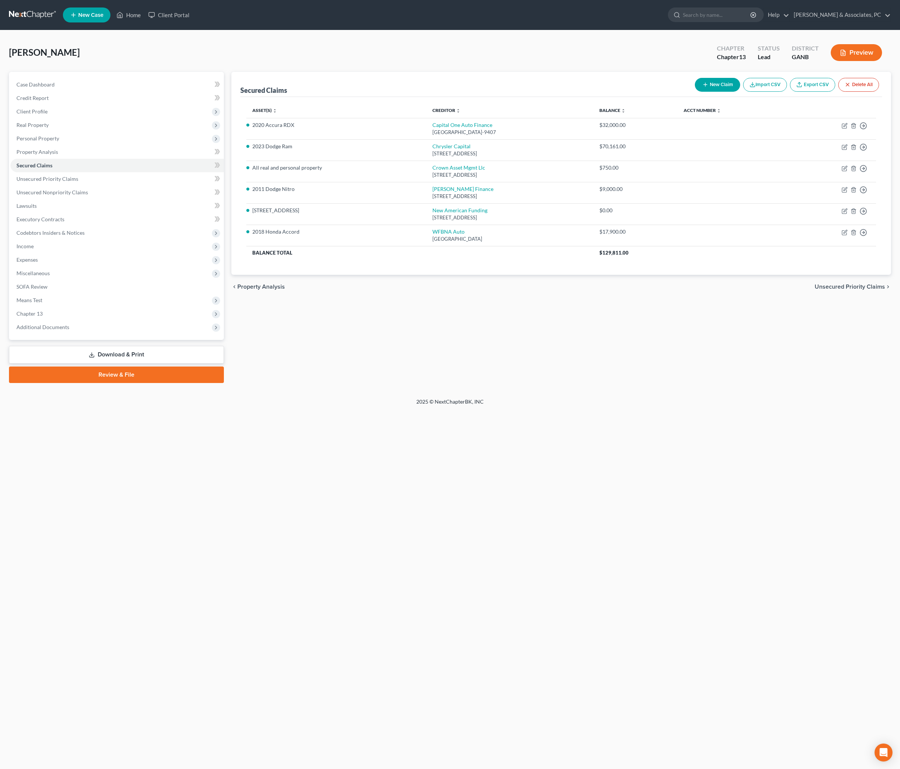
click at [423, 383] on div "Secured Claims New Claim Import CSV Export CSV Delete All Asset(s) expand_more …" at bounding box center [561, 227] width 667 height 311
click at [720, 171] on icon "button" at bounding box center [844, 168] width 6 height 6
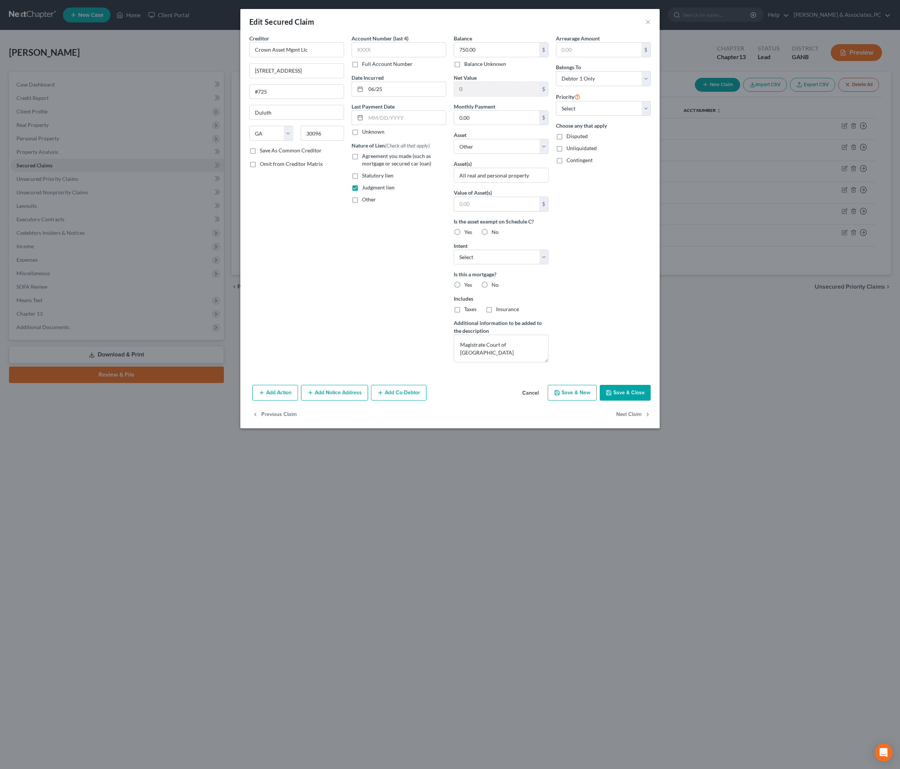
click at [305, 311] on div "Creditor * Crown Asset Mgmt Llc [STREET_ADDRESS][GEOGRAPHIC_DATA] [US_STATE] AK…" at bounding box center [297, 201] width 102 height 334
click at [334, 327] on div "Creditor * Crown Asset Mgmt Llc [STREET_ADDRESS][GEOGRAPHIC_DATA] [US_STATE] AK…" at bounding box center [297, 201] width 102 height 334
click at [356, 332] on div "Account Number (last 4) Full Account Number Date Incurred 06/25 Last Payment Da…" at bounding box center [399, 201] width 102 height 334
click at [496, 125] on input "0.00" at bounding box center [496, 118] width 85 height 14
click at [261, 401] on button "Add Action" at bounding box center [275, 393] width 46 height 16
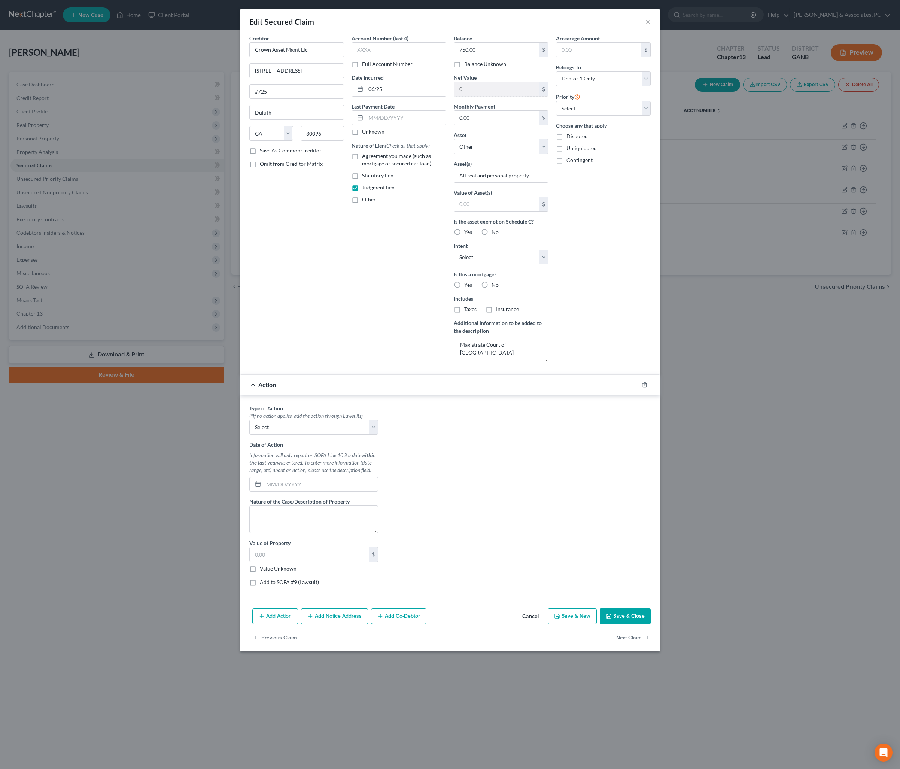
click at [386, 523] on div "Type of Action * (*If no action applies, add the action through Lawsuits) Selec…" at bounding box center [450, 498] width 409 height 188
click at [648, 388] on icon "button" at bounding box center [645, 385] width 6 height 6
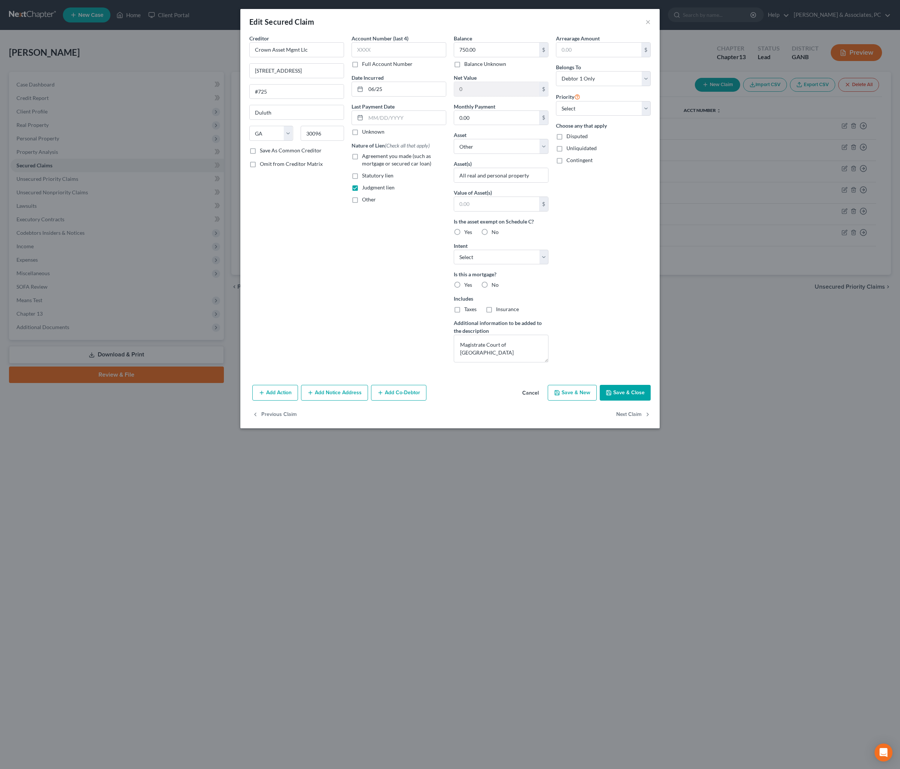
click at [651, 401] on button "Save & Close" at bounding box center [625, 393] width 51 height 16
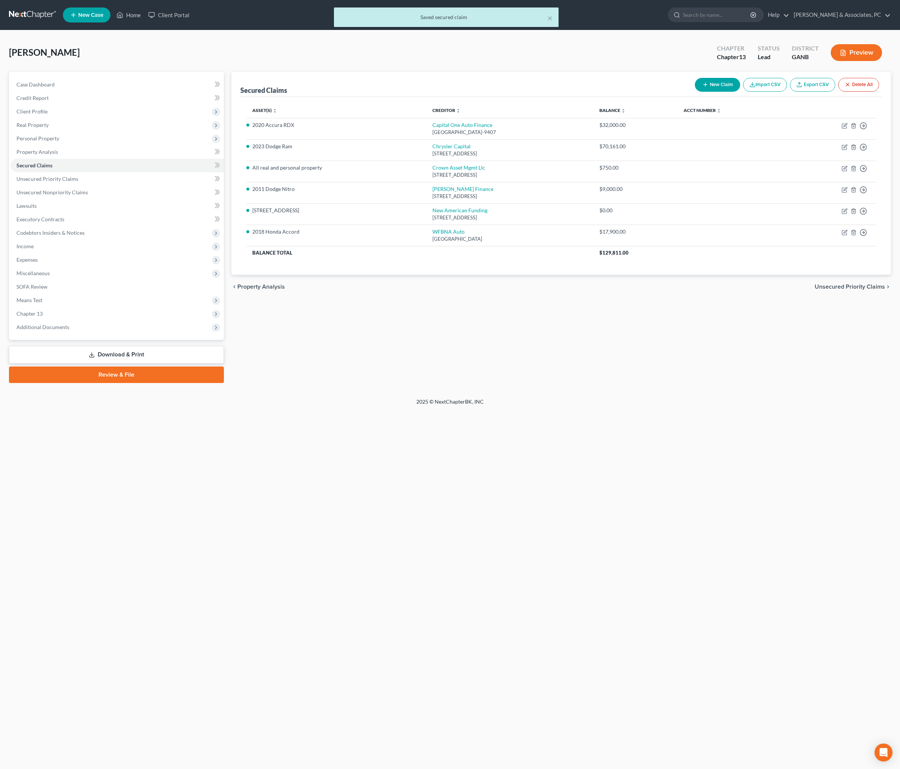
click at [170, 551] on div "Home New Case Client Portal [PERSON_NAME] & Associates, PC [PERSON_NAME][EMAIL_…" at bounding box center [450, 384] width 900 height 769
click at [40, 651] on div "Home New Case Client Portal [PERSON_NAME] & Associates, PC [PERSON_NAME][EMAIL_…" at bounding box center [450, 384] width 900 height 769
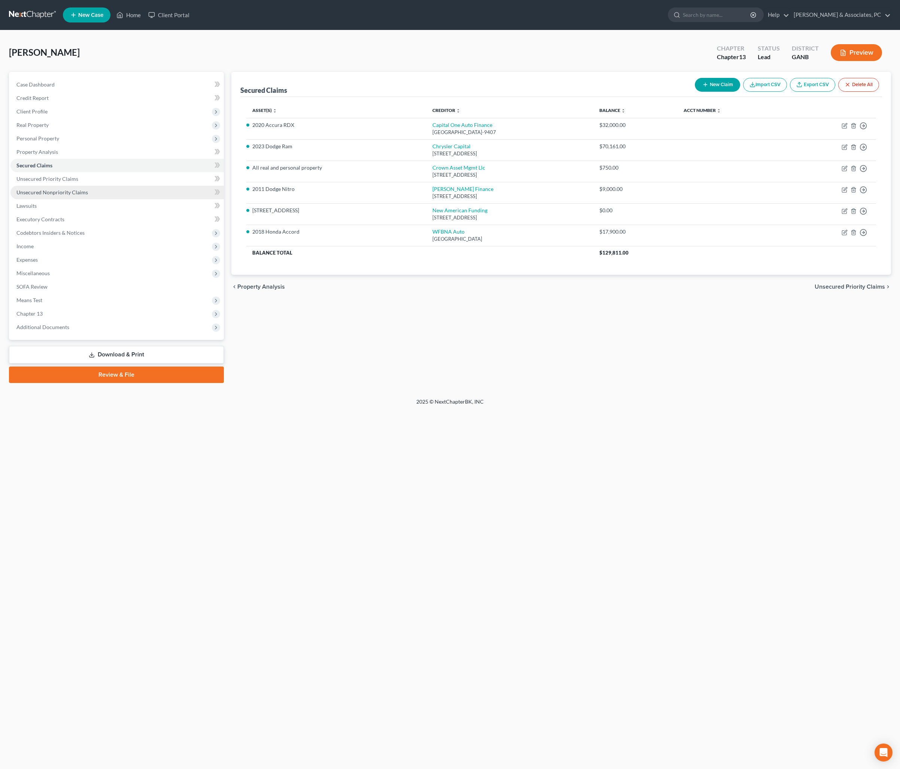
click at [94, 199] on link "Unsecured Nonpriority Claims" at bounding box center [116, 192] width 213 height 13
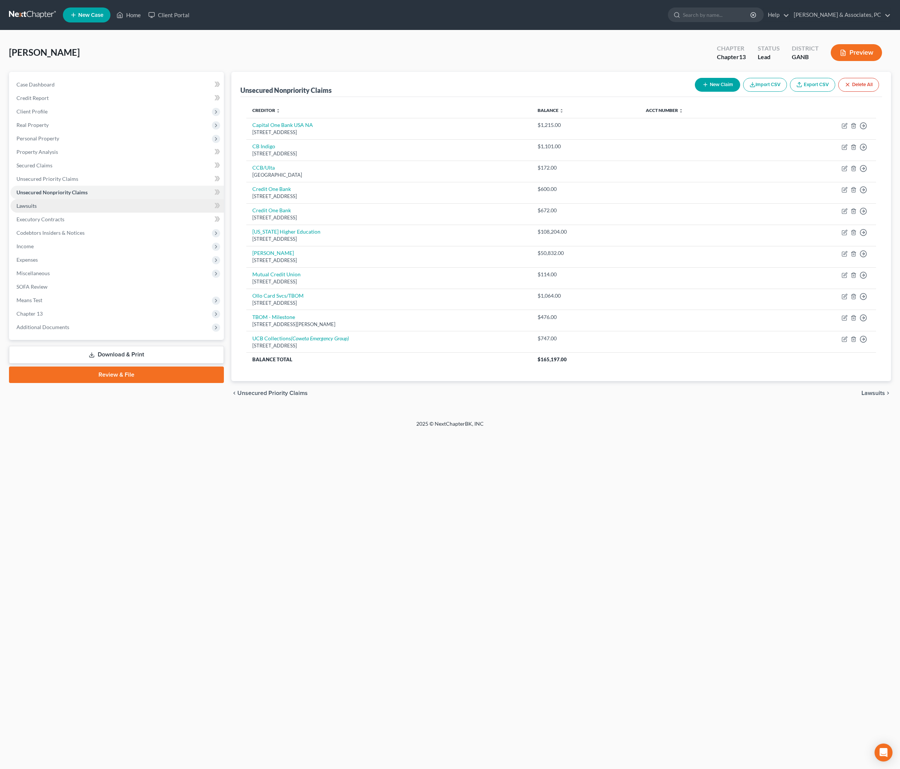
click at [61, 213] on link "Lawsuits" at bounding box center [116, 205] width 213 height 13
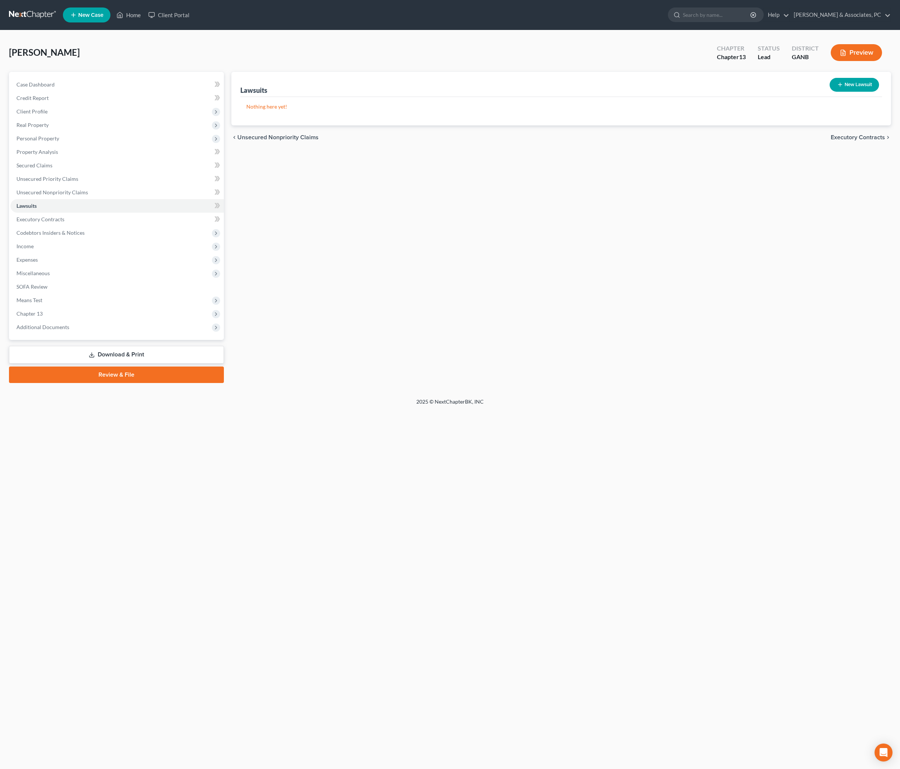
click at [720, 91] on button "New Lawsuit" at bounding box center [853, 85] width 49 height 14
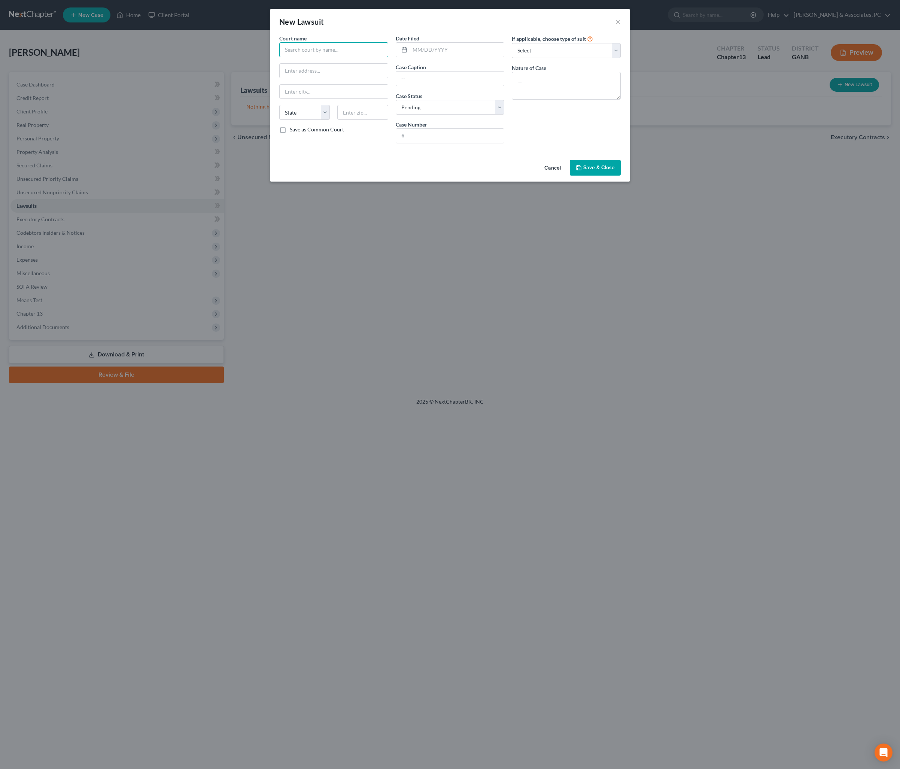
click at [338, 57] on input "text" at bounding box center [333, 49] width 109 height 15
click at [356, 26] on div "New Lawsuit ×" at bounding box center [449, 21] width 359 height 25
click at [334, 57] on input "Magistrate Court" at bounding box center [333, 49] width 109 height 15
drag, startPoint x: 356, startPoint y: 60, endPoint x: 250, endPoint y: 55, distance: 106.4
click at [270, 55] on div "Court name * Magistrate Court of Coweta State [US_STATE] AK AR AZ CA CO CT DE D…" at bounding box center [449, 95] width 359 height 122
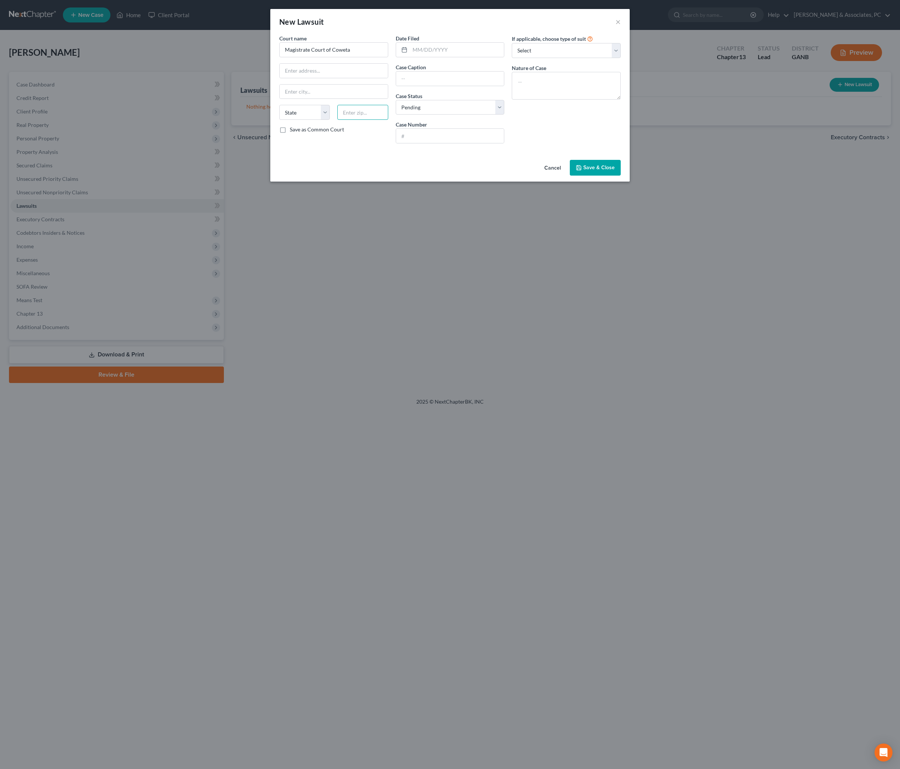
click at [360, 120] on input "text" at bounding box center [362, 112] width 51 height 15
click at [310, 78] on input "text" at bounding box center [334, 71] width 108 height 14
paste input "[STREET_ADDRESS]"
click at [446, 86] on input "text" at bounding box center [450, 78] width 108 height 14
click at [436, 143] on input "text" at bounding box center [450, 136] width 108 height 14
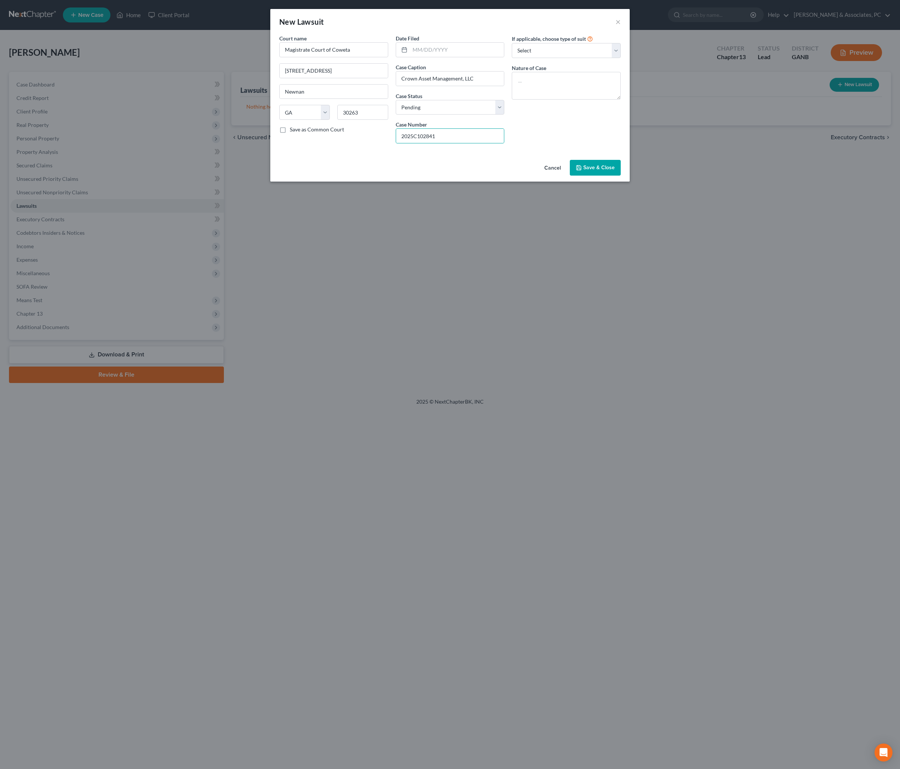
click at [593, 77] on div "Nature of Case" at bounding box center [566, 82] width 109 height 36
click at [592, 94] on textarea at bounding box center [566, 86] width 109 height 28
click at [469, 55] on input "text" at bounding box center [457, 50] width 94 height 14
click at [621, 176] on button "Save & Close" at bounding box center [595, 168] width 51 height 16
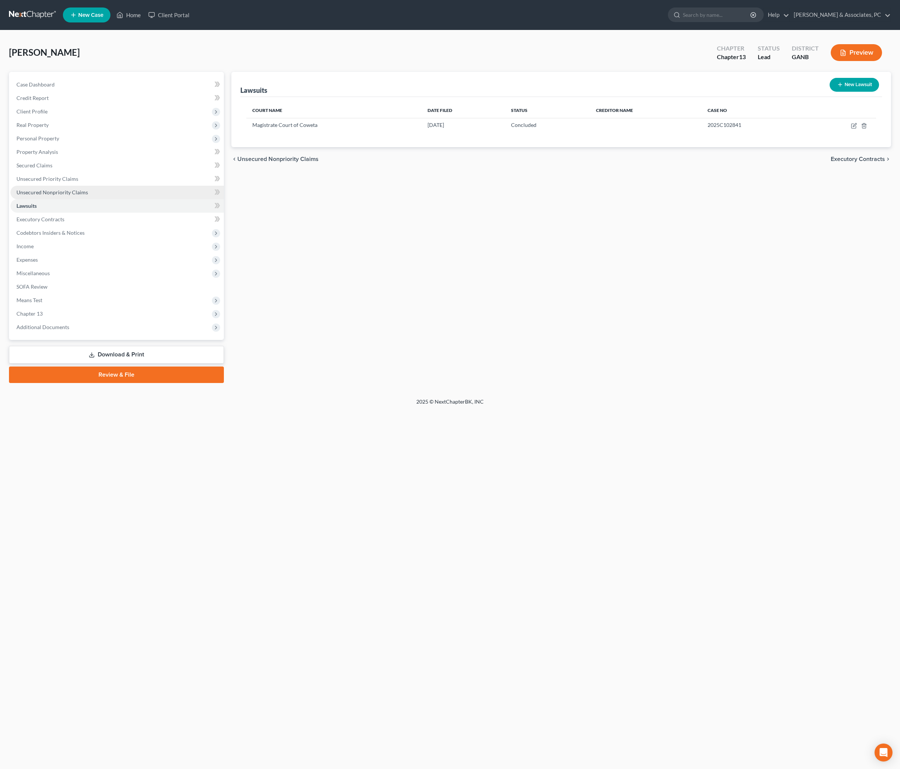
click at [56, 195] on span "Unsecured Nonpriority Claims" at bounding box center [51, 192] width 71 height 6
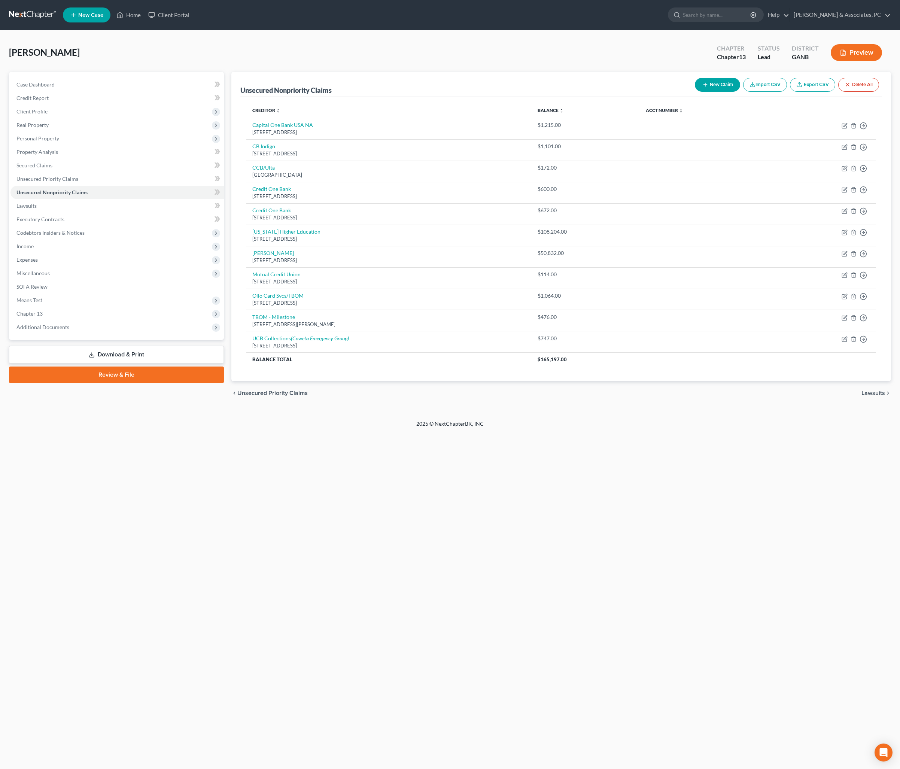
click at [695, 89] on button "New Claim" at bounding box center [717, 85] width 45 height 14
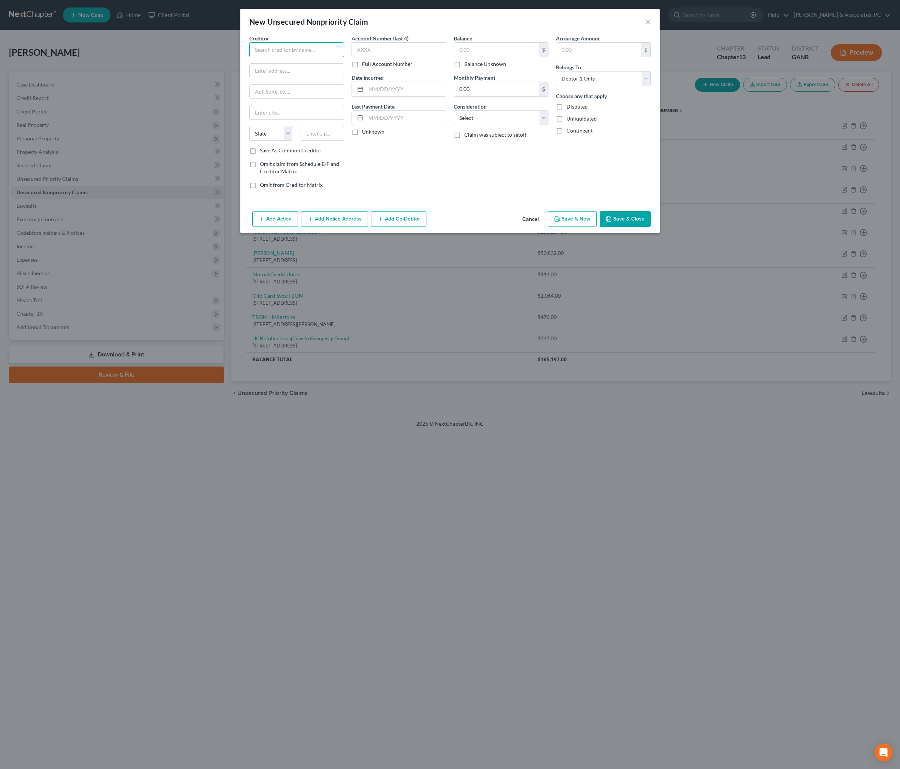
click at [281, 53] on input "text" at bounding box center [296, 49] width 95 height 15
click at [291, 78] on input "text" at bounding box center [297, 71] width 94 height 14
paste input "[STREET_ADDRESS]"
click at [317, 141] on input "text" at bounding box center [323, 133] width 44 height 15
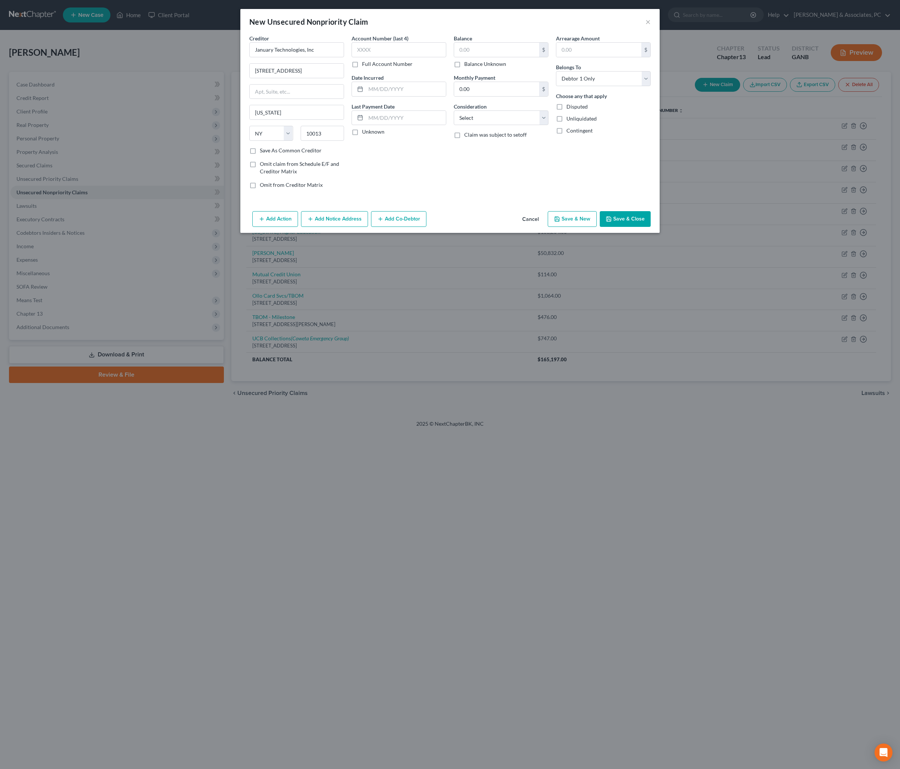
click at [268, 154] on label "Save As Common Creditor" at bounding box center [291, 150] width 62 height 7
click at [268, 152] on input "Save As Common Creditor" at bounding box center [265, 149] width 5 height 5
click at [498, 57] on input "text" at bounding box center [496, 50] width 85 height 14
click at [399, 96] on input "text" at bounding box center [406, 89] width 80 height 14
click at [338, 227] on button "Add Notice Address" at bounding box center [334, 219] width 67 height 16
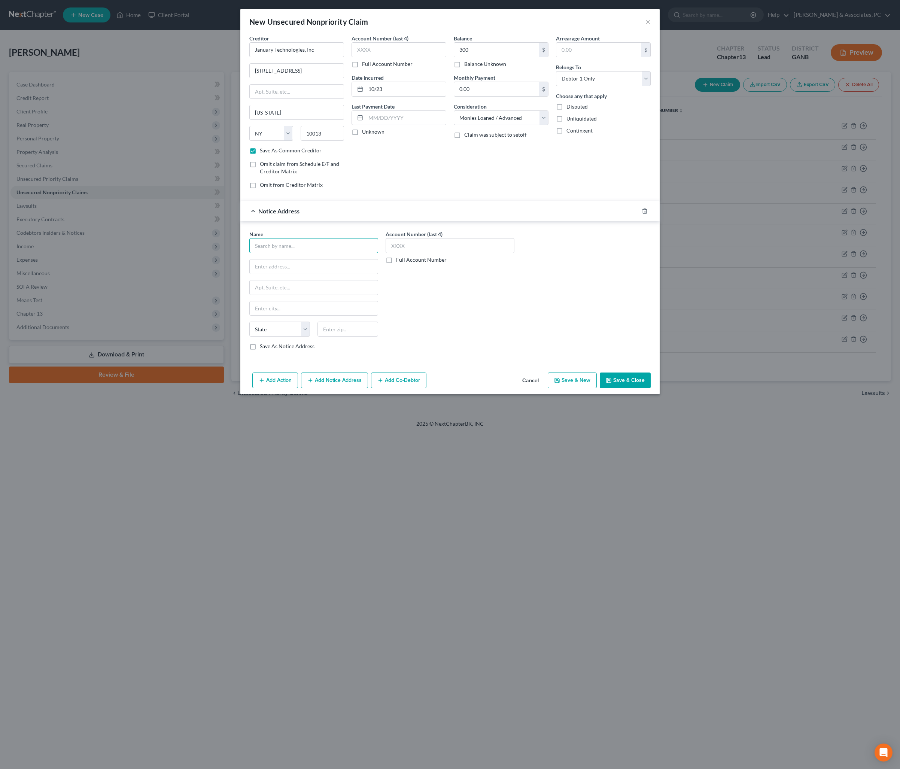
click at [302, 253] on input "text" at bounding box center [313, 245] width 129 height 15
click at [280, 269] on div "[STREET_ADDRESS][PERSON_NAME]" at bounding box center [294, 265] width 78 height 6
click at [640, 388] on button "Save & Close" at bounding box center [625, 380] width 51 height 16
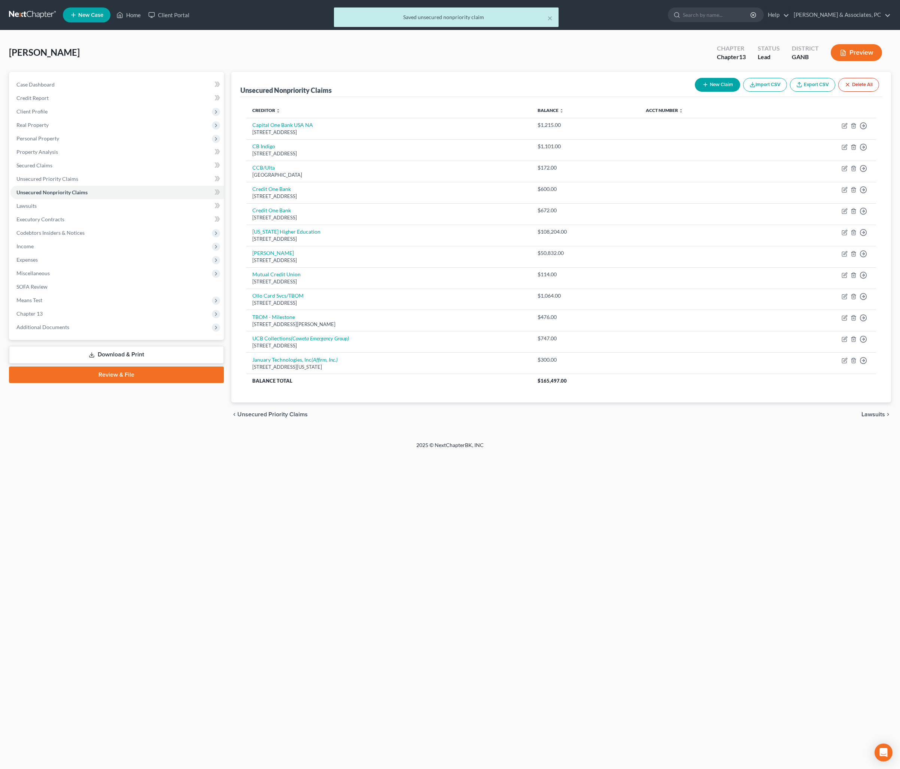
click at [695, 92] on button "New Claim" at bounding box center [717, 85] width 45 height 14
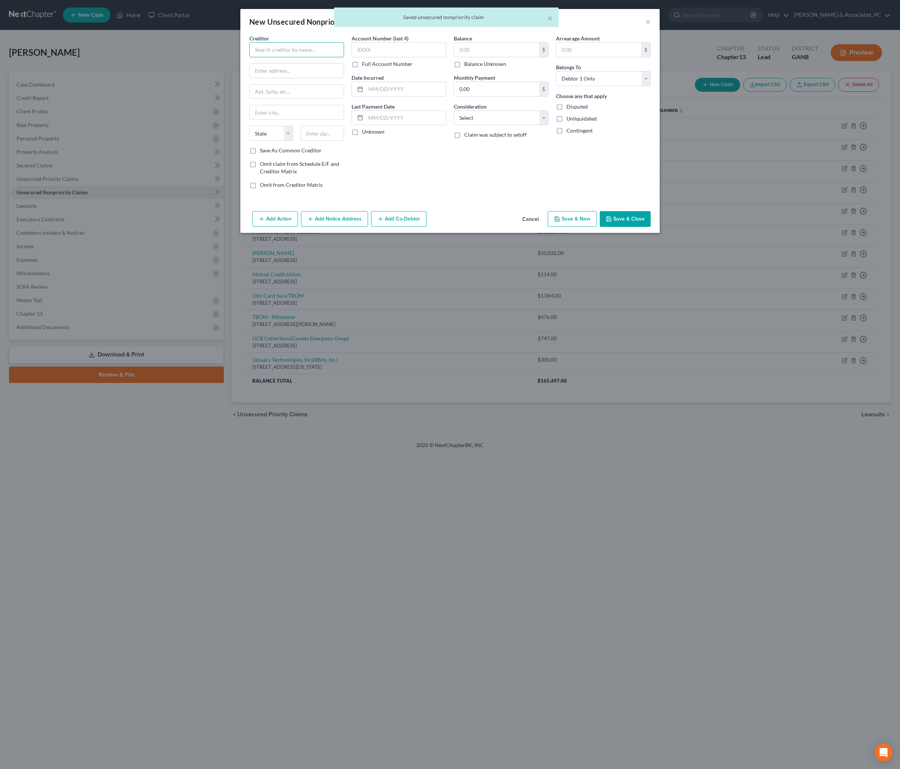
click at [282, 52] on input "text" at bounding box center [296, 49] width 95 height 15
paste input "[STREET_ADDRESS]"
click at [301, 141] on input "text" at bounding box center [323, 133] width 44 height 15
click at [382, 195] on div "Account Number (last 4) Full Account Number Date Incurred Last Payment Date Unk…" at bounding box center [399, 114] width 102 height 160
click at [478, 55] on input "text" at bounding box center [496, 50] width 85 height 14
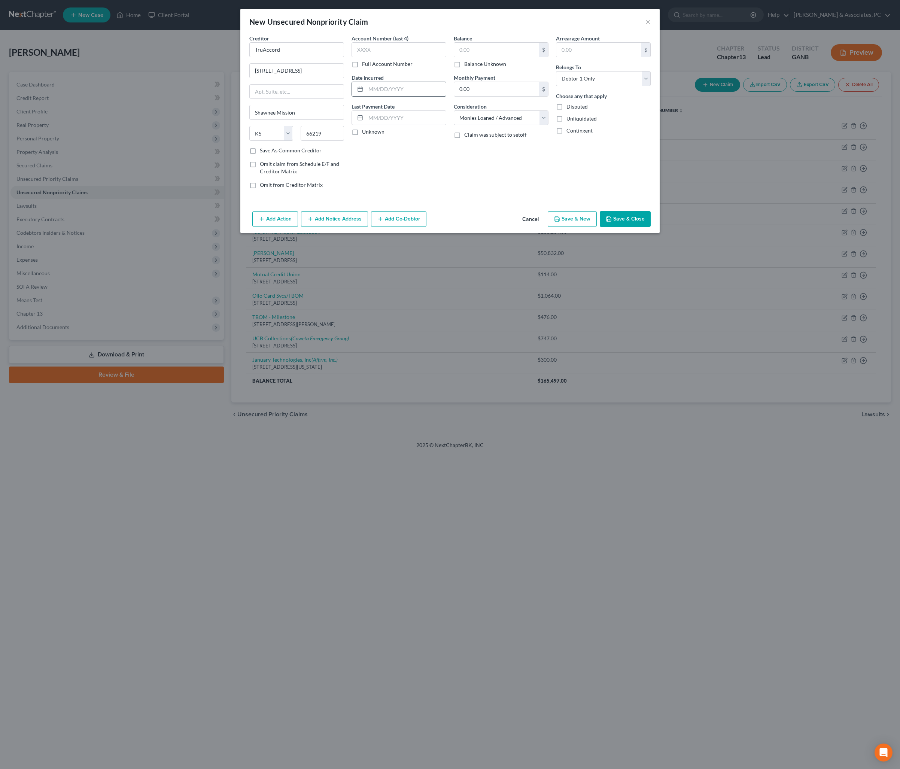
click at [409, 96] on input "text" at bounding box center [406, 89] width 80 height 14
click at [496, 55] on input "text" at bounding box center [496, 50] width 85 height 14
click at [651, 227] on button "Save & Close" at bounding box center [625, 219] width 51 height 16
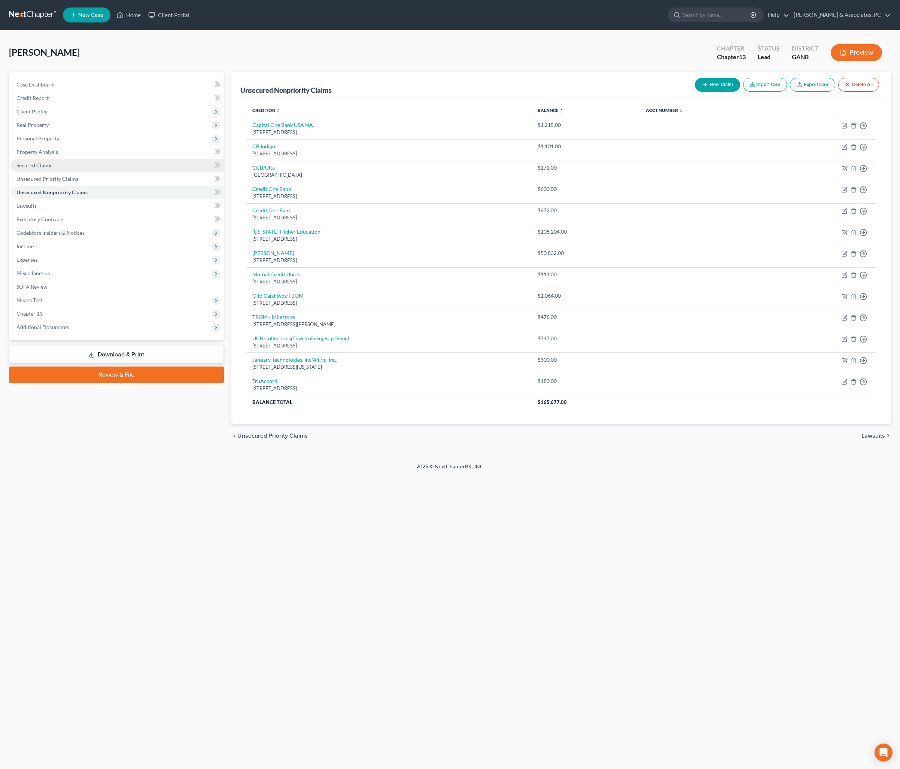
click at [72, 172] on link "Secured Claims" at bounding box center [116, 165] width 213 height 13
